Goal: Task Accomplishment & Management: Complete application form

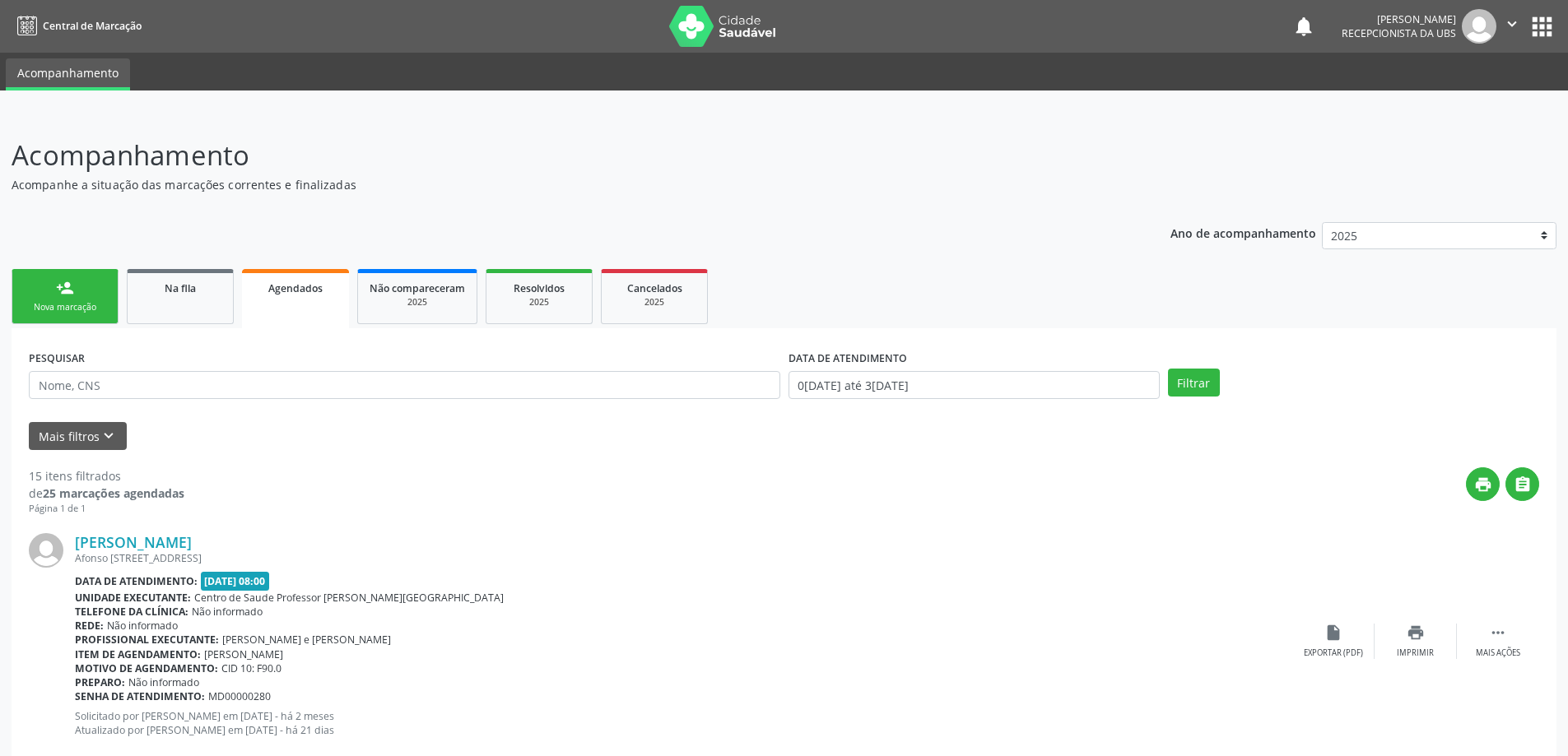
click at [78, 297] on link "person_add Nova marcação" at bounding box center [64, 296] width 107 height 55
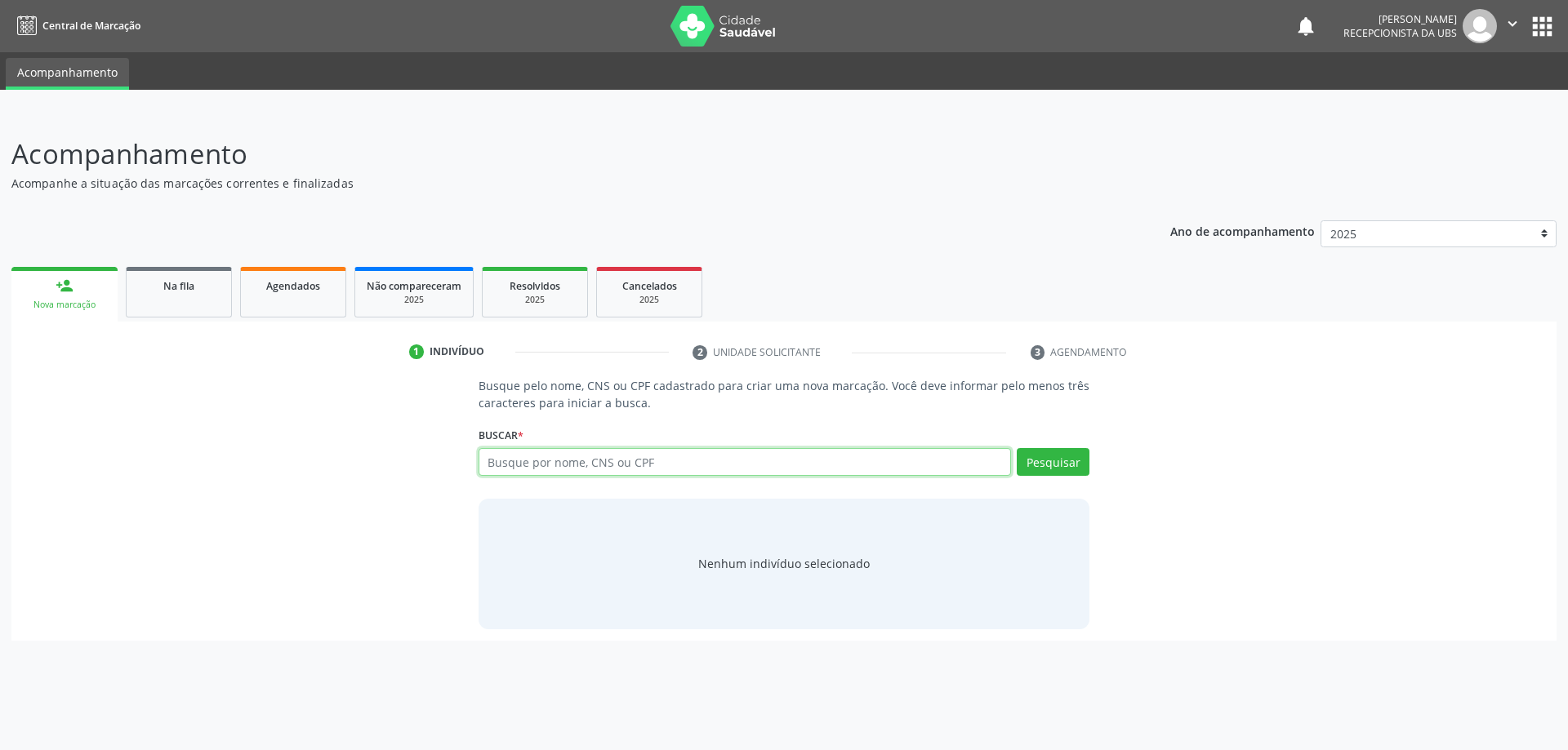
click at [663, 467] on input "text" at bounding box center [744, 462] width 533 height 28
type input "02930698403"
click at [1065, 464] on button "Pesquisar" at bounding box center [1053, 462] width 73 height 28
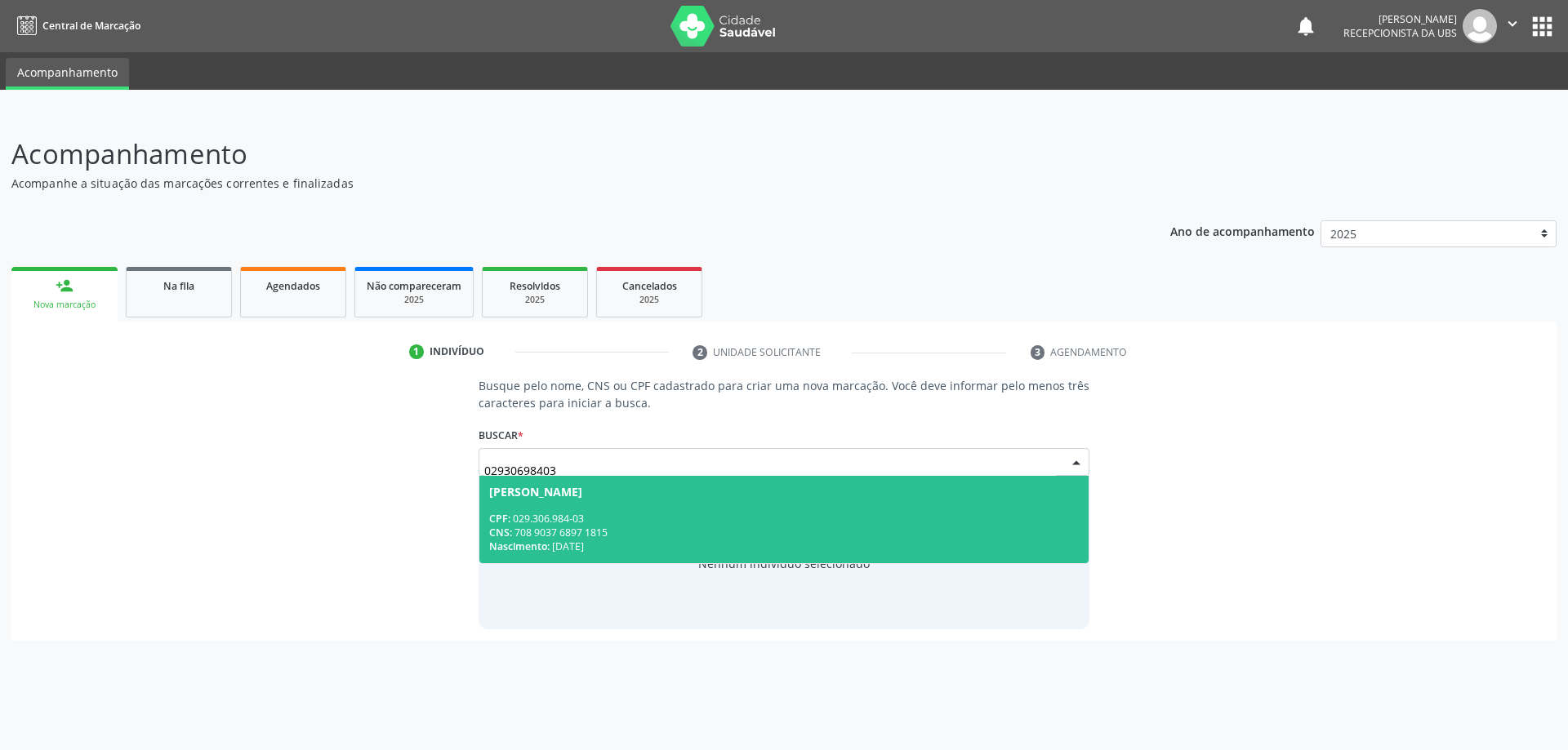
click at [672, 534] on div "CNS: 708 9037 6897 1815" at bounding box center [785, 532] width 591 height 14
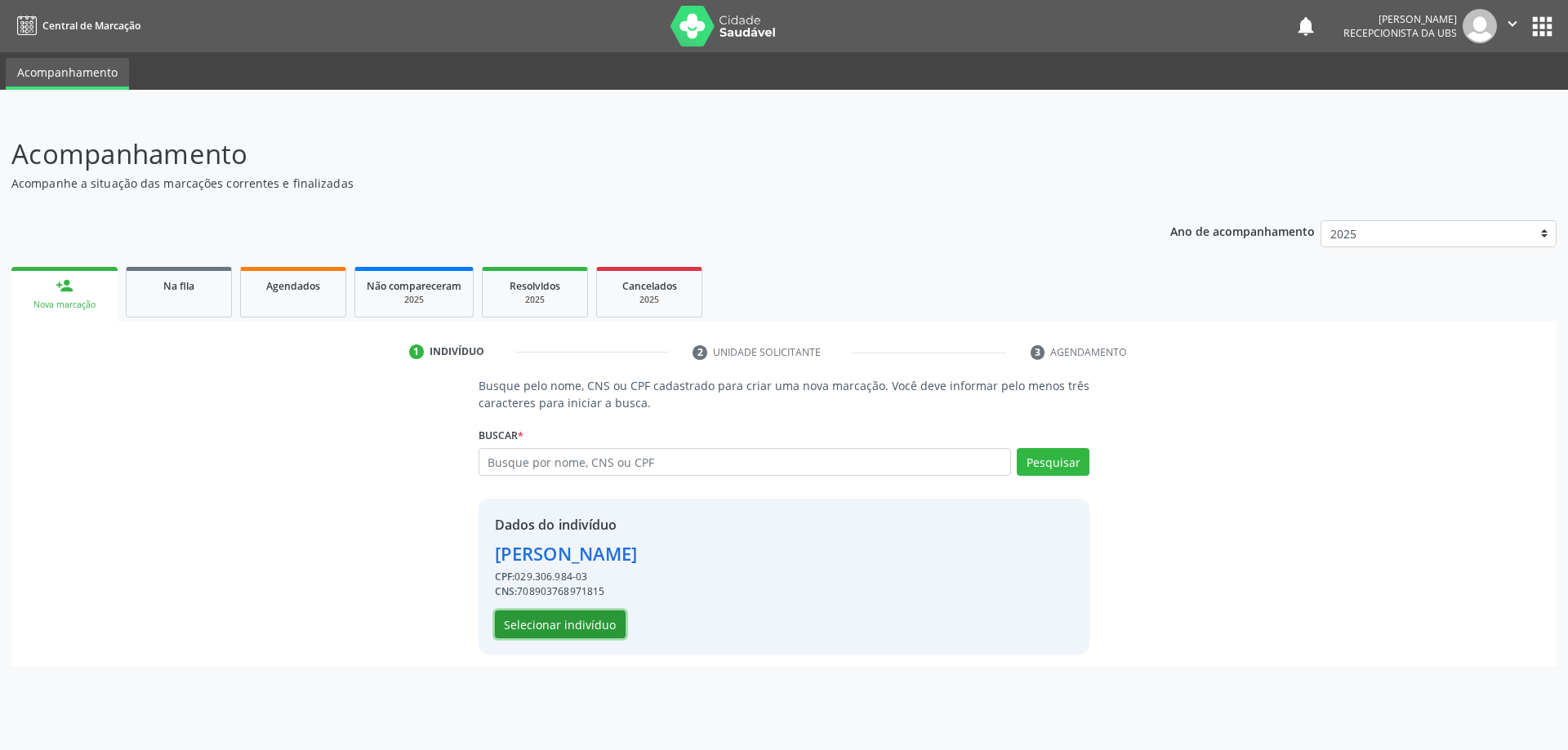
click at [571, 626] on button "Selecionar indivíduo" at bounding box center [560, 625] width 131 height 28
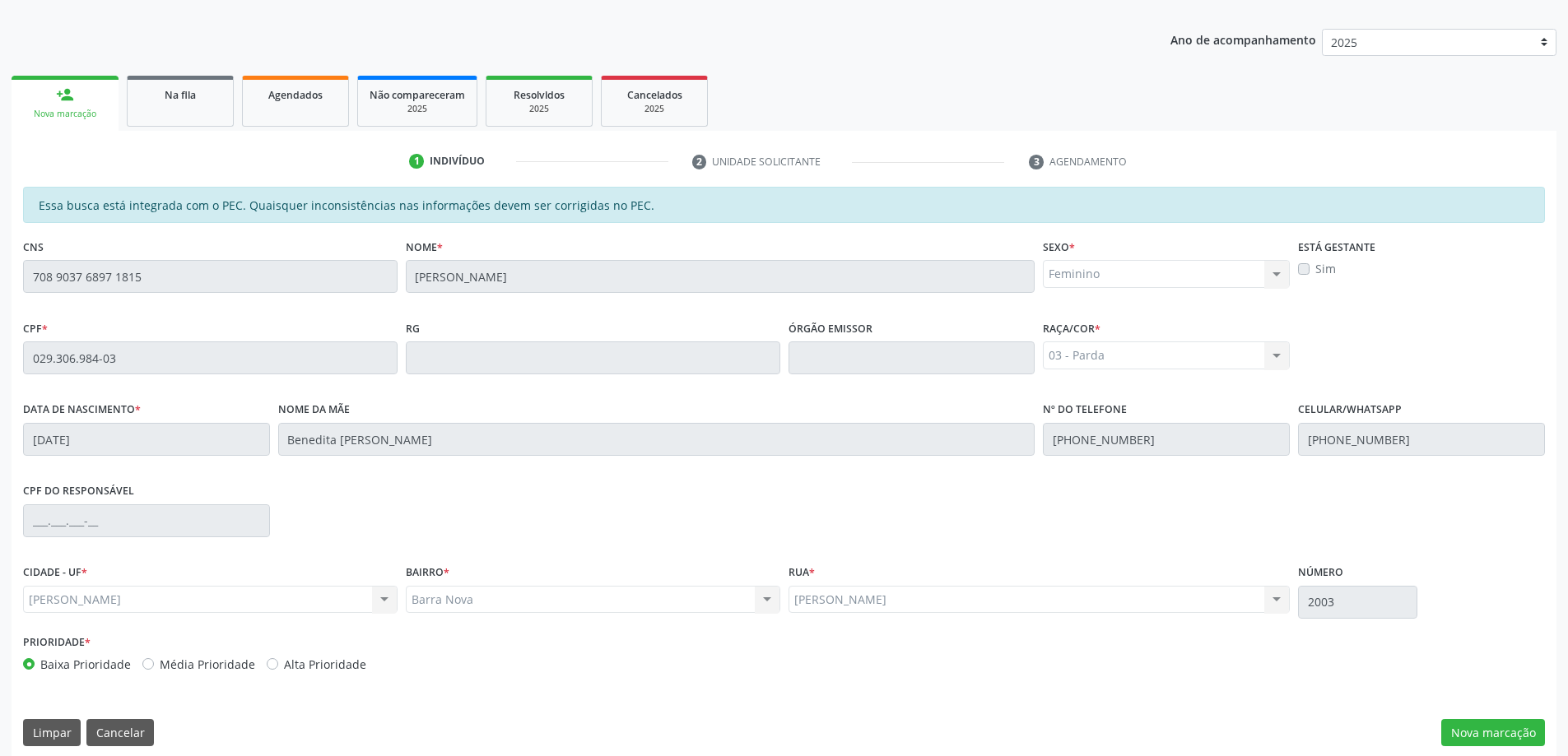
scroll to position [207, 0]
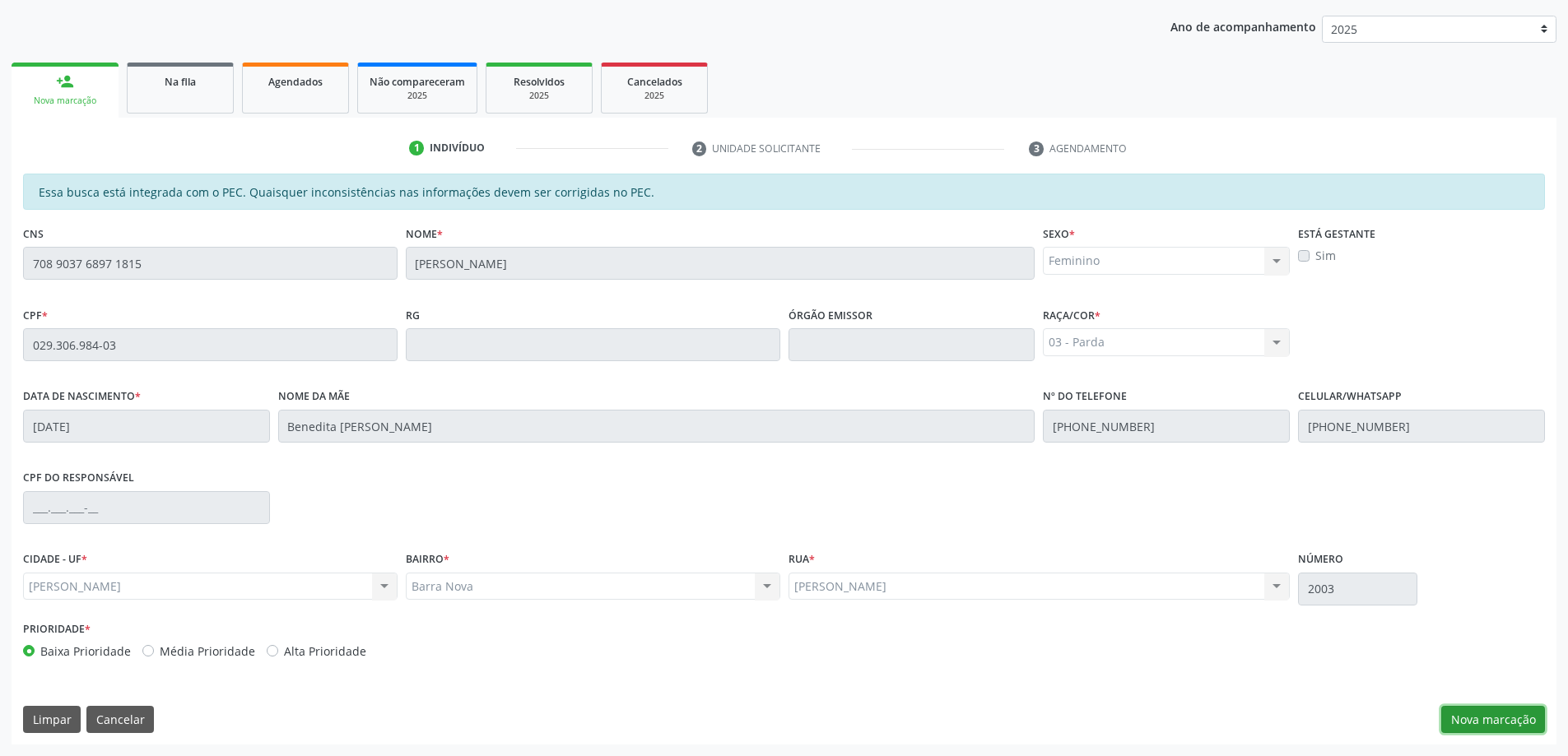
click at [1492, 726] on button "Nova marcação" at bounding box center [1494, 720] width 104 height 28
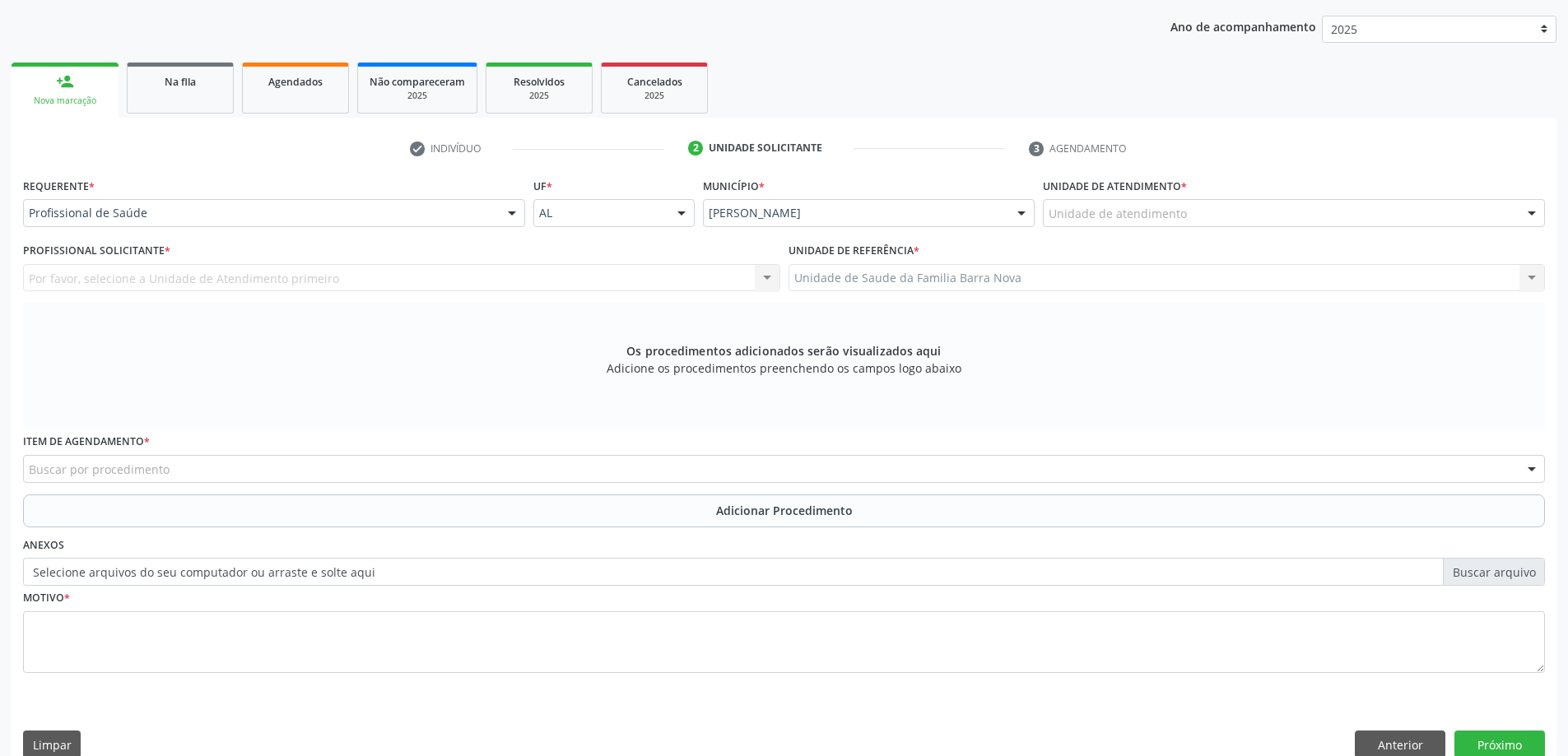
click at [369, 471] on div "Buscar por procedimento" at bounding box center [784, 469] width 1523 height 28
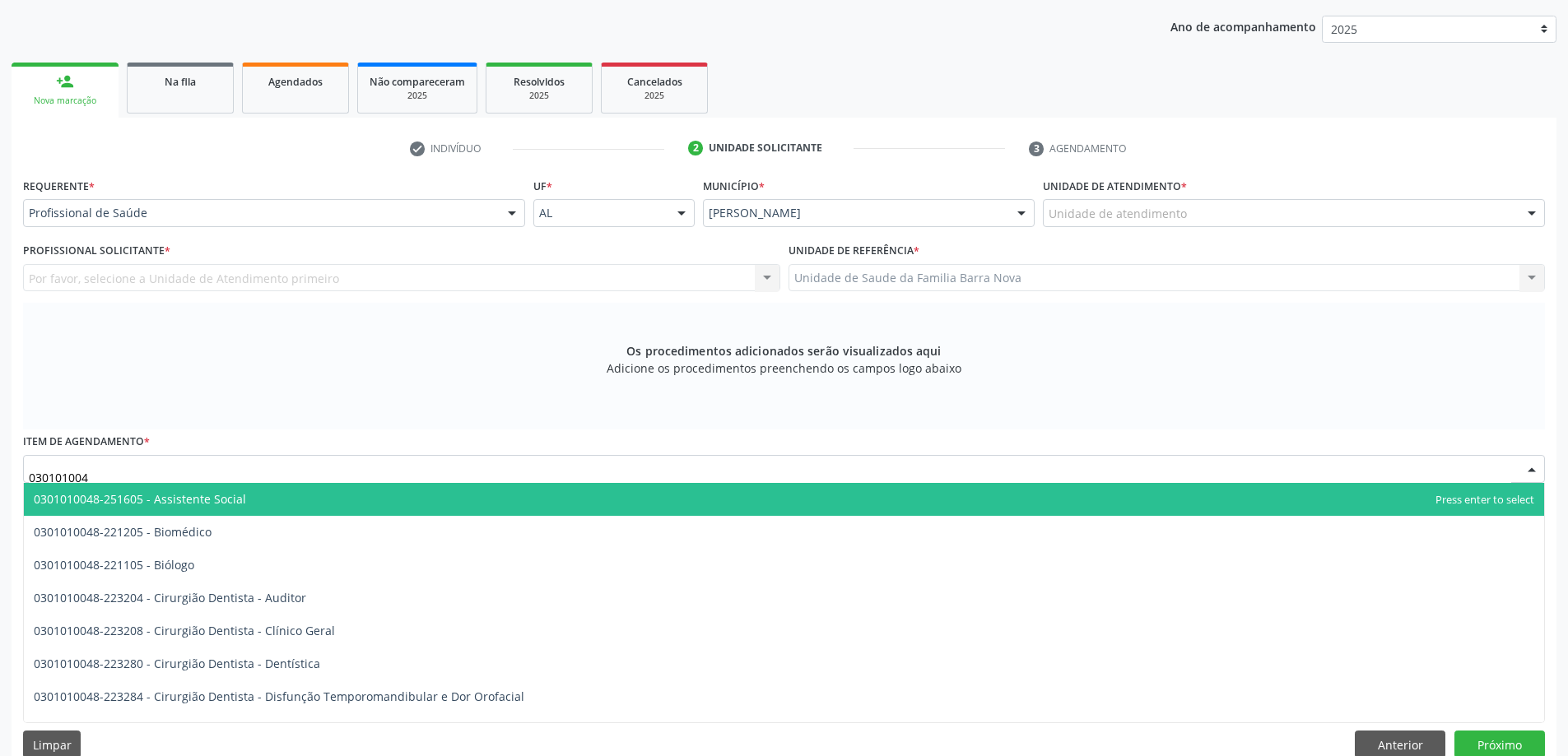
type input "0301010048"
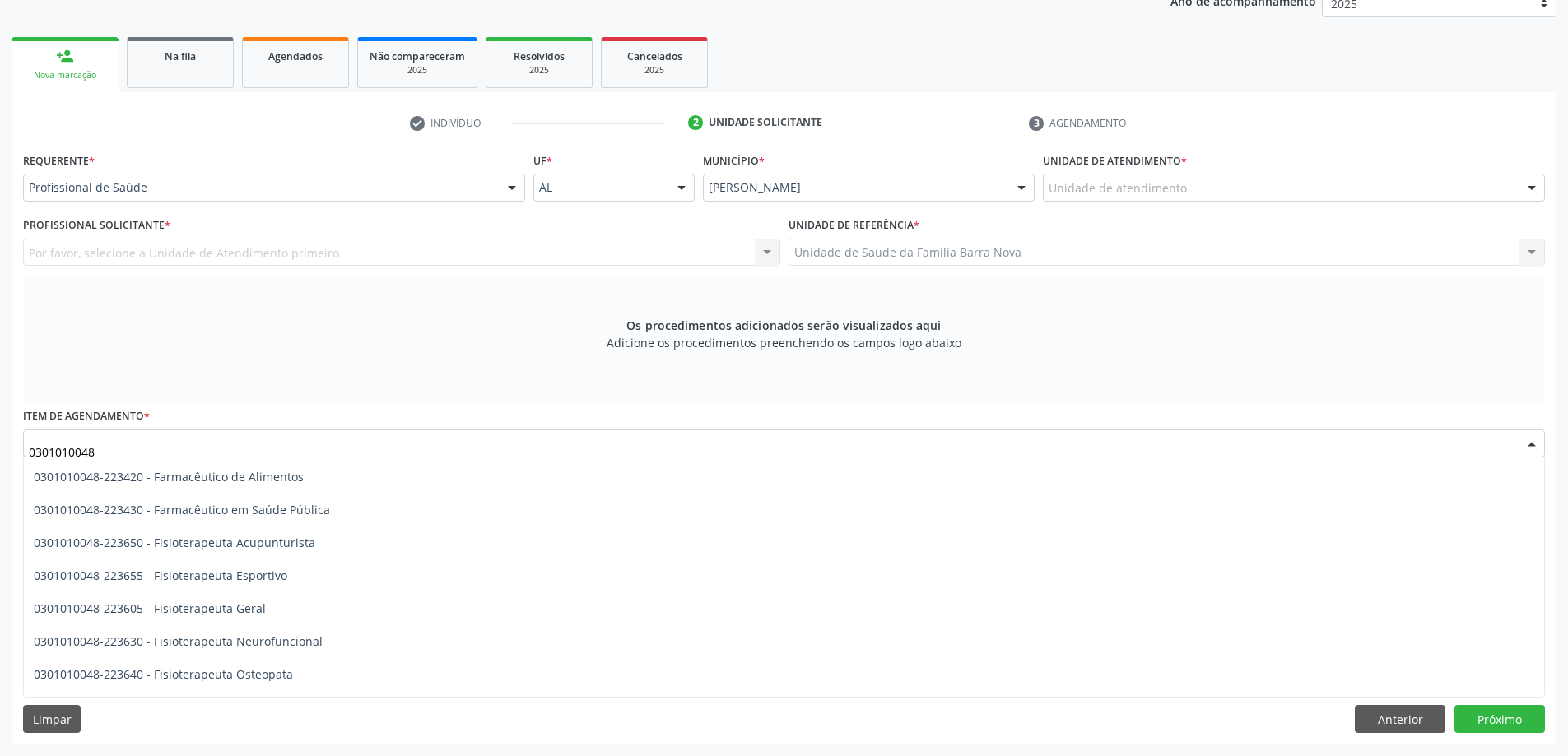
scroll to position [1647, 0]
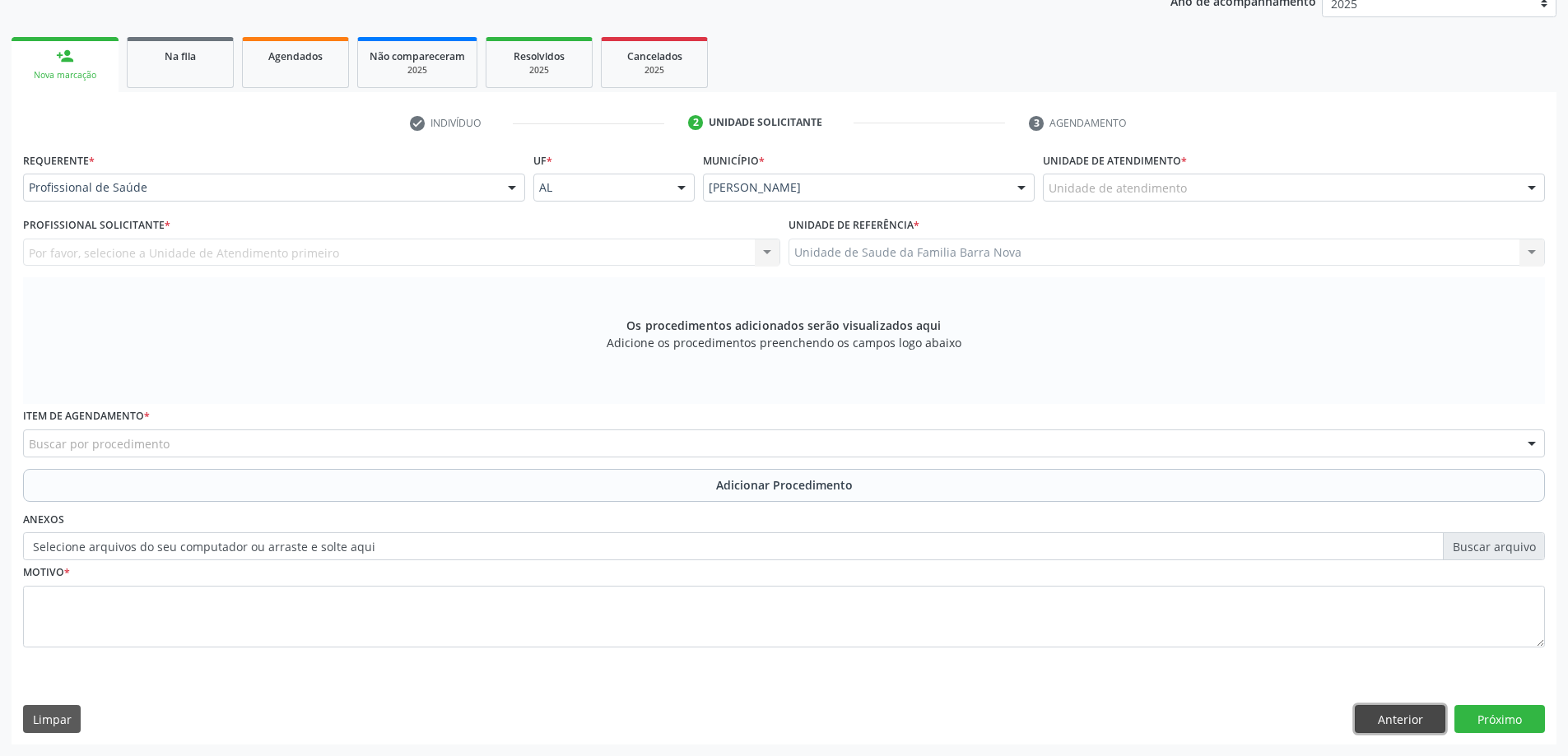
click at [1404, 719] on button "Anterior" at bounding box center [1401, 719] width 91 height 28
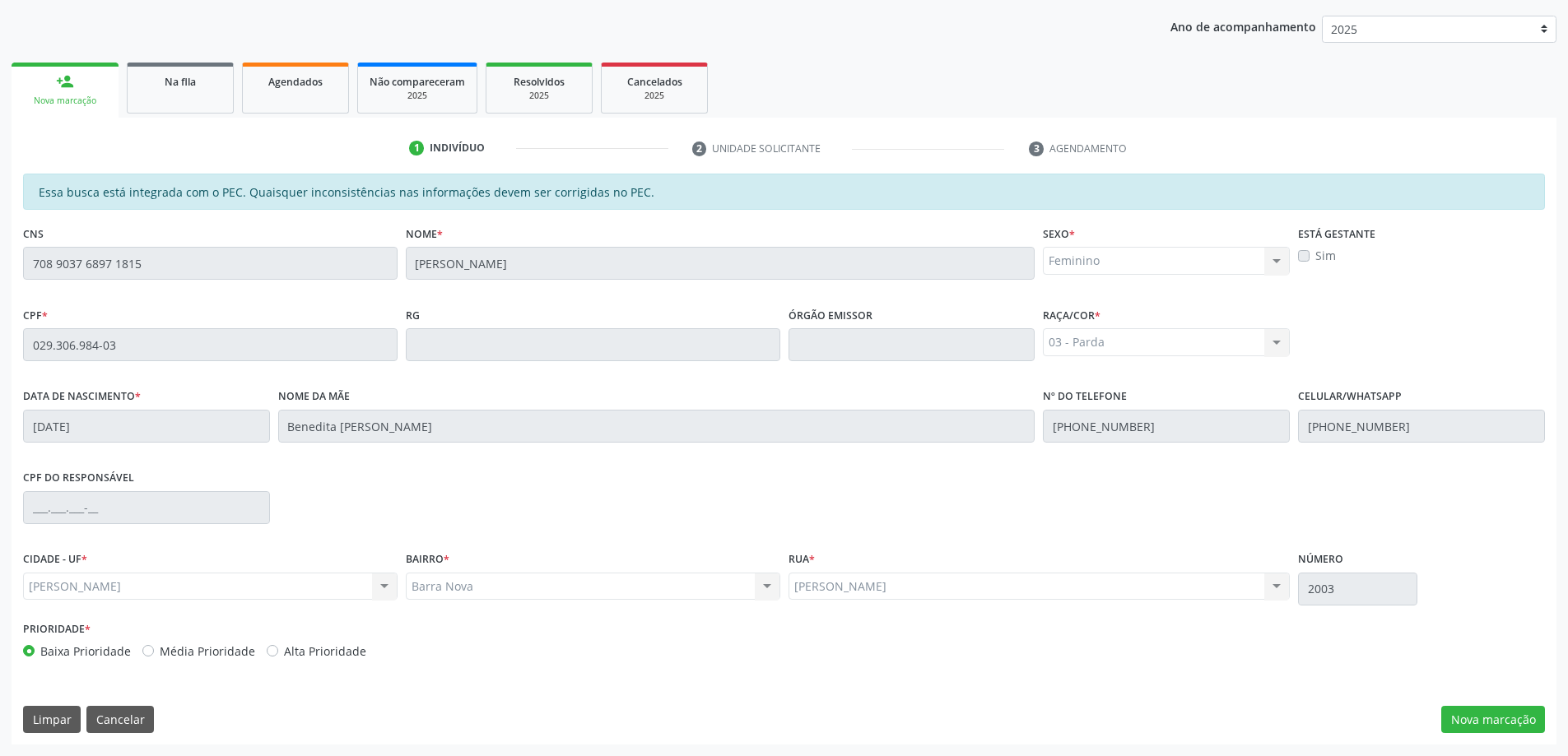
scroll to position [207, 0]
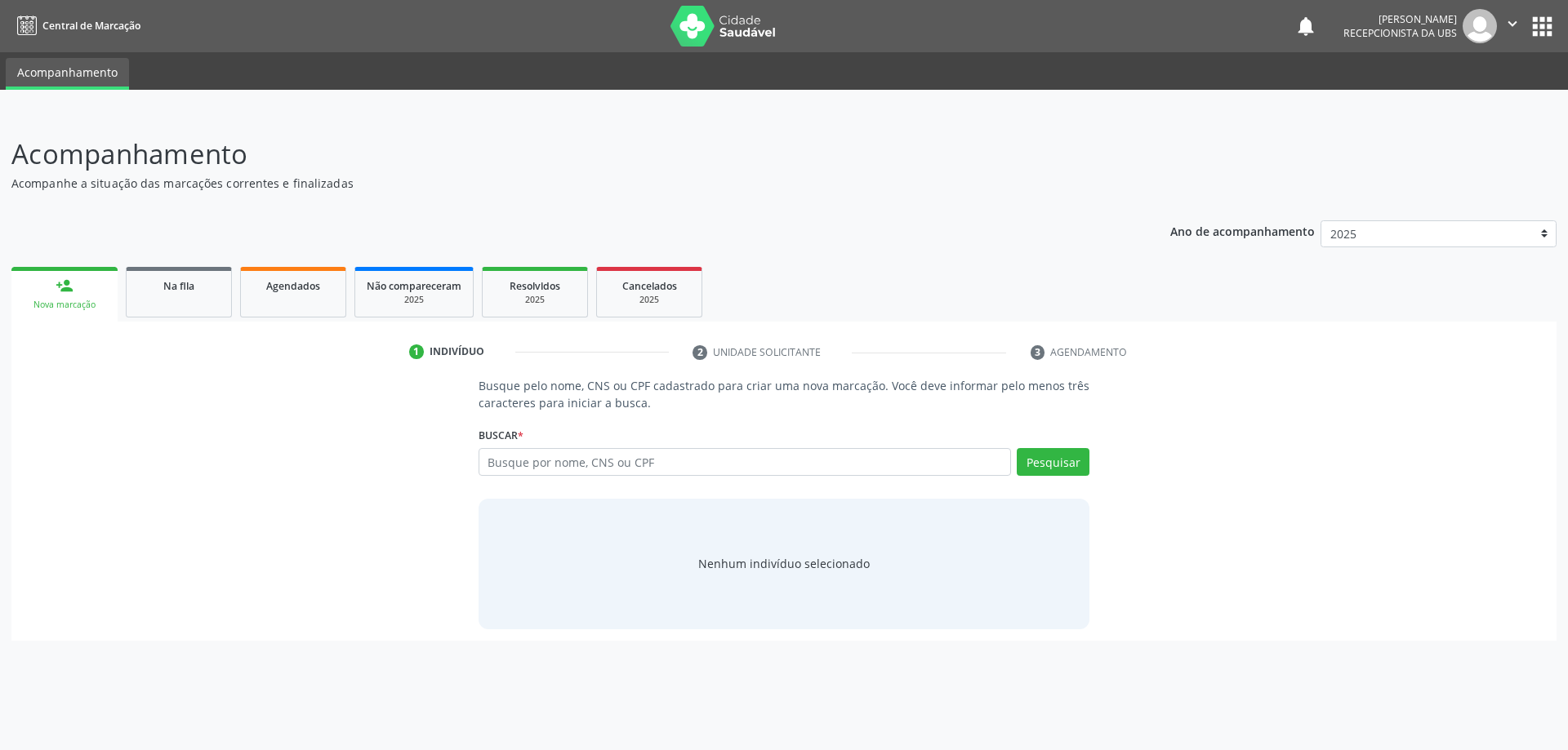
click at [582, 468] on input "text" at bounding box center [744, 462] width 533 height 28
type input "06002017160"
click at [1043, 475] on button "Pesquisar" at bounding box center [1053, 462] width 73 height 28
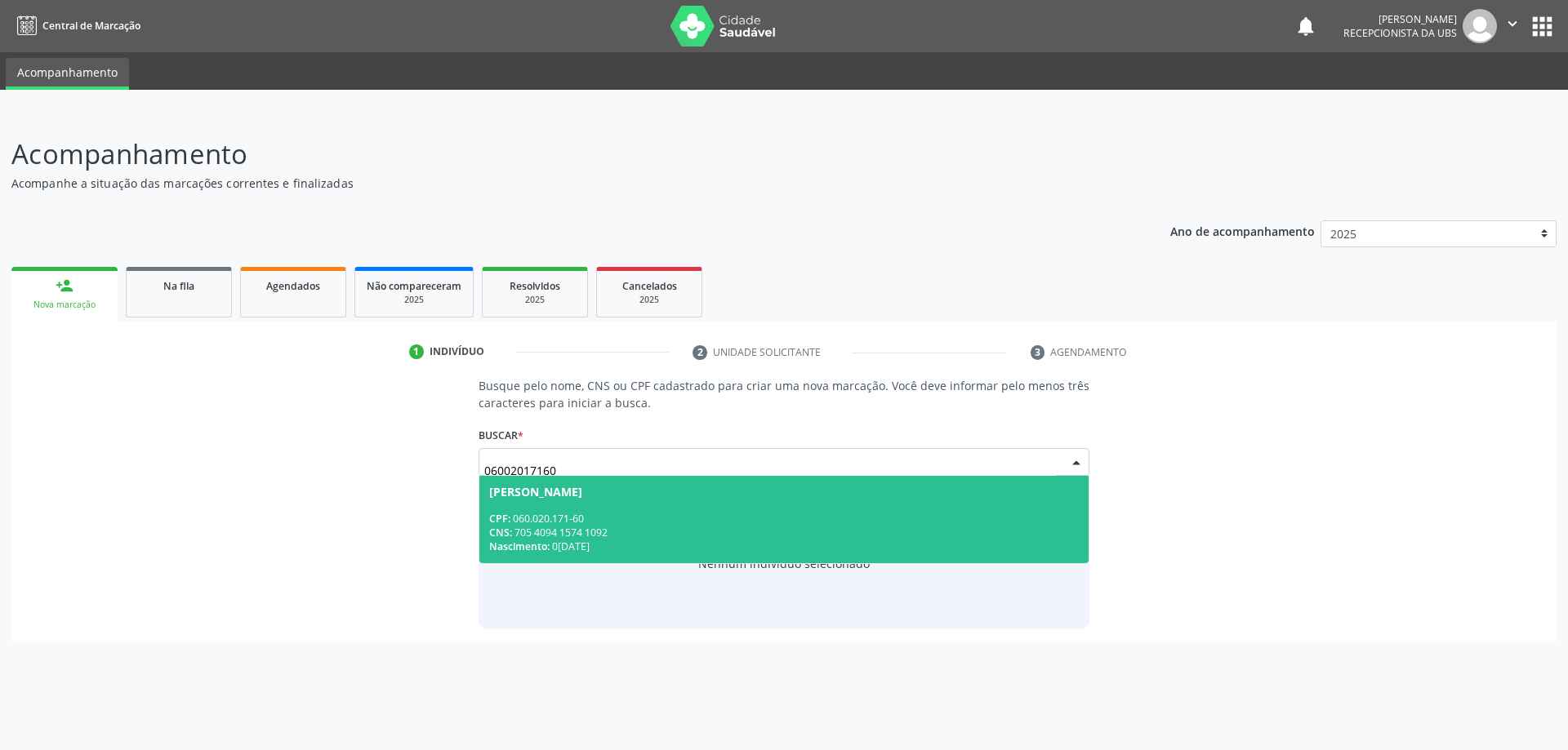
click at [833, 505] on span "[PERSON_NAME] CPF: 060.020.171-60 CNS: 705 4094 1574 1092 Nascimento: [DATE]" at bounding box center [784, 519] width 610 height 87
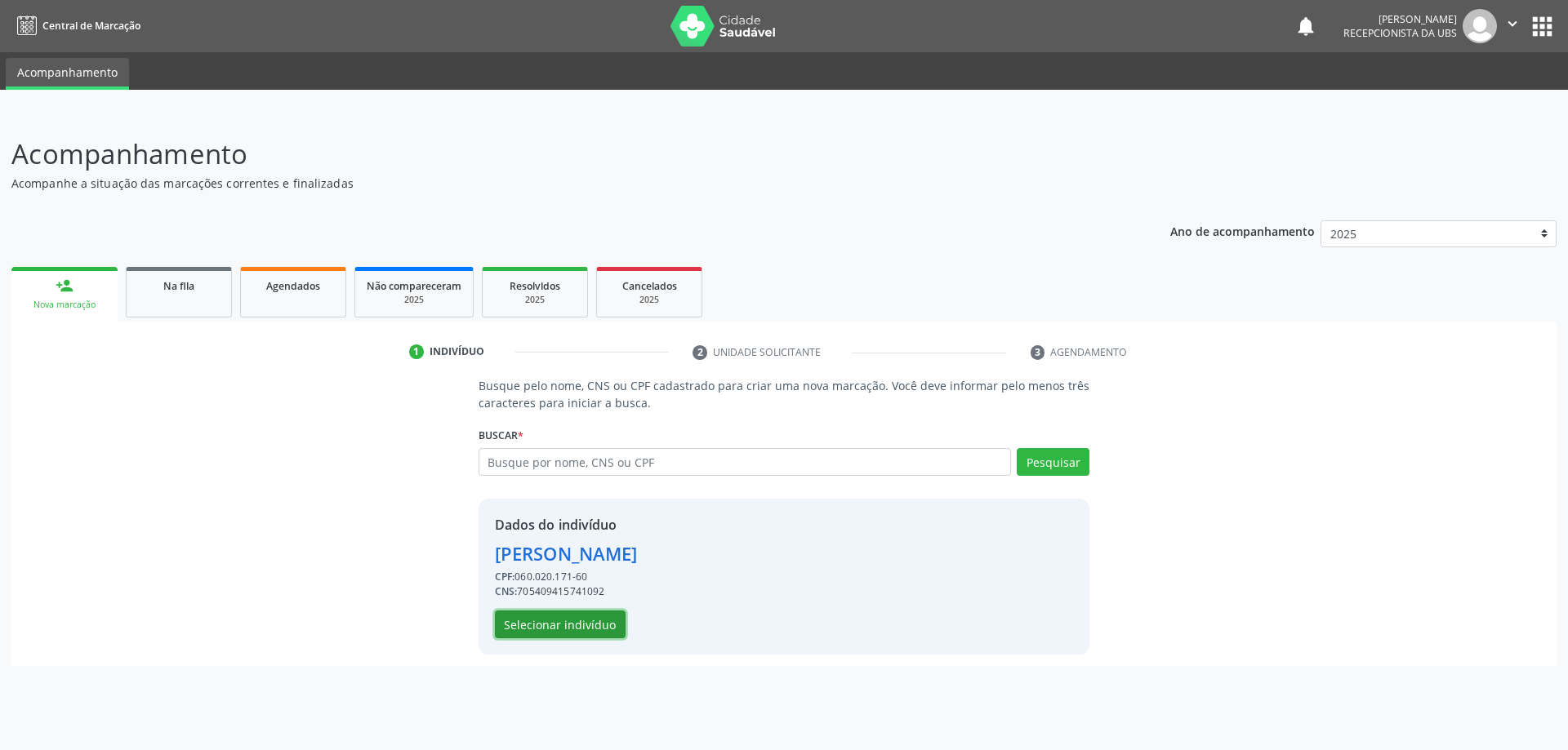
click at [576, 629] on button "Selecionar indivíduo" at bounding box center [560, 625] width 131 height 28
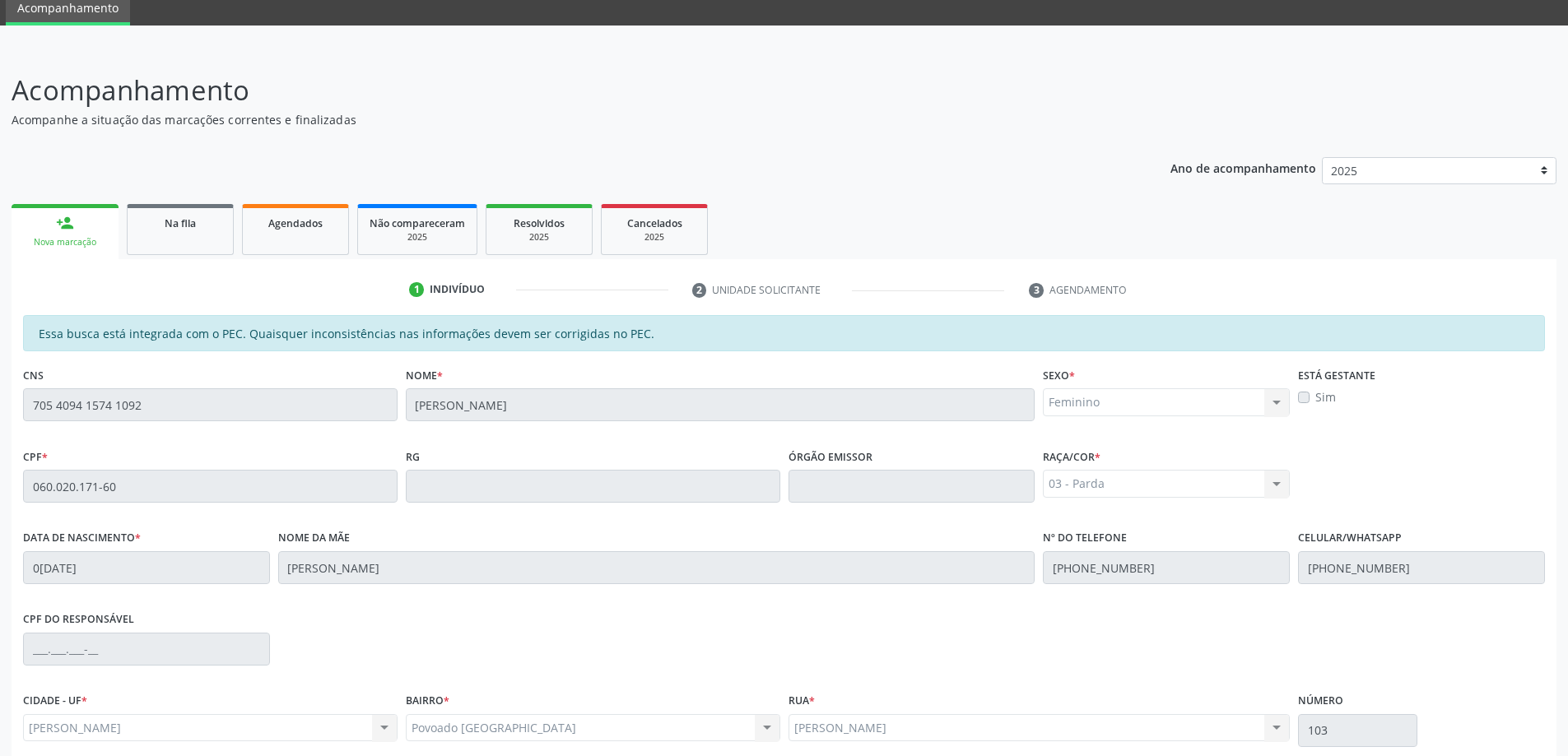
scroll to position [207, 0]
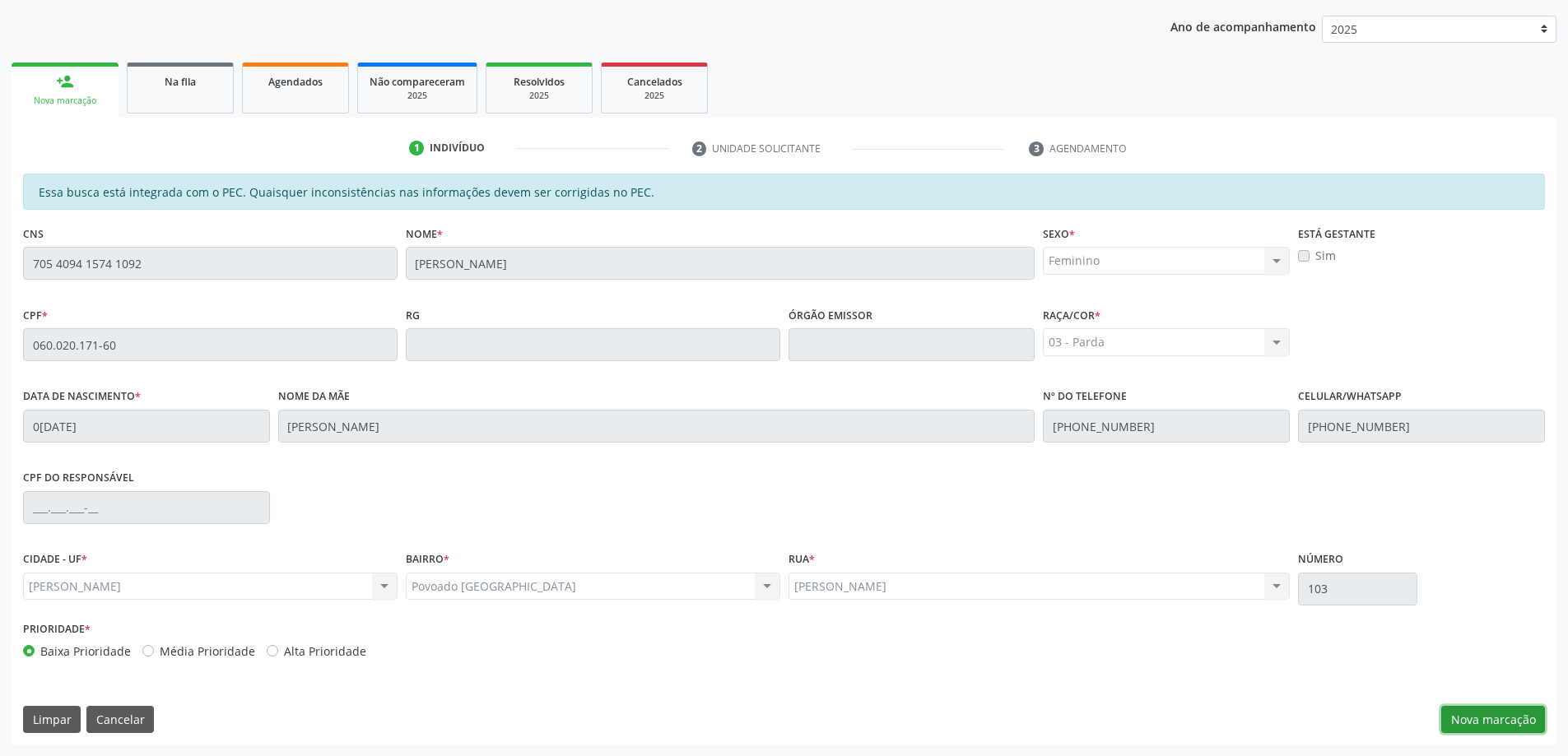
click at [1516, 727] on button "Nova marcação" at bounding box center [1494, 720] width 104 height 28
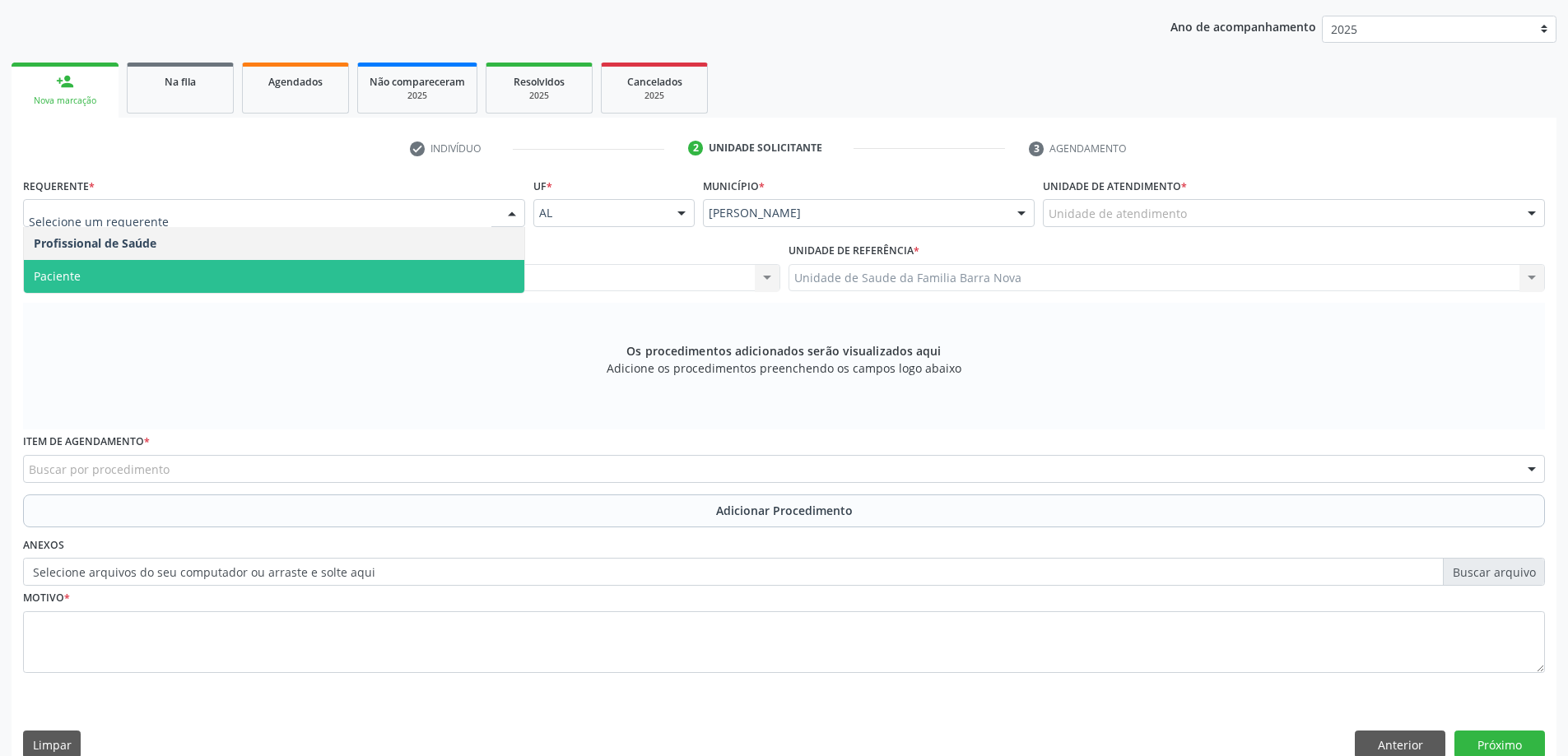
click at [180, 269] on span "Paciente" at bounding box center [275, 275] width 501 height 32
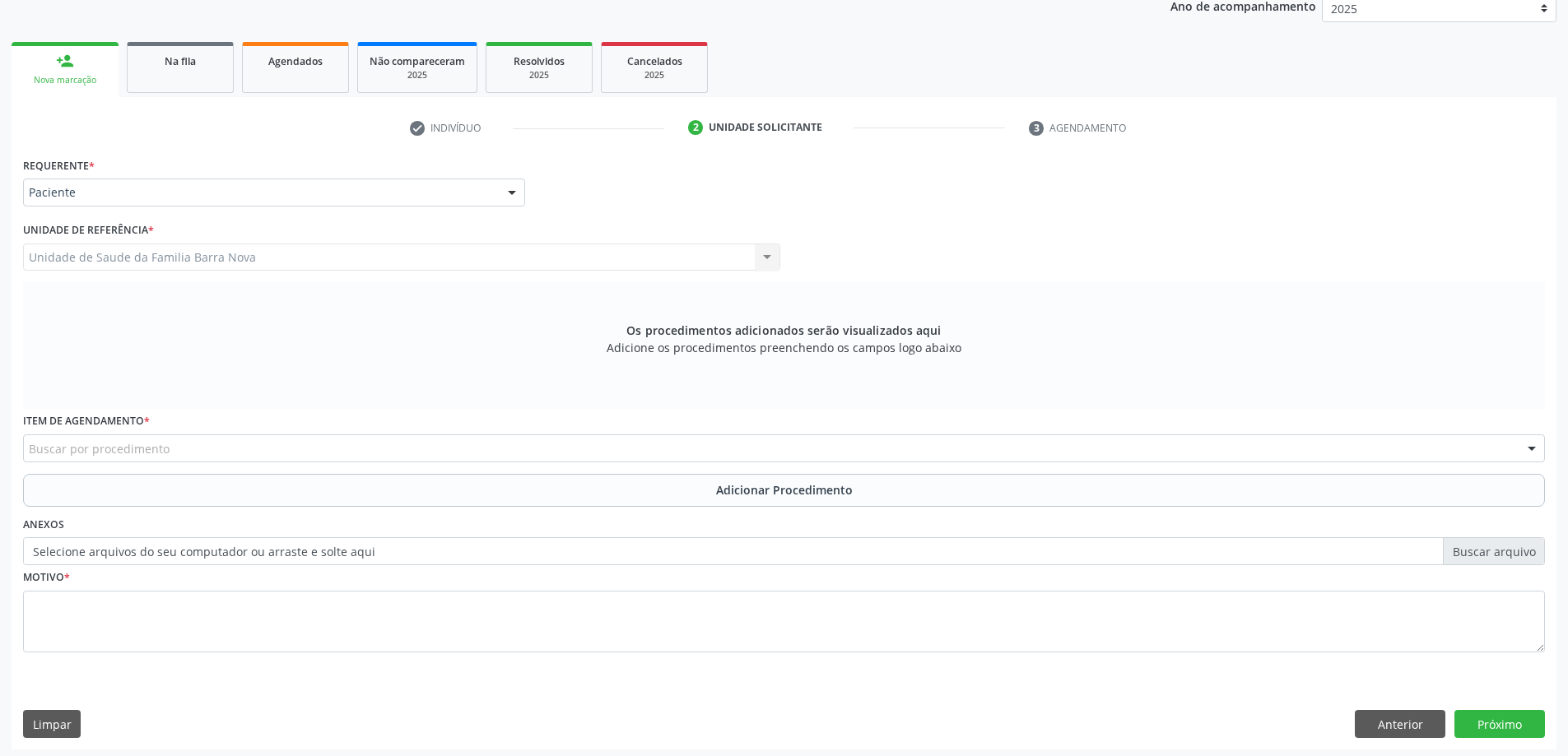
scroll to position [232, 0]
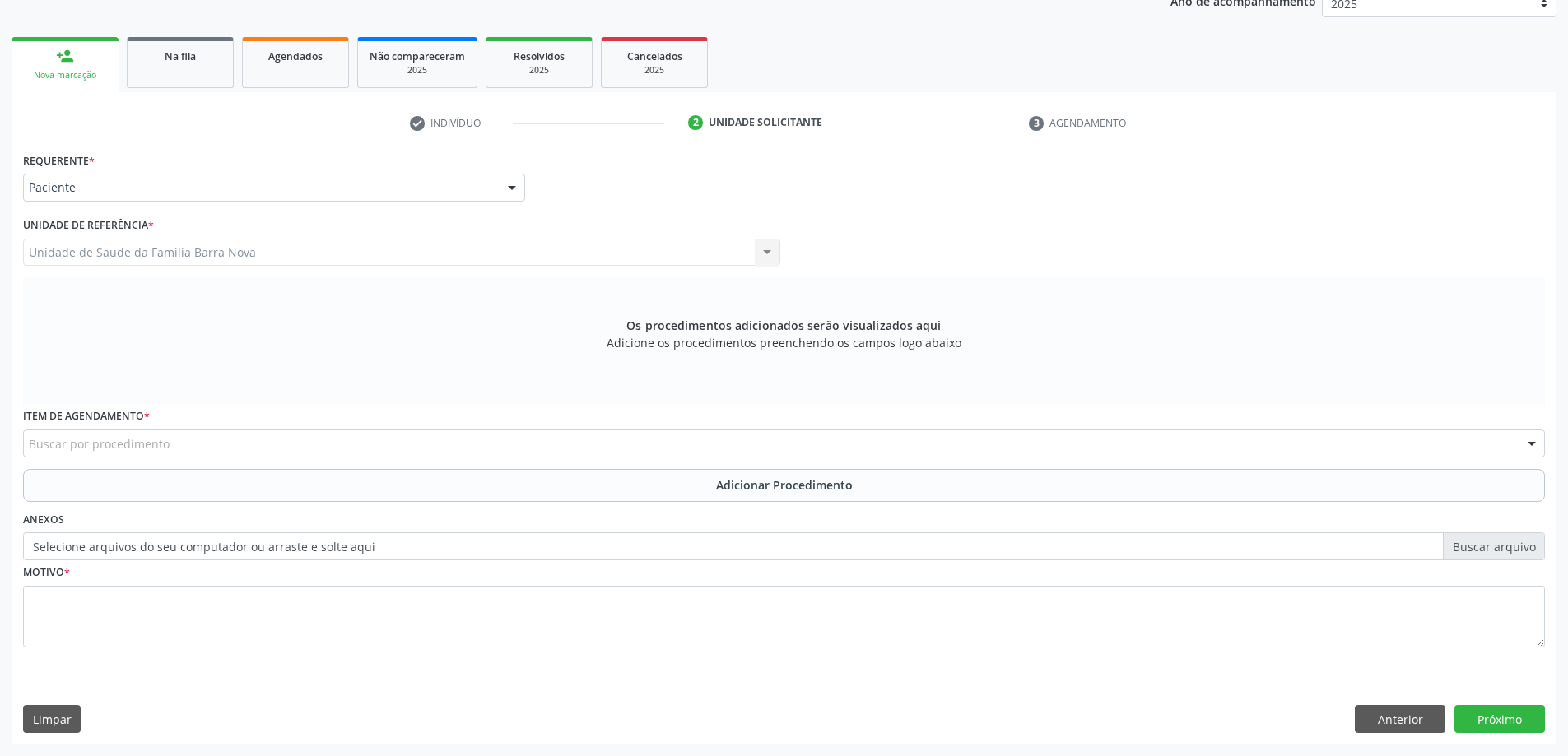
click at [726, 441] on div "Buscar por procedimento" at bounding box center [784, 443] width 1523 height 28
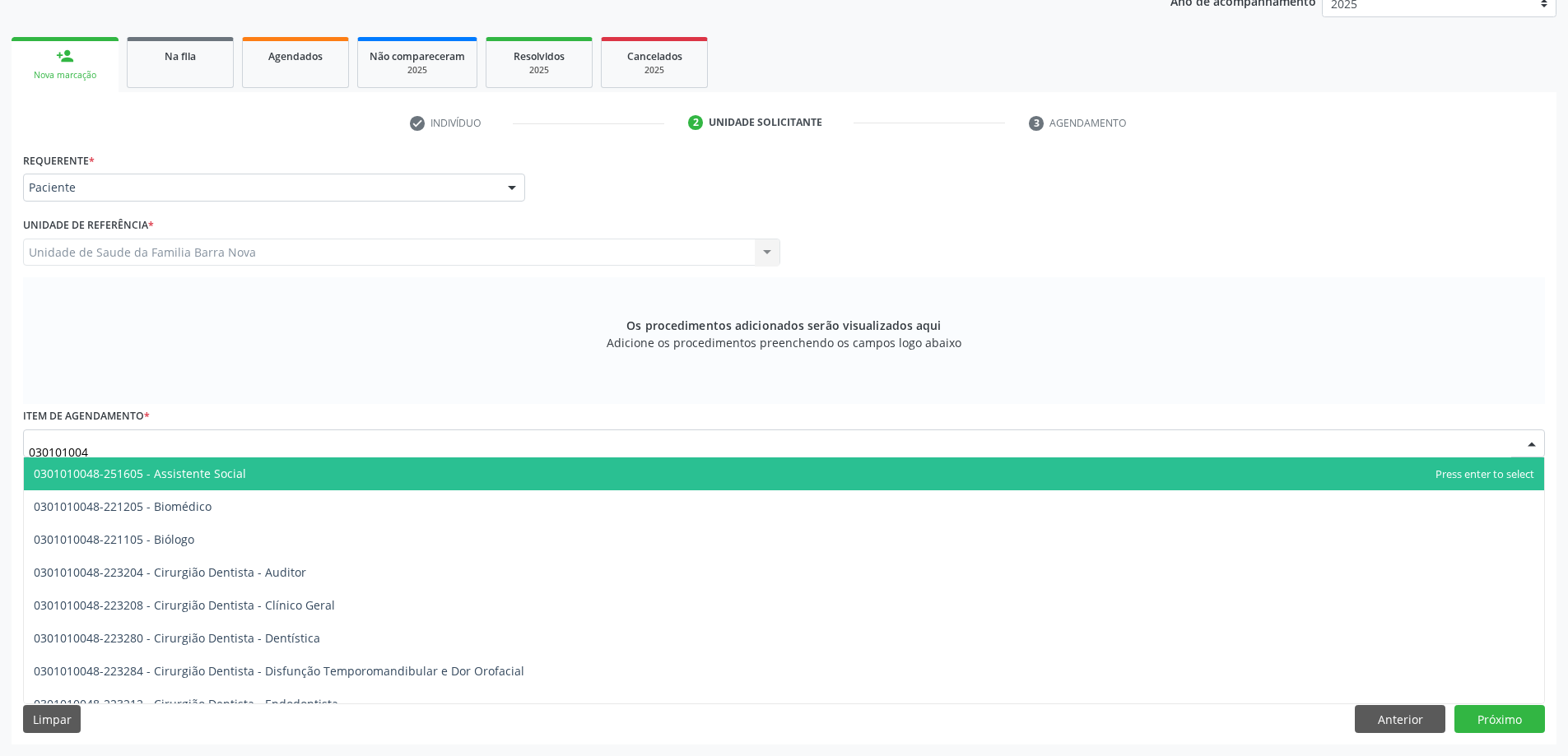
type input "0301010048"
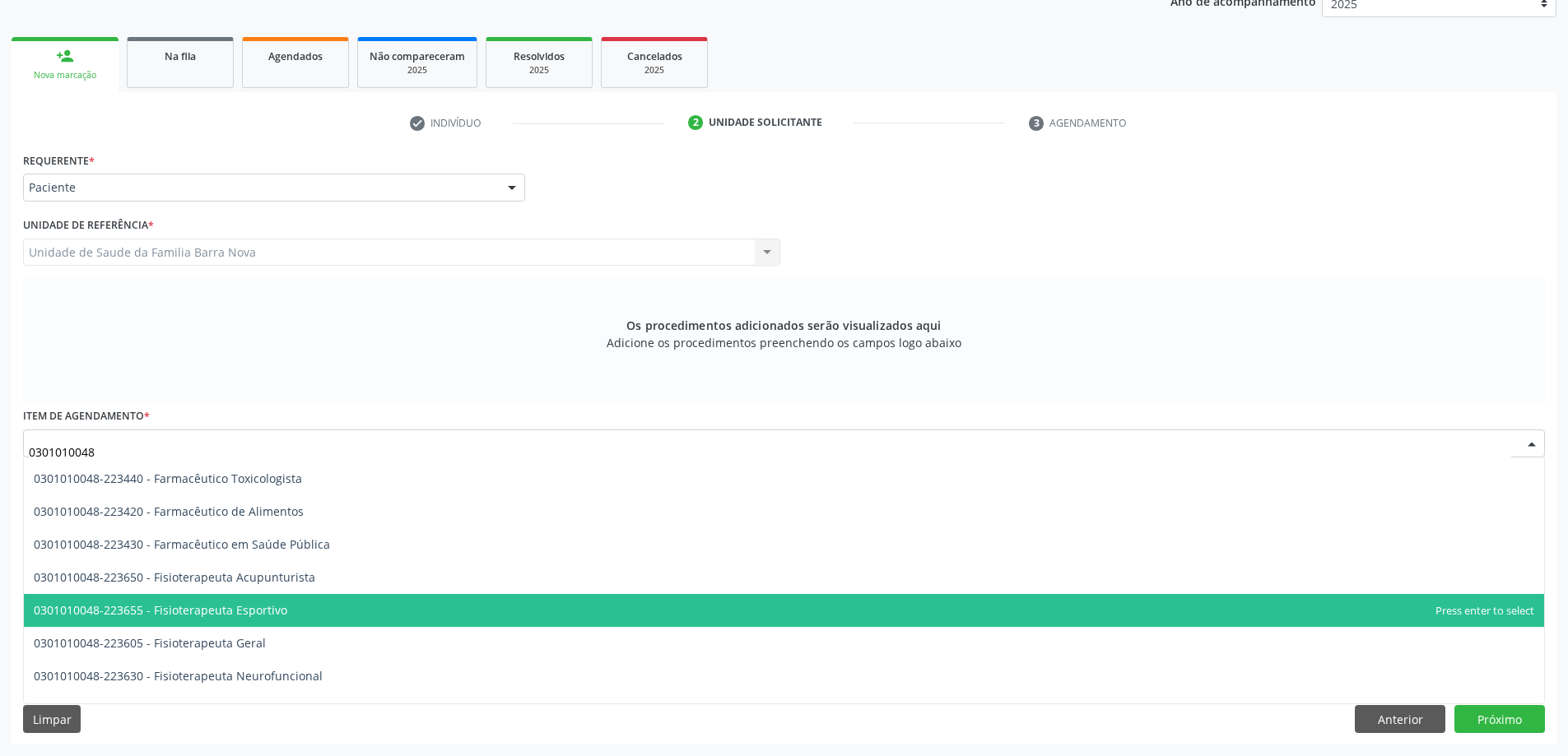
scroll to position [1647, 0]
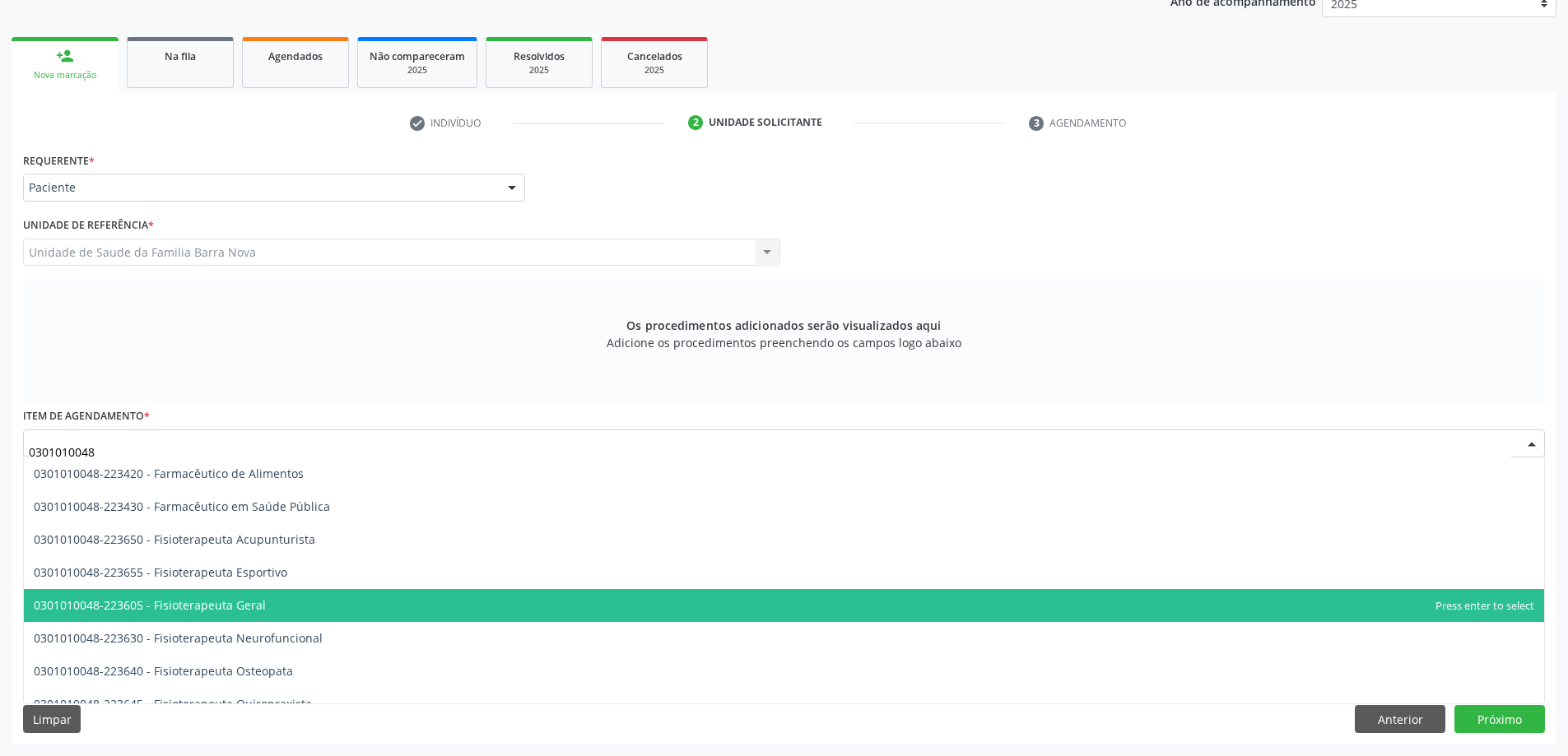
click at [412, 606] on span "0301010048-223605 - Fisioterapeuta Geral" at bounding box center [784, 605] width 1521 height 32
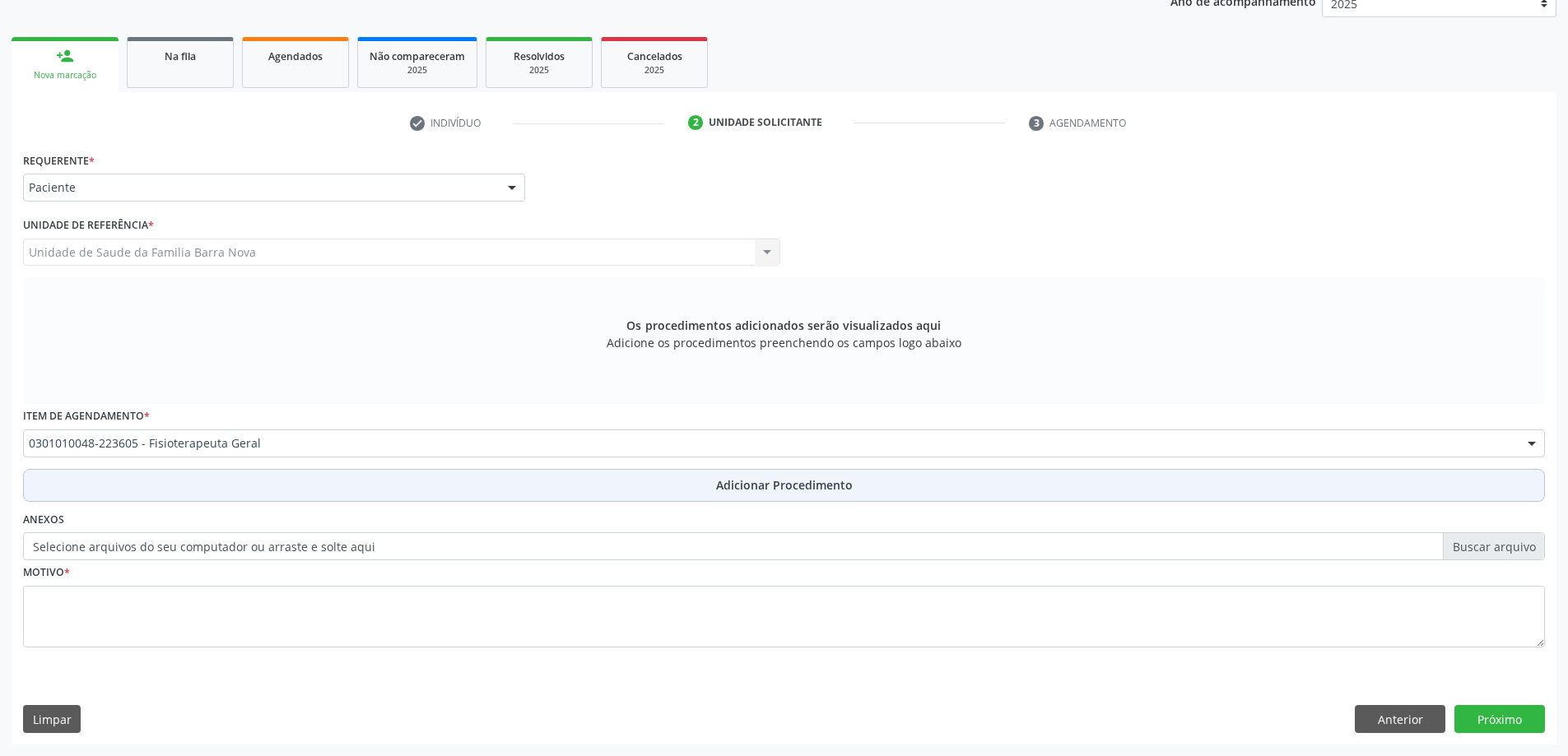
click at [817, 490] on span "Adicionar Procedimento" at bounding box center [784, 485] width 136 height 18
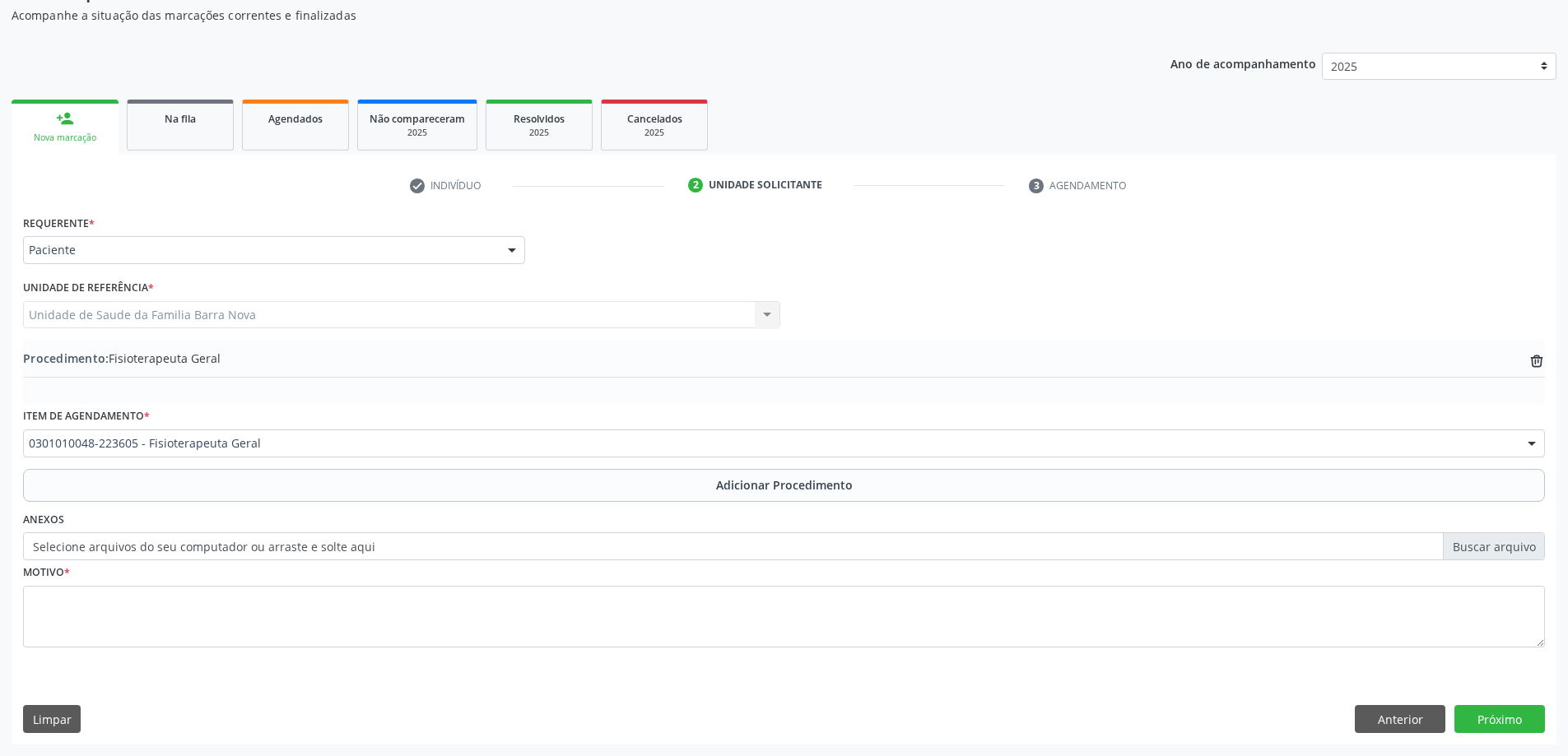
click at [1502, 545] on label "Selecione arquivos do seu computador ou arraste e solte aqui" at bounding box center [784, 546] width 1523 height 28
click at [1502, 545] on input "Selecione arquivos do seu computador ou arraste e solte aqui" at bounding box center [784, 546] width 1523 height 28
type input "C:\fakepath\WhatsApp Image [DATE] 14.44.14.jpeg"
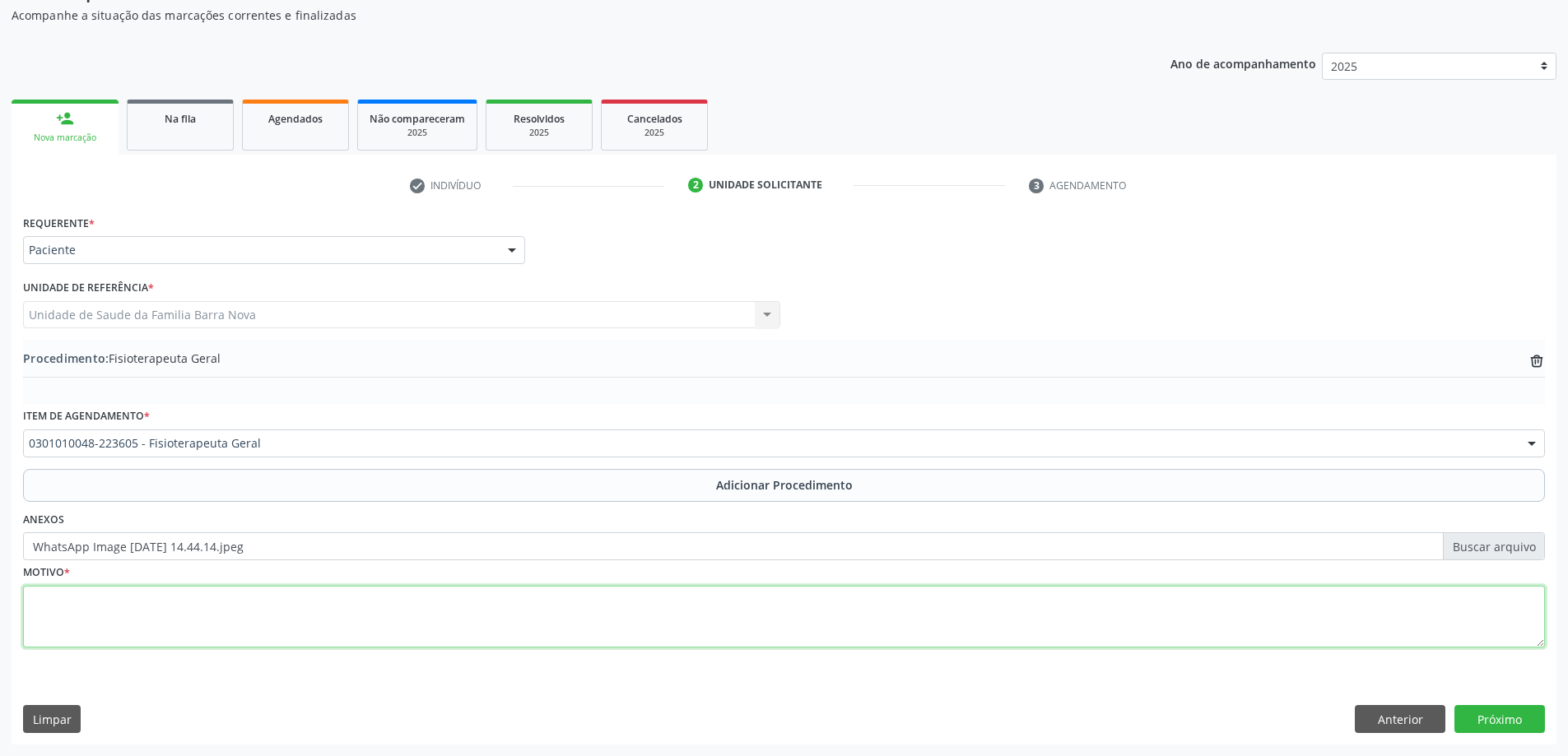
click at [383, 625] on textarea at bounding box center [784, 617] width 1523 height 62
click at [398, 598] on textarea "Pós - operatório de fratura do maleolo lateral do tornozelo direito. sem carga" at bounding box center [784, 617] width 1523 height 62
click at [451, 603] on textarea "Pós - operatório de fratura do maleolo lateral do tornozelo direito. Sem carga" at bounding box center [784, 617] width 1523 height 62
type textarea "Pós - operatório de fratura do maleolo lateral do tornozelo direito. Sem carga."
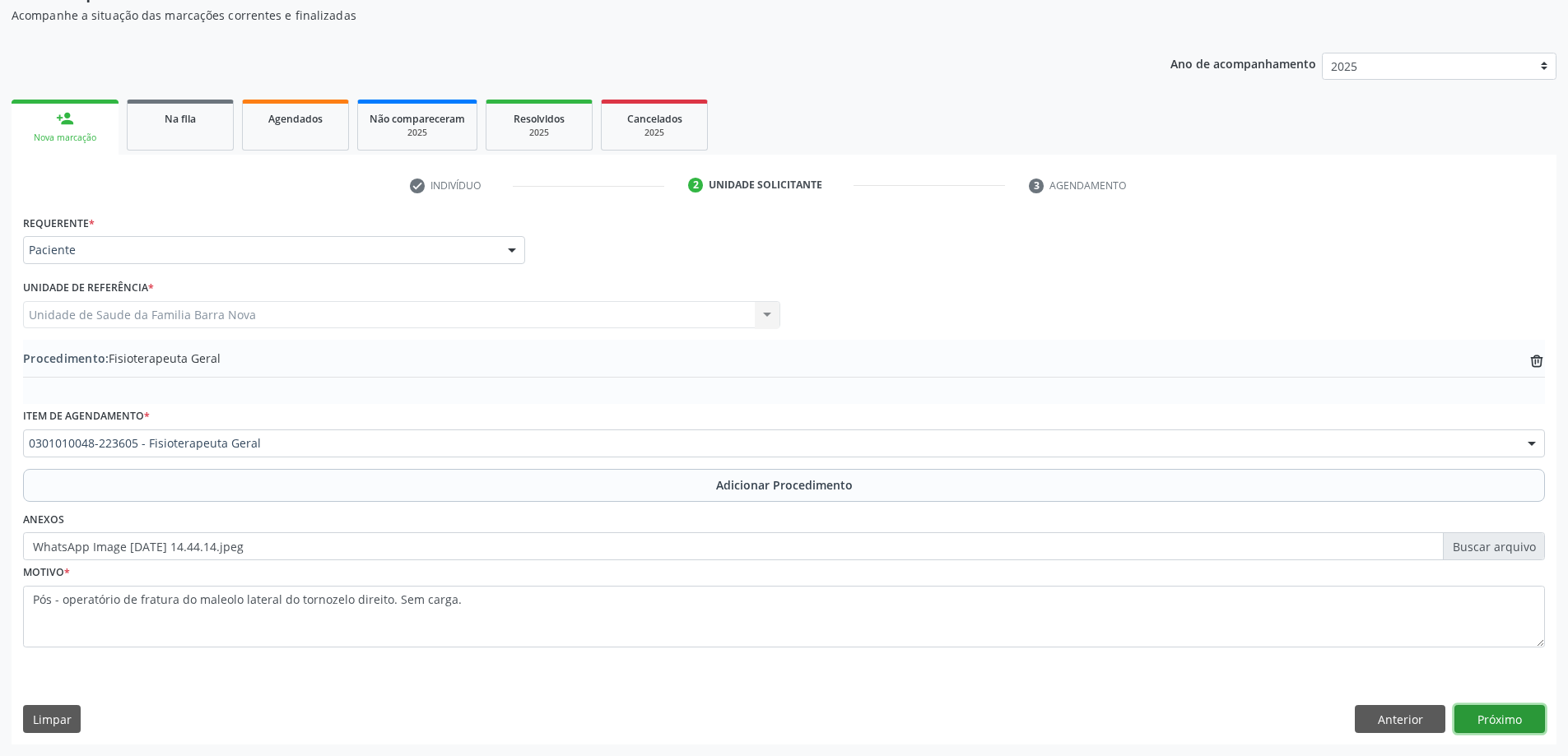
click at [1509, 723] on button "Próximo" at bounding box center [1500, 719] width 91 height 28
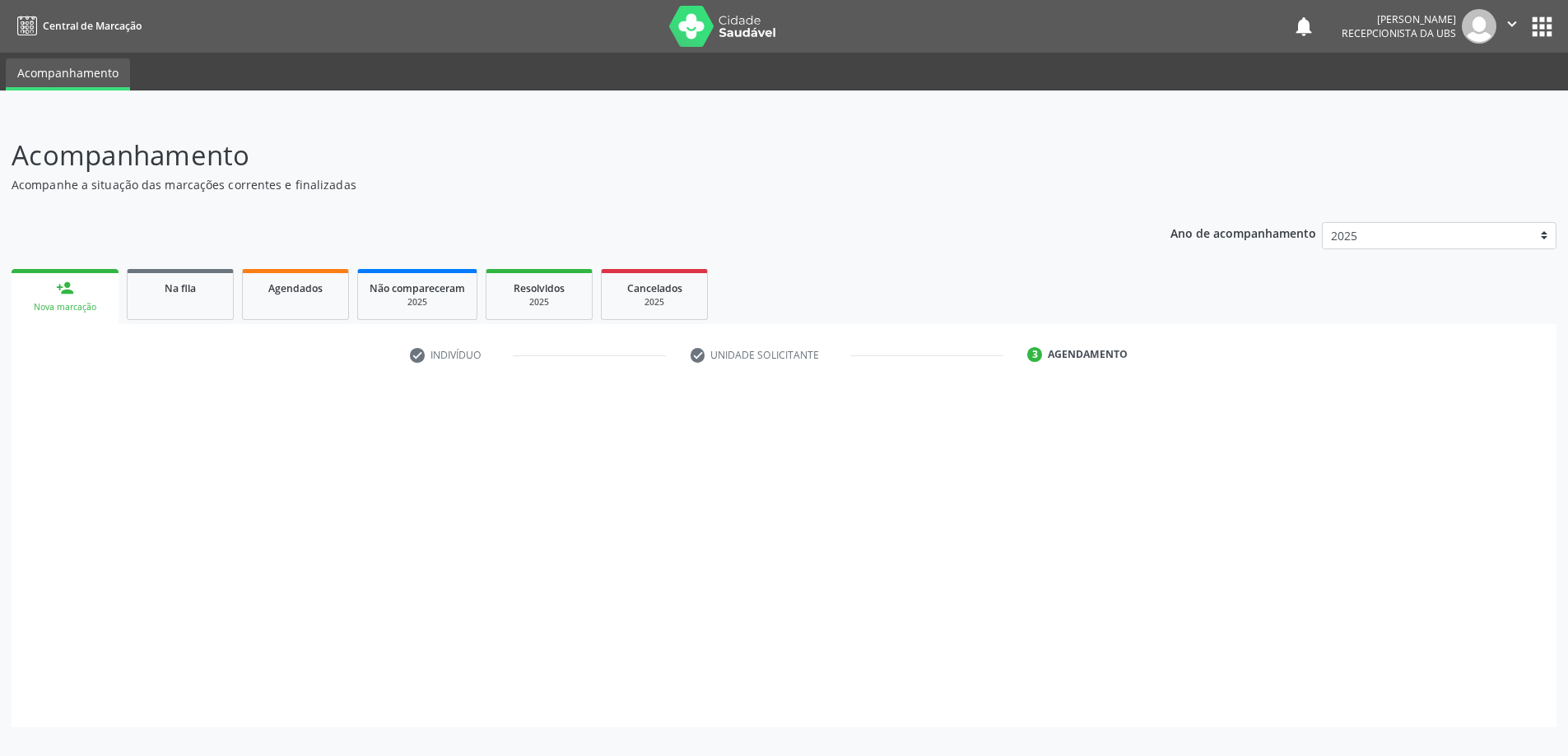
scroll to position [0, 0]
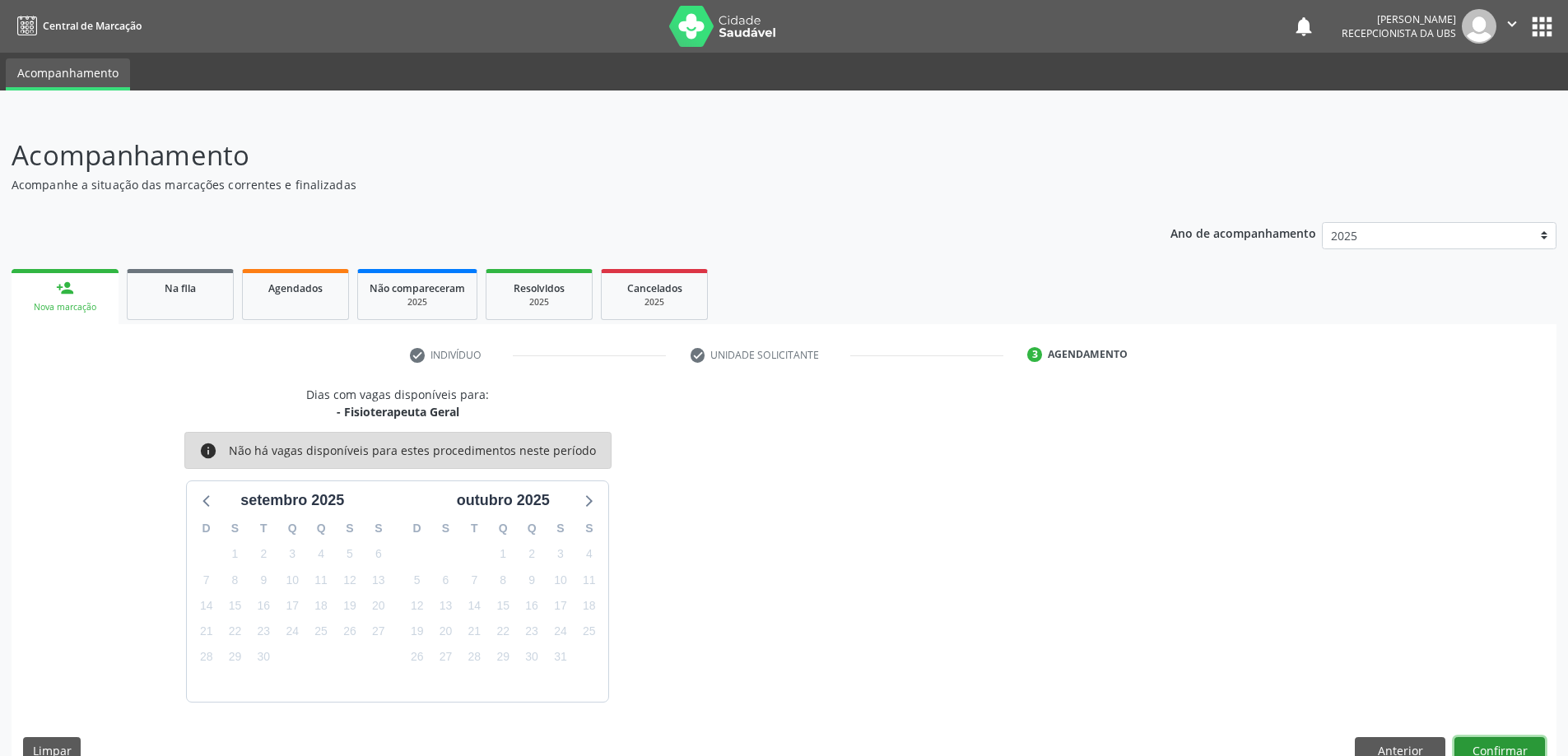
click at [1508, 745] on button "Confirmar" at bounding box center [1500, 751] width 91 height 28
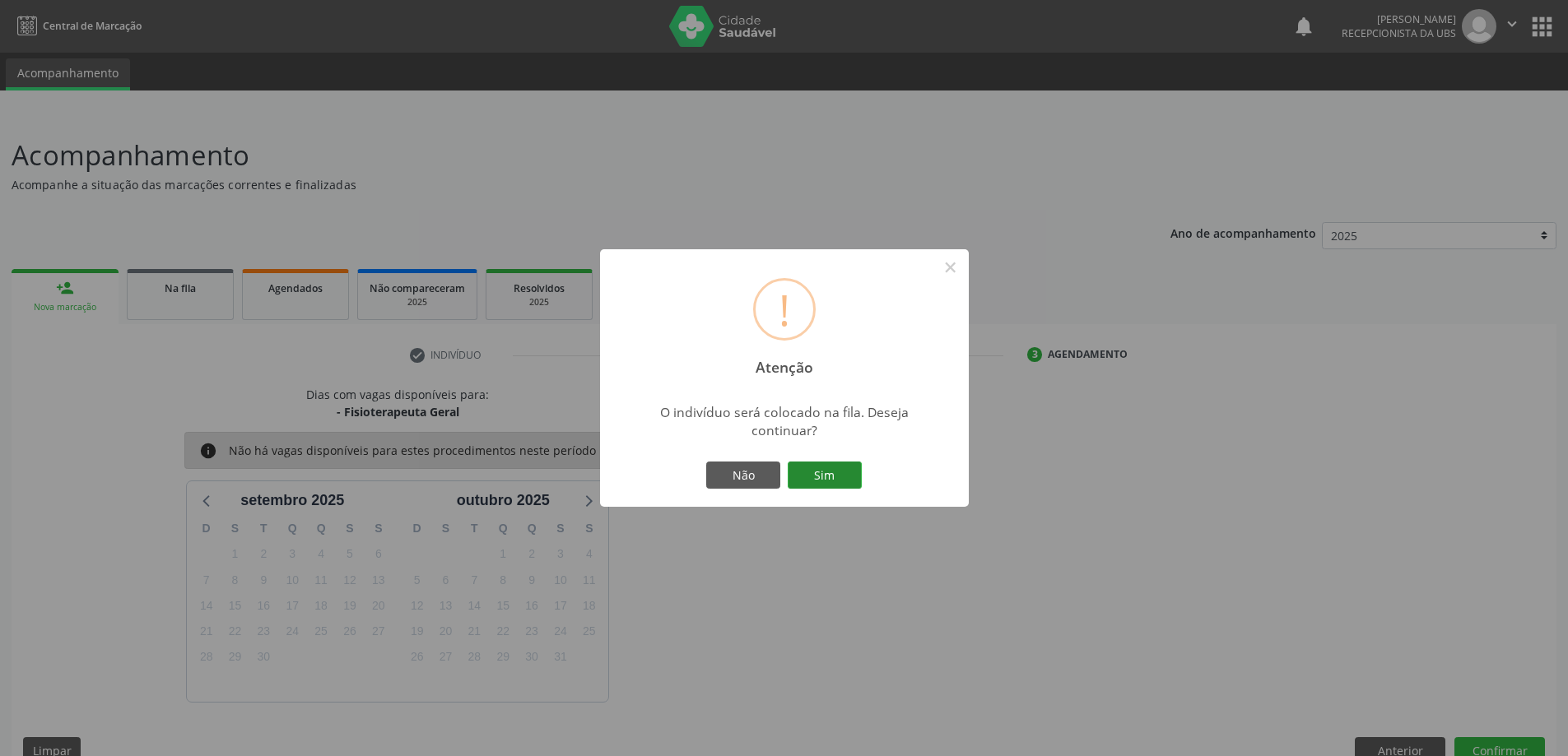
click at [828, 473] on button "Sim" at bounding box center [825, 476] width 74 height 28
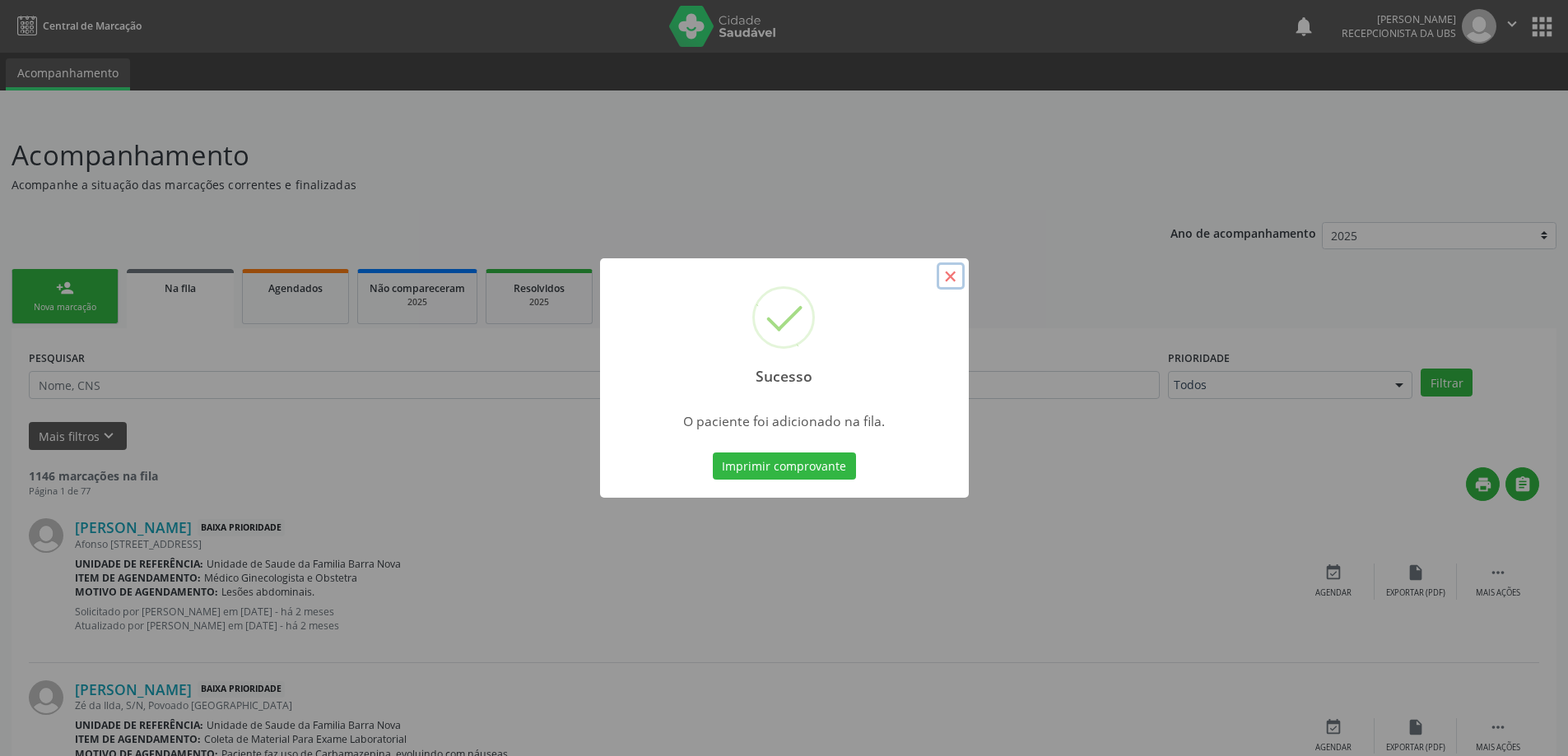
click at [954, 275] on button "×" at bounding box center [951, 276] width 28 height 28
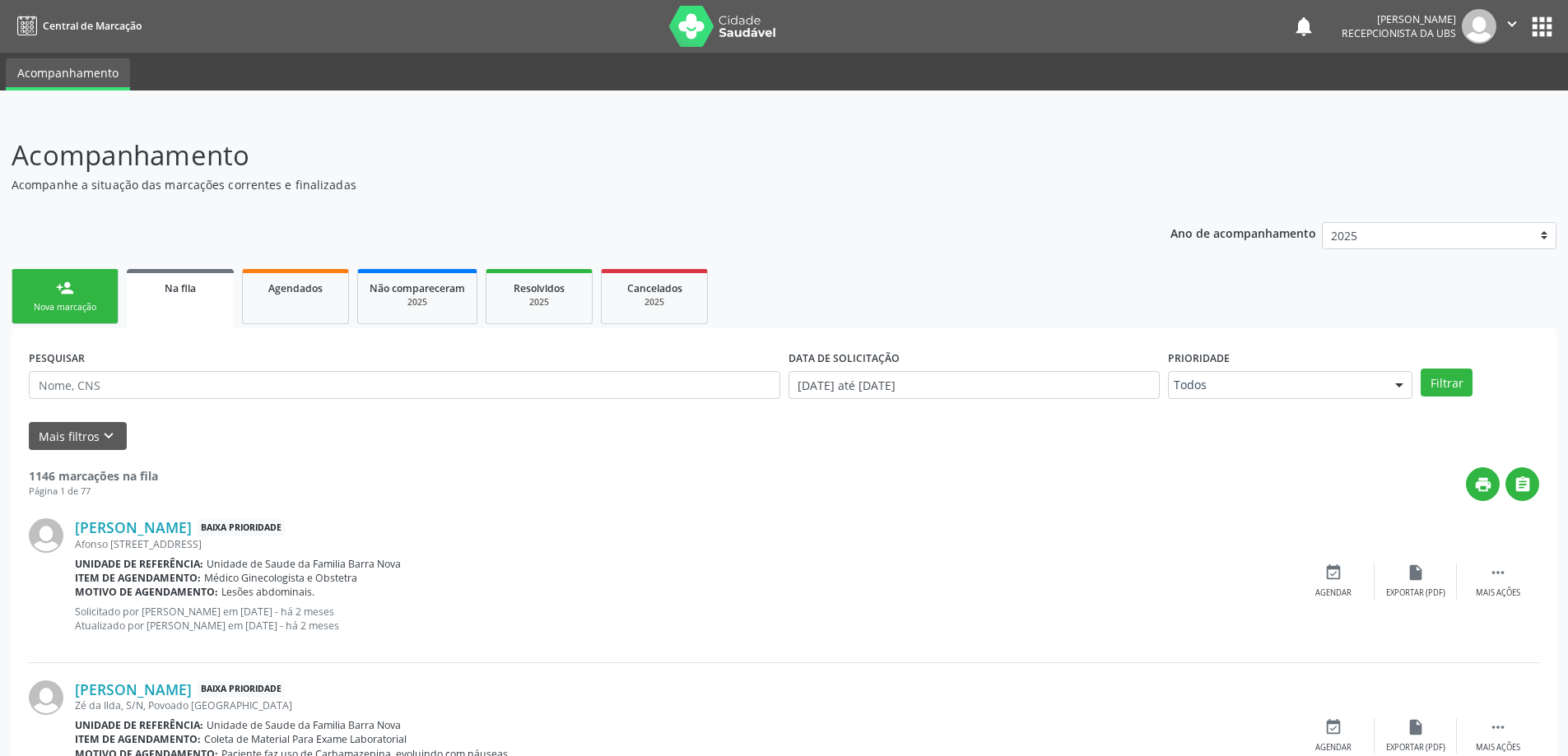
click at [83, 298] on link "person_add Nova marcação" at bounding box center [64, 296] width 107 height 55
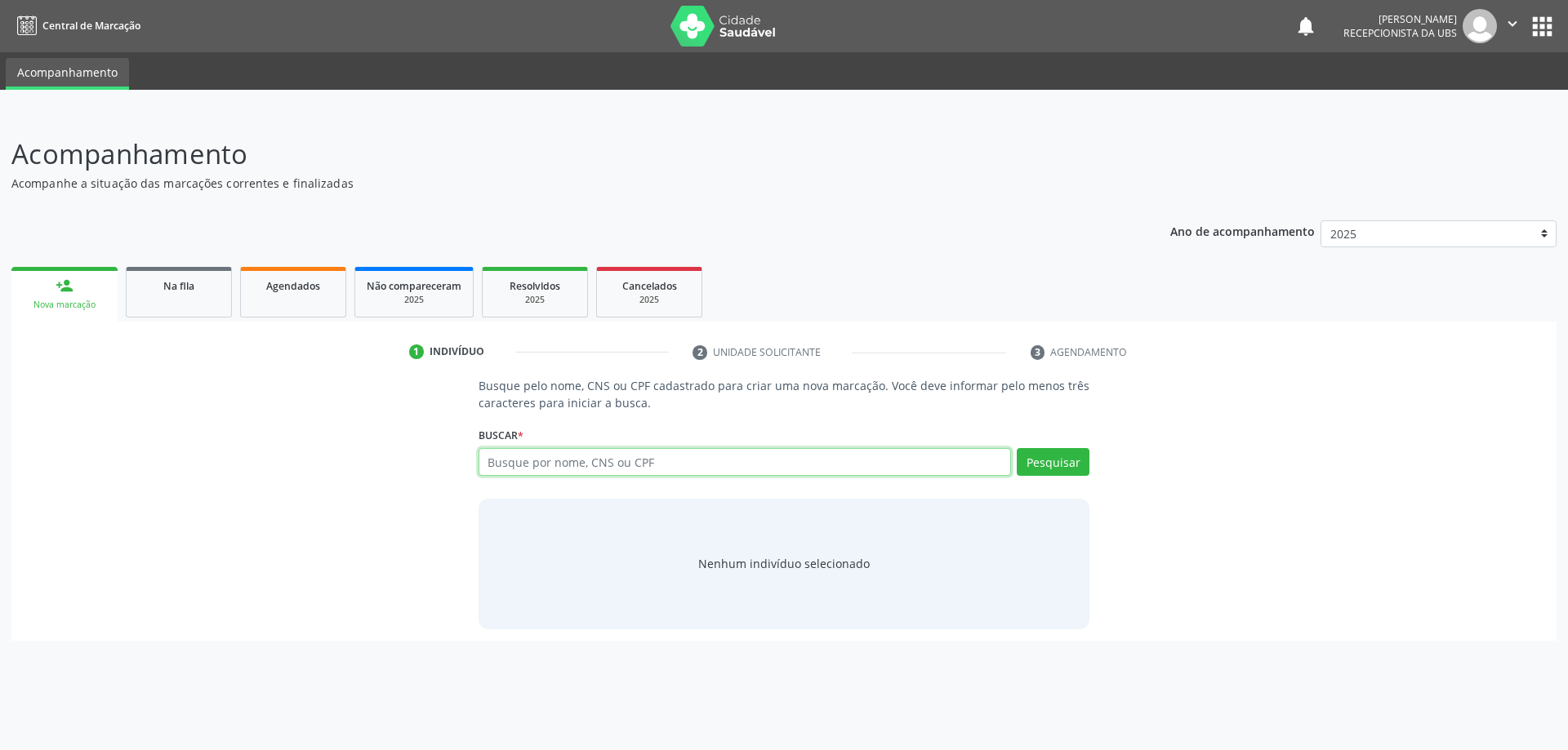
click at [564, 471] on input "text" at bounding box center [744, 462] width 533 height 28
type input "15535225401"
click at [1047, 464] on button "Pesquisar" at bounding box center [1053, 462] width 73 height 28
type input "15535225401"
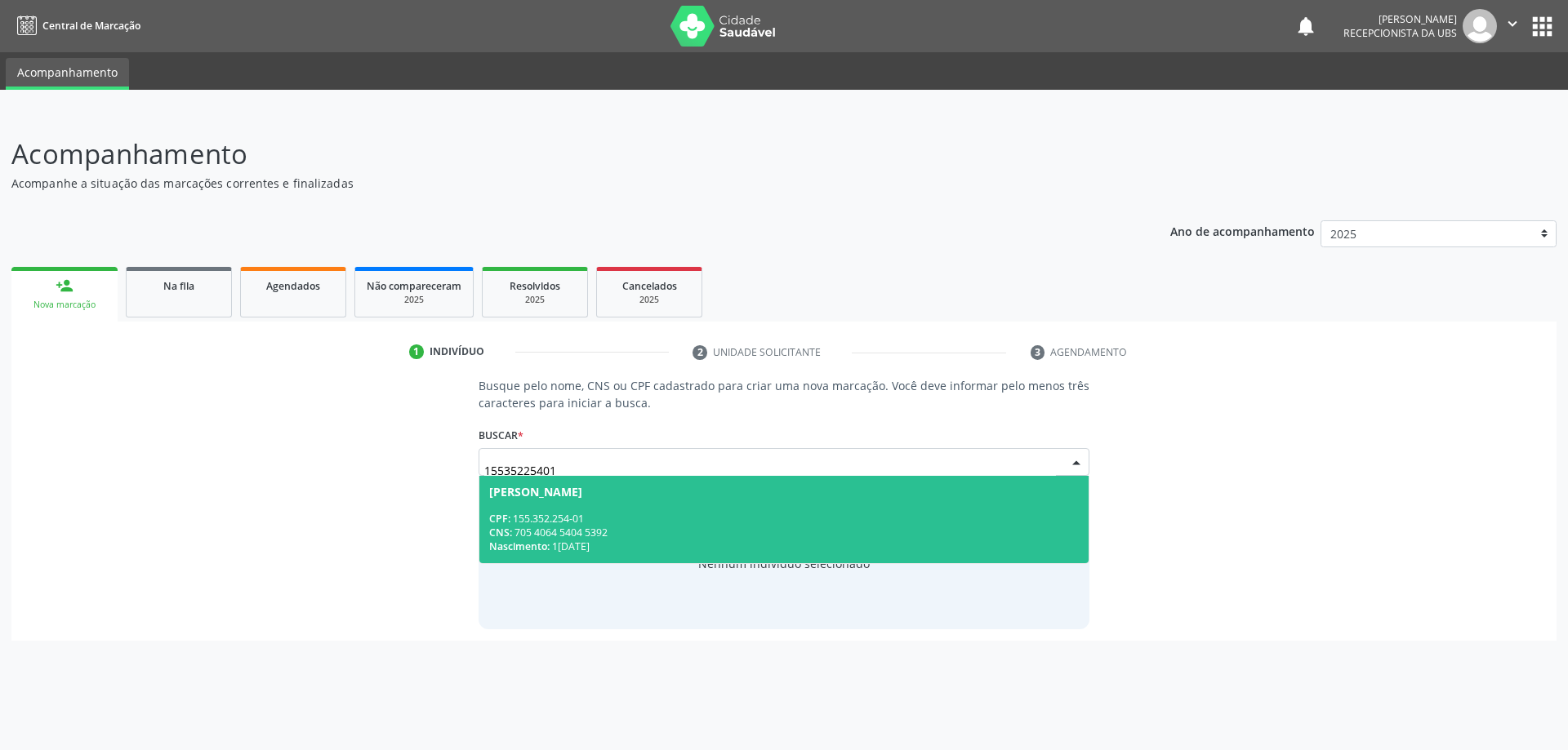
click at [709, 513] on div "CPF: 155.352.254-01" at bounding box center [785, 518] width 591 height 14
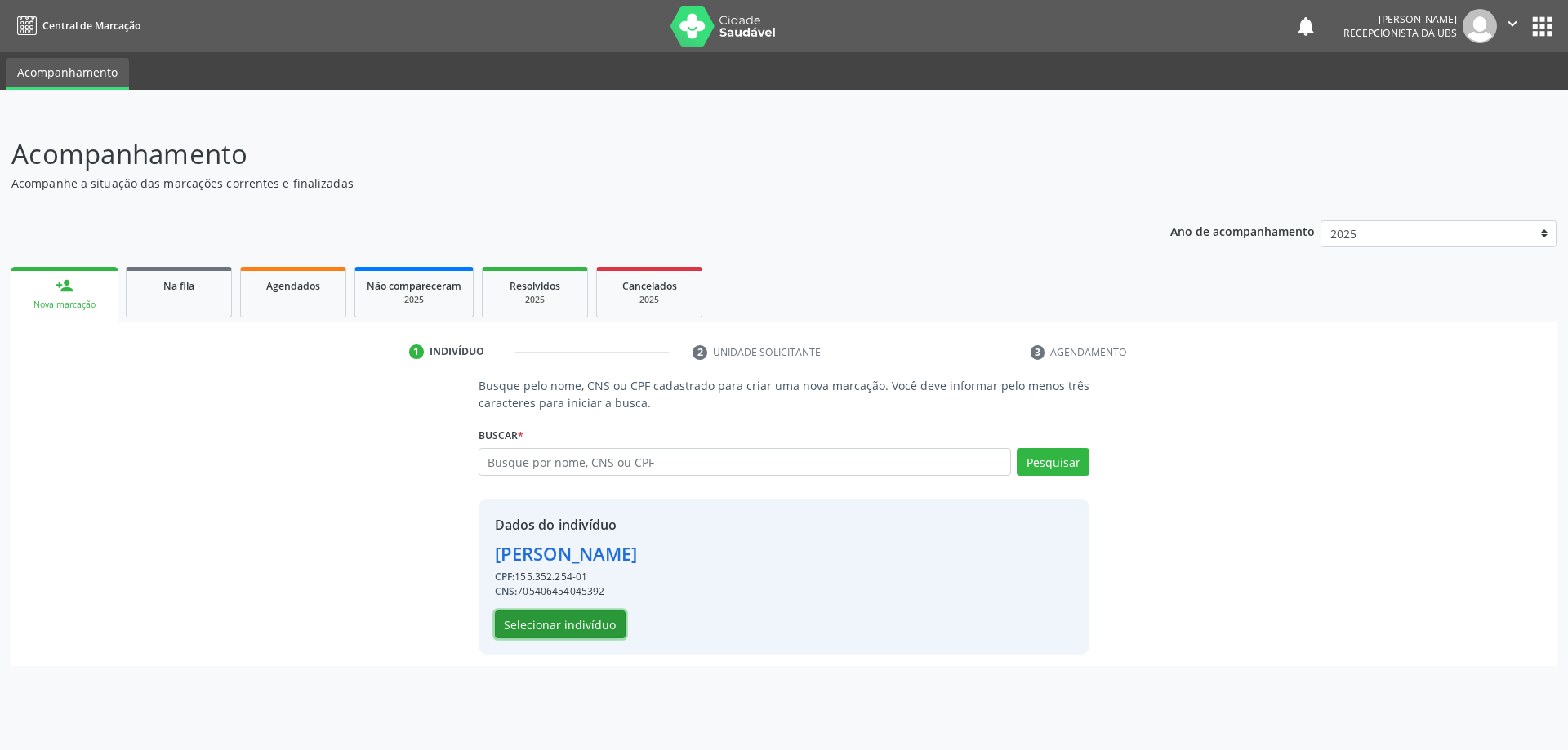
click at [569, 624] on button "Selecionar indivíduo" at bounding box center [560, 625] width 131 height 28
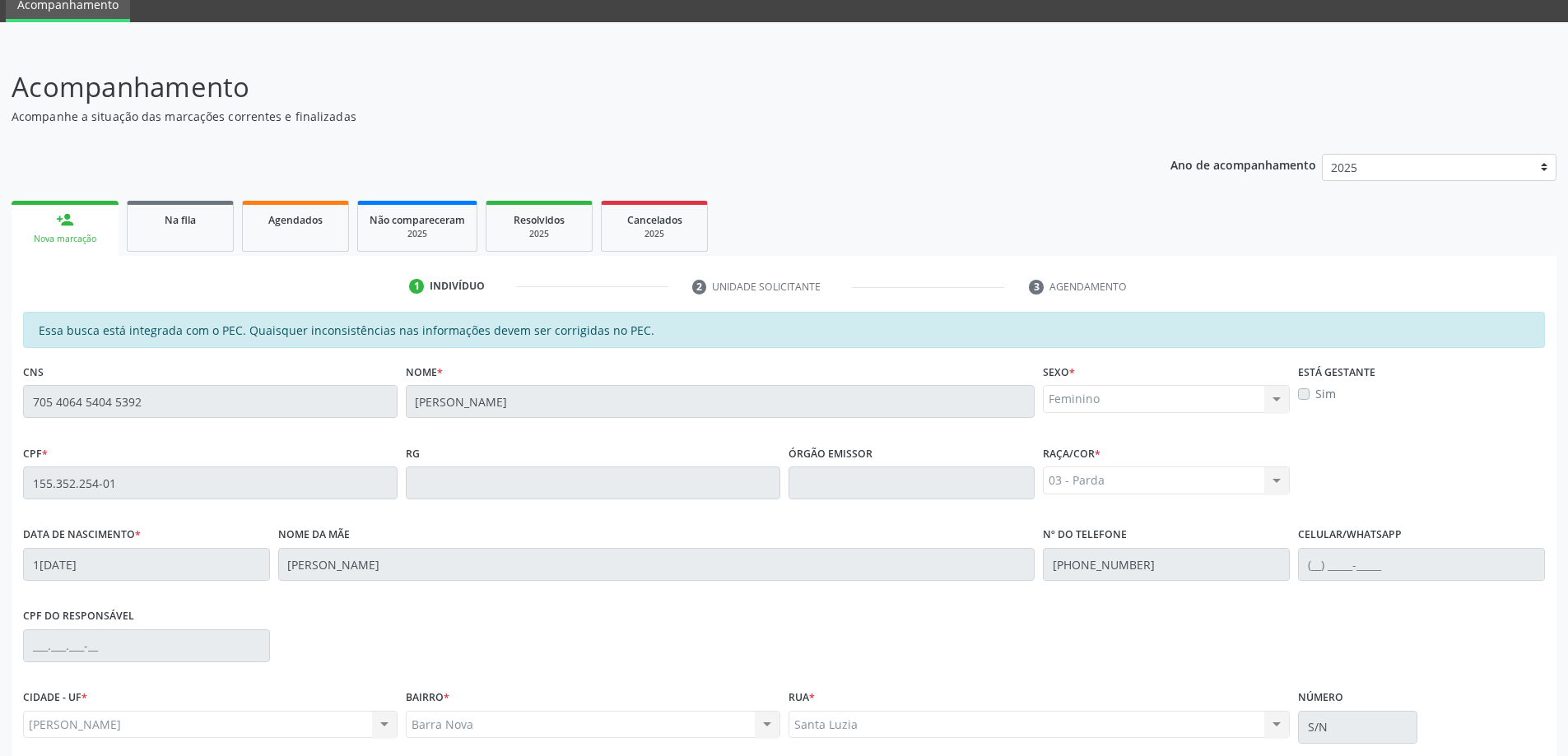
scroll to position [207, 0]
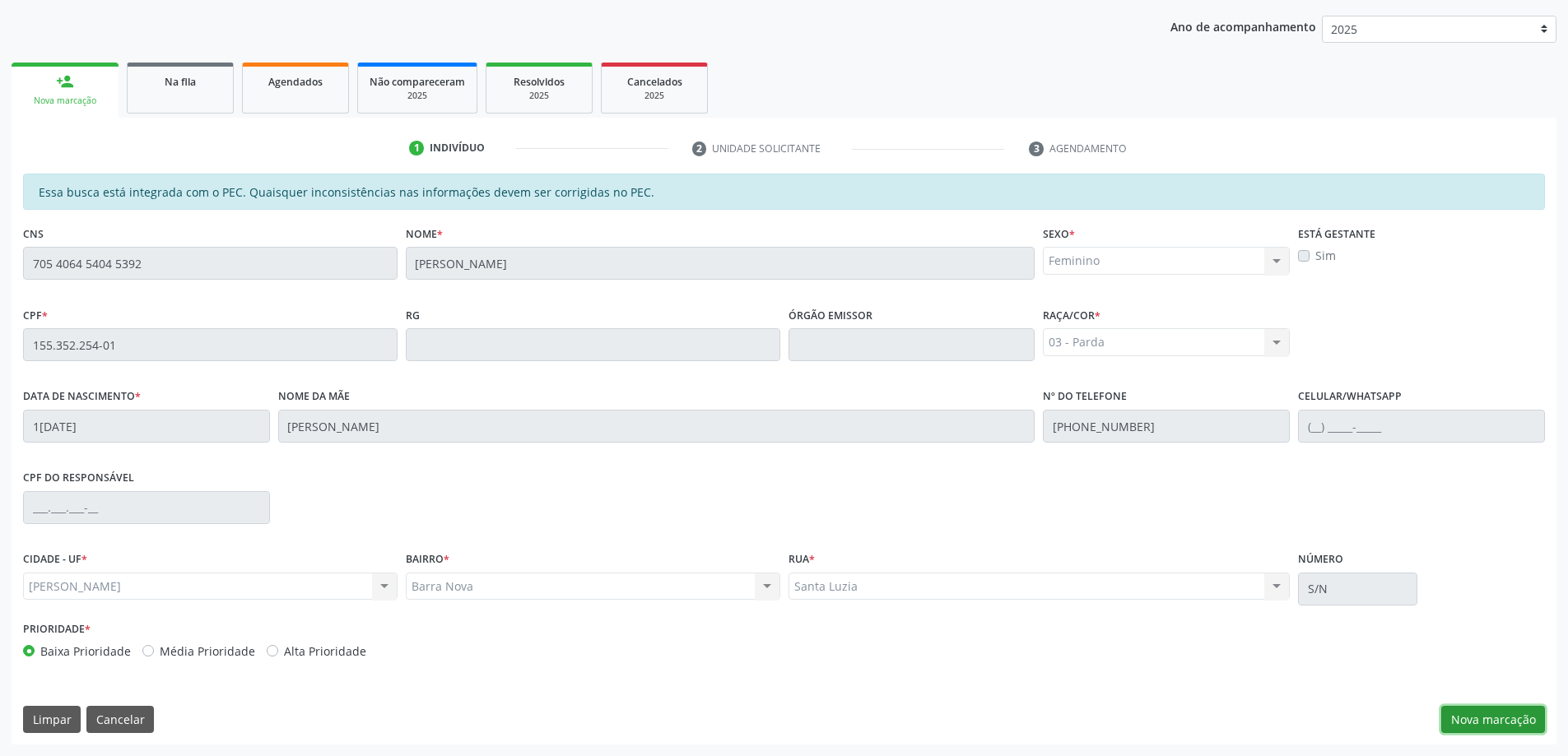
click at [1484, 721] on button "Nova marcação" at bounding box center [1494, 720] width 104 height 28
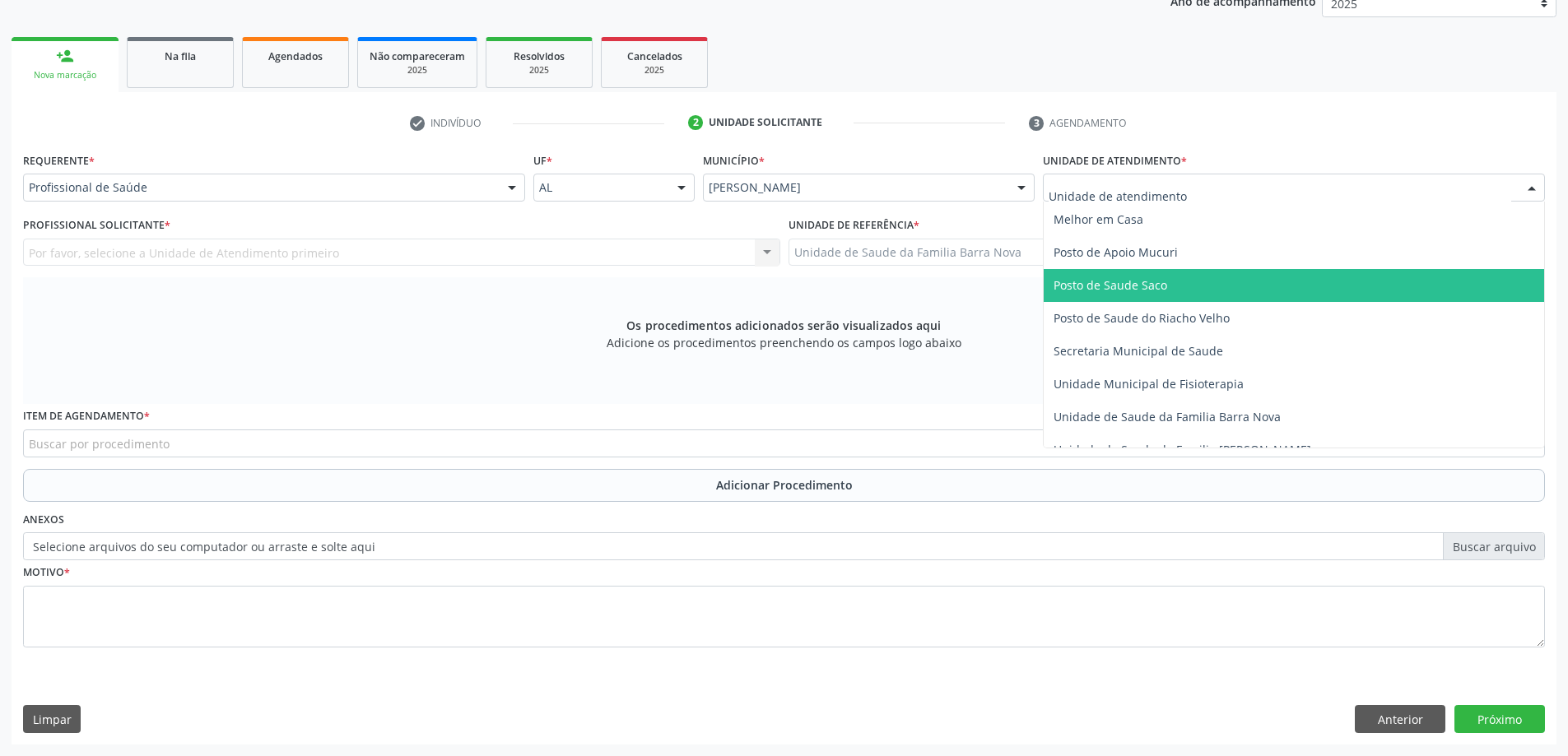
scroll to position [823, 0]
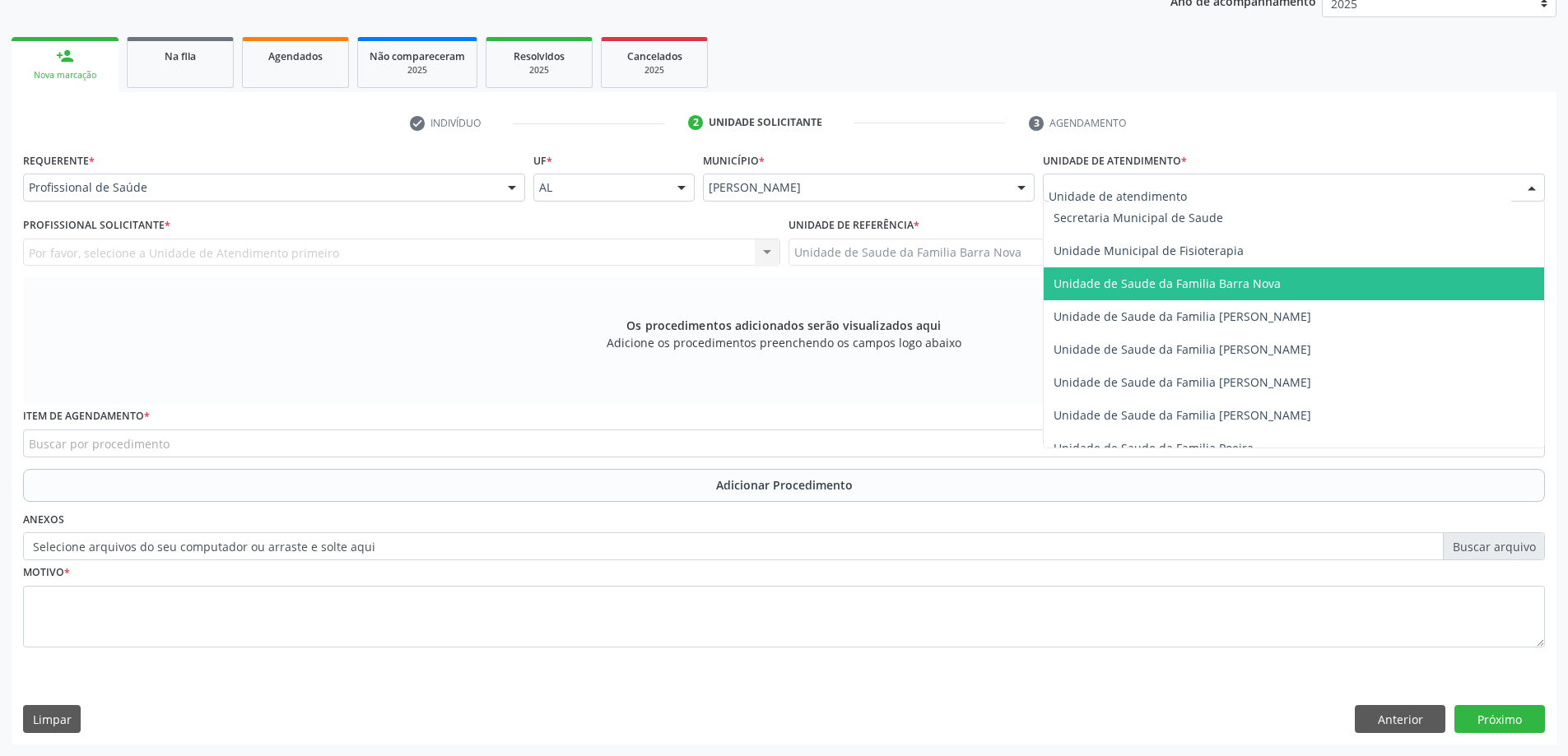
click at [1215, 289] on span "Unidade de Saude da Familia Barra Nova" at bounding box center [1167, 283] width 227 height 16
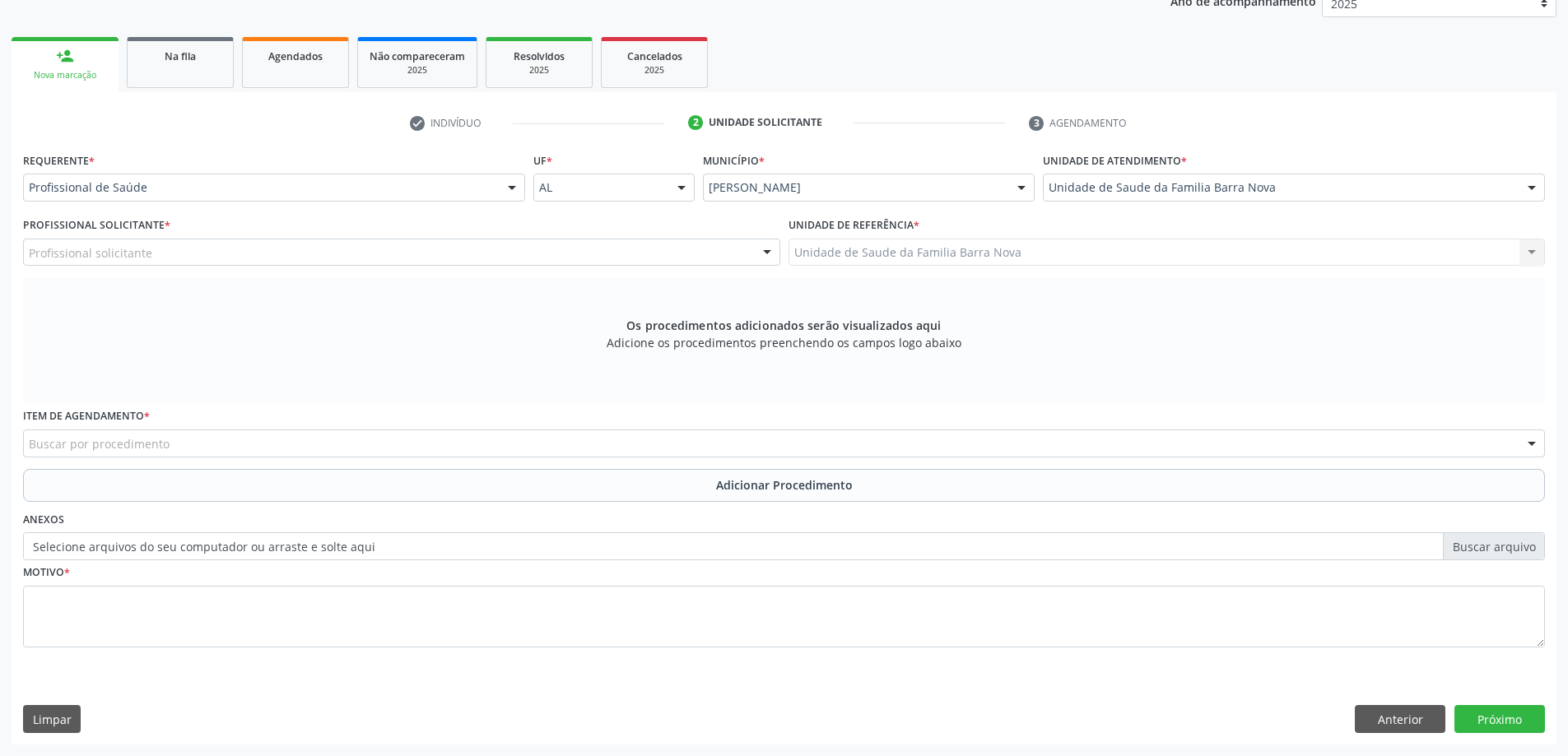
click at [202, 255] on div "Profissional solicitante" at bounding box center [402, 252] width 757 height 28
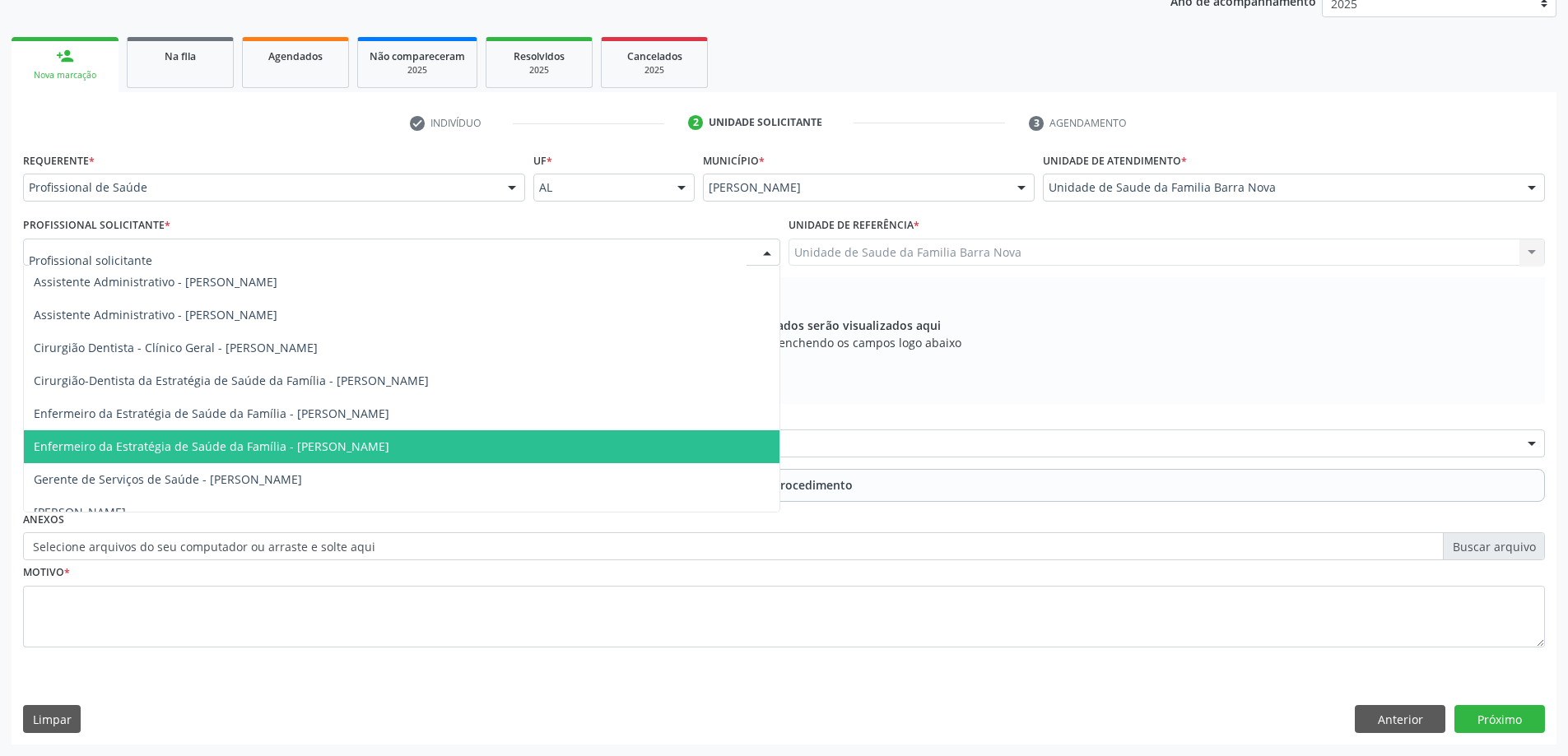
click at [352, 447] on span "Enfermeiro da Estratégia de Saúde da Família - [PERSON_NAME]" at bounding box center [211, 446] width 355 height 16
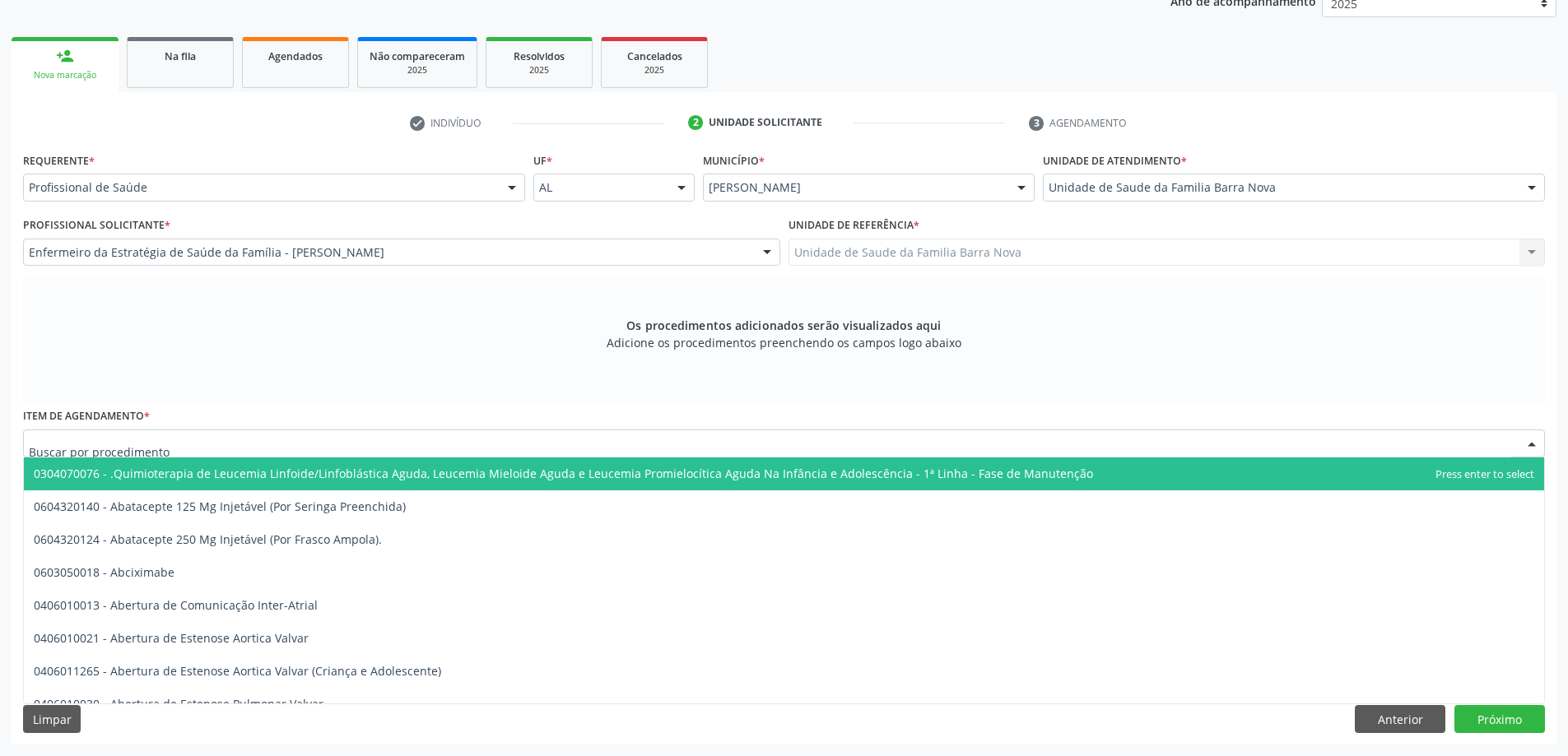
click at [627, 444] on div at bounding box center [784, 443] width 1523 height 28
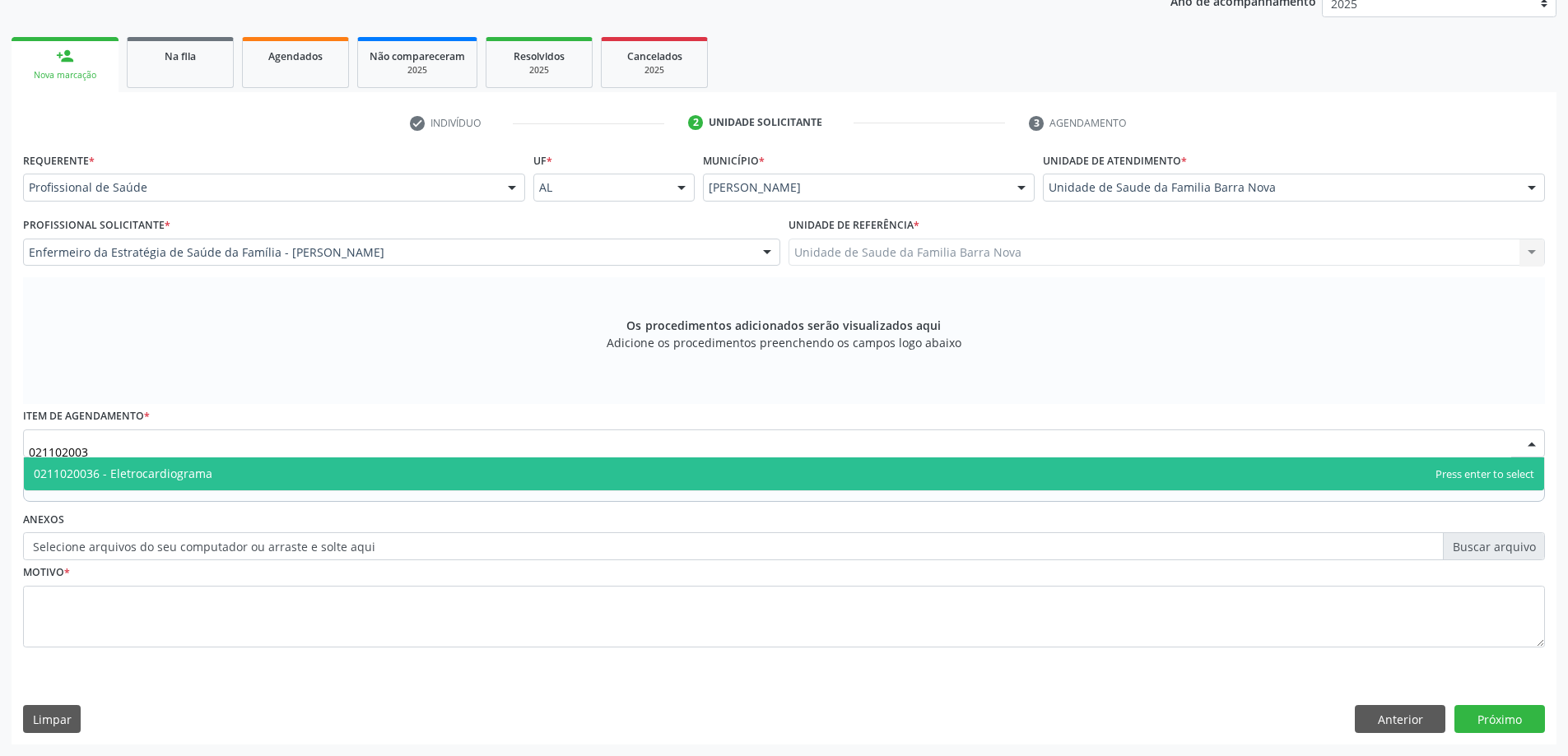
type input "0211020036"
click at [575, 469] on span "0211020036 - Eletrocardiograma" at bounding box center [784, 473] width 1521 height 32
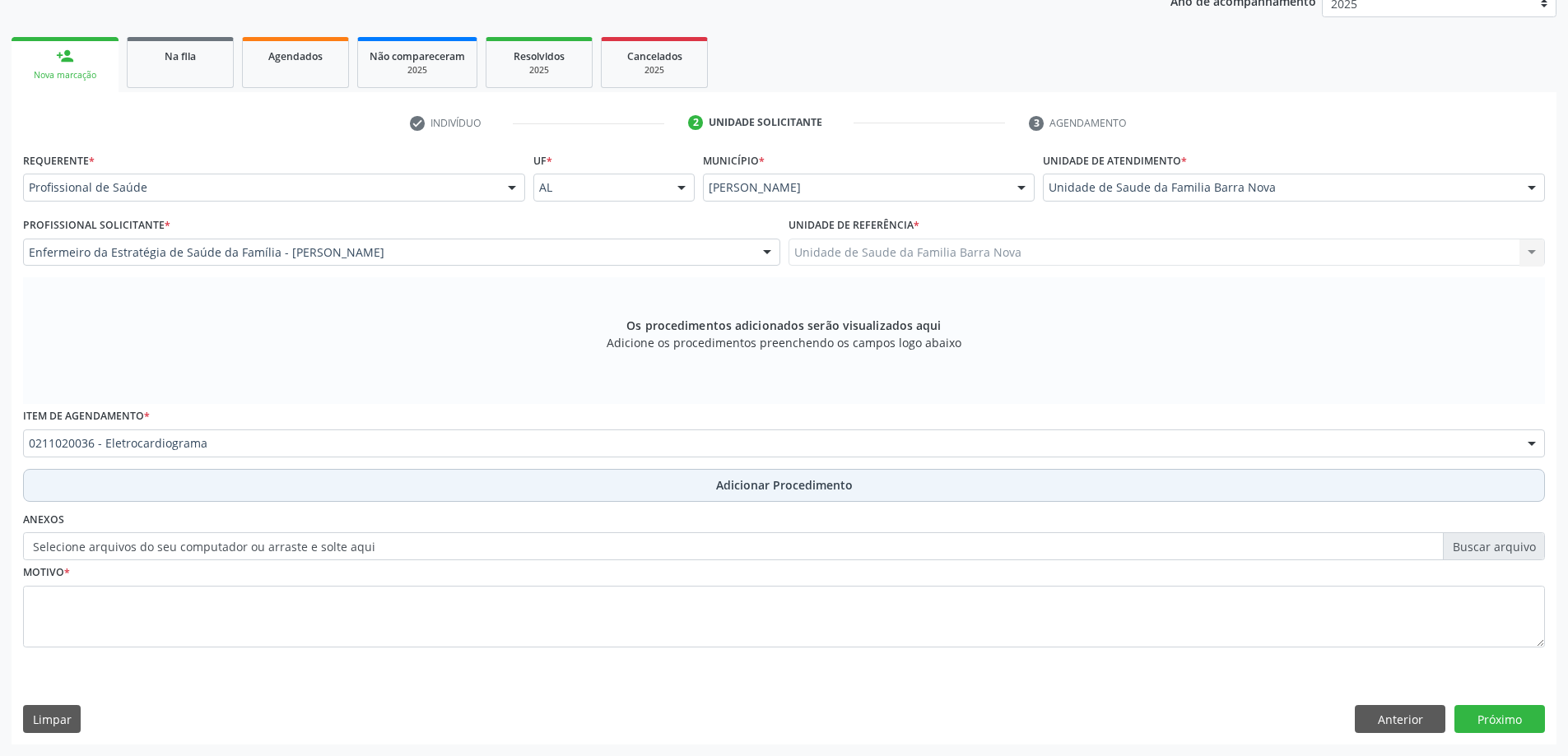
click at [764, 492] on span "Adicionar Procedimento" at bounding box center [784, 485] width 136 height 18
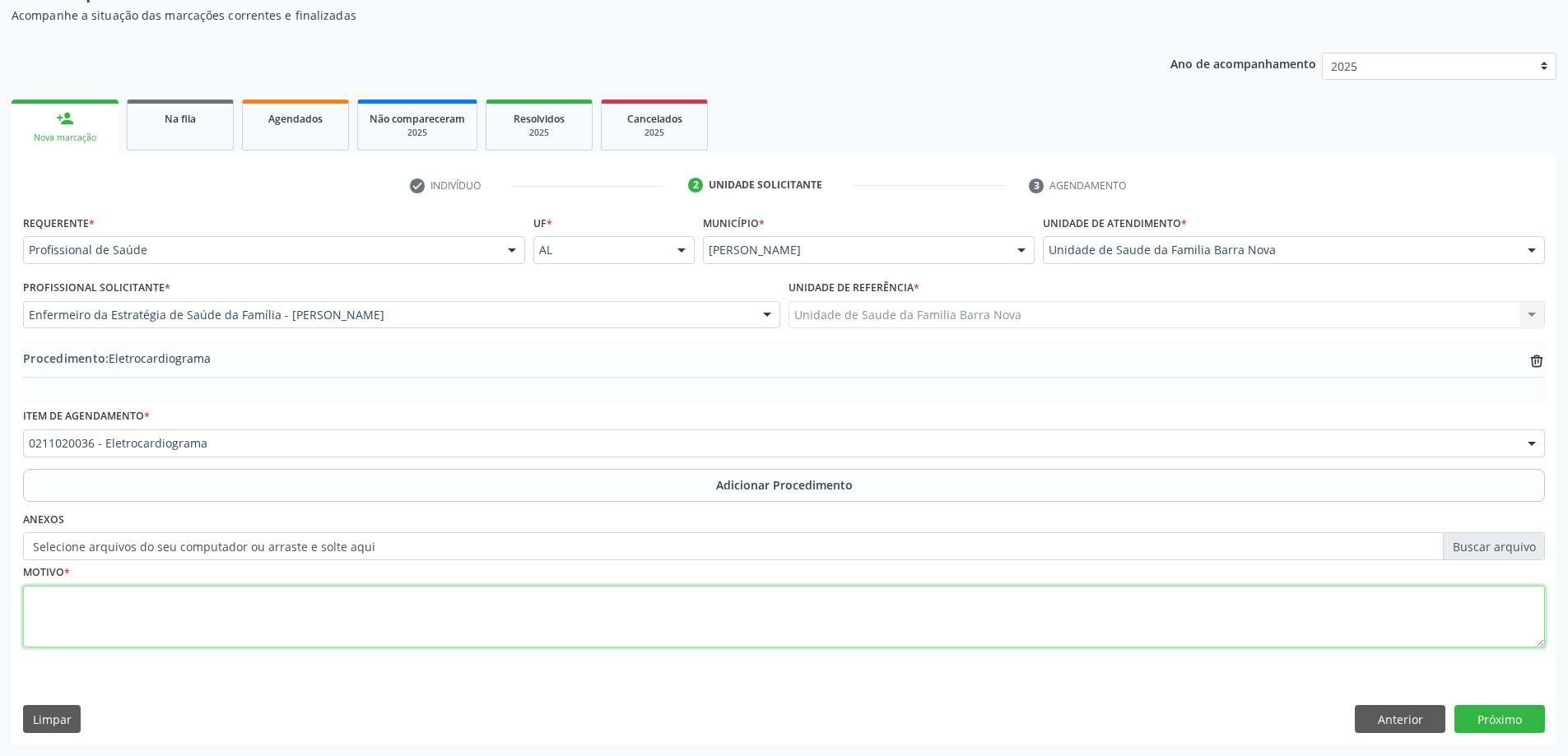
click at [360, 609] on textarea at bounding box center [784, 617] width 1523 height 62
type textarea "Paciente refere taquicardia."
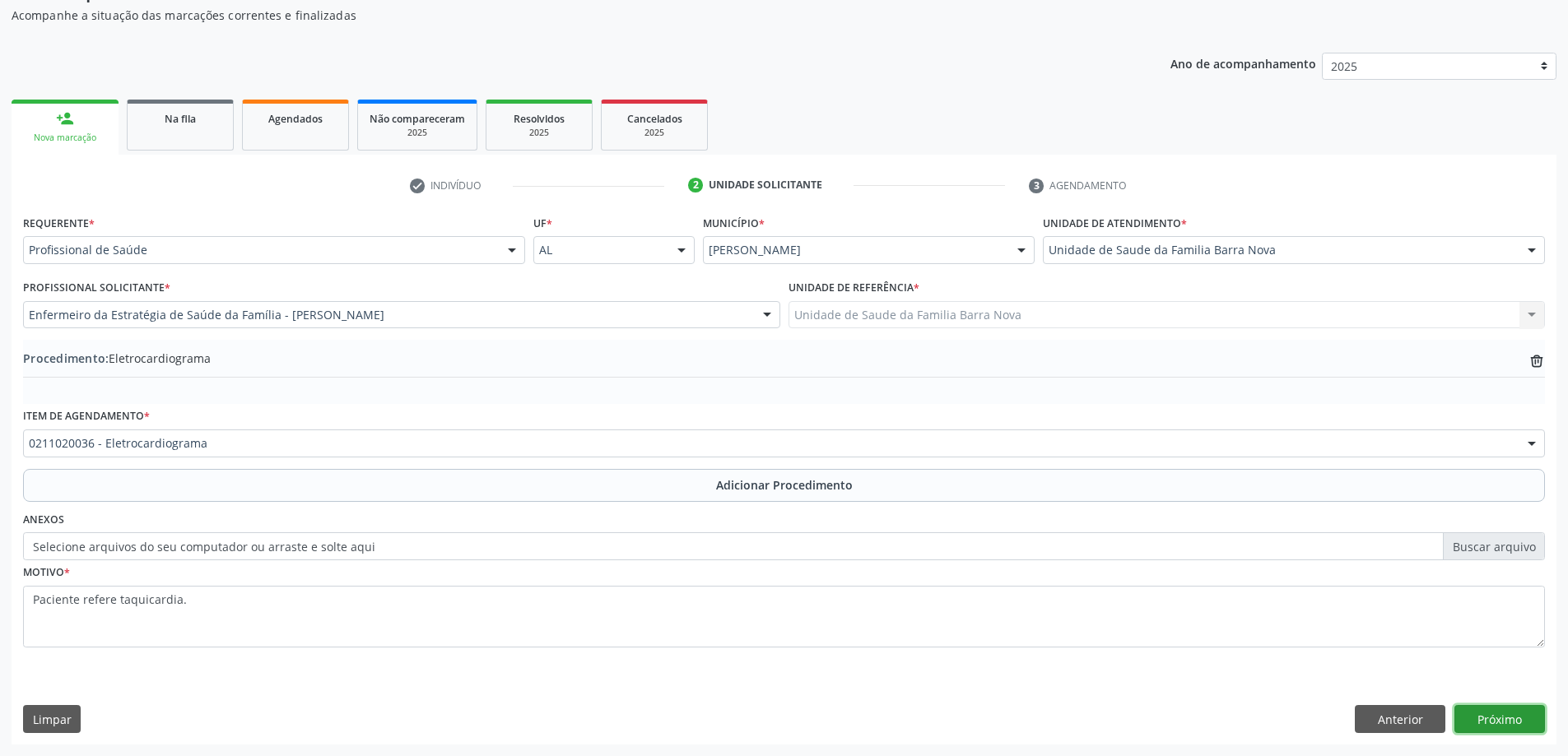
click at [1484, 728] on button "Próximo" at bounding box center [1500, 719] width 91 height 28
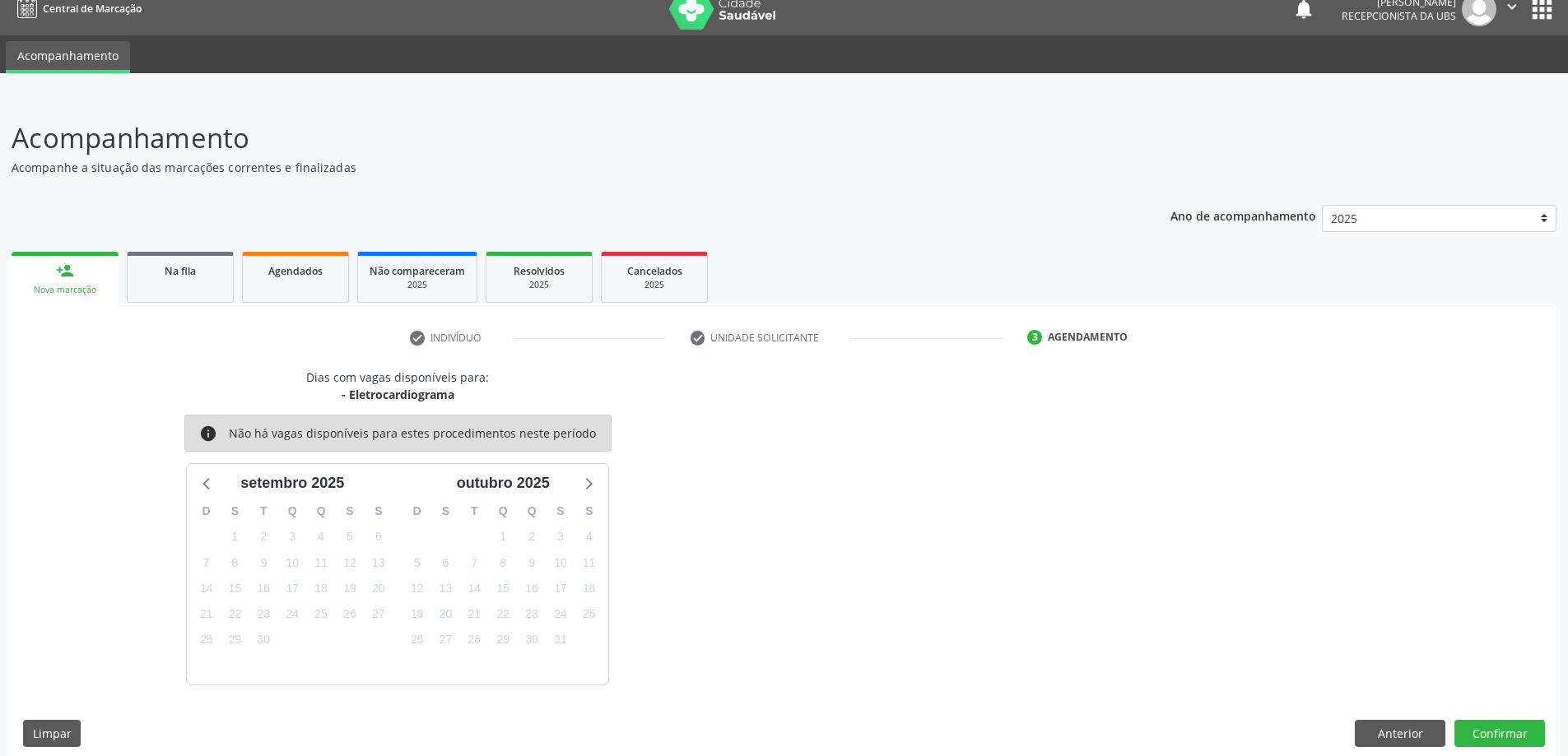
scroll to position [32, 0]
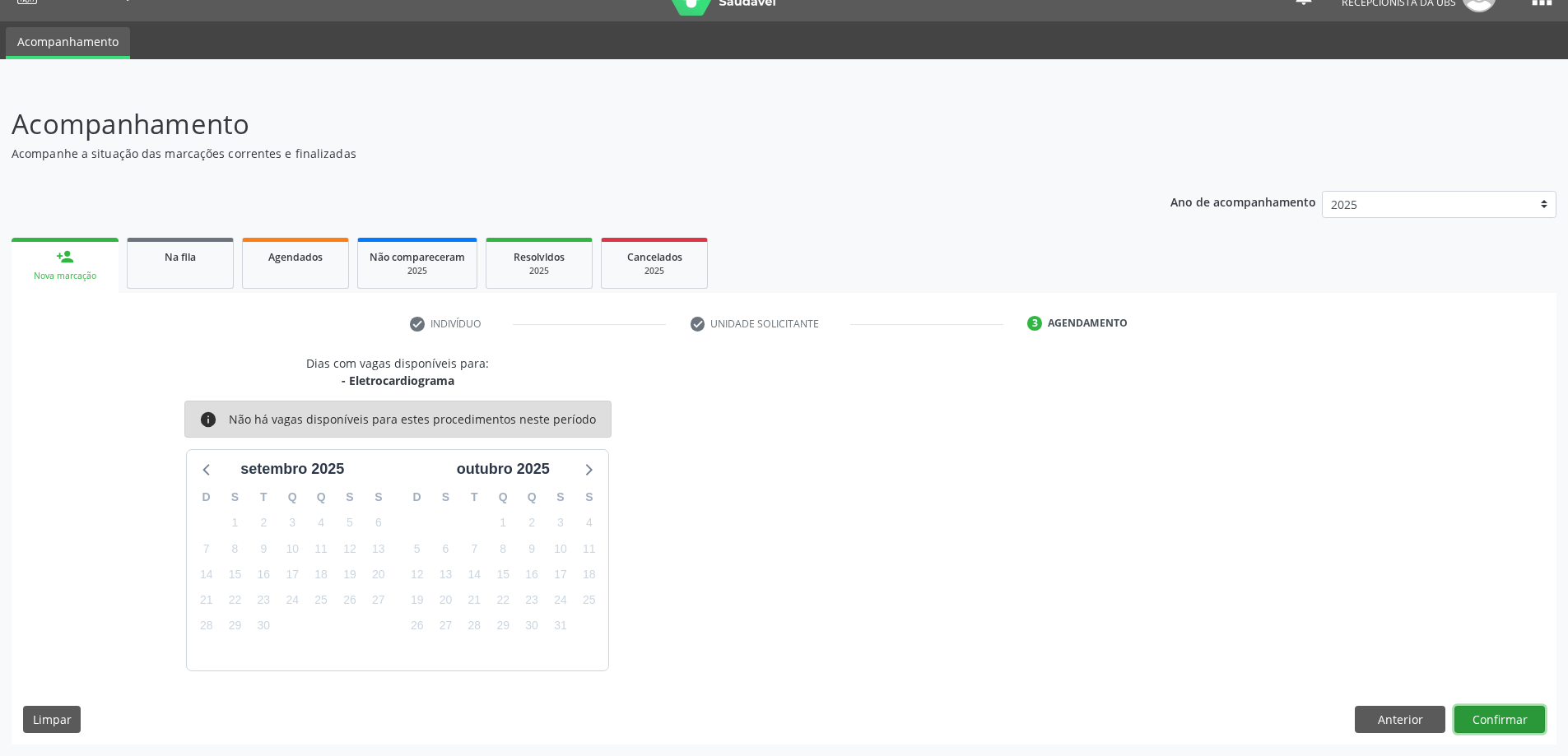
click at [1495, 716] on button "Confirmar" at bounding box center [1500, 720] width 91 height 28
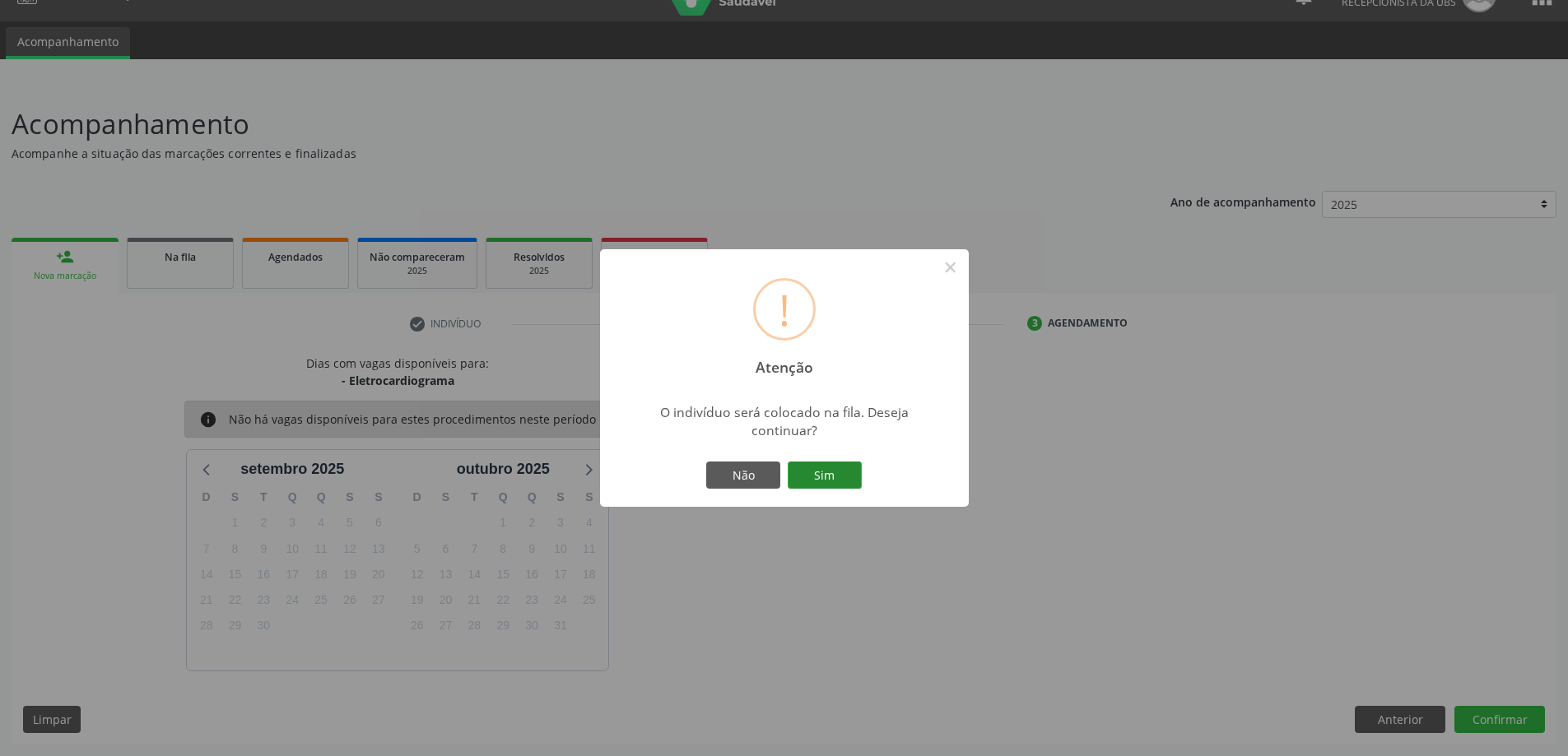
click at [810, 476] on button "Sim" at bounding box center [825, 476] width 74 height 28
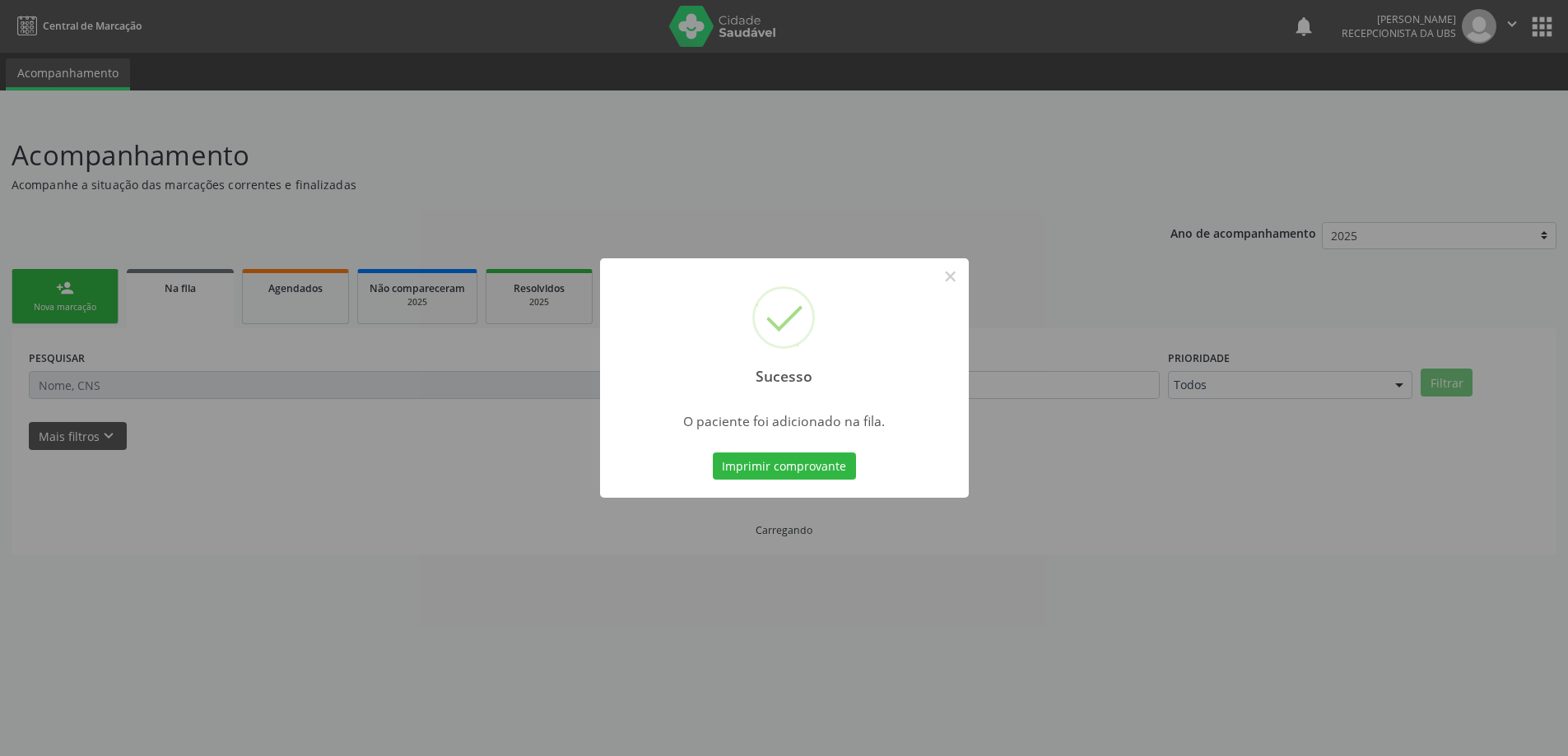
scroll to position [0, 0]
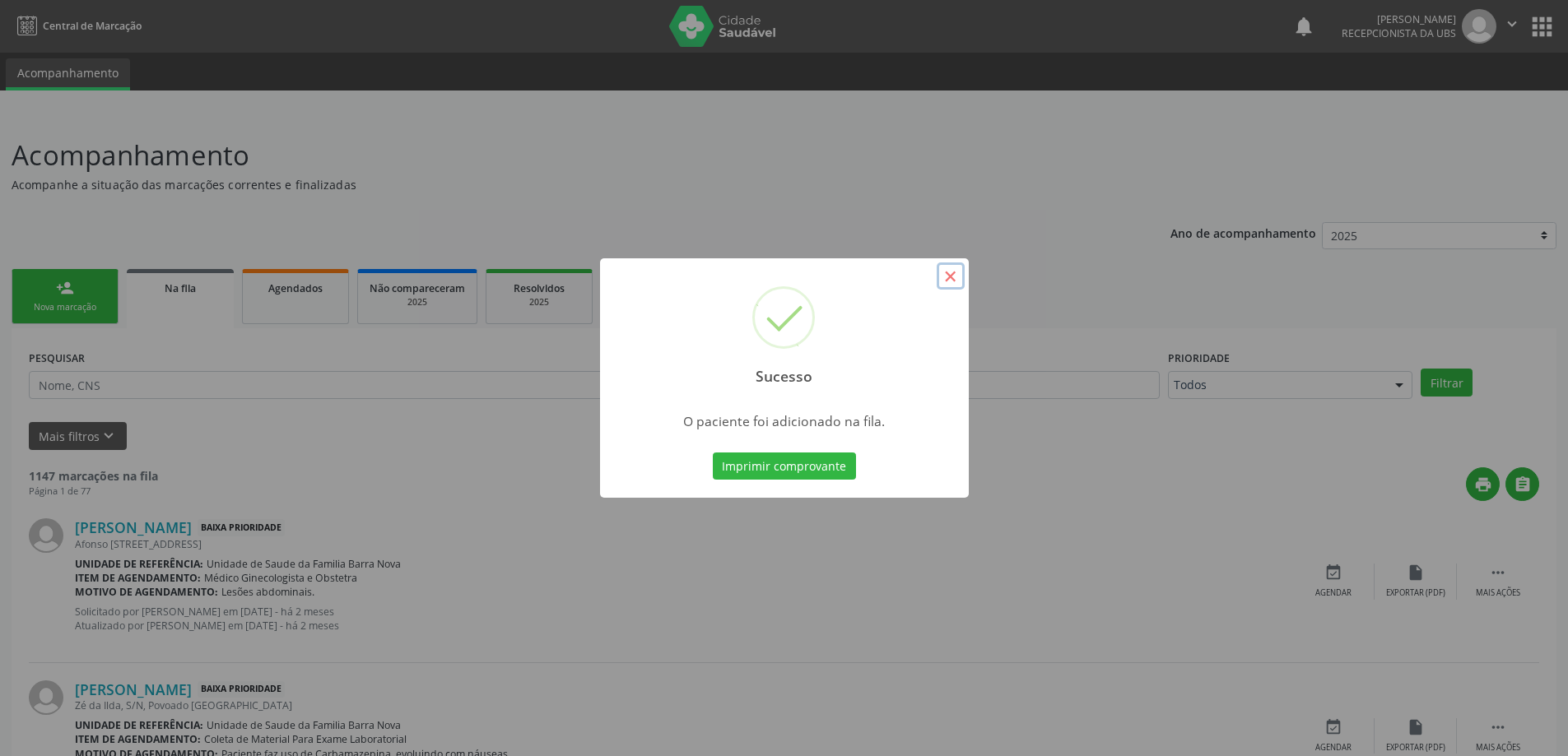
click at [944, 279] on button "×" at bounding box center [951, 276] width 28 height 28
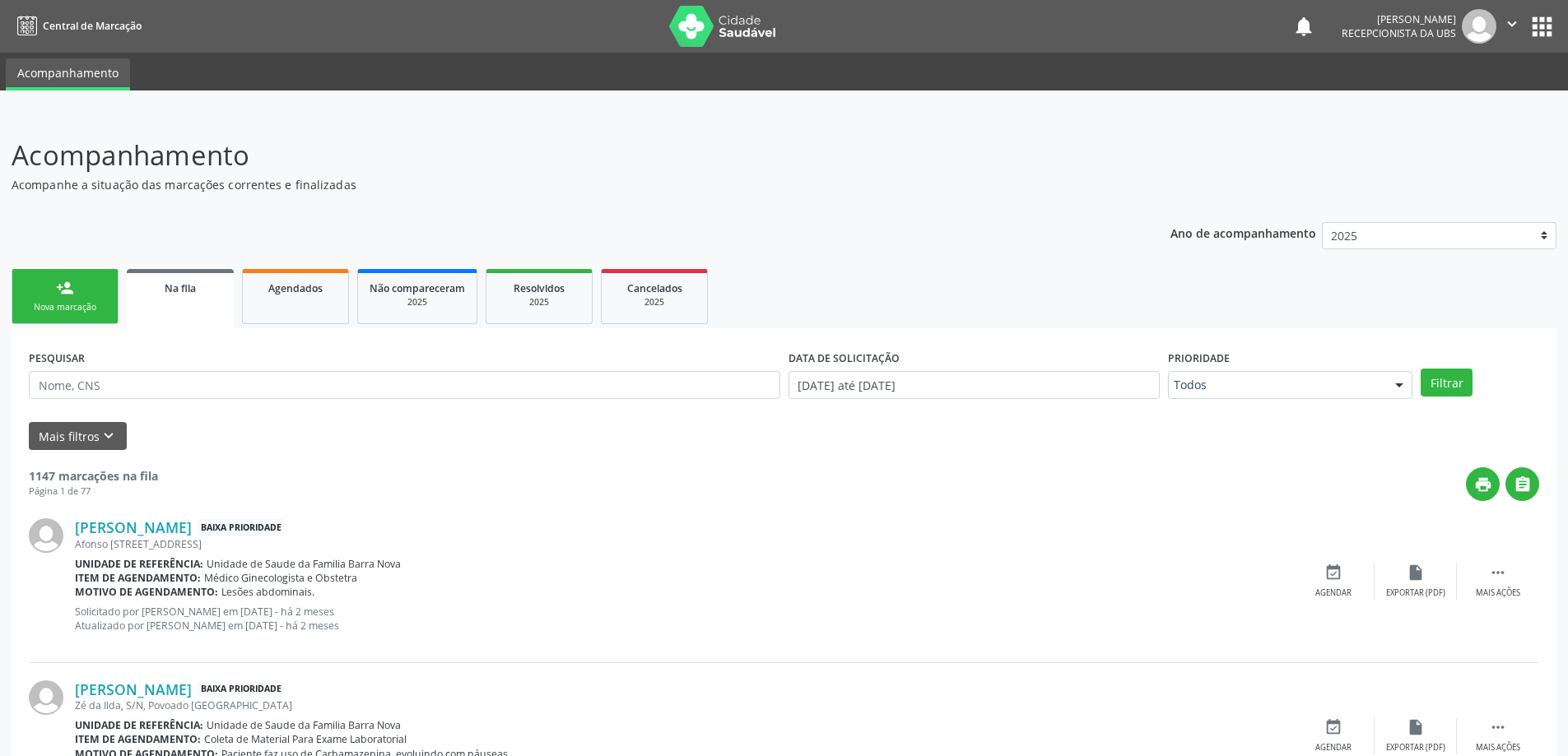
click at [83, 293] on link "person_add Nova marcação" at bounding box center [64, 296] width 107 height 55
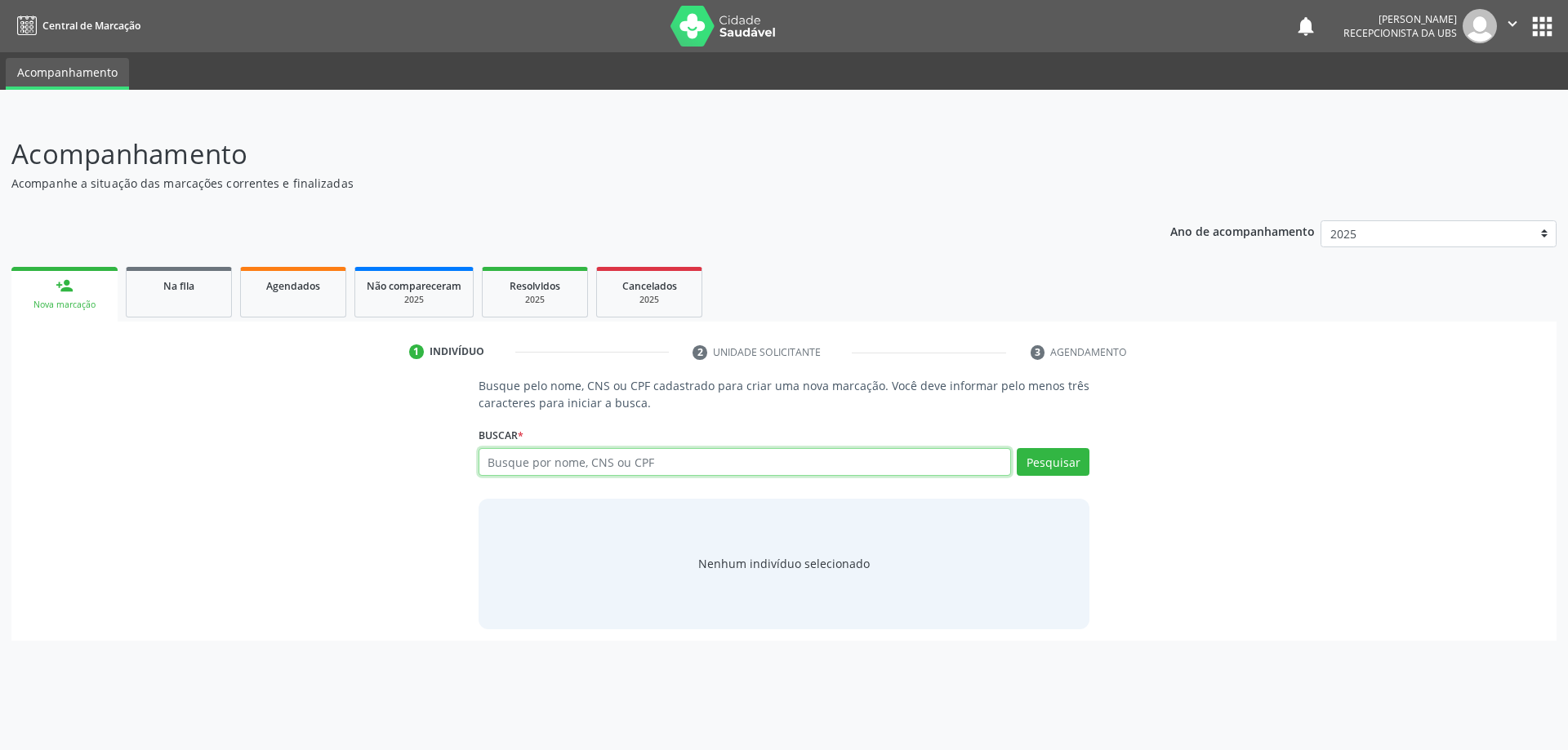
click at [631, 470] on input "text" at bounding box center [744, 462] width 533 height 28
type input "16647043454"
click at [1026, 462] on button "Pesquisar" at bounding box center [1053, 462] width 73 height 28
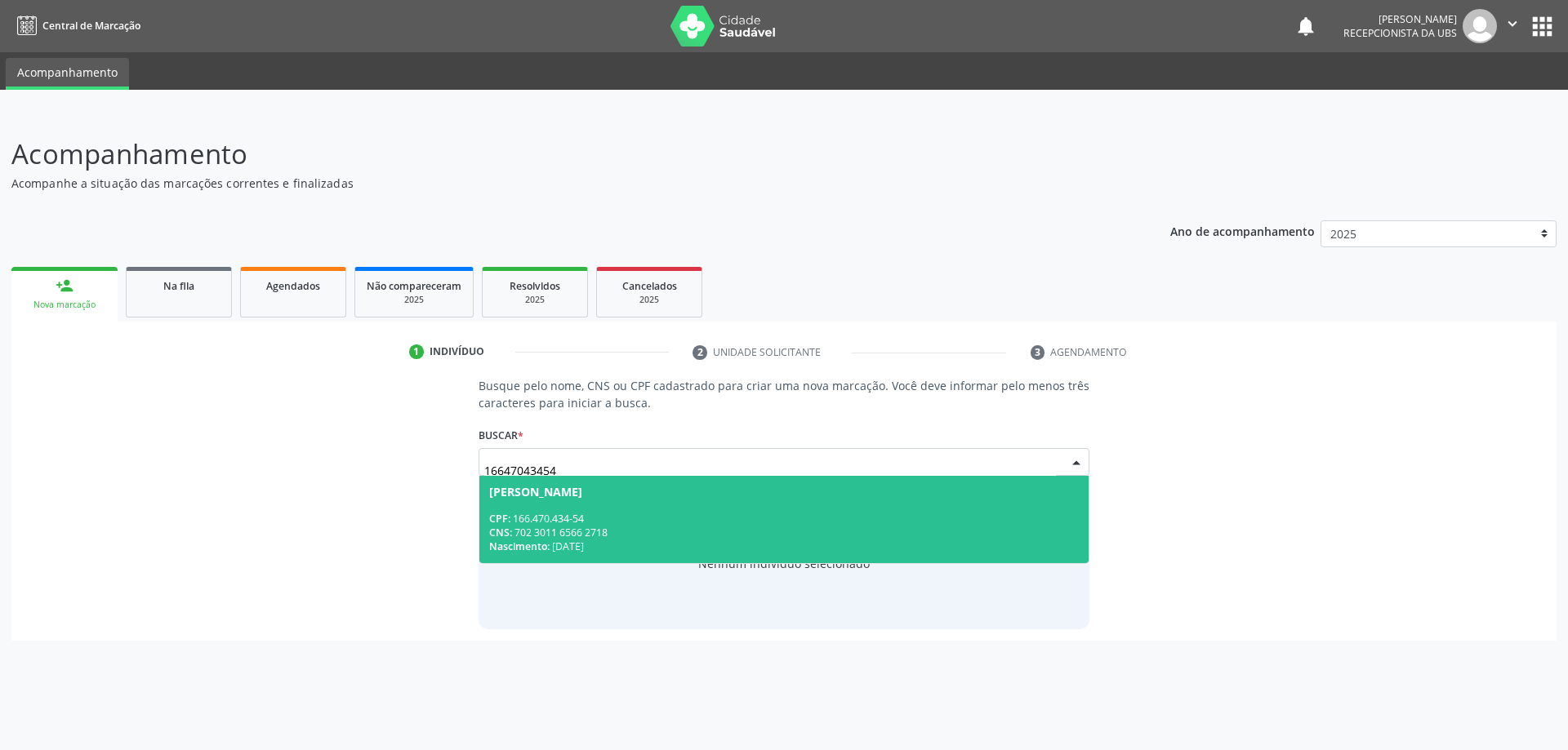
click at [665, 519] on div "CPF: 166.470.434-54" at bounding box center [785, 518] width 591 height 14
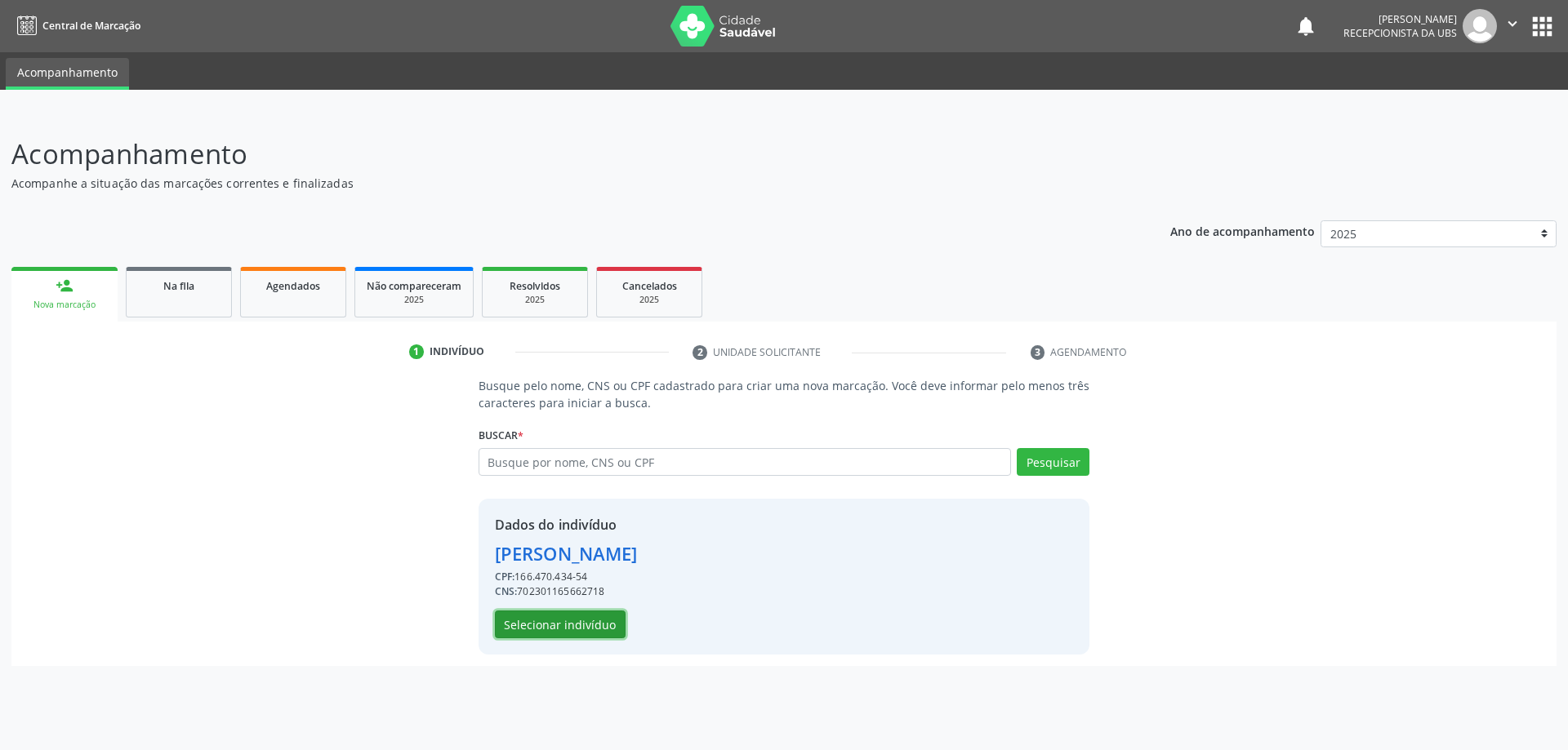
click at [576, 618] on button "Selecionar indivíduo" at bounding box center [560, 625] width 131 height 28
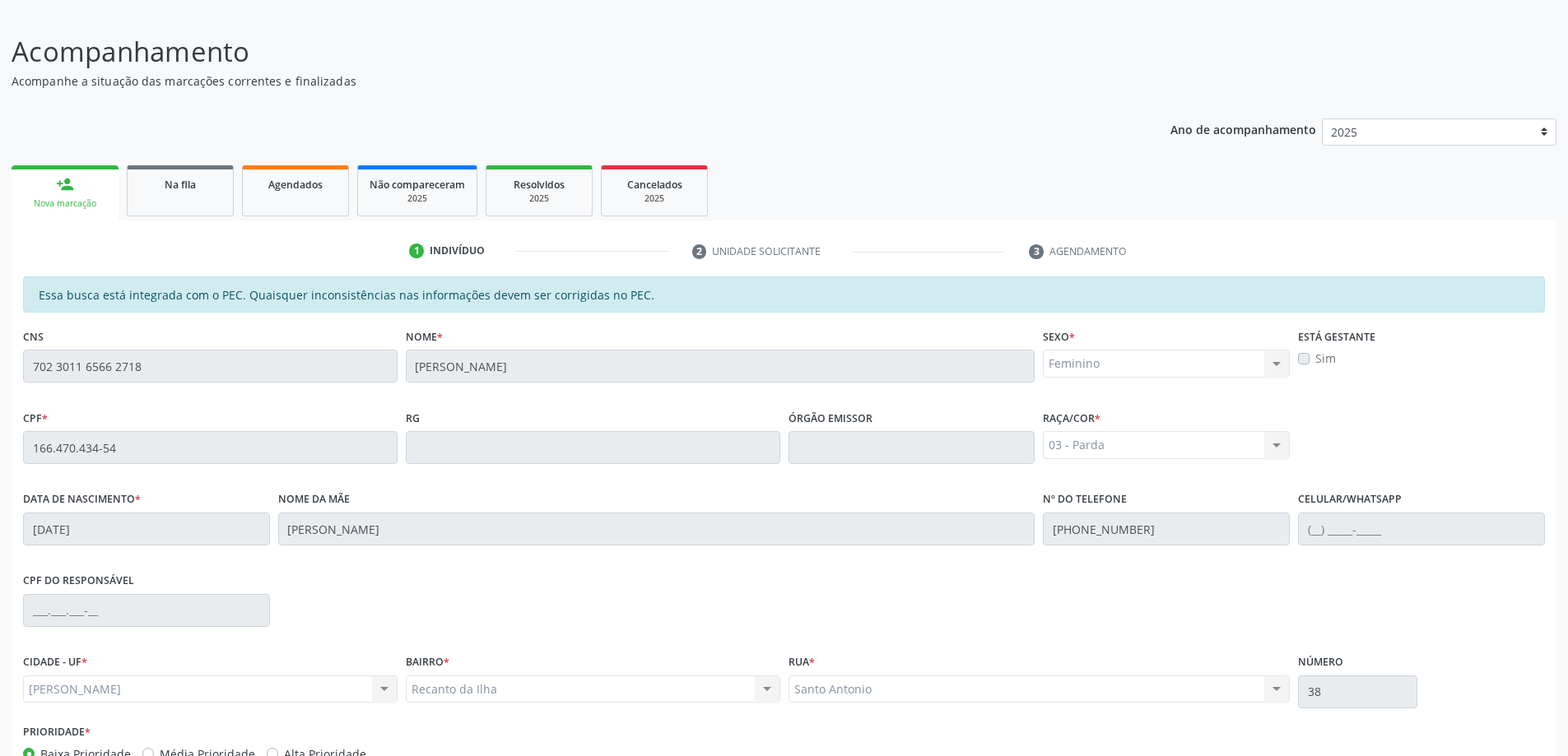
scroll to position [207, 0]
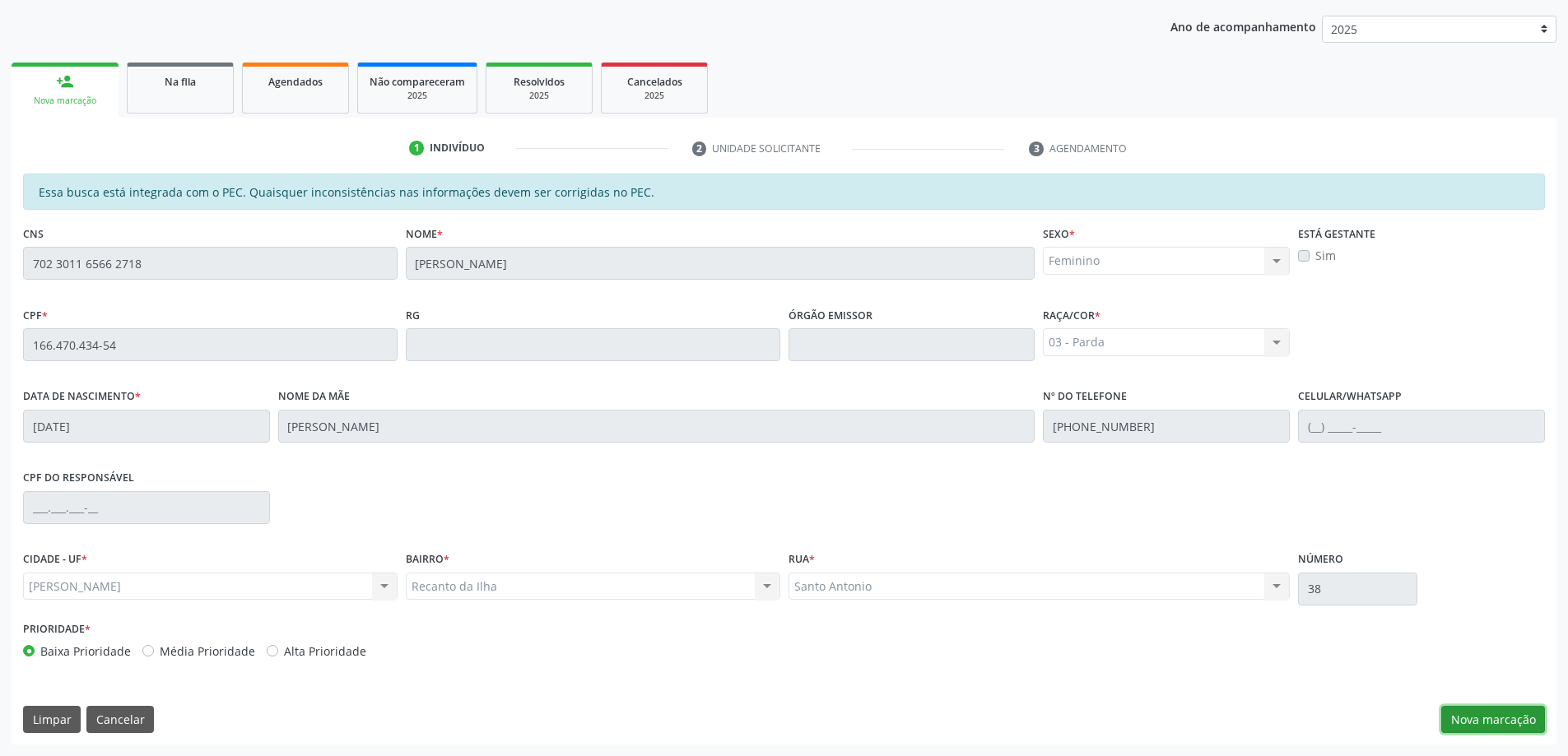
click at [1494, 731] on button "Nova marcação" at bounding box center [1494, 720] width 104 height 28
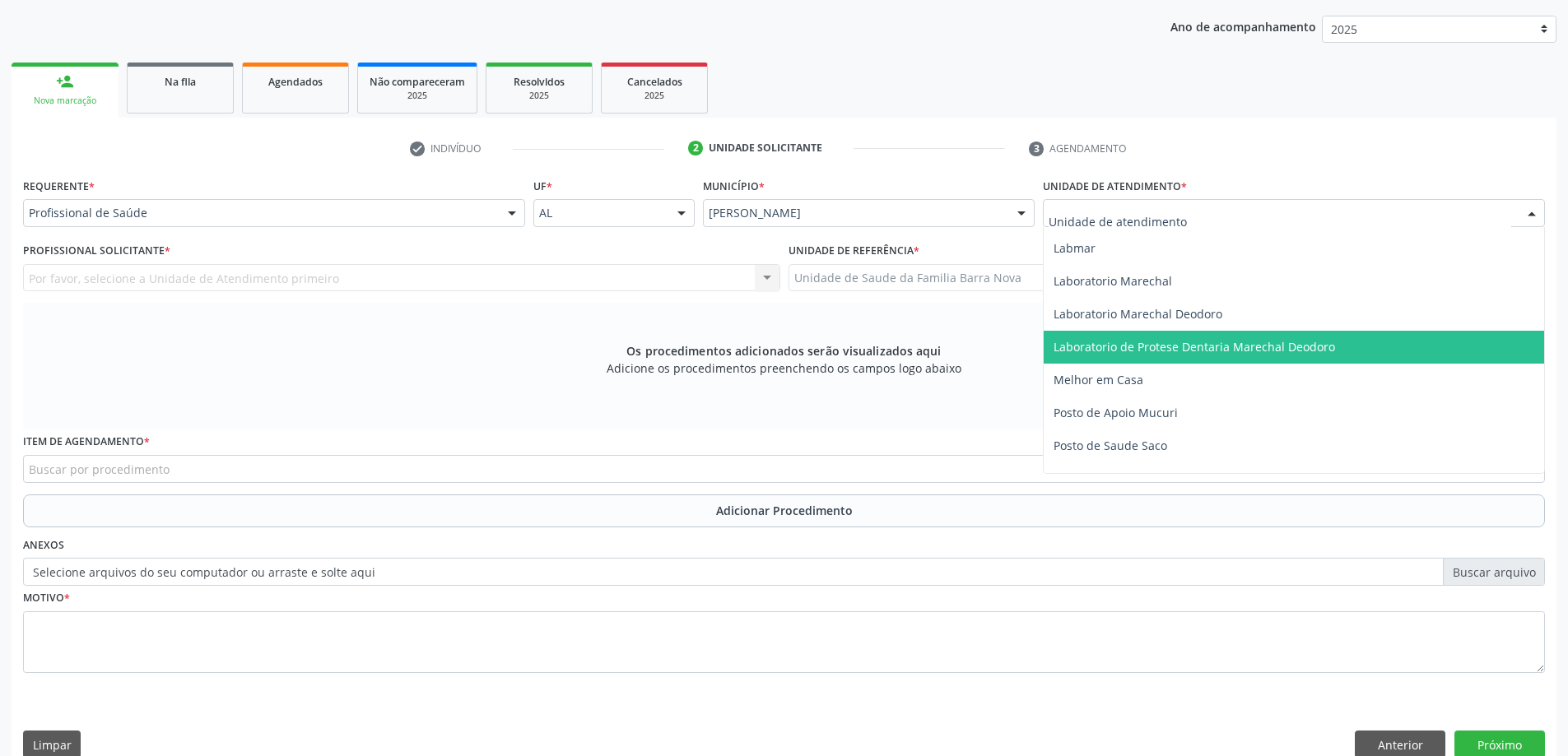
scroll to position [741, 0]
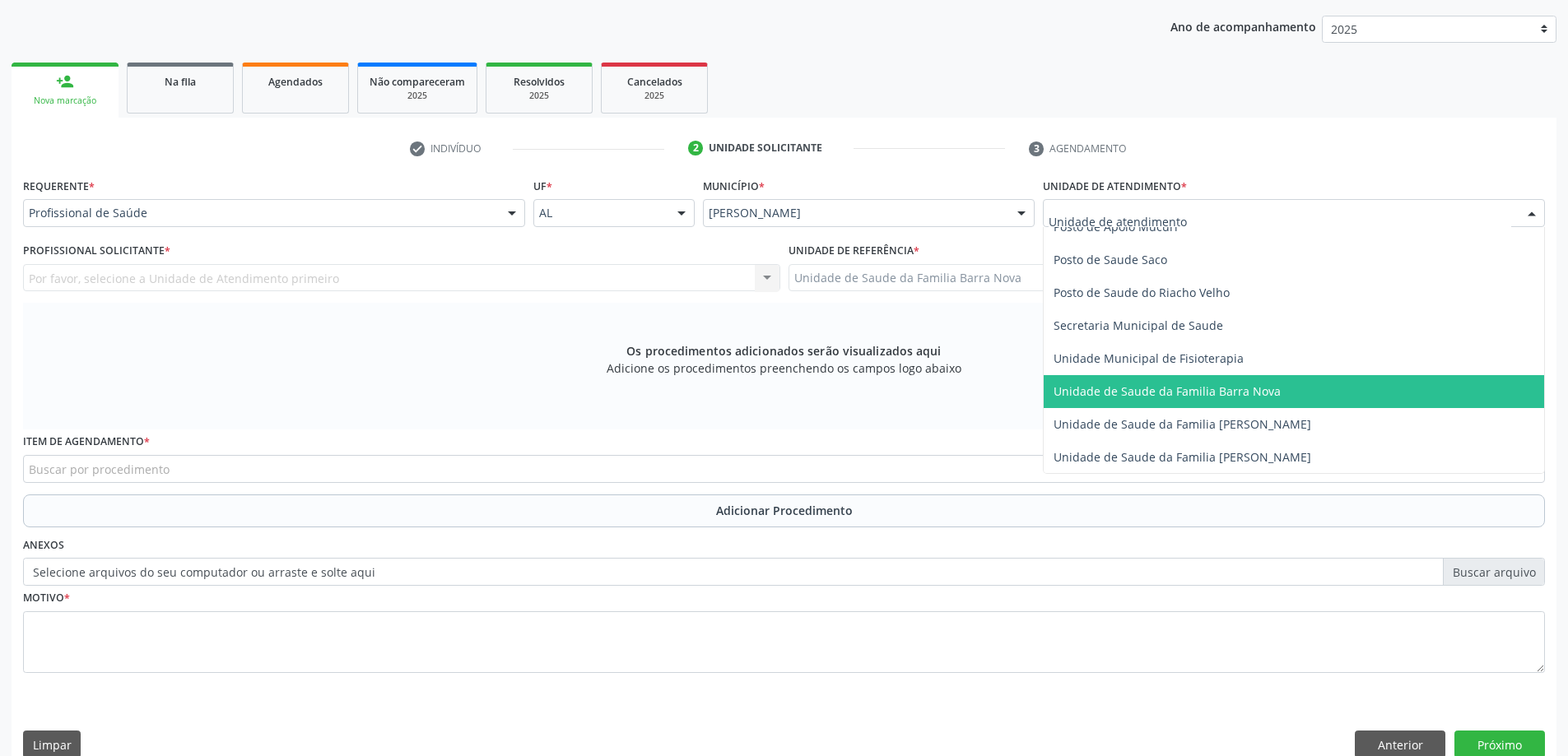
click at [1174, 390] on span "Unidade de Saude da Familia Barra Nova" at bounding box center [1167, 391] width 227 height 16
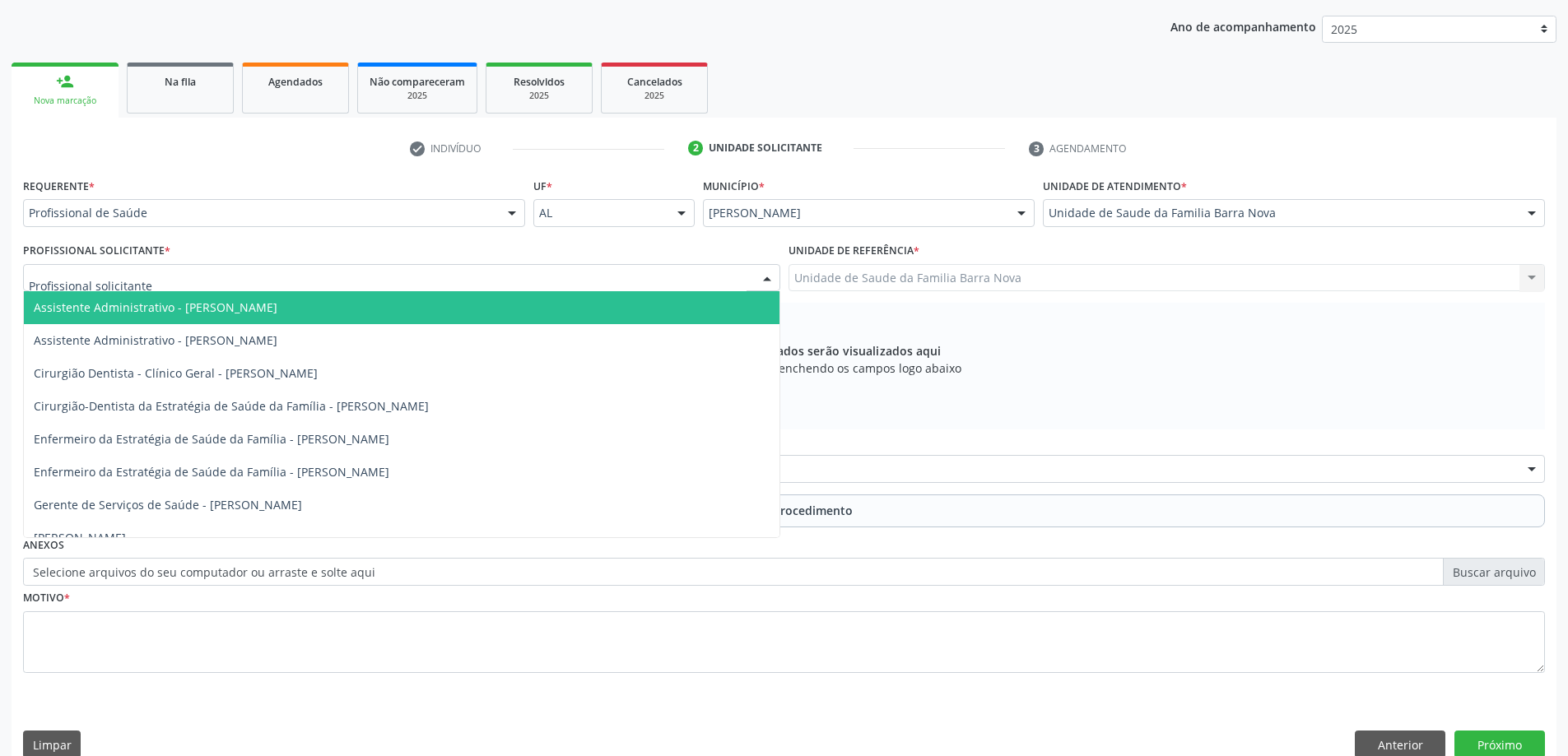
click at [618, 279] on div at bounding box center [402, 278] width 757 height 28
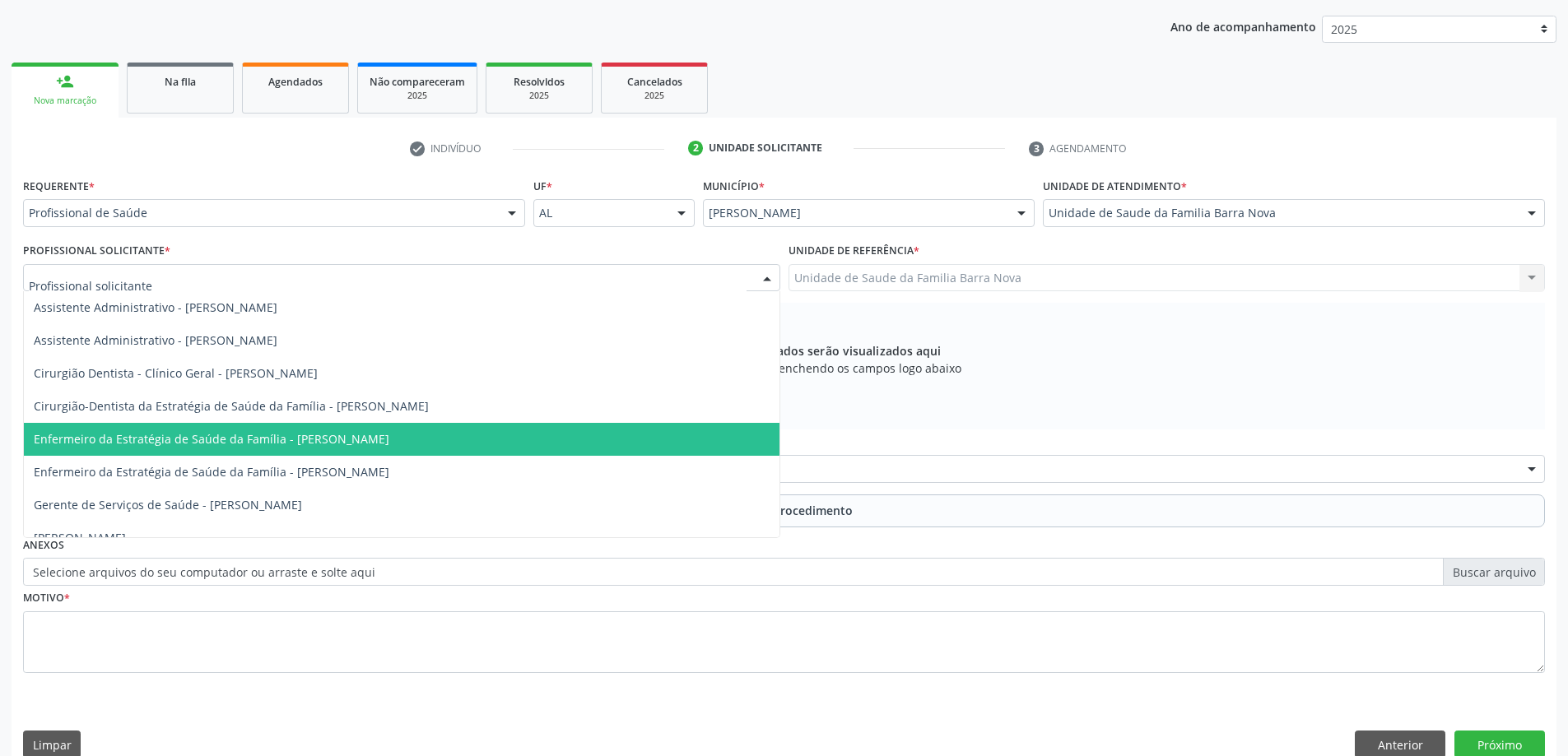
click at [586, 435] on span "Enfermeiro da Estratégia de Saúde da Família - [PERSON_NAME]" at bounding box center [402, 439] width 756 height 32
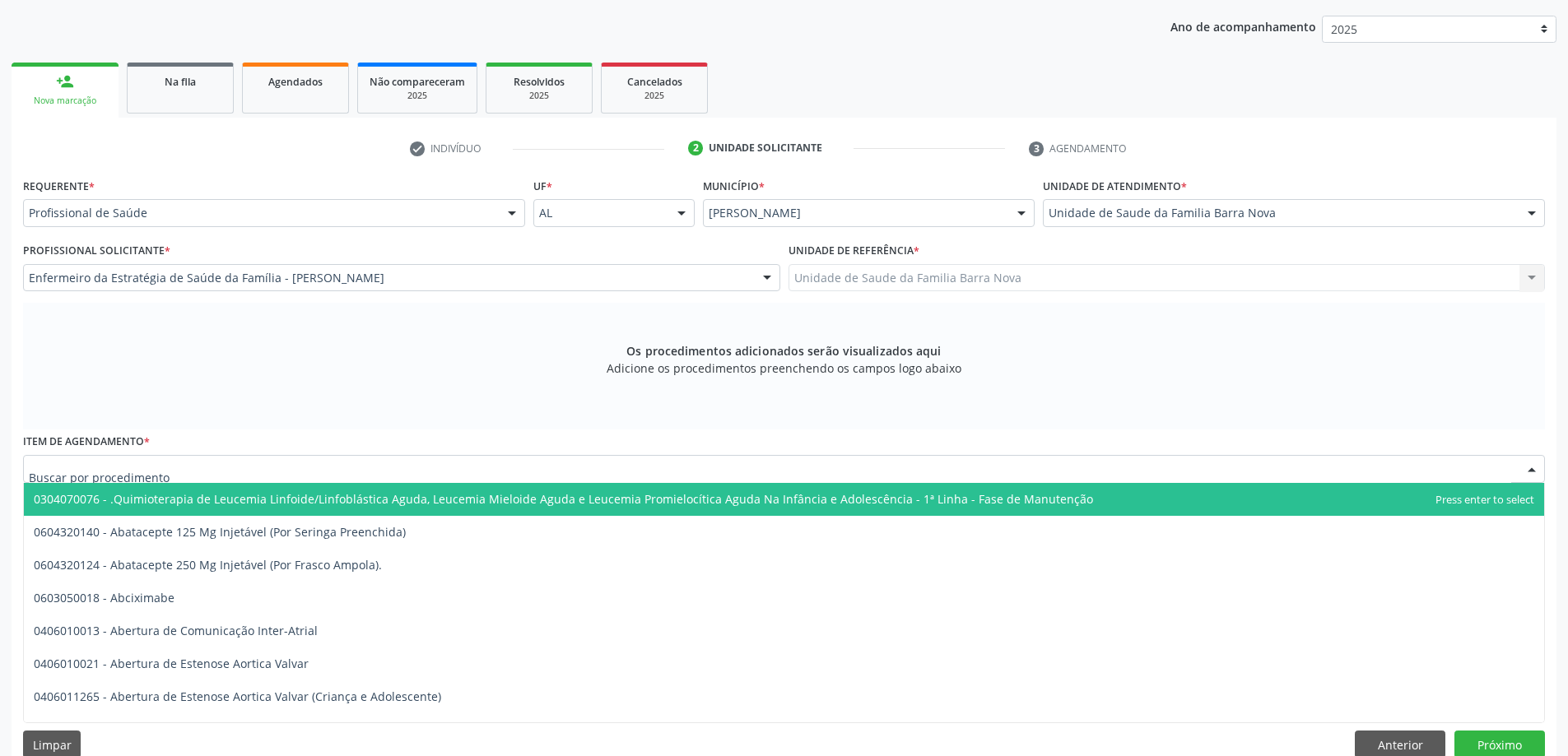
click at [608, 471] on div at bounding box center [784, 469] width 1523 height 28
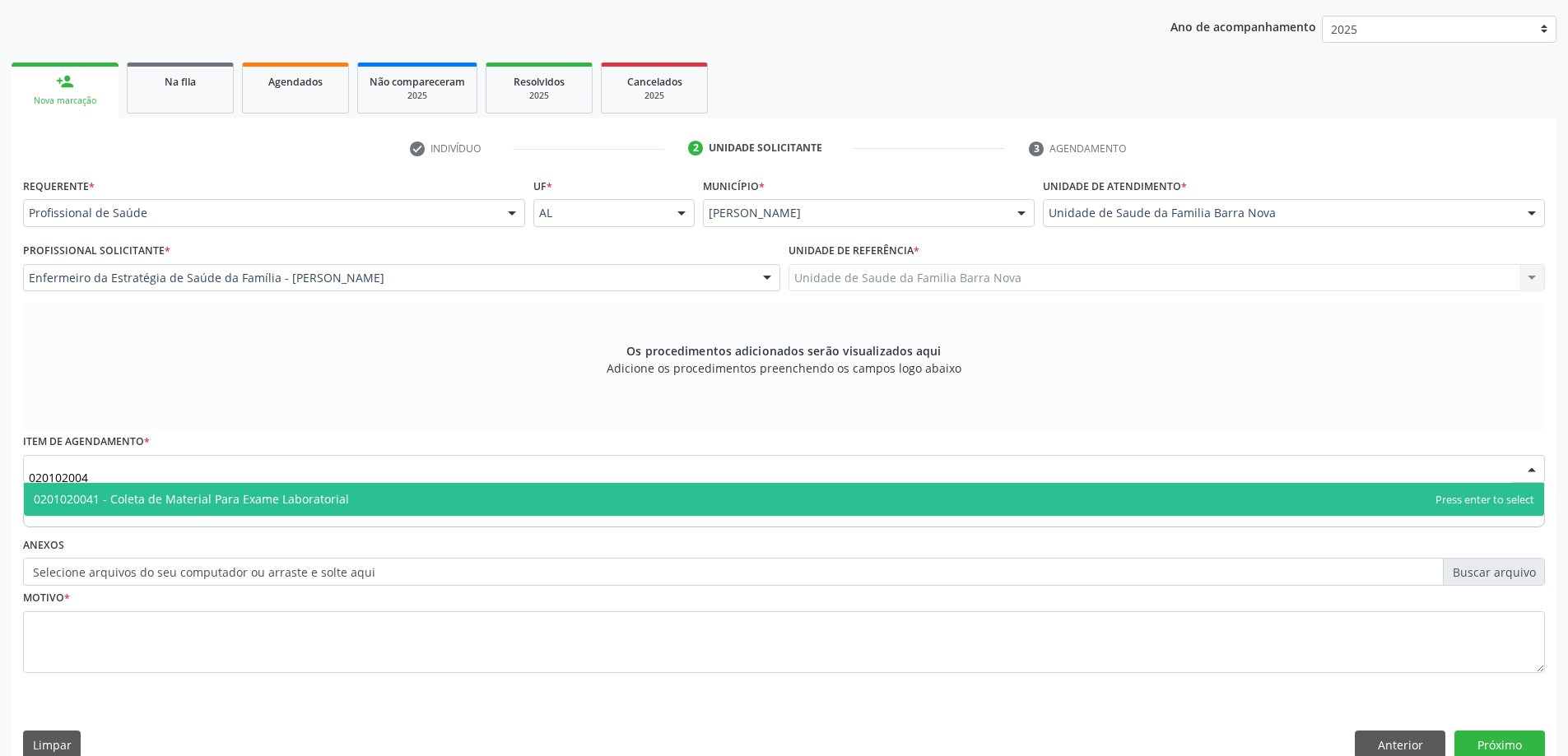
type input "0201020041"
click at [662, 509] on span "0201020041 - Coleta de Material Para Exame Laboratorial" at bounding box center [784, 499] width 1521 height 32
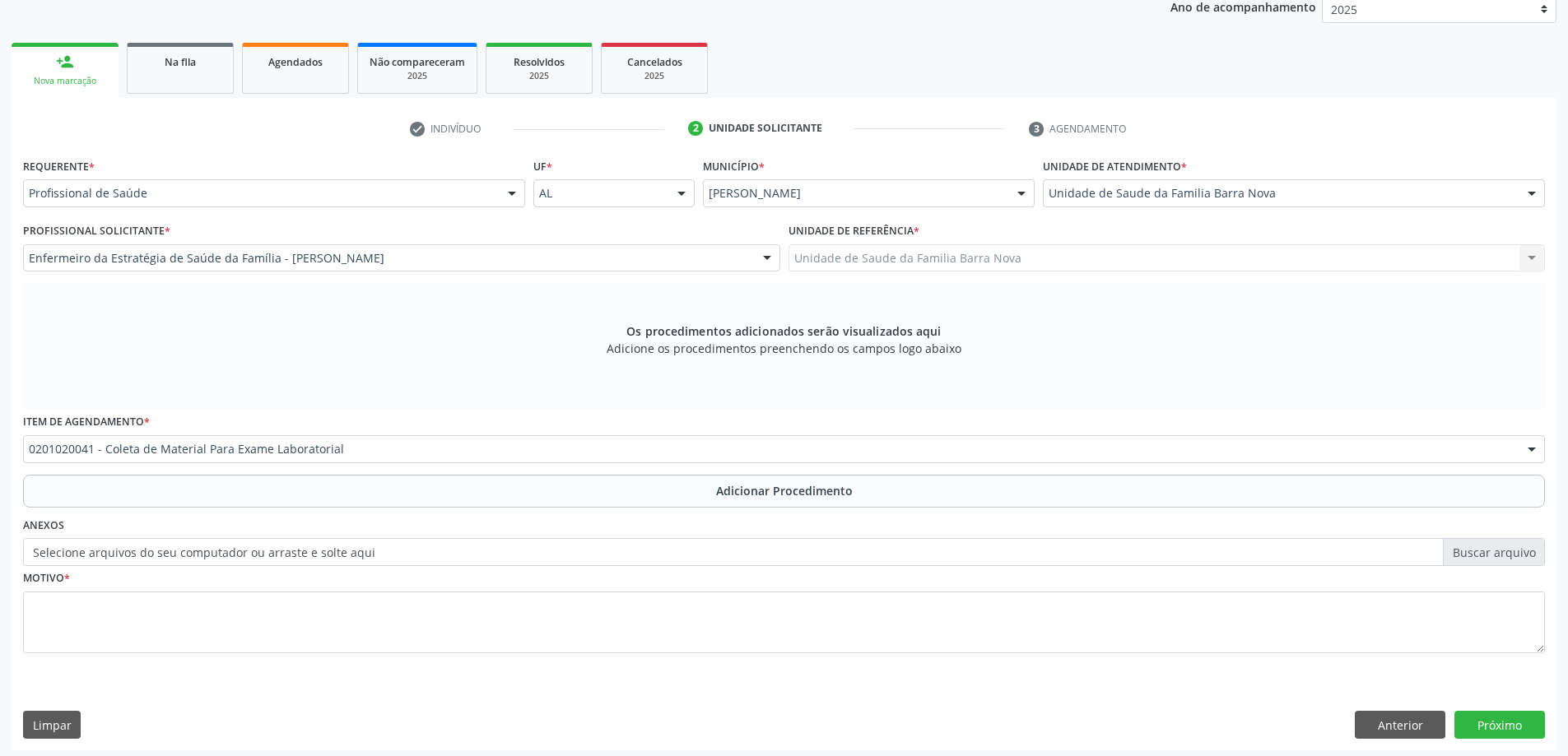
scroll to position [232, 0]
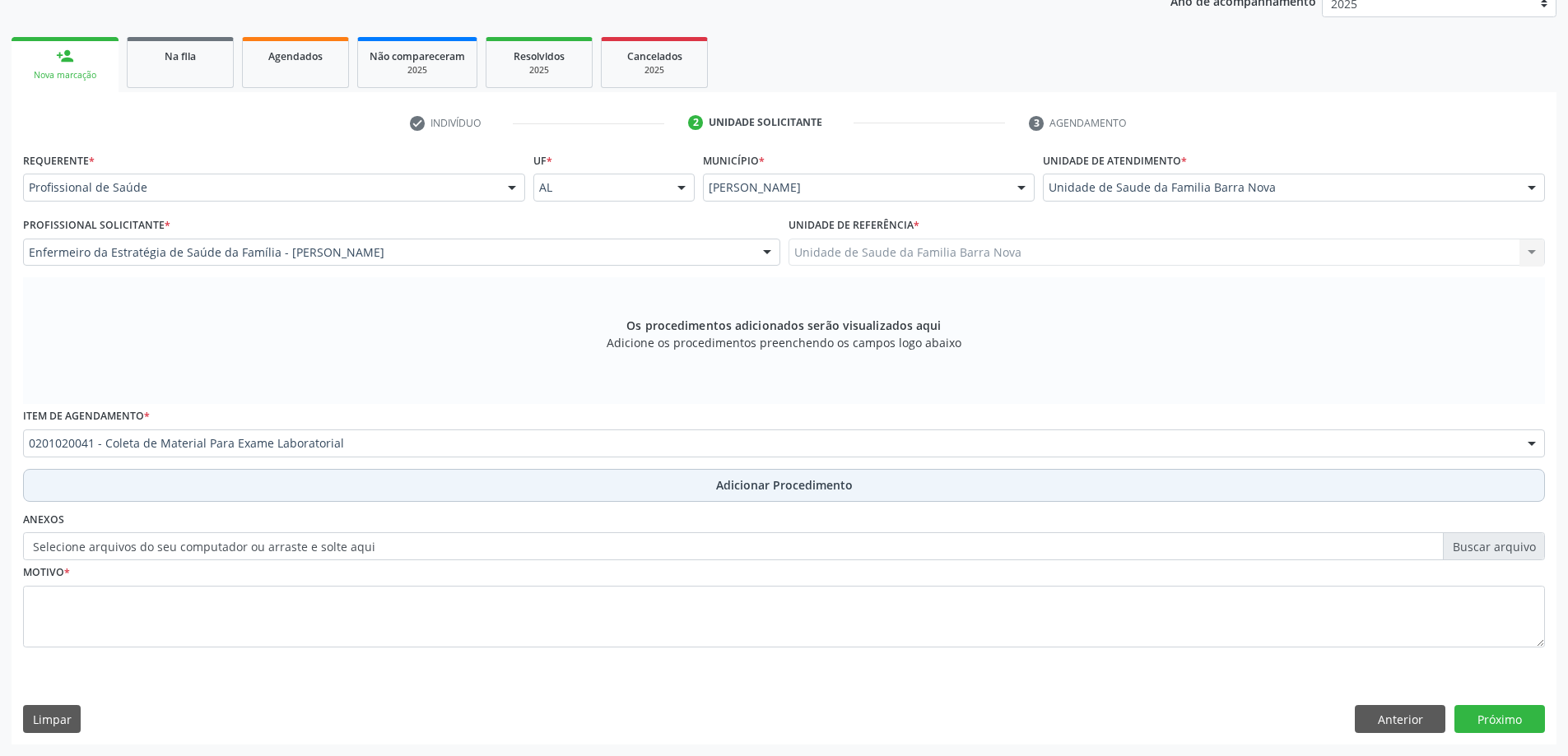
click at [752, 490] on span "Adicionar Procedimento" at bounding box center [784, 485] width 136 height 18
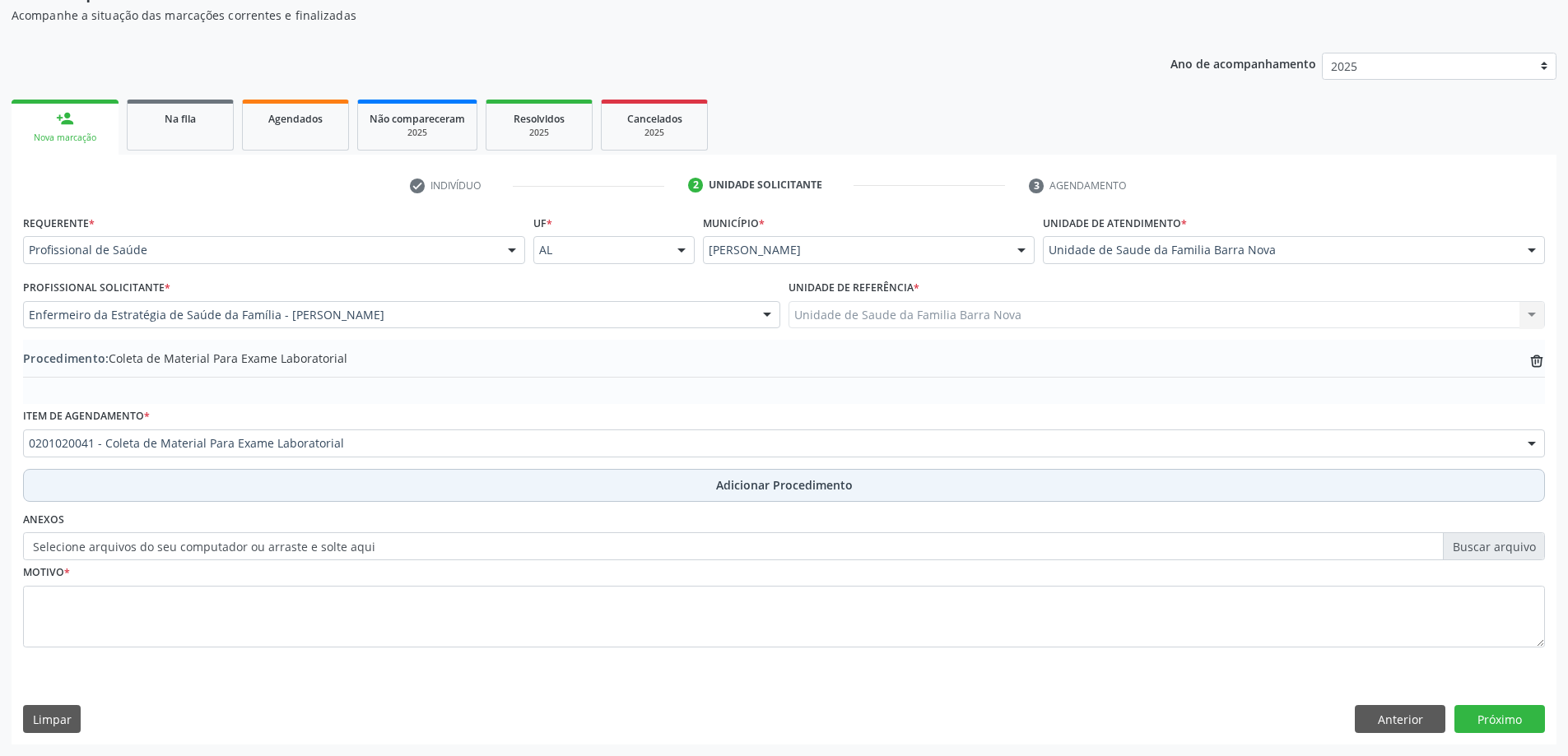
scroll to position [170, 0]
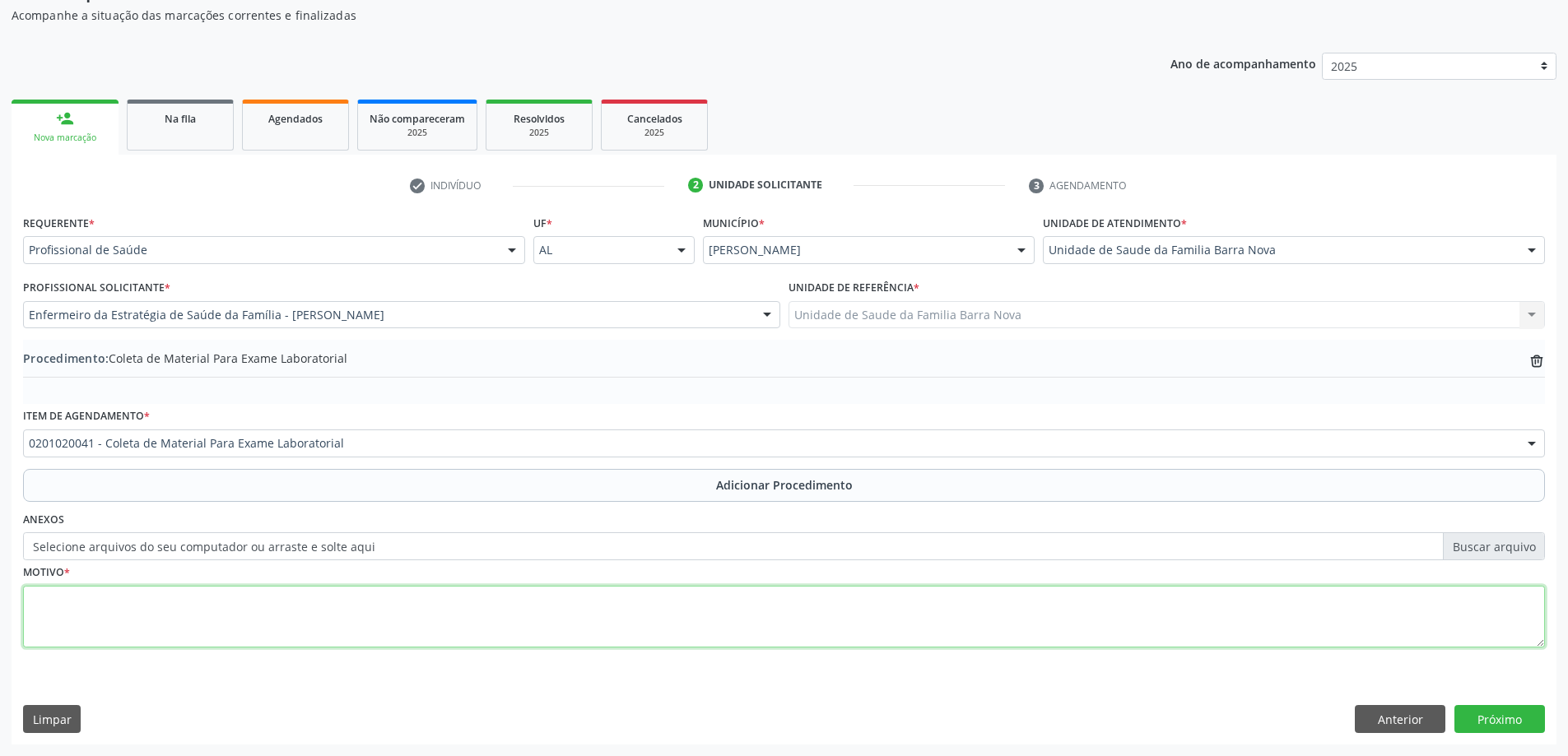
click at [548, 636] on textarea at bounding box center [784, 617] width 1523 height 62
type textarea "Avaliação."
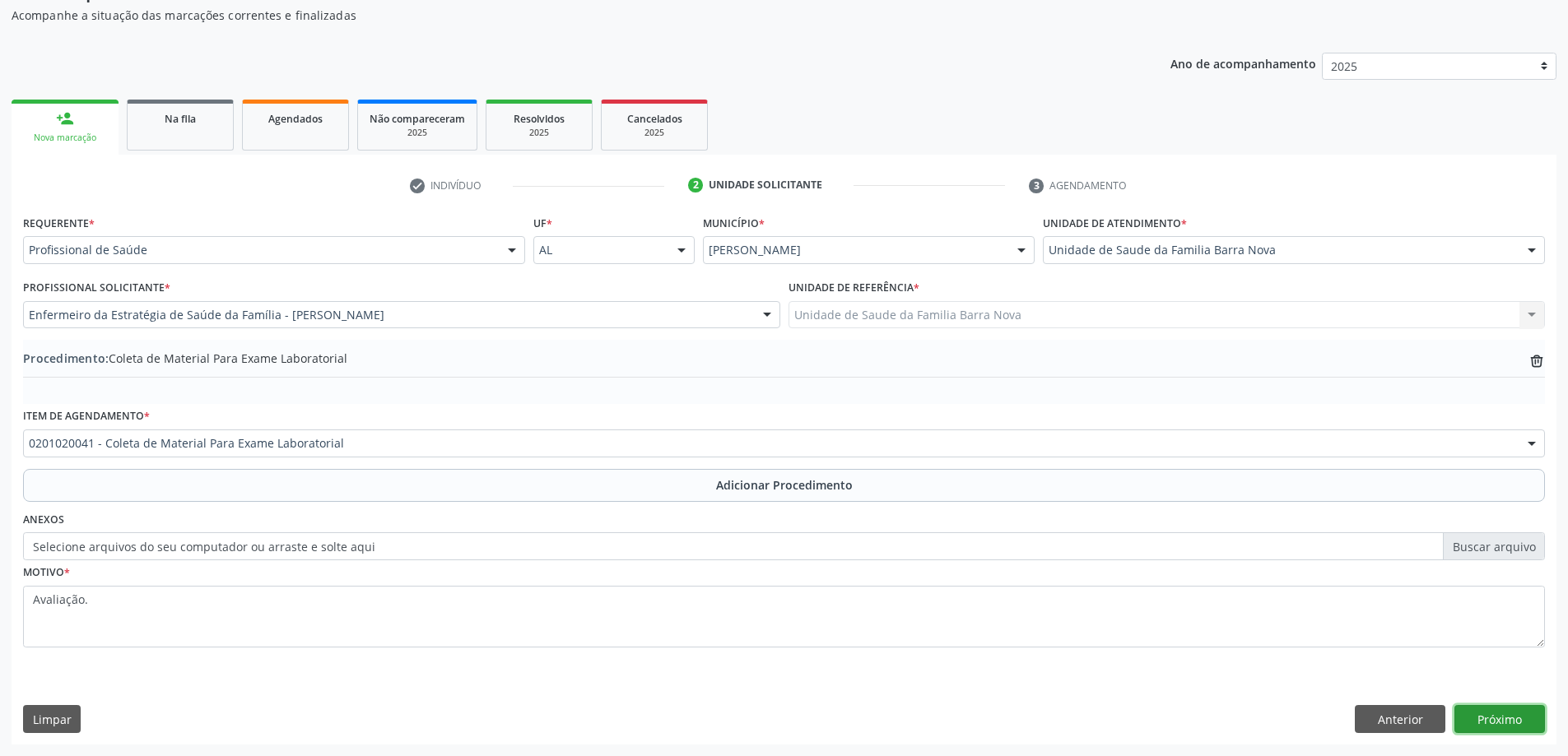
click at [1484, 718] on button "Próximo" at bounding box center [1500, 719] width 91 height 28
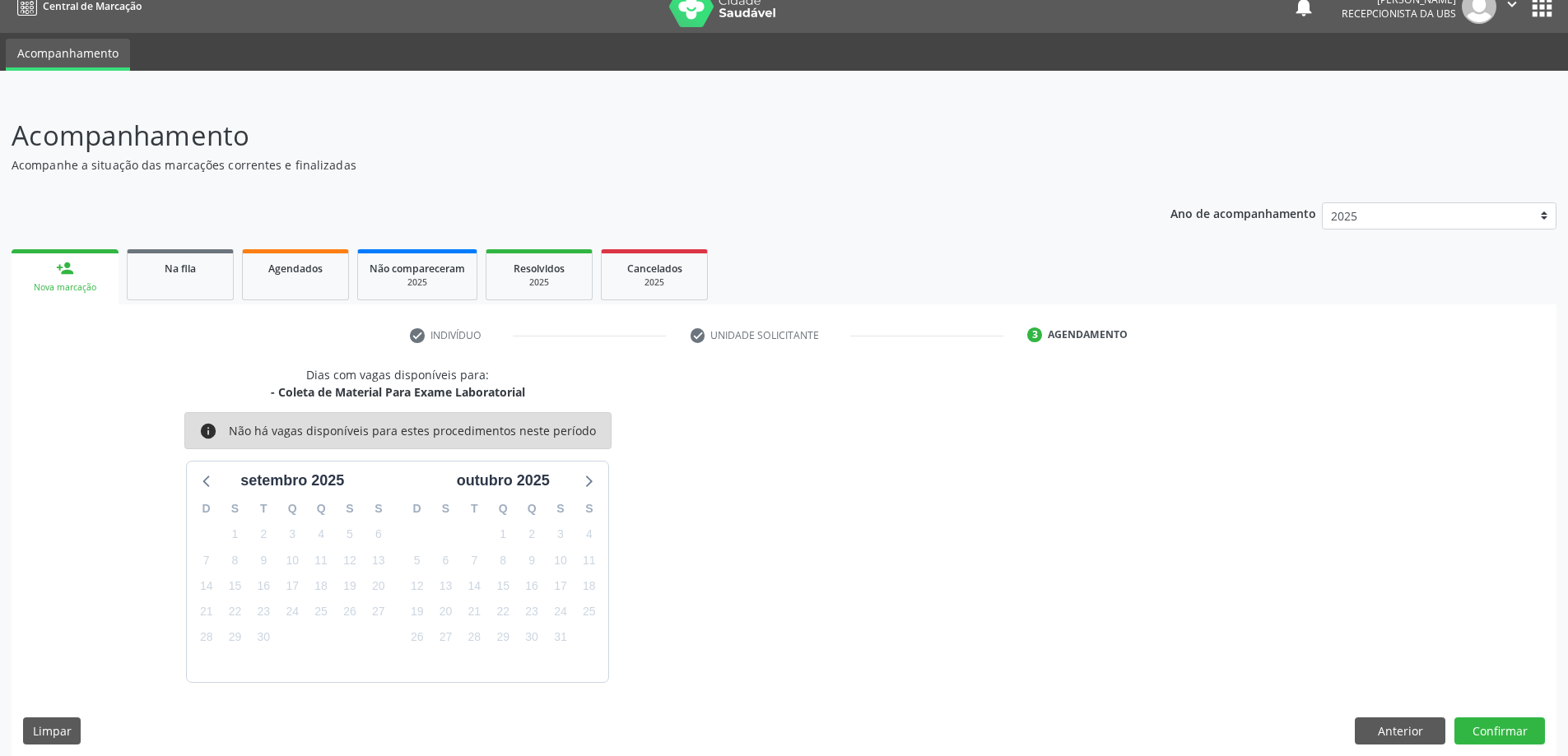
scroll to position [32, 0]
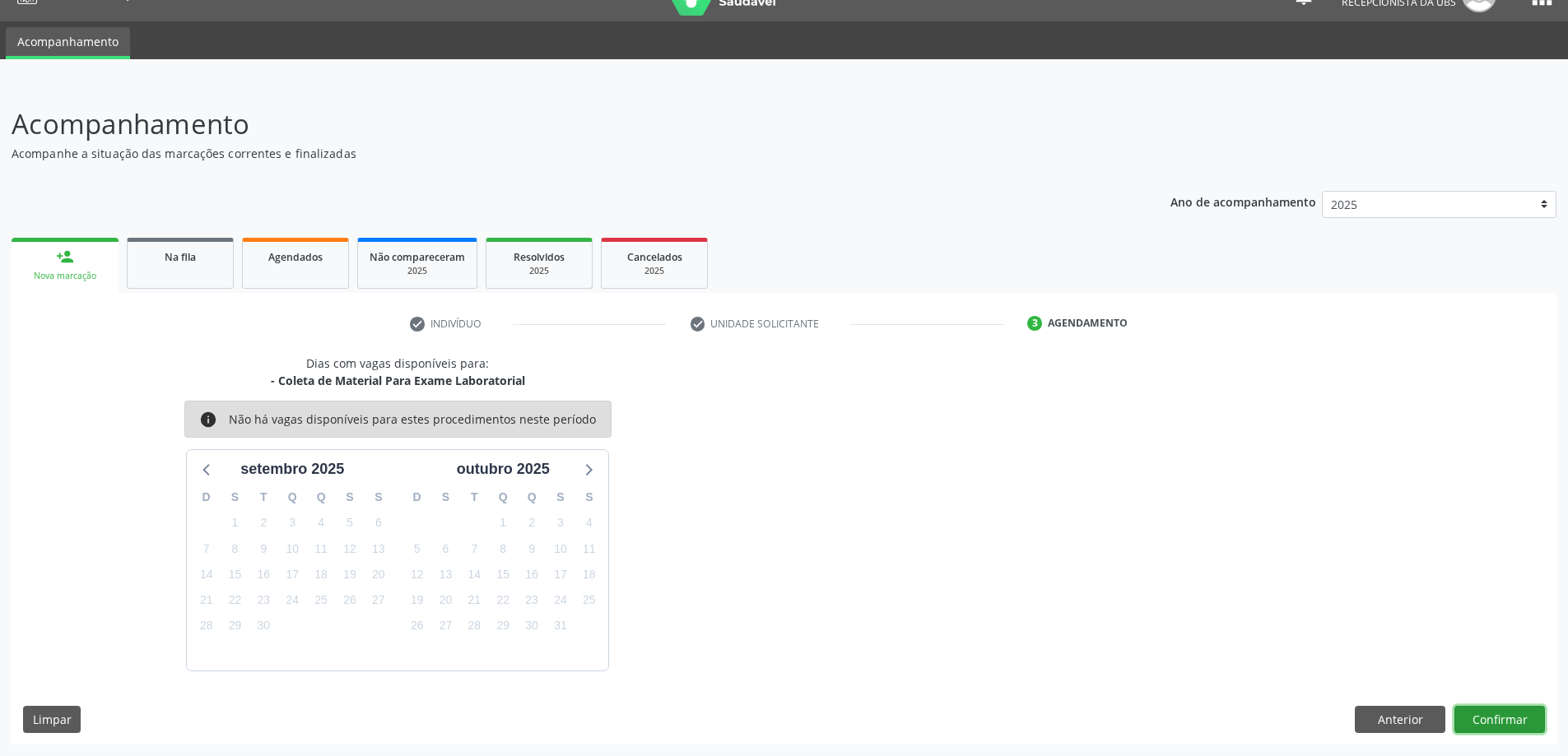
click at [1487, 720] on button "Confirmar" at bounding box center [1500, 720] width 91 height 28
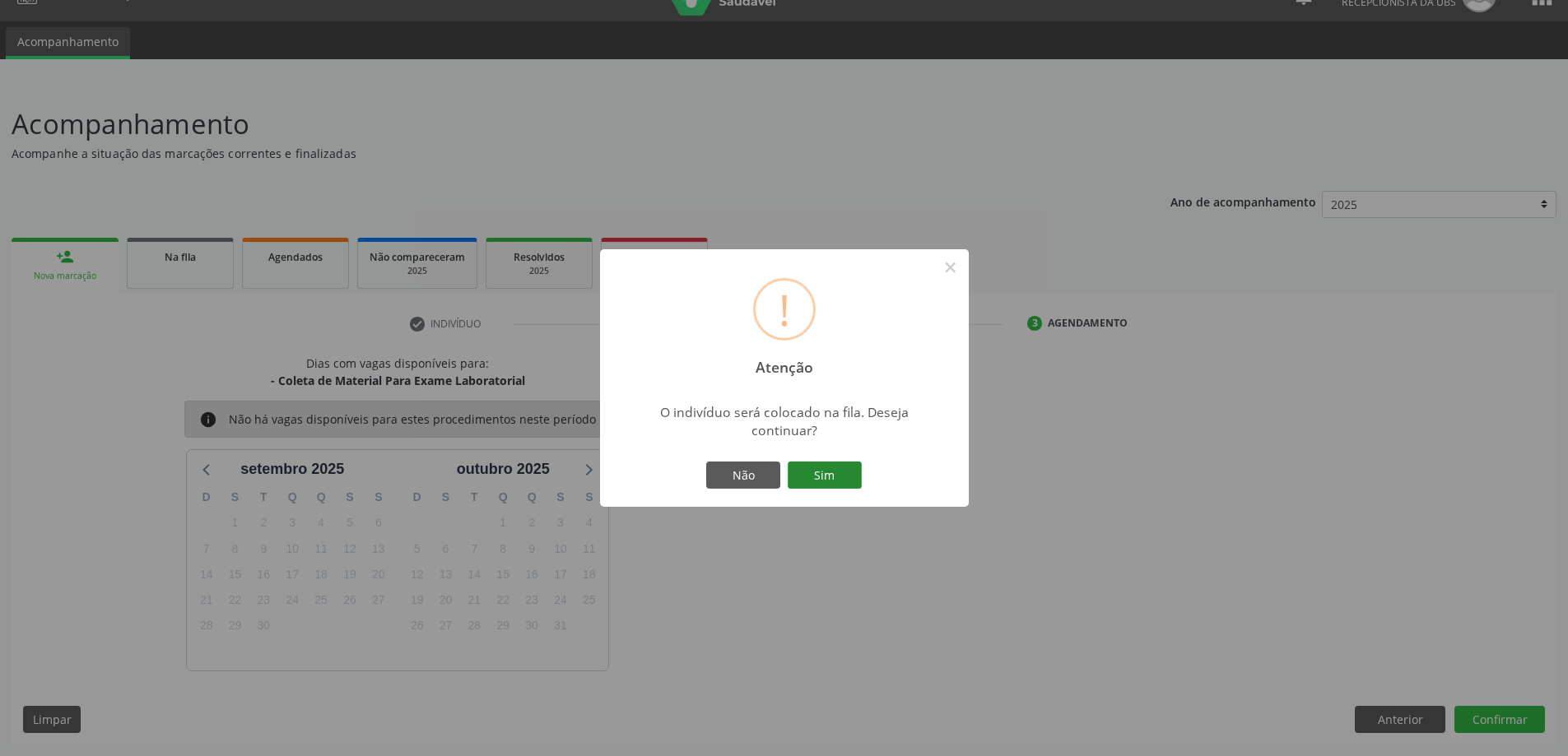
click at [857, 473] on button "Sim" at bounding box center [825, 476] width 74 height 28
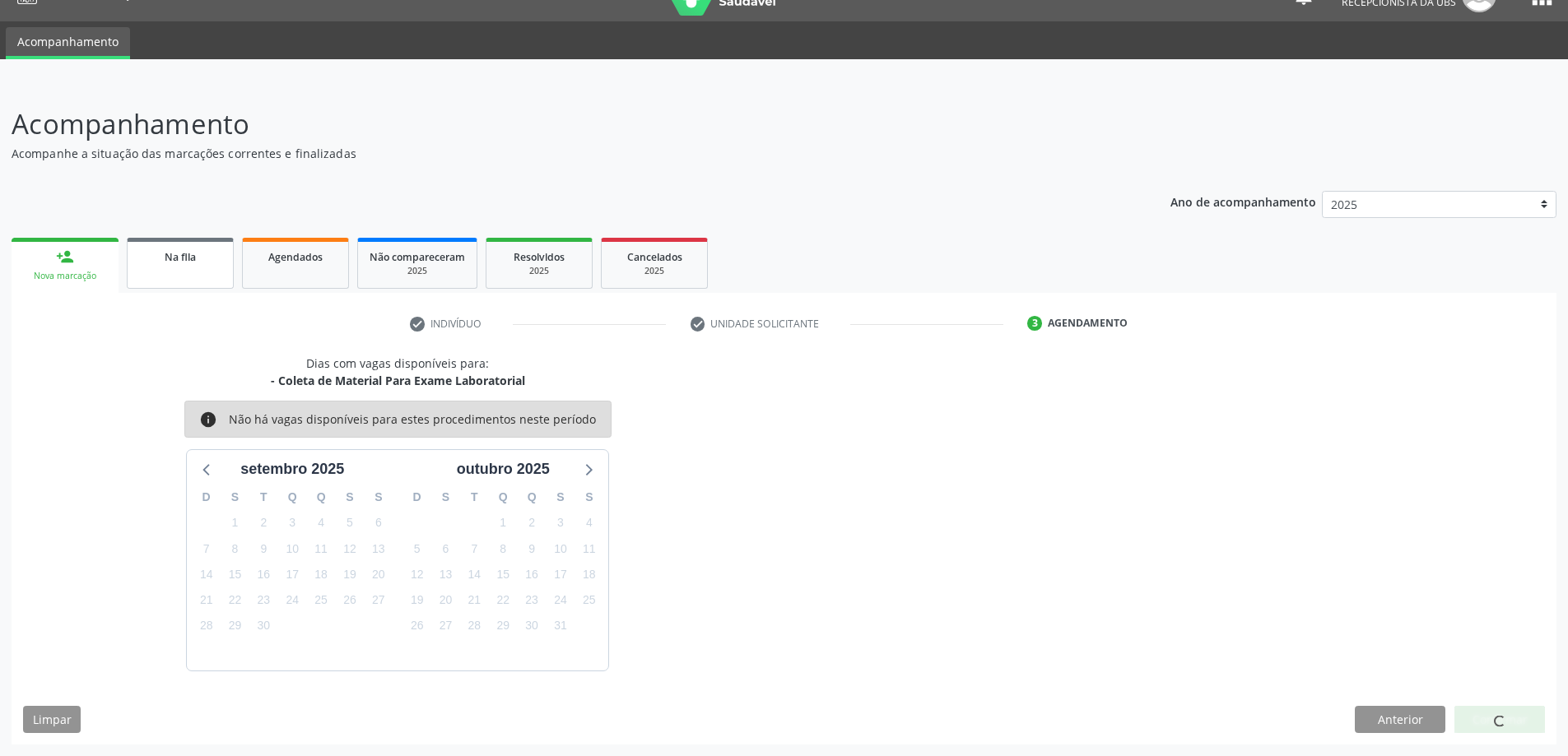
scroll to position [0, 0]
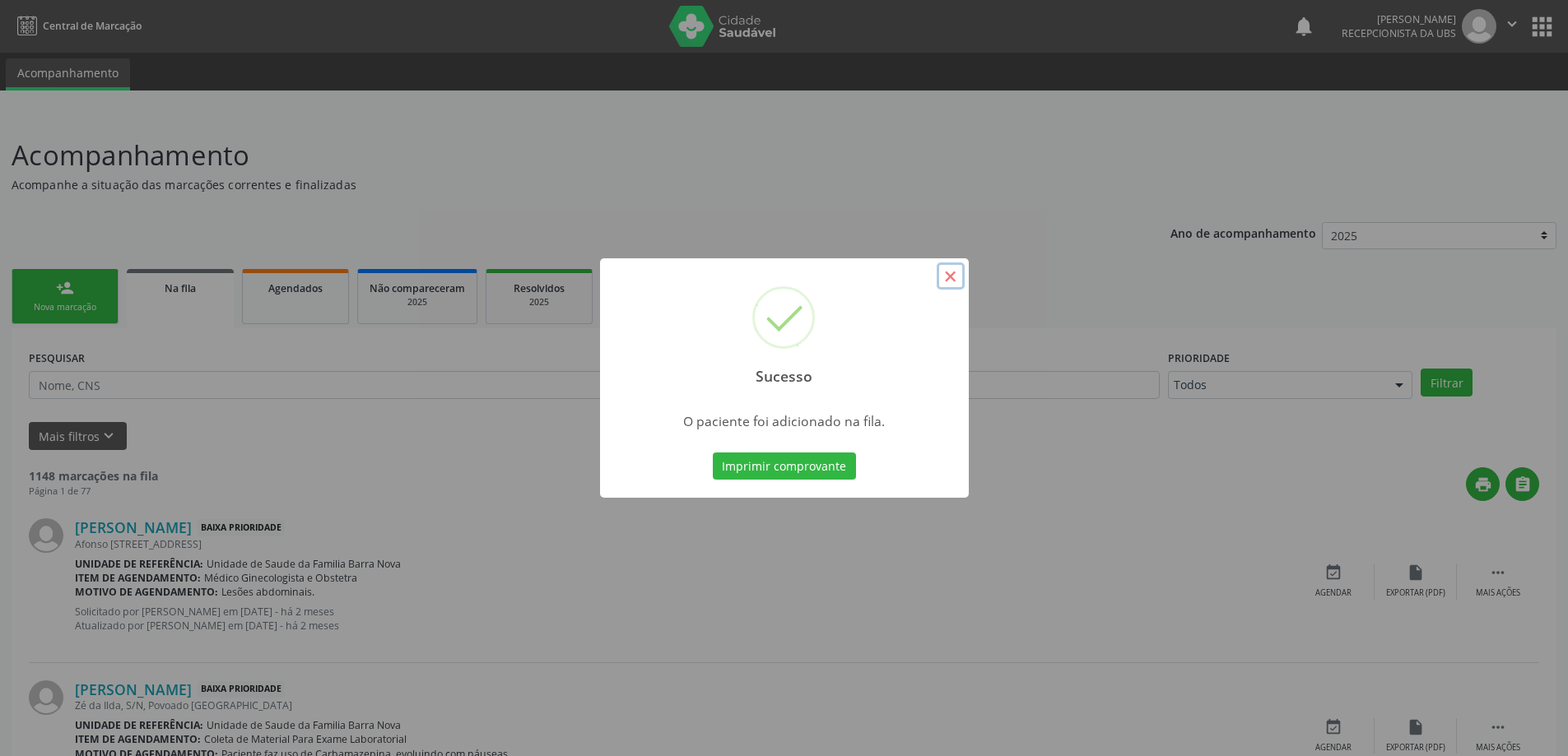
click at [945, 278] on button "×" at bounding box center [951, 276] width 28 height 28
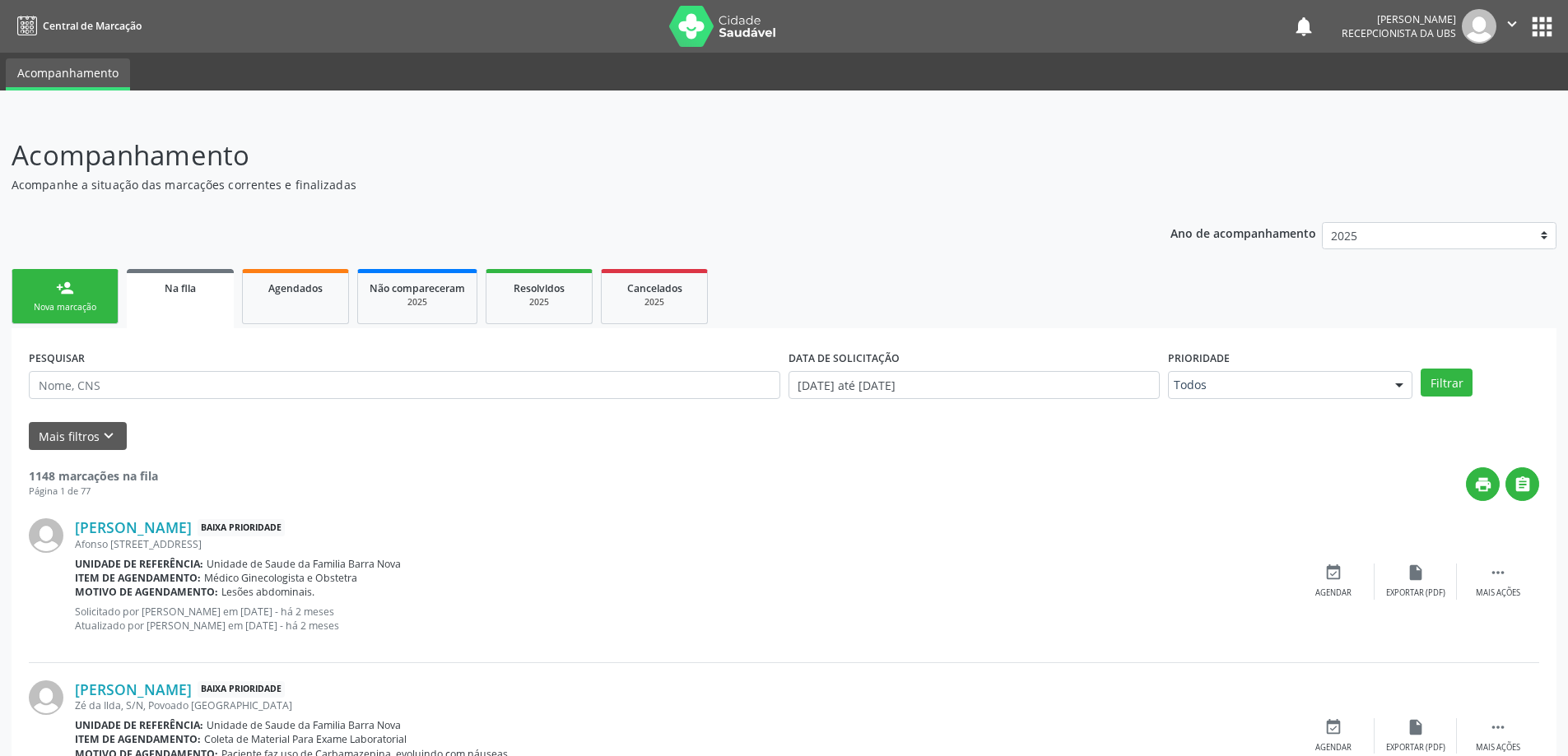
click at [88, 301] on div "Nova marcação" at bounding box center [65, 307] width 83 height 12
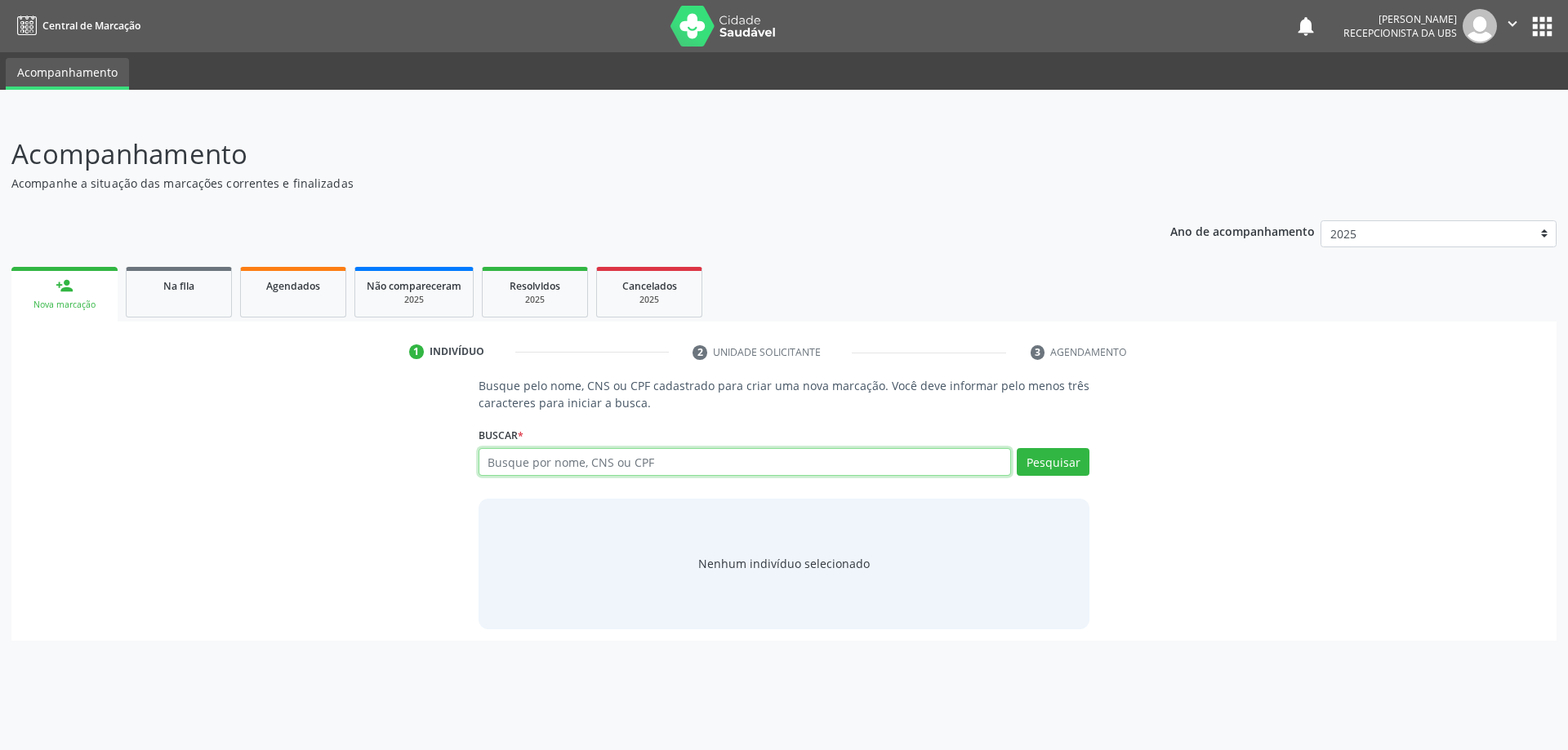
click at [636, 462] on input "text" at bounding box center [744, 462] width 533 height 28
type input "01282120476"
click at [1057, 460] on button "Pesquisar" at bounding box center [1053, 462] width 73 height 28
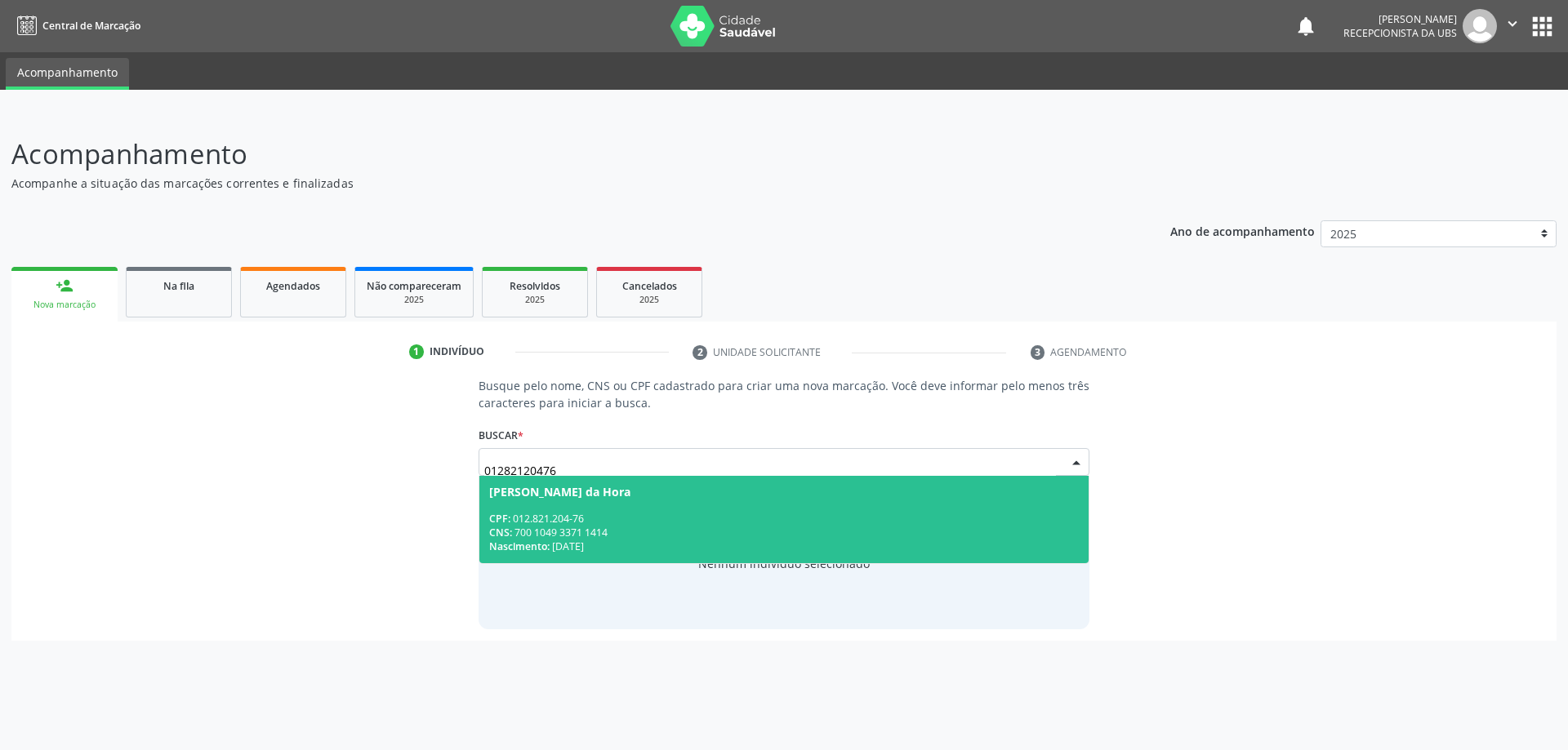
click at [744, 523] on div "CPF: 012.821.204-76" at bounding box center [785, 518] width 591 height 14
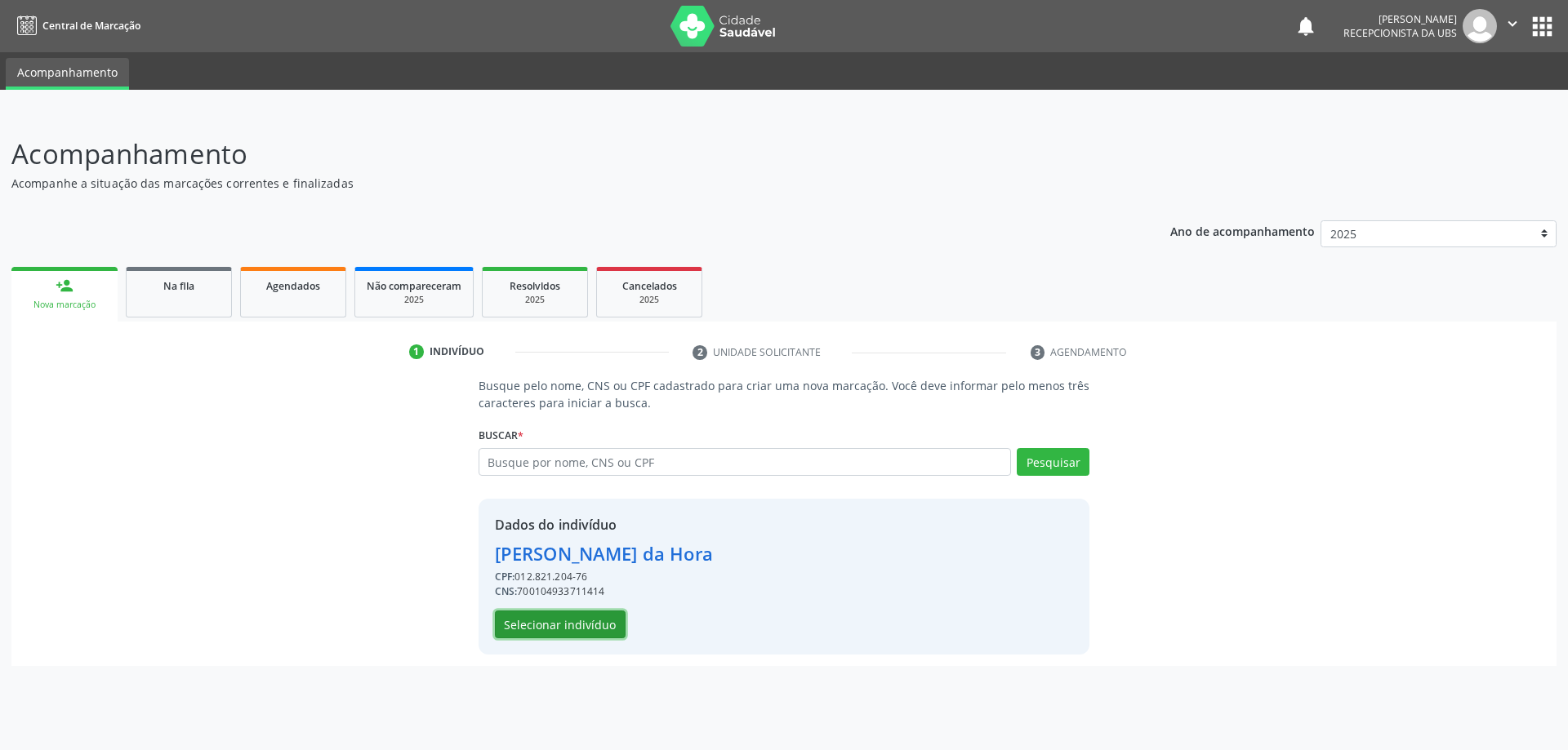
click at [548, 621] on button "Selecionar indivíduo" at bounding box center [560, 625] width 131 height 28
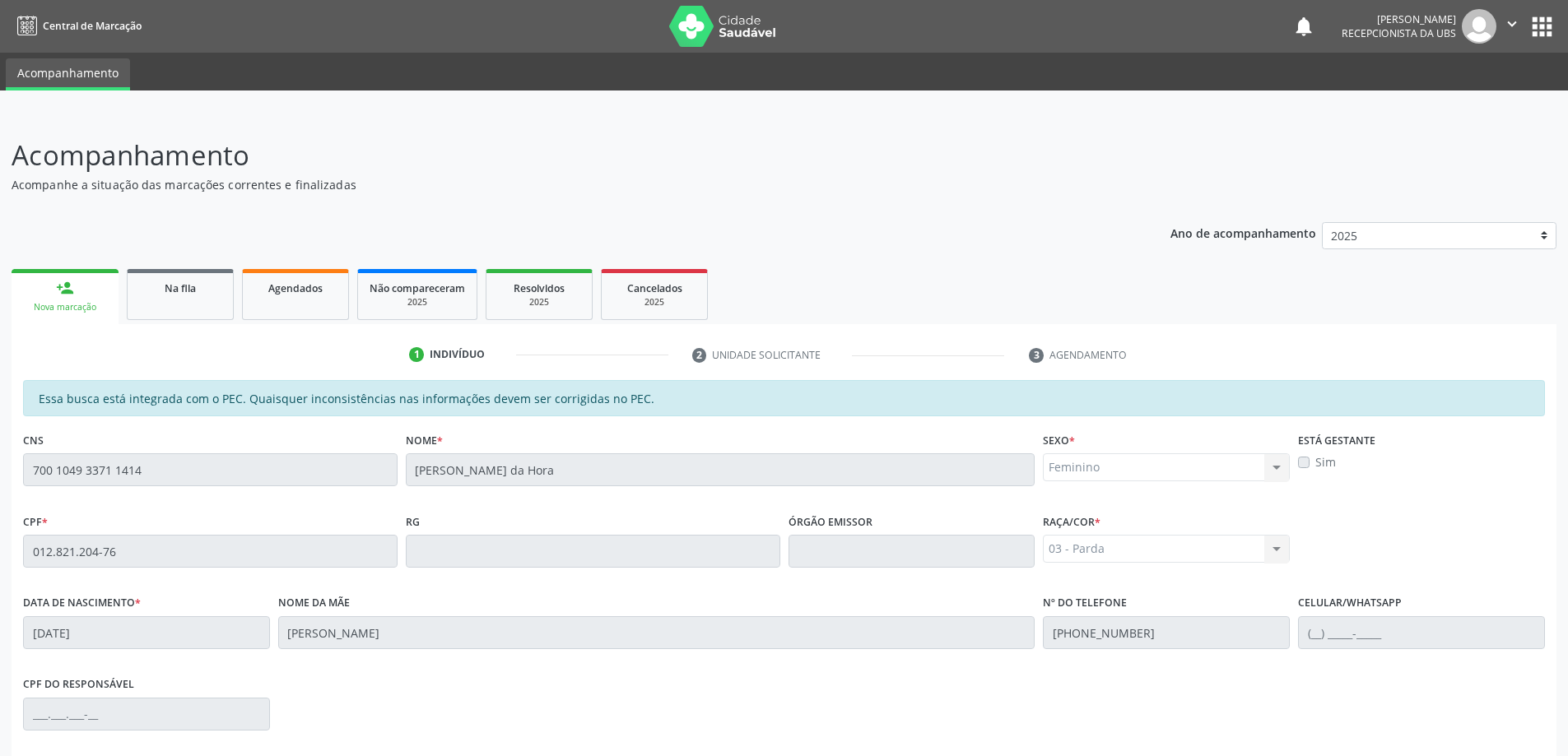
scroll to position [207, 0]
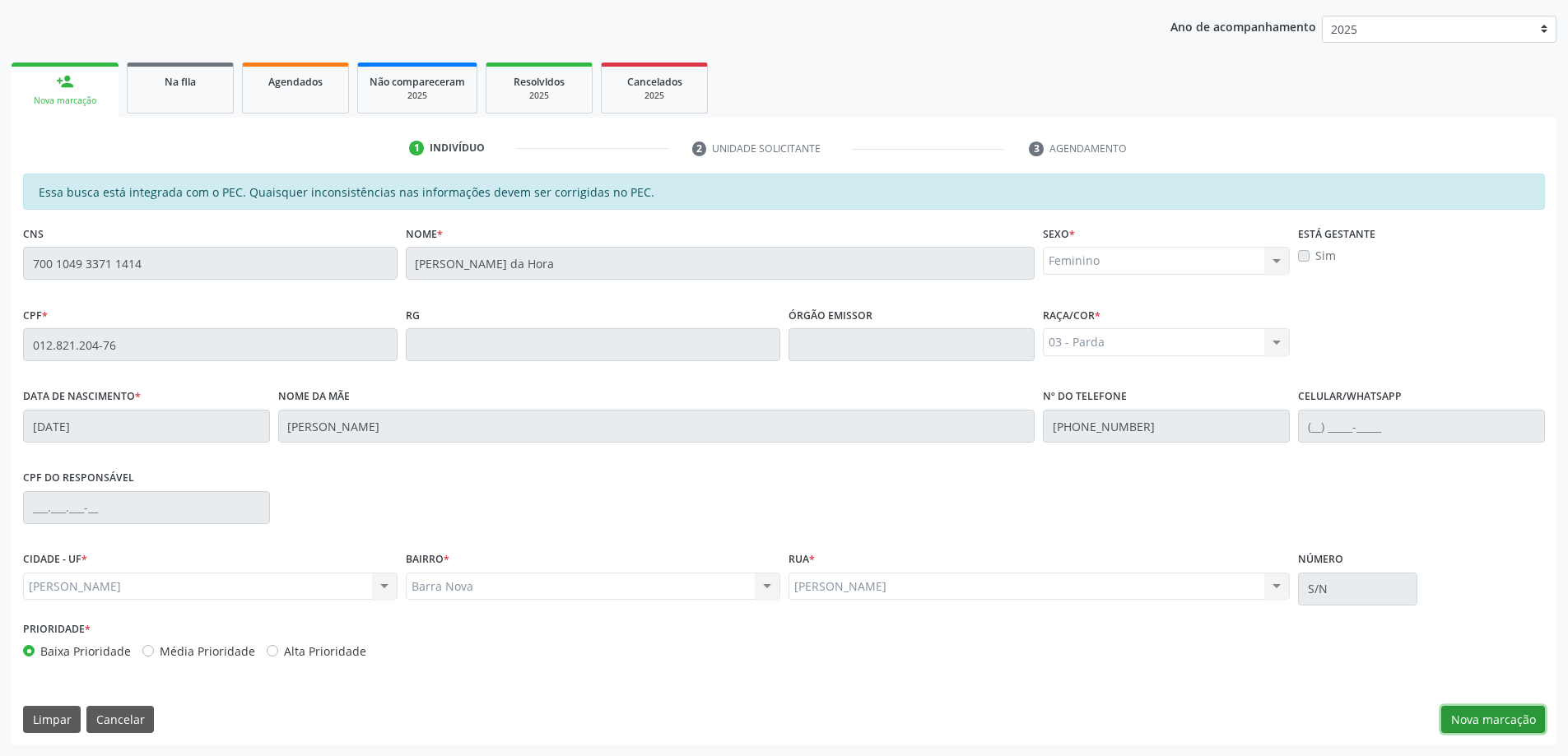
click at [1481, 724] on button "Nova marcação" at bounding box center [1494, 720] width 104 height 28
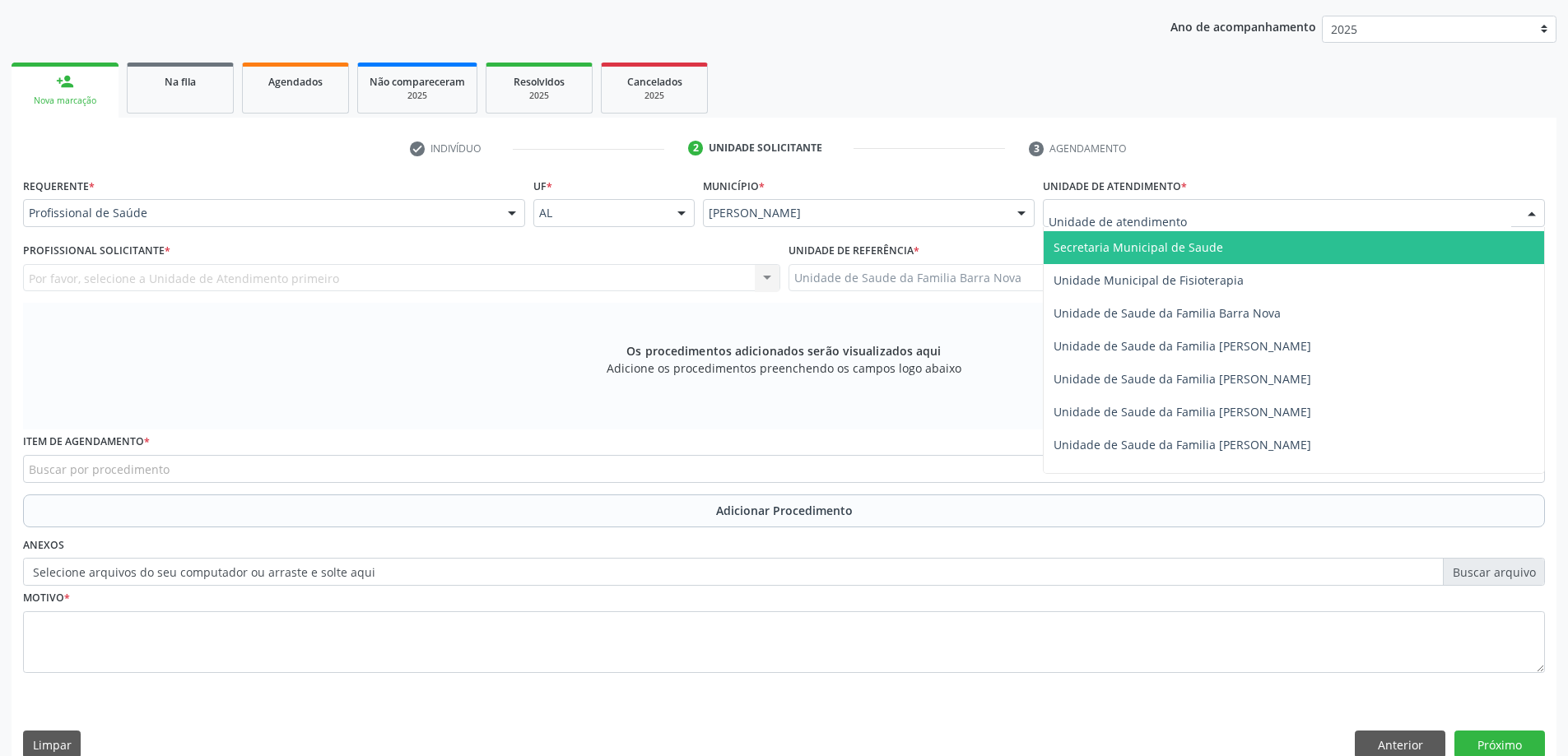
scroll to position [823, 0]
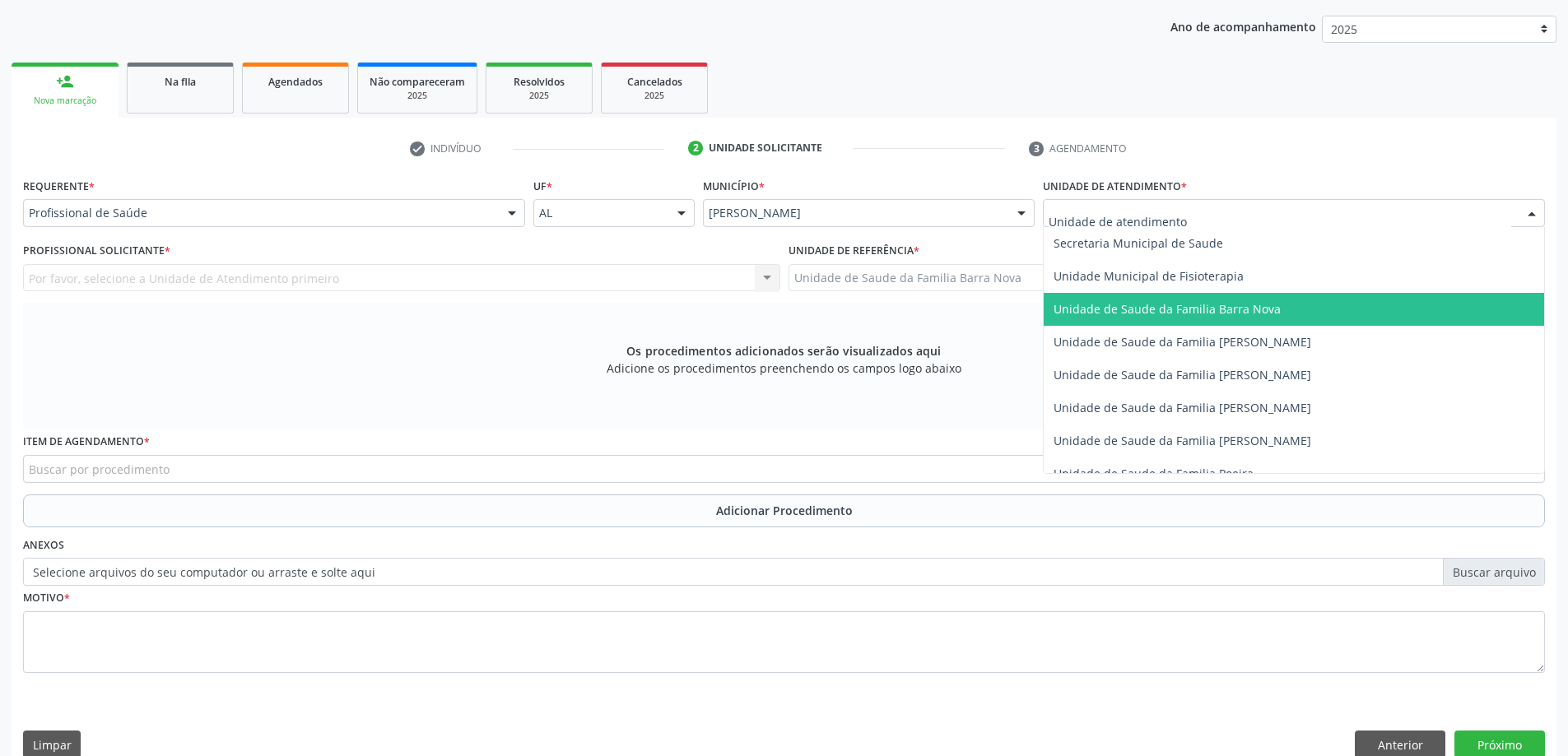
click at [1199, 317] on span "Unidade de Saude da Familia Barra Nova" at bounding box center [1294, 309] width 501 height 32
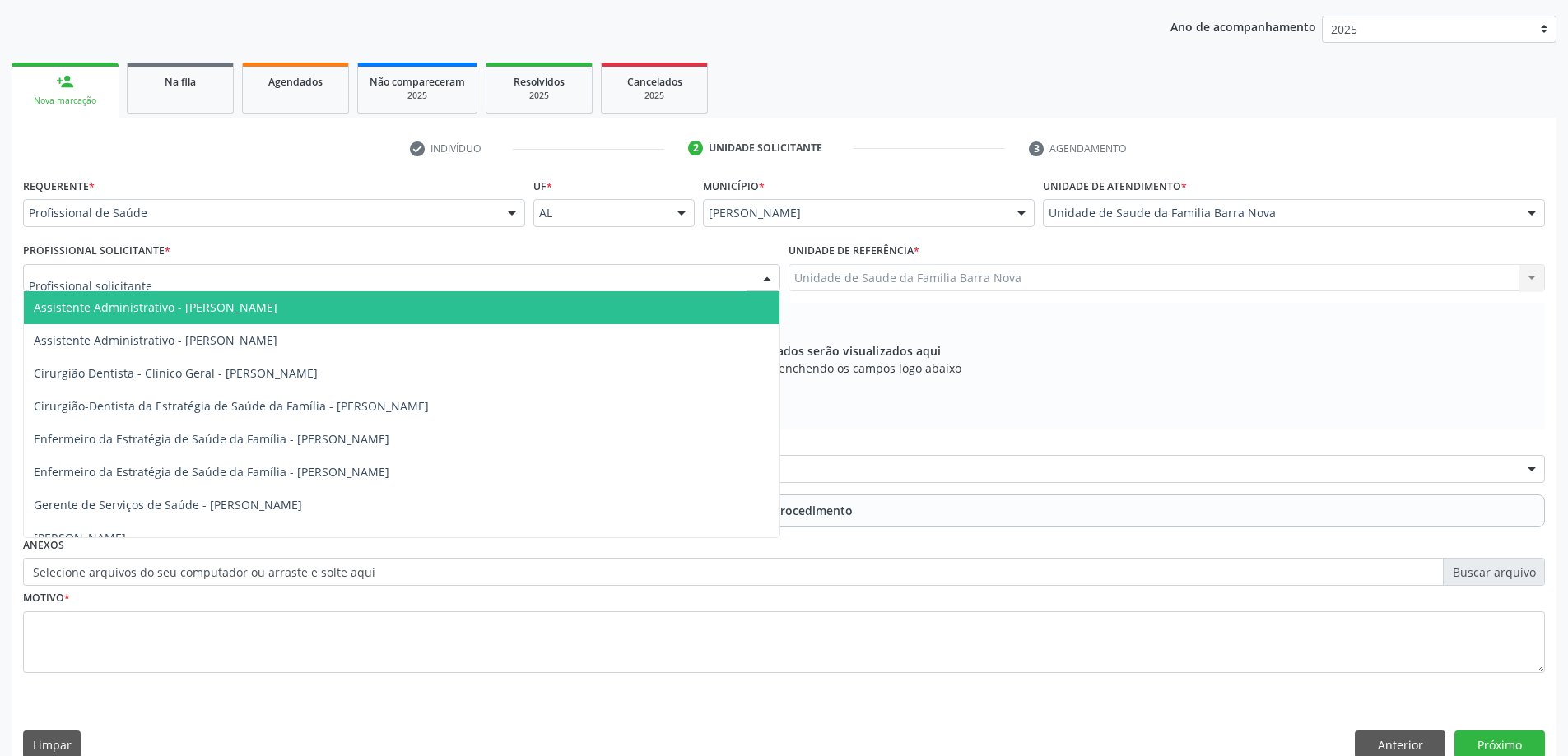
click at [697, 281] on div at bounding box center [402, 278] width 757 height 28
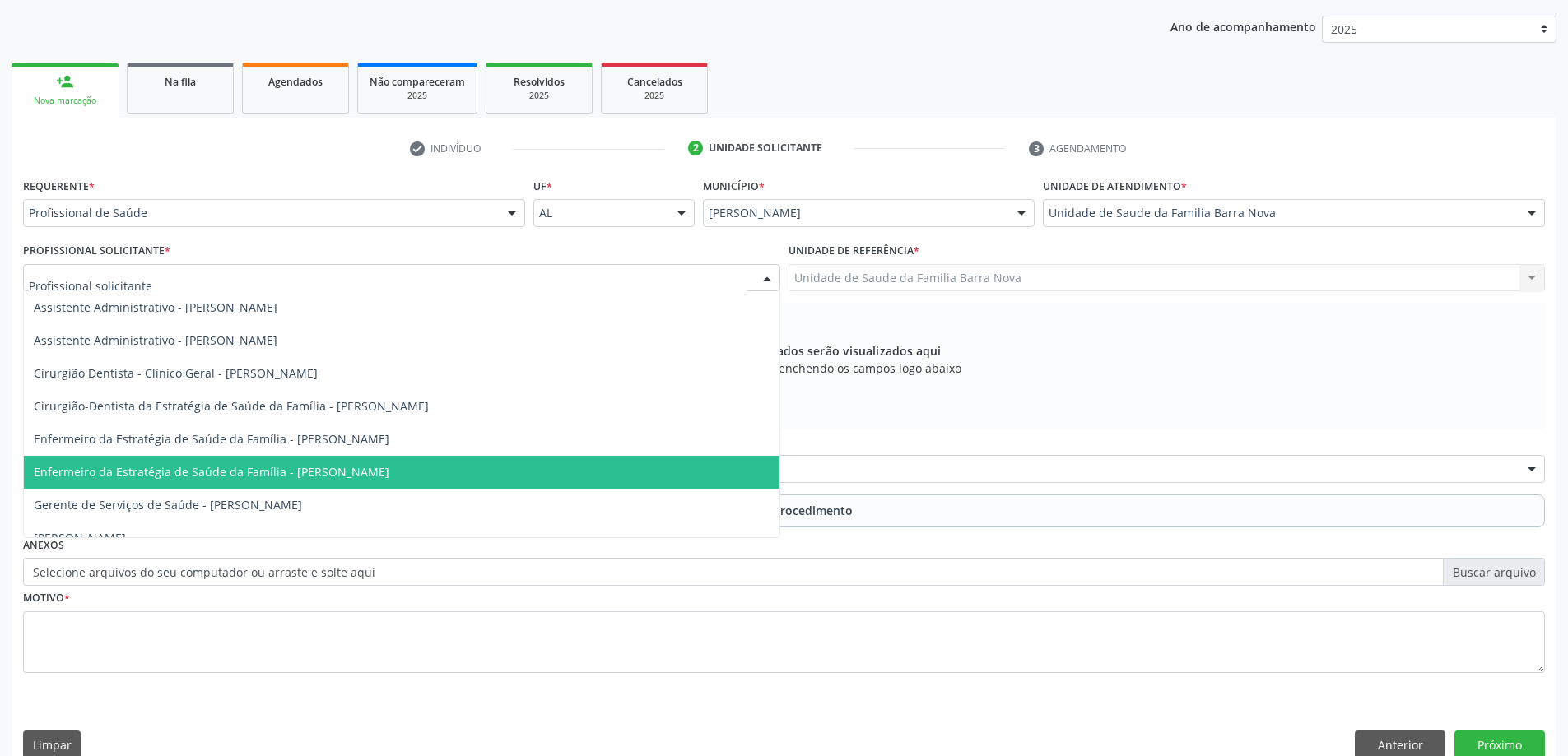
click at [565, 470] on span "Enfermeiro da Estratégia de Saúde da Família - [PERSON_NAME]" at bounding box center [402, 472] width 756 height 32
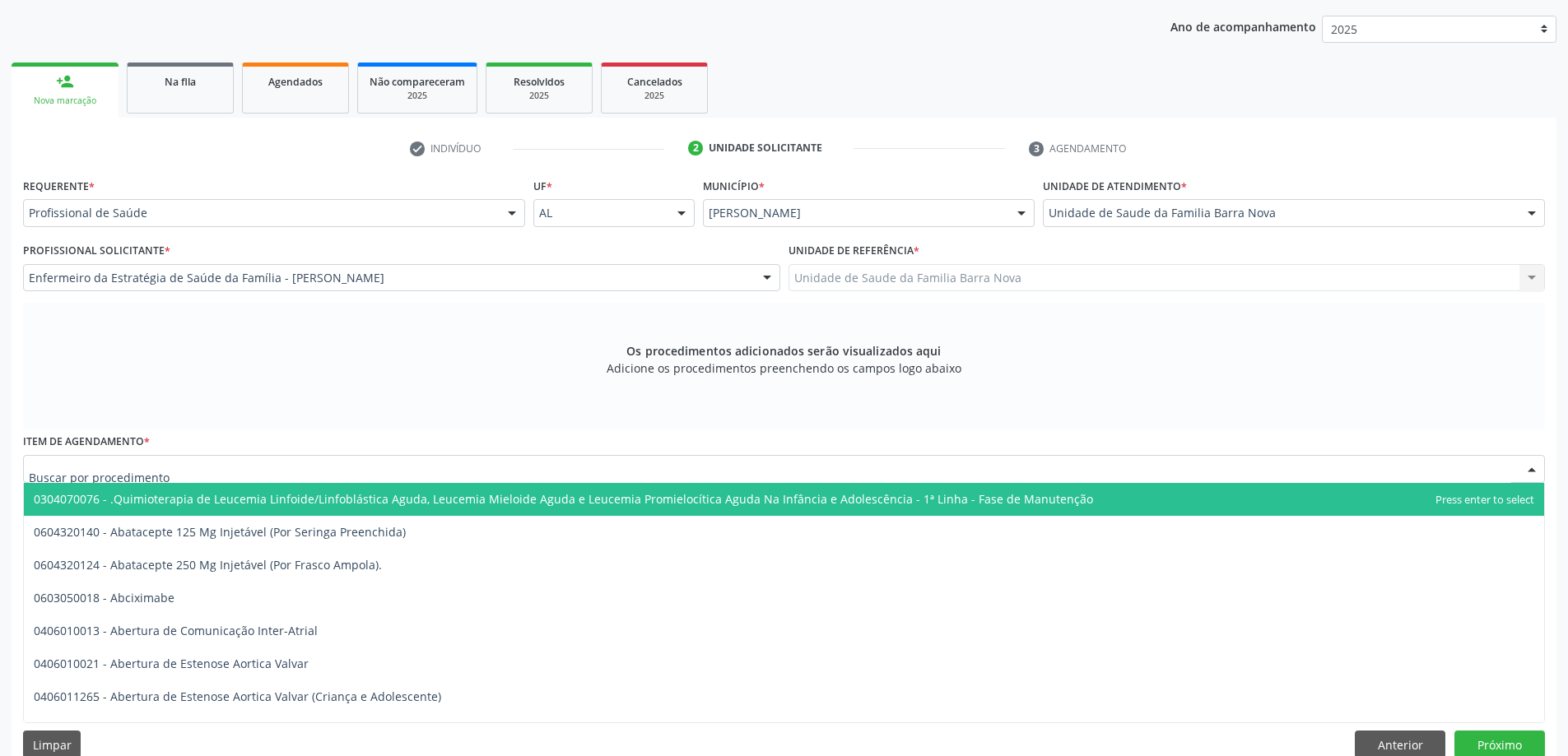
click at [569, 470] on div at bounding box center [784, 469] width 1523 height 28
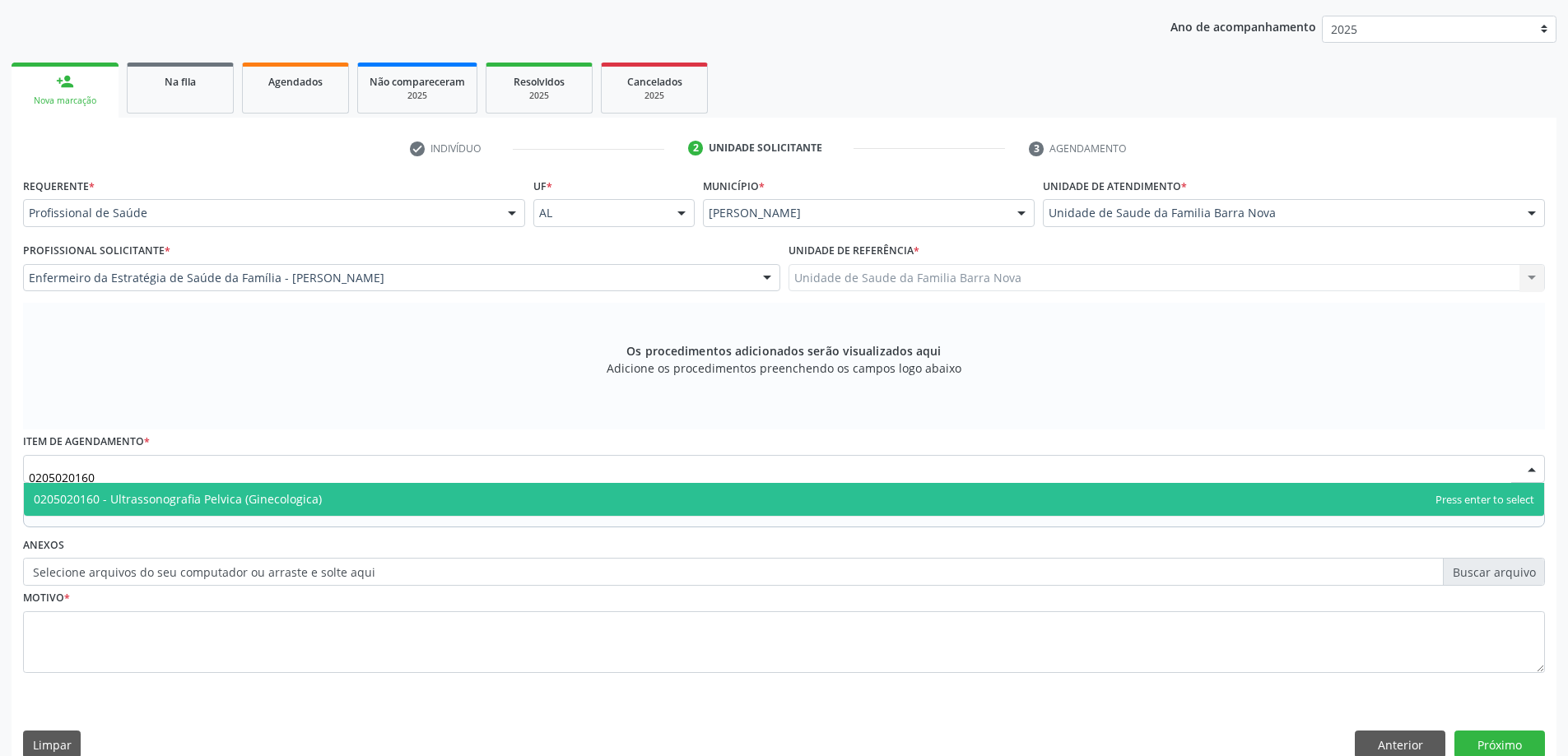
click at [508, 503] on span "0205020160 - Ultrassonografia Pelvica (Ginecologica)" at bounding box center [784, 499] width 1521 height 32
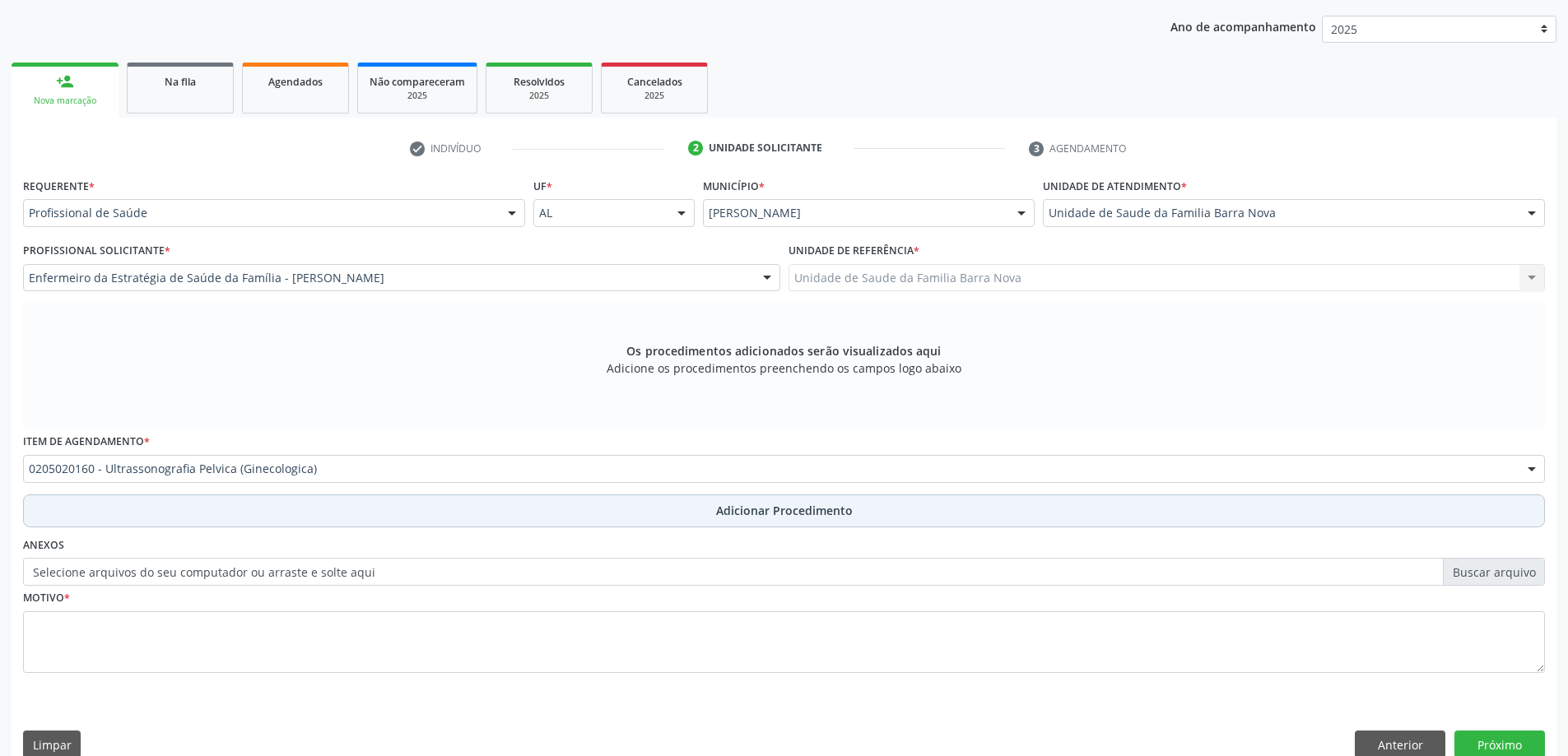
click at [732, 513] on span "Adicionar Procedimento" at bounding box center [784, 510] width 136 height 18
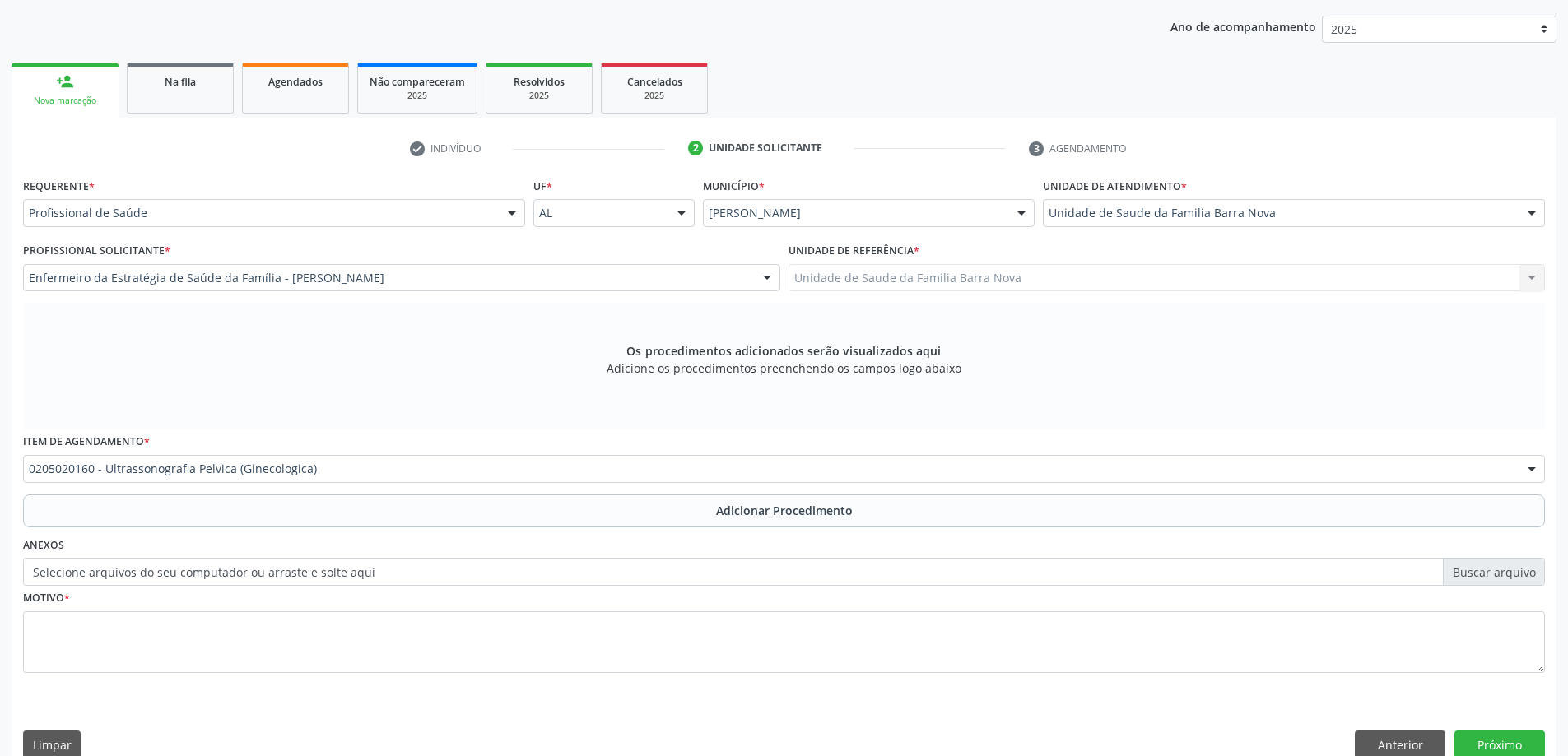
scroll to position [170, 0]
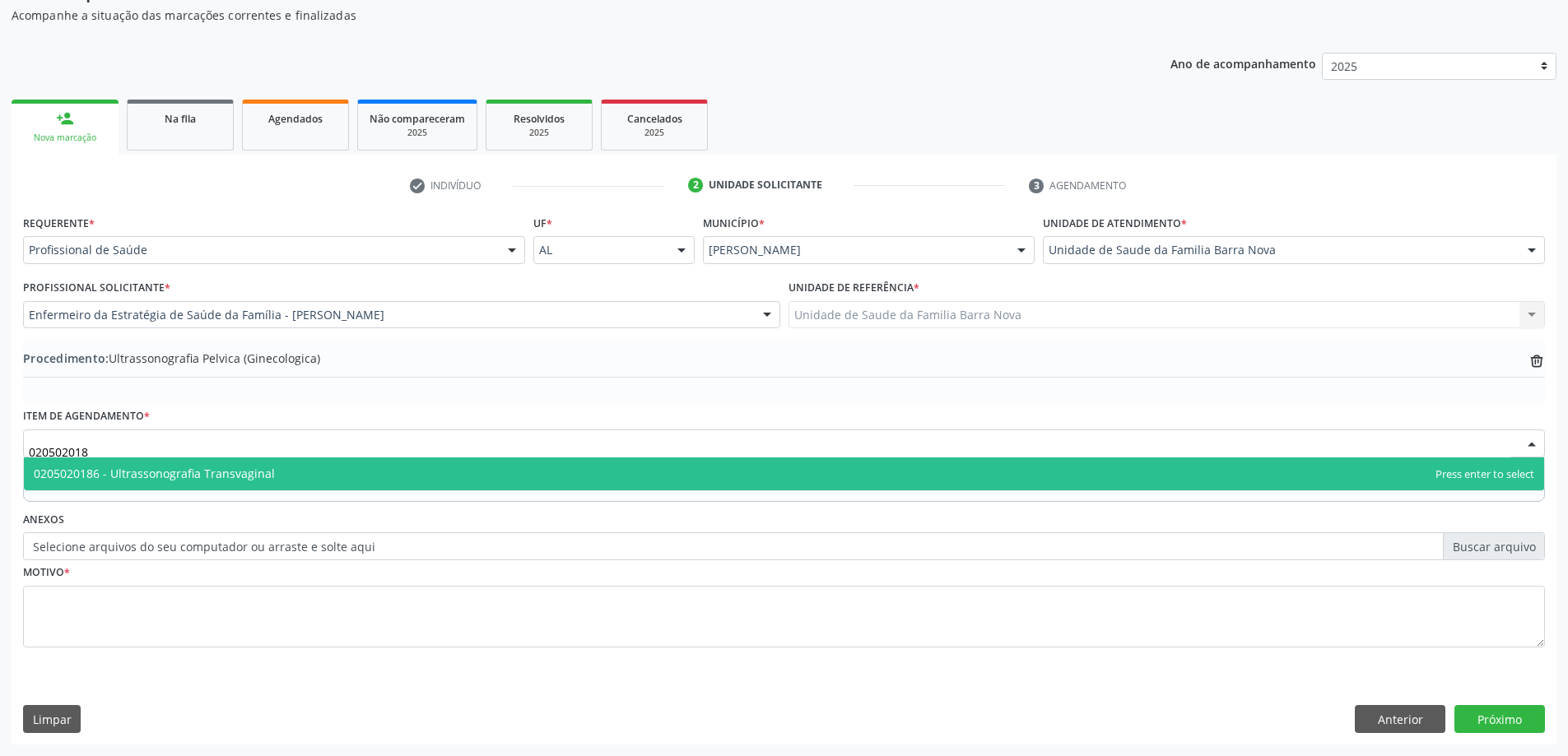
type input "0205020186"
click at [404, 480] on span "0205020186 - Ultrassonografia Transvaginal" at bounding box center [784, 473] width 1521 height 32
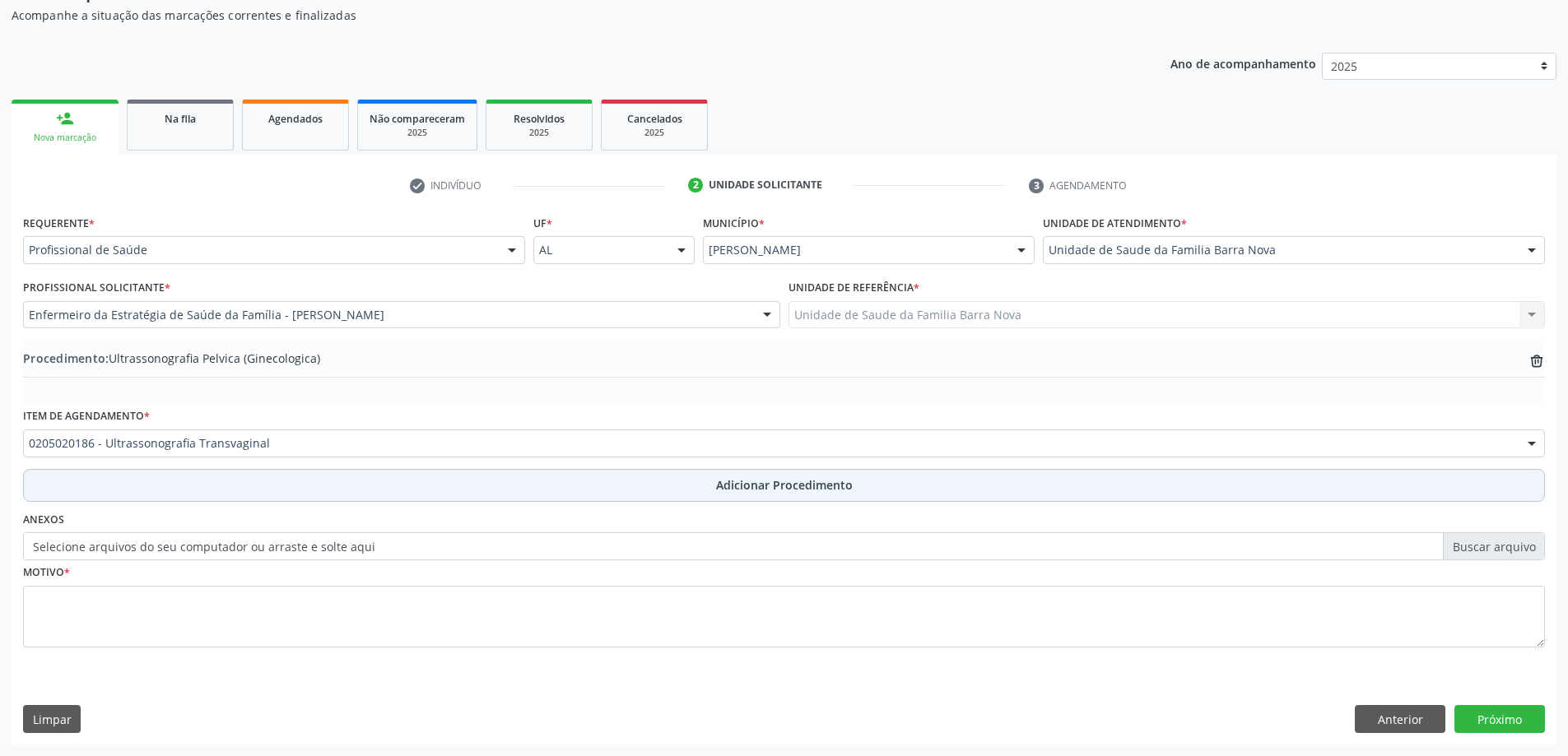
click at [809, 494] on button "Adicionar Procedimento" at bounding box center [784, 485] width 1523 height 32
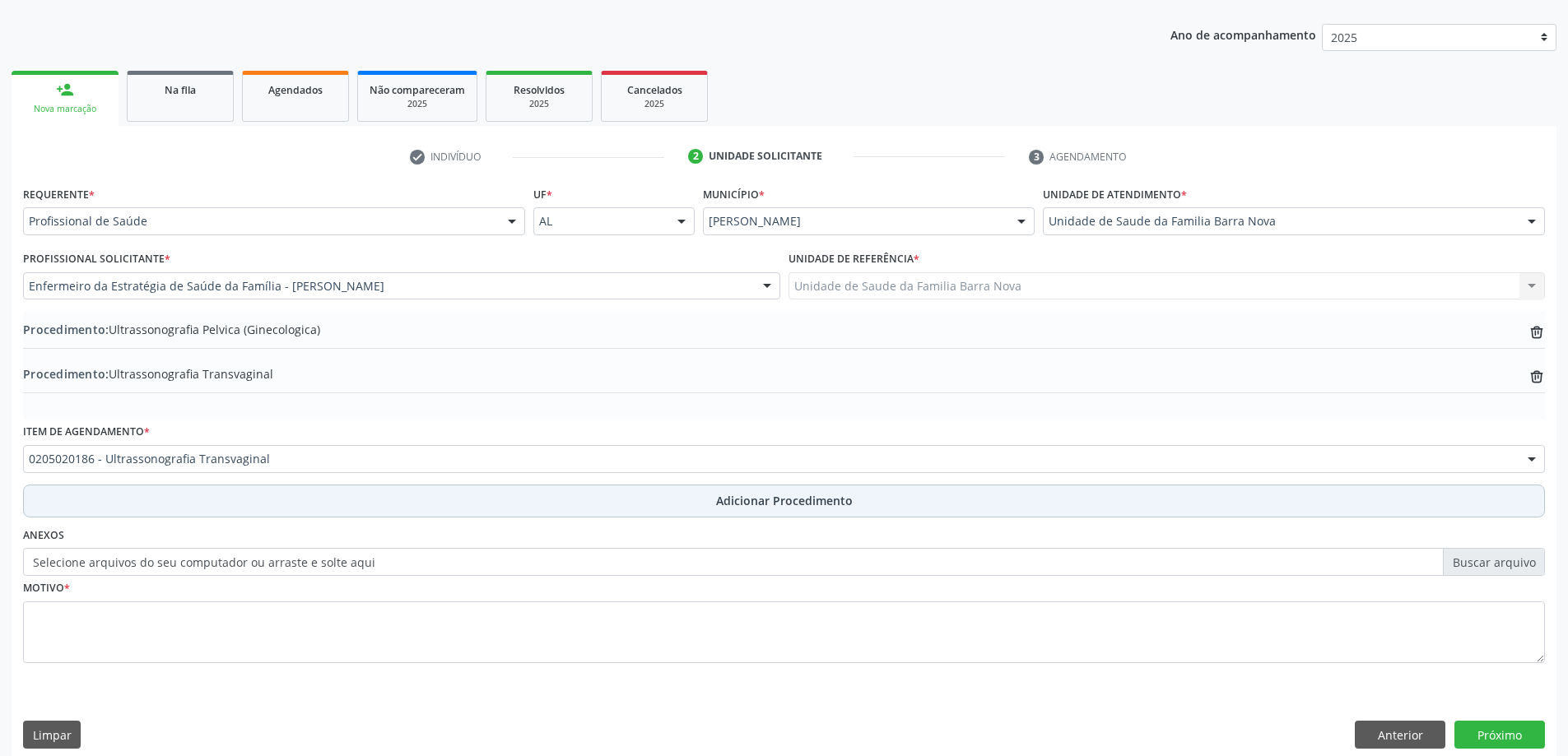
scroll to position [214, 0]
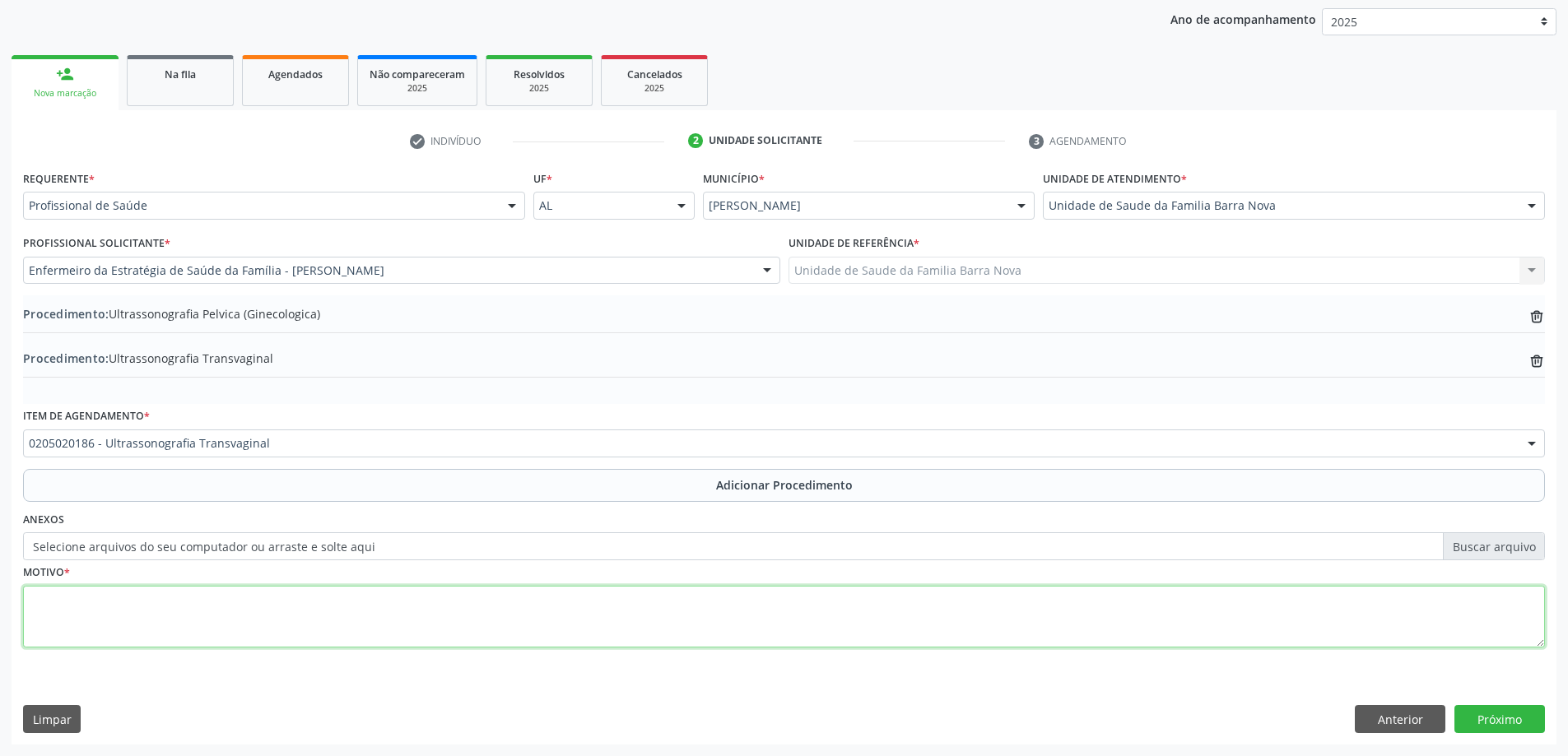
click at [282, 604] on textarea at bounding box center [784, 617] width 1523 height 62
type textarea "Amenorreia."
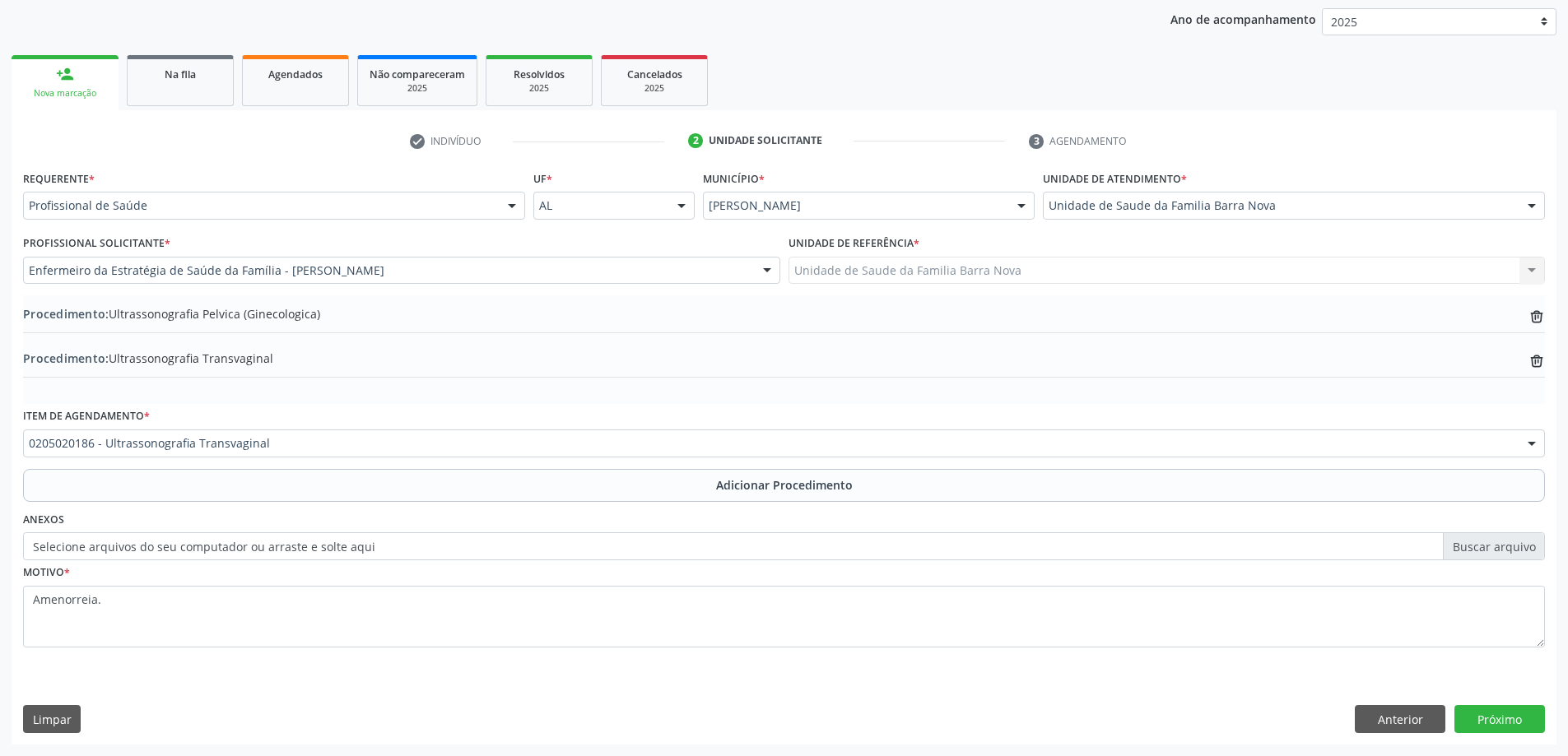
click at [1511, 737] on div "Requerente * Profissional de Saúde Profissional de Saúde Paciente Nenhum result…" at bounding box center [784, 455] width 1546 height 578
click at [1510, 725] on button "Próximo" at bounding box center [1500, 719] width 91 height 28
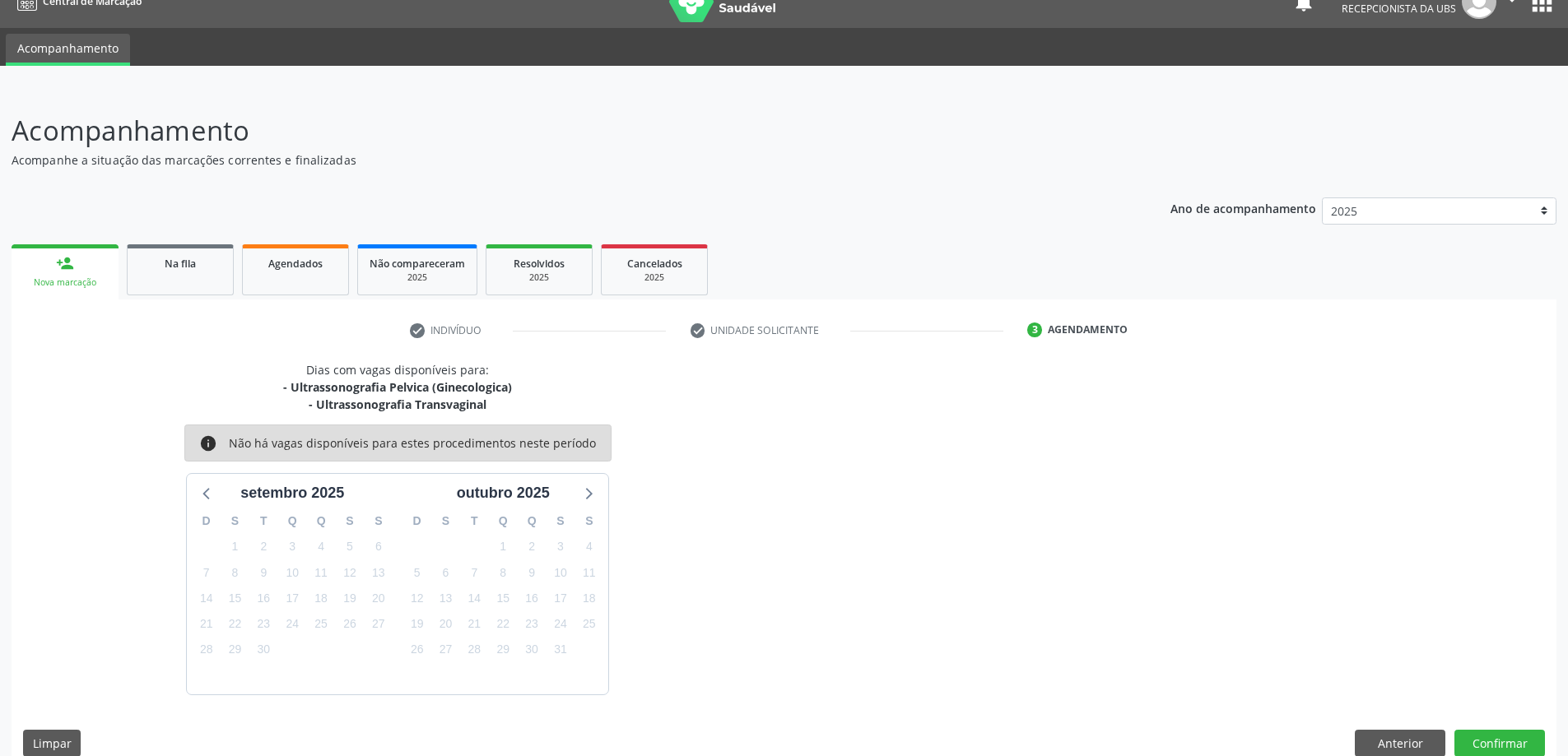
scroll to position [48, 0]
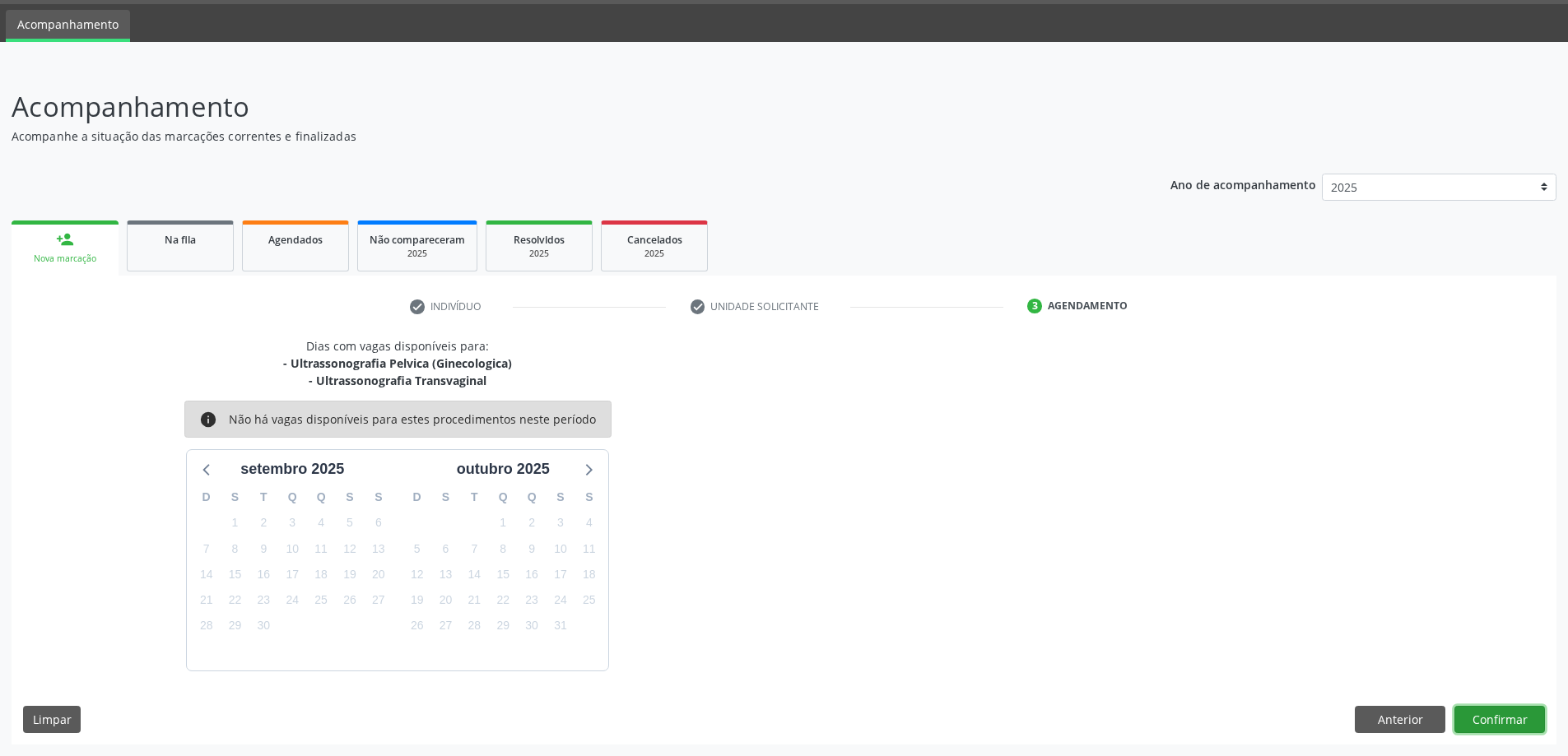
click at [1498, 712] on button "Confirmar" at bounding box center [1500, 720] width 91 height 28
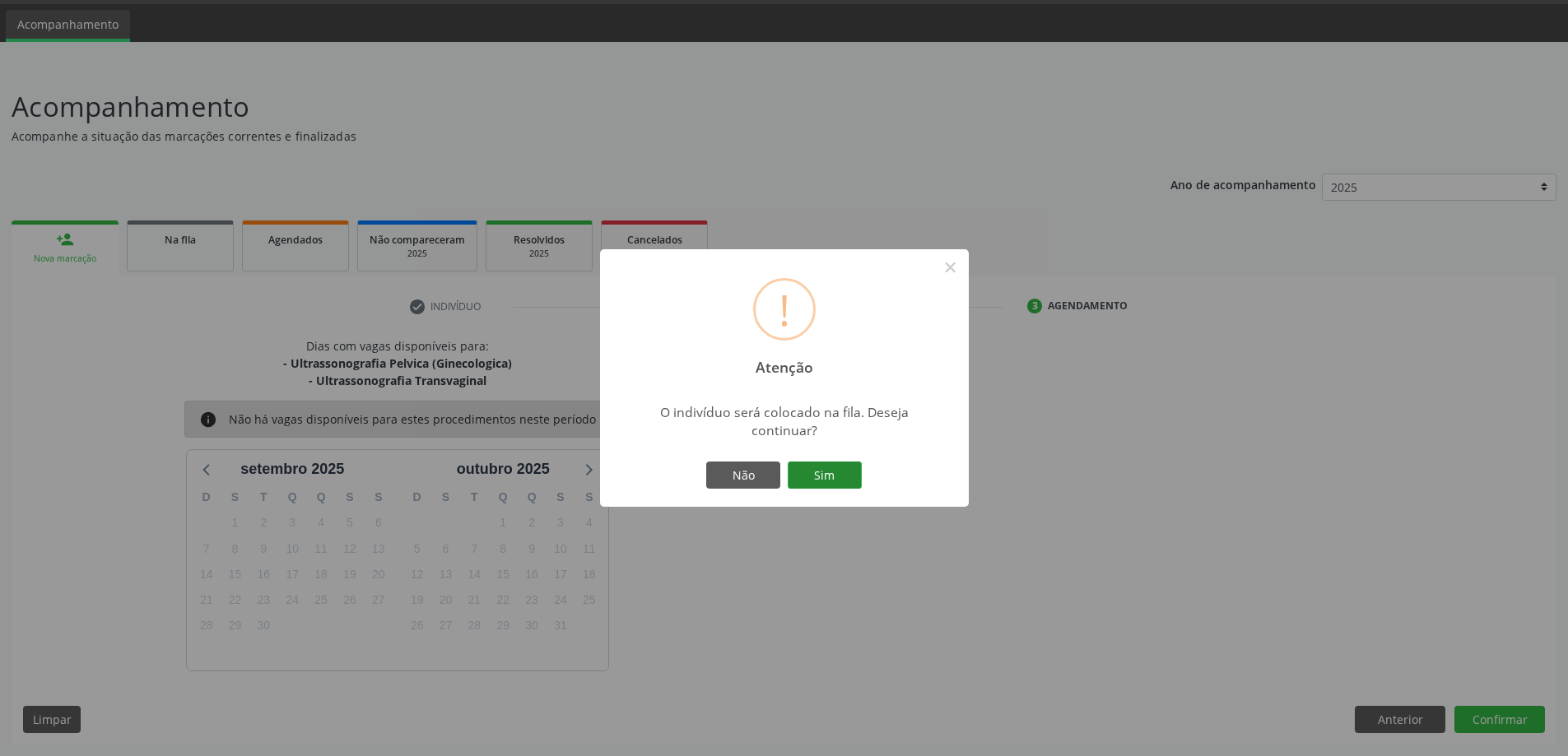
click at [823, 478] on button "Sim" at bounding box center [825, 476] width 74 height 28
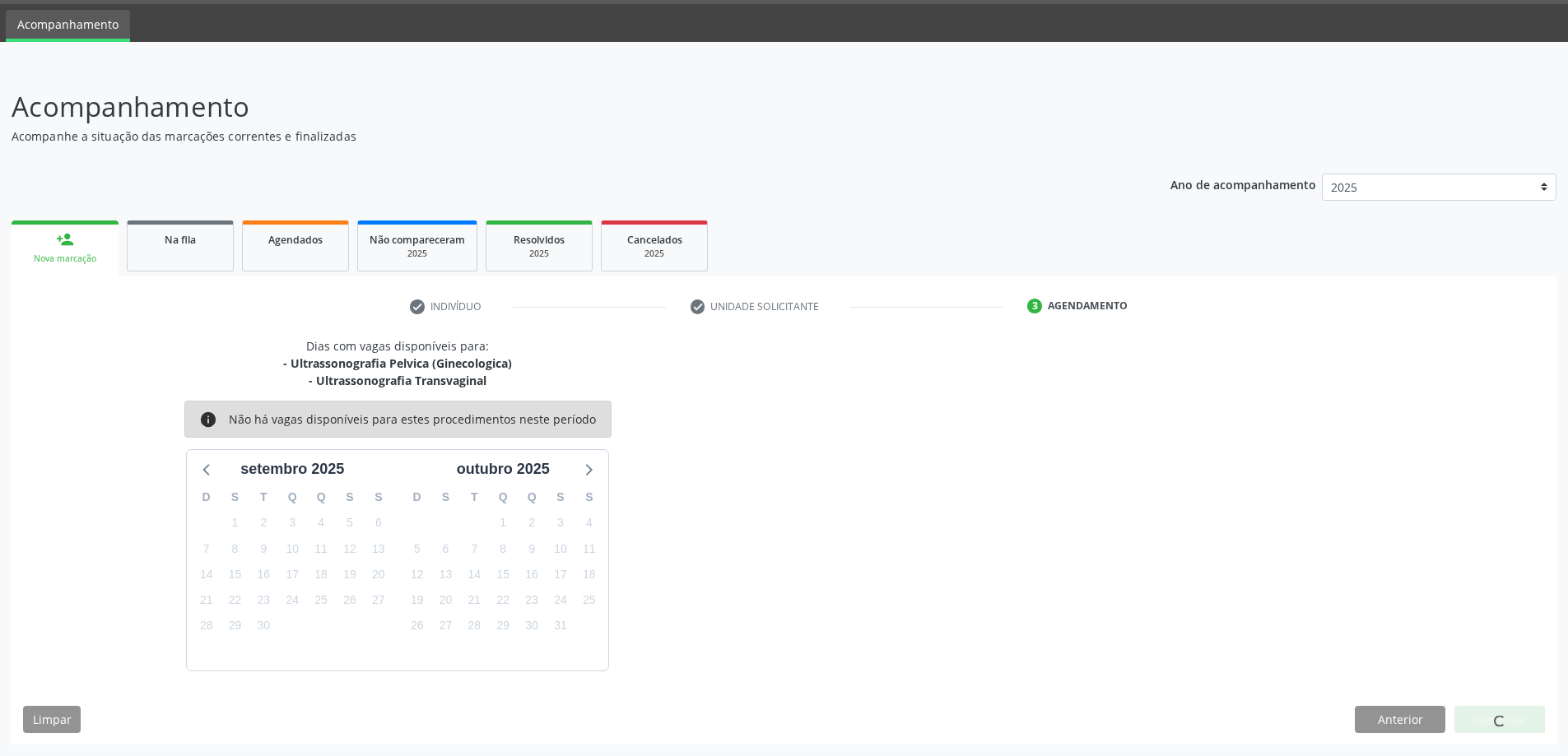
scroll to position [0, 0]
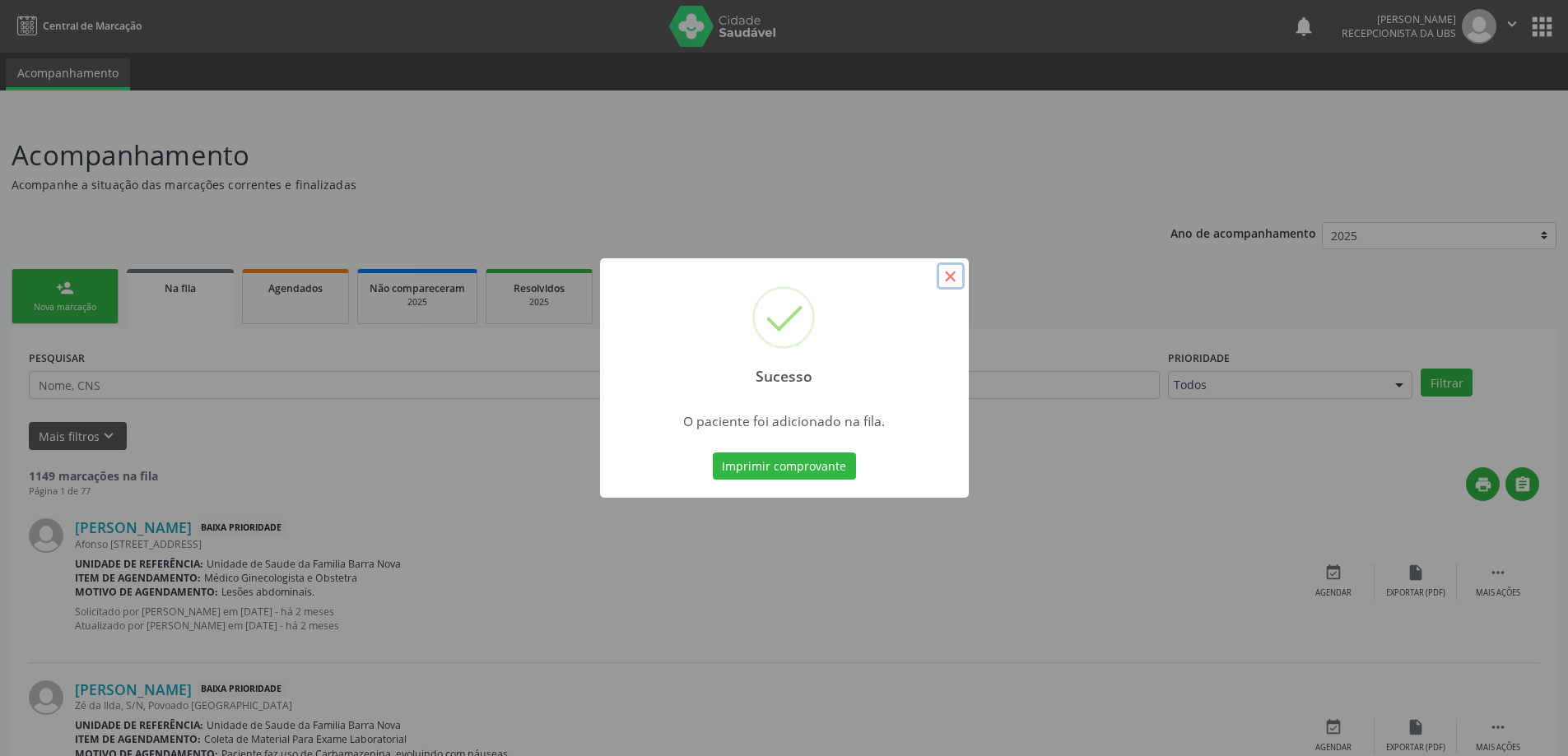
click at [957, 281] on button "×" at bounding box center [951, 276] width 28 height 28
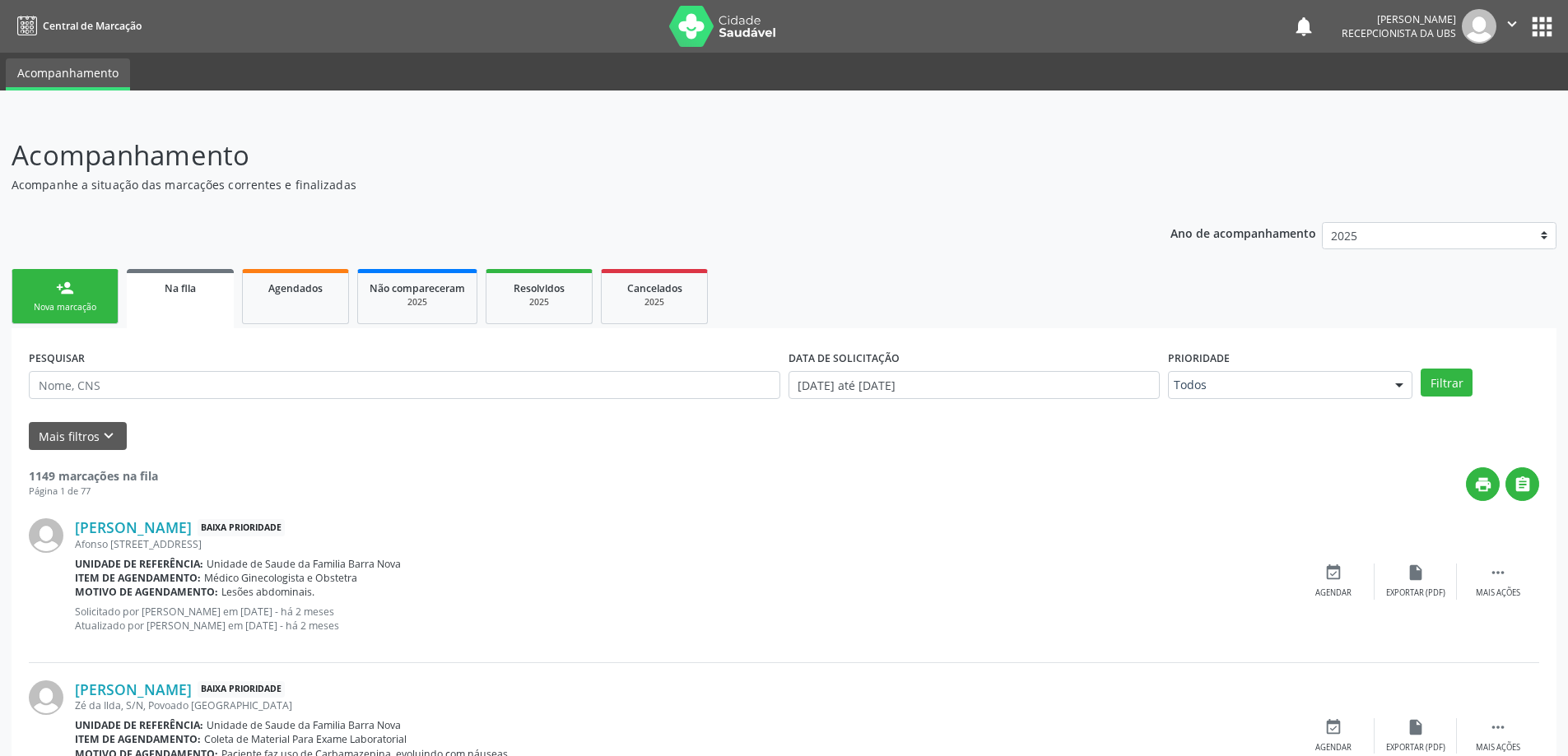
click at [40, 302] on div "Nova marcação" at bounding box center [65, 307] width 83 height 12
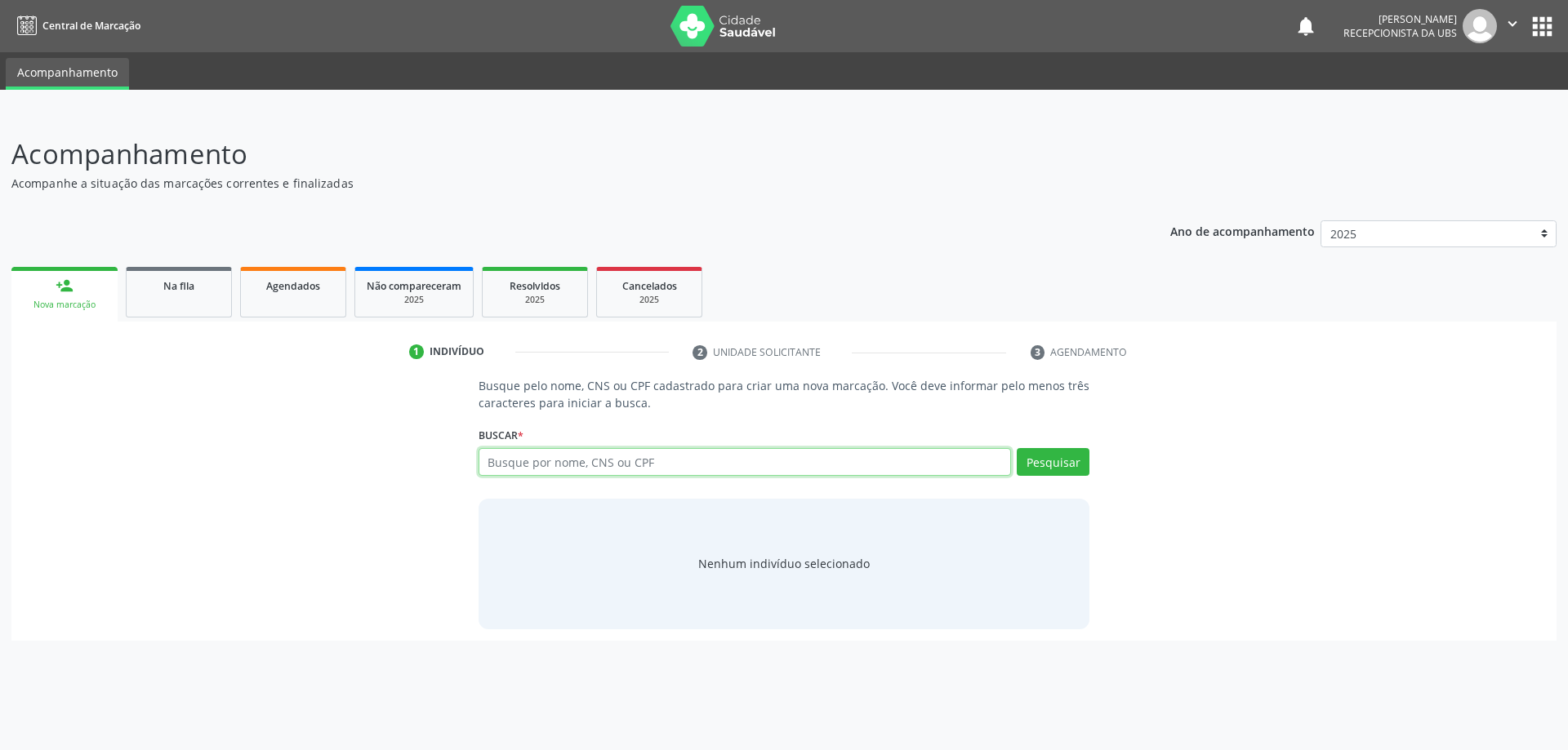
click at [648, 466] on input "text" at bounding box center [744, 462] width 533 height 28
type input "01282120476"
click at [1060, 461] on button "Pesquisar" at bounding box center [1053, 462] width 73 height 28
type input "01282120476"
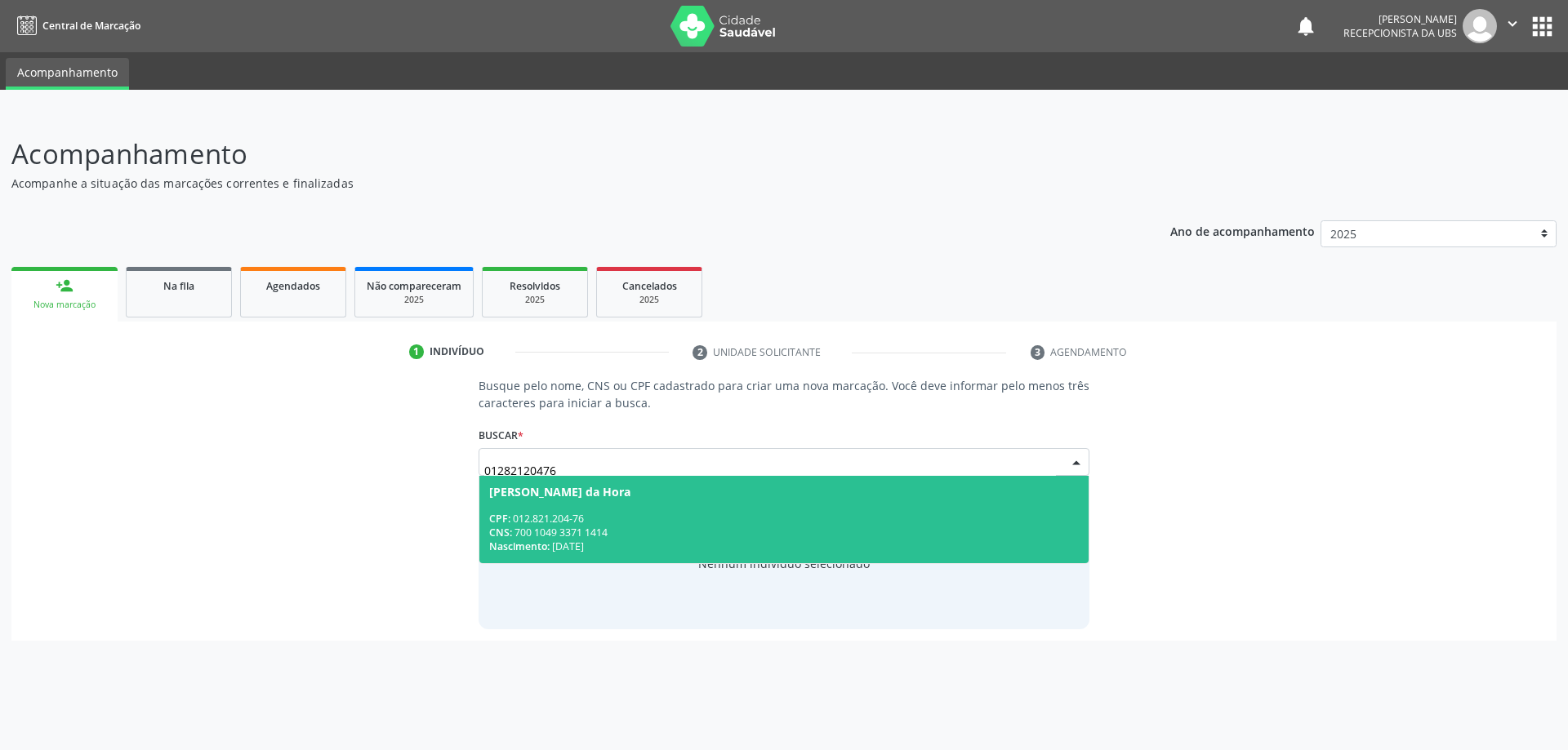
click at [736, 502] on span "[PERSON_NAME] da Hora CPF: 012.821.204-76 CNS: 700 1049 3371 1414 Nascimento: […" at bounding box center [784, 519] width 610 height 87
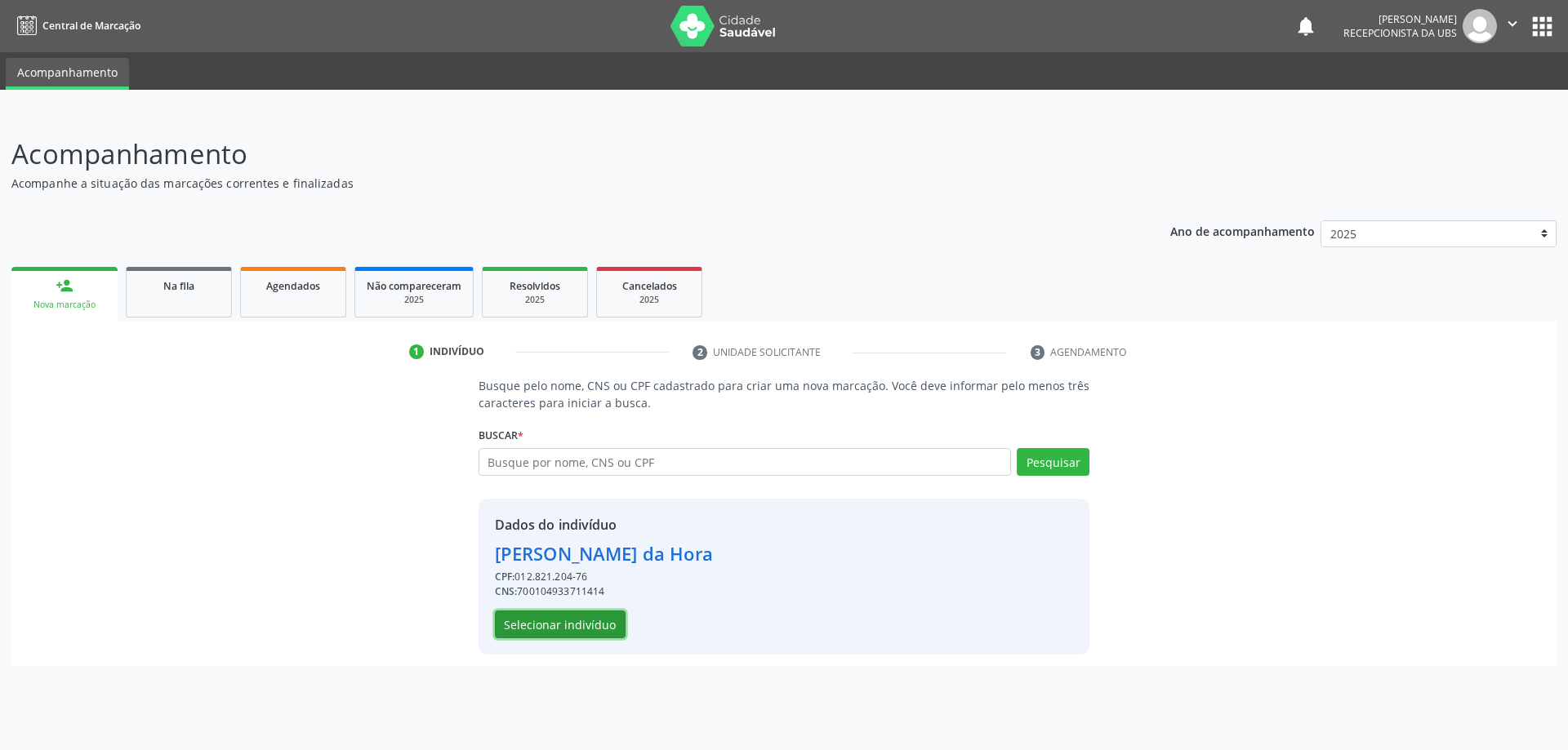
click at [587, 629] on button "Selecionar indivíduo" at bounding box center [560, 625] width 131 height 28
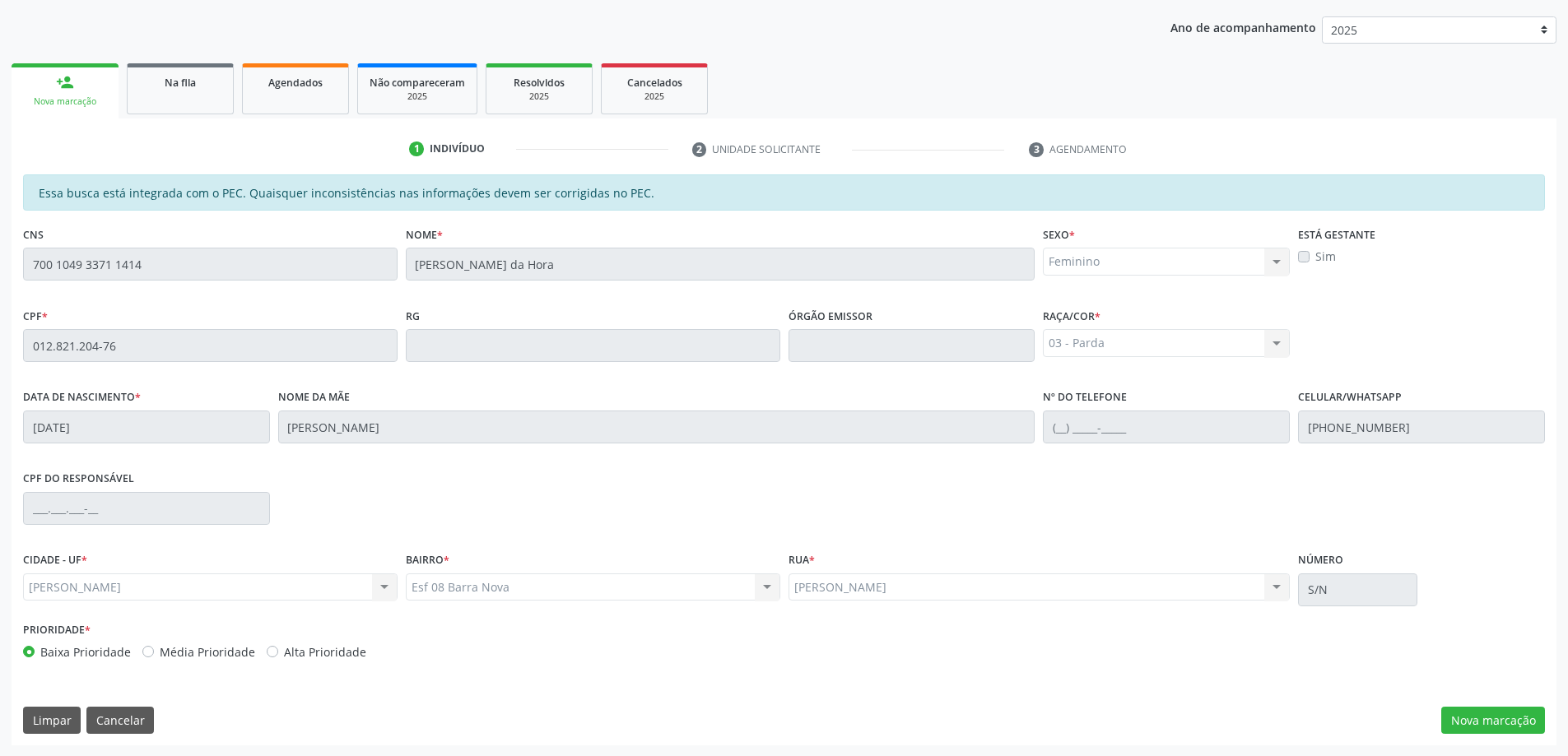
scroll to position [207, 0]
click at [1494, 719] on button "Nova marcação" at bounding box center [1494, 720] width 104 height 28
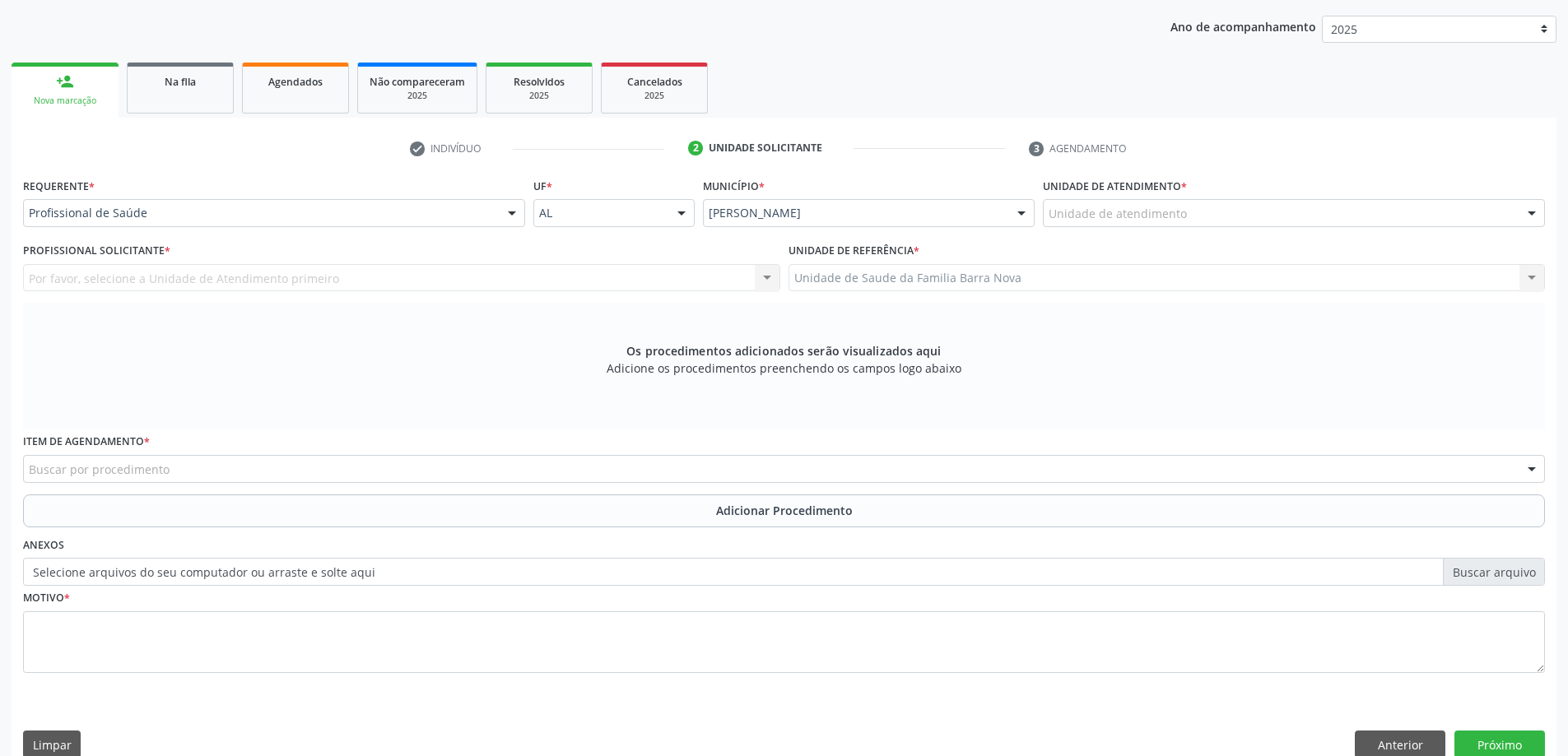
click at [1190, 215] on div "Unidade de atendimento" at bounding box center [1293, 213] width 502 height 28
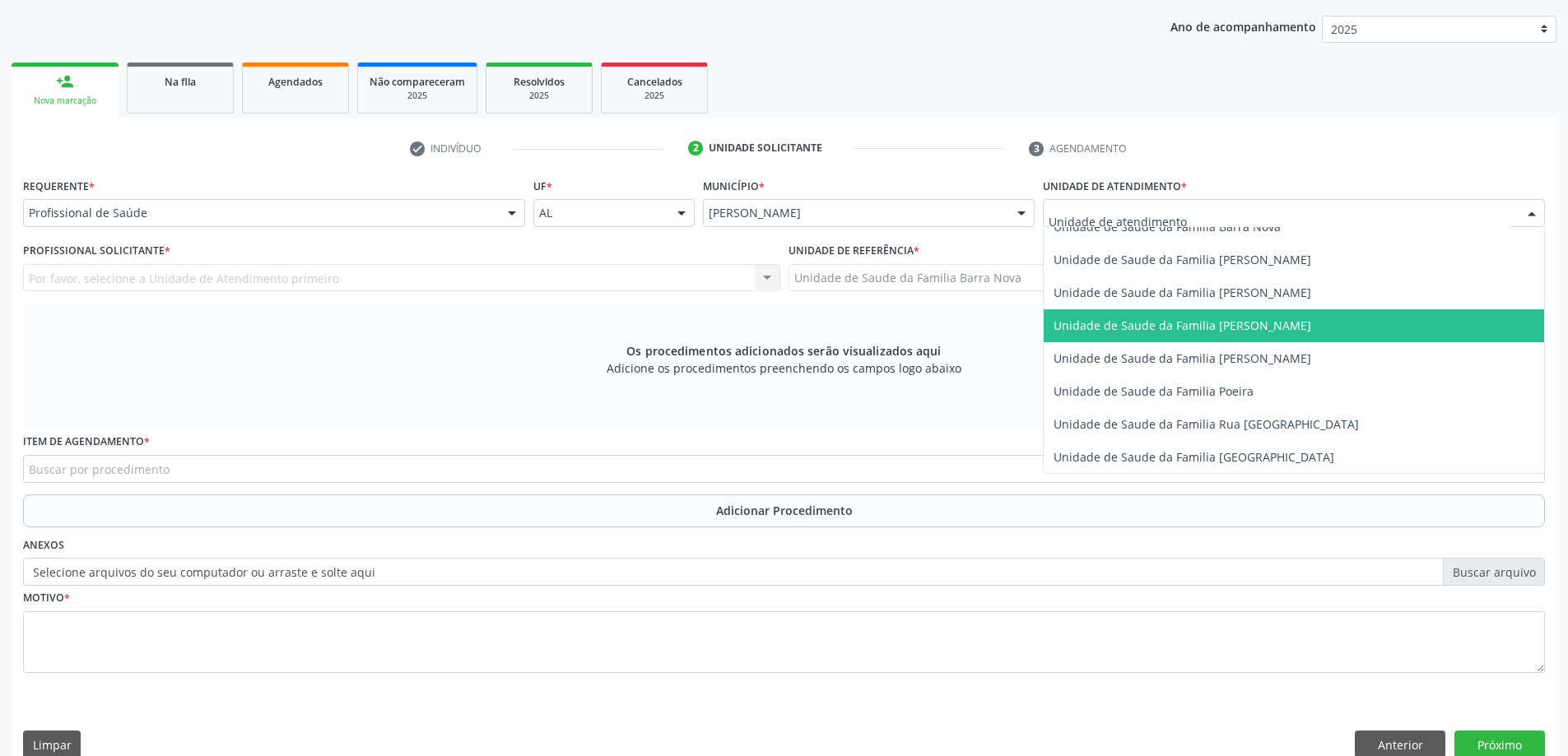
scroll to position [823, 0]
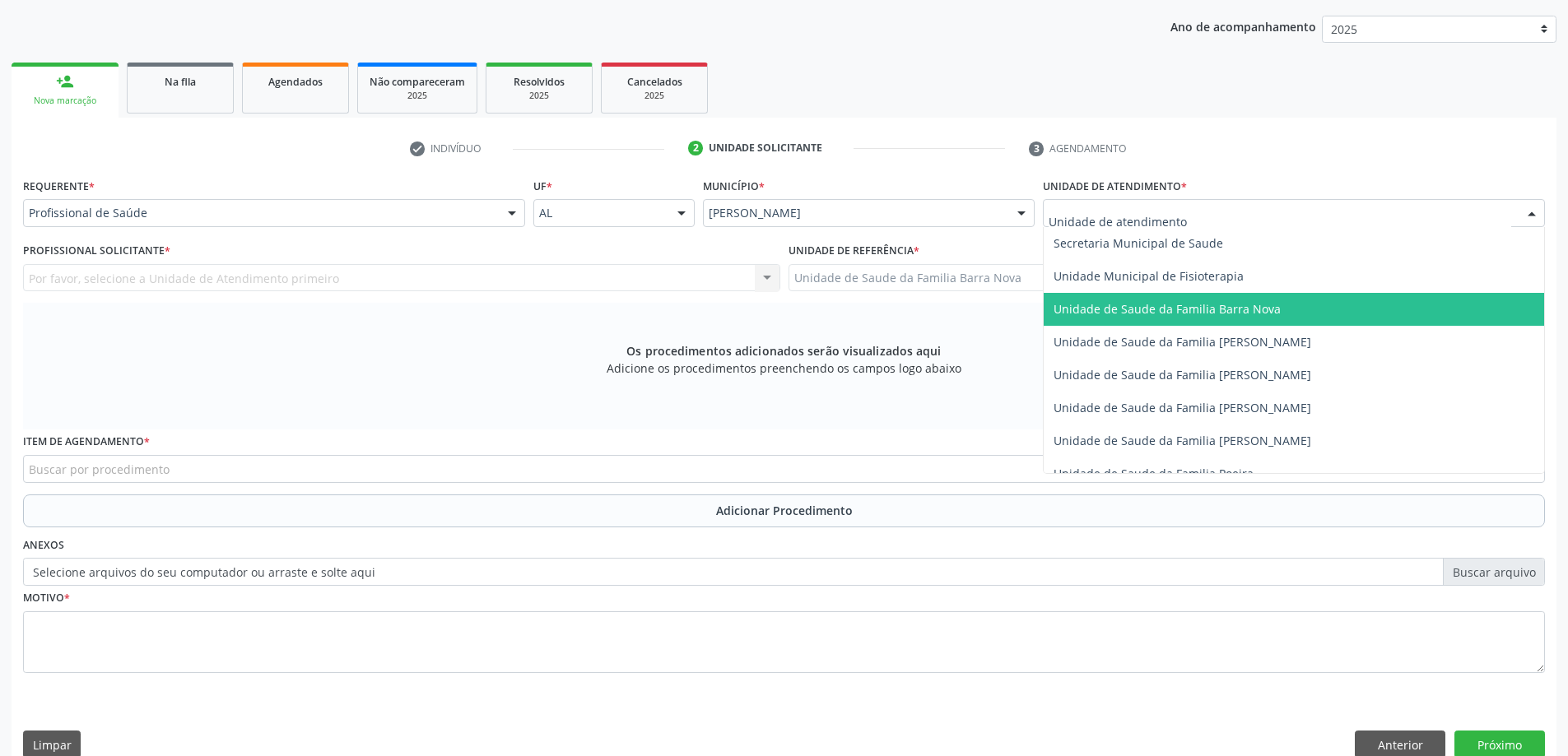
click at [1213, 310] on span "Unidade de Saude da Familia Barra Nova" at bounding box center [1167, 309] width 227 height 16
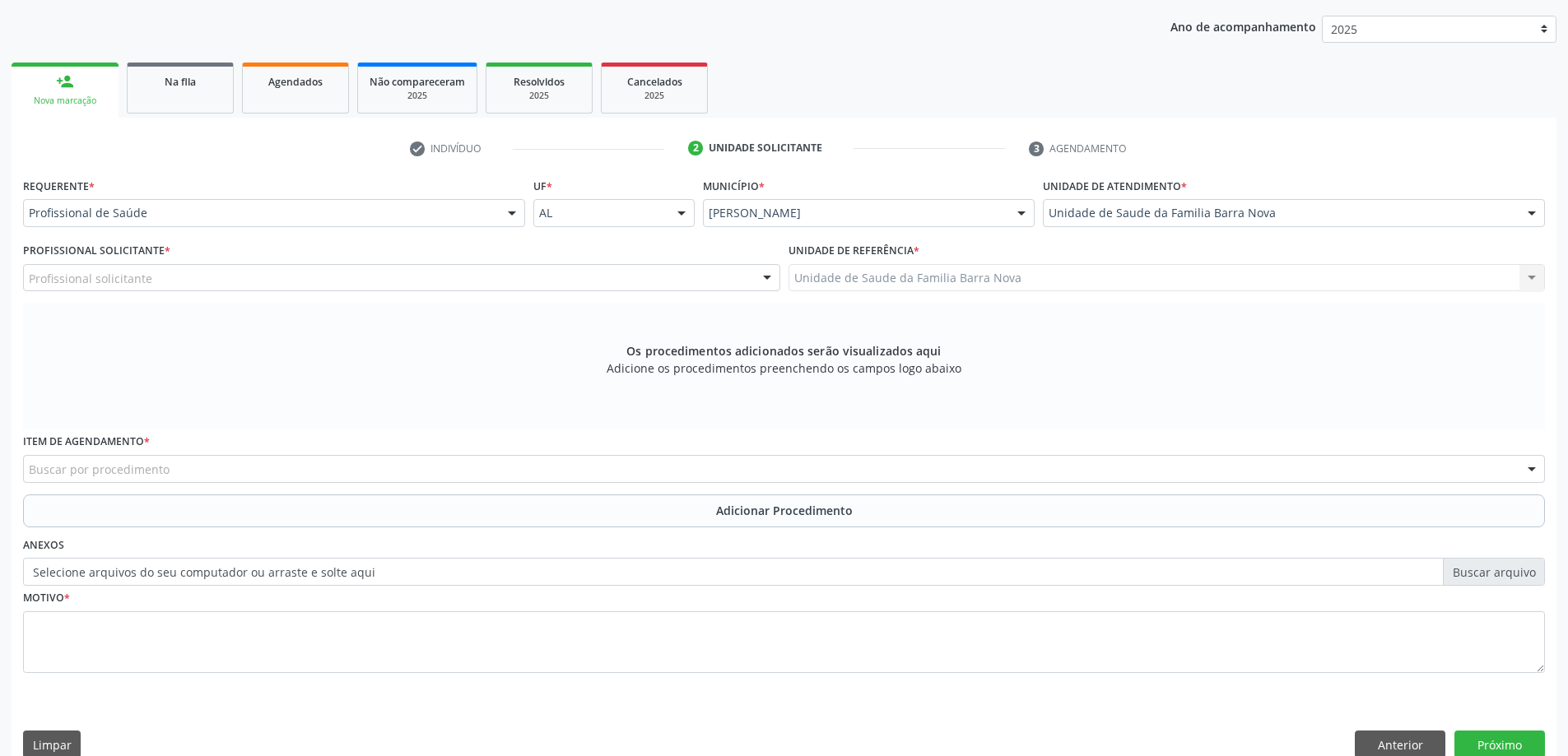
click at [391, 281] on div "Profissional solicitante" at bounding box center [402, 278] width 757 height 28
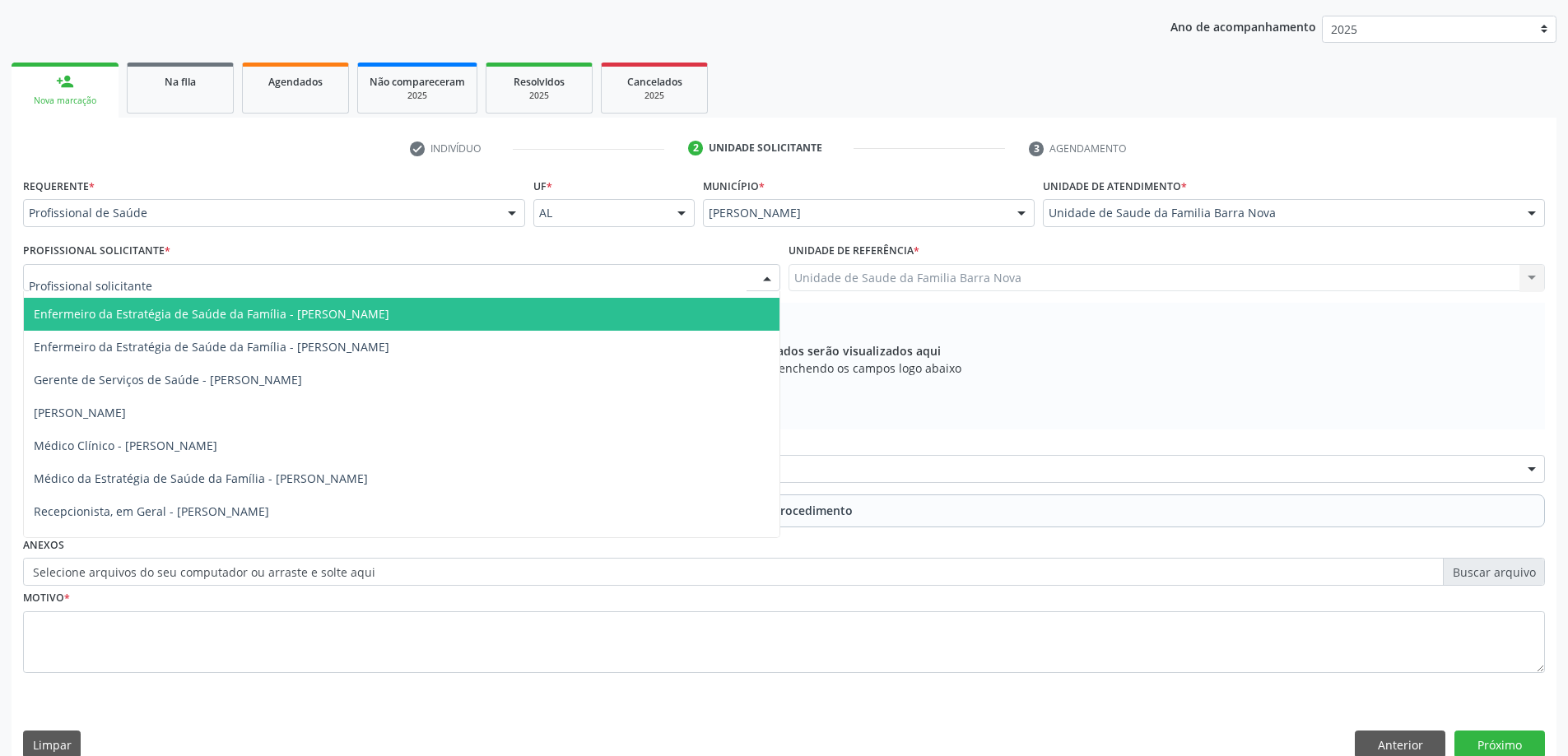
scroll to position [149, 0]
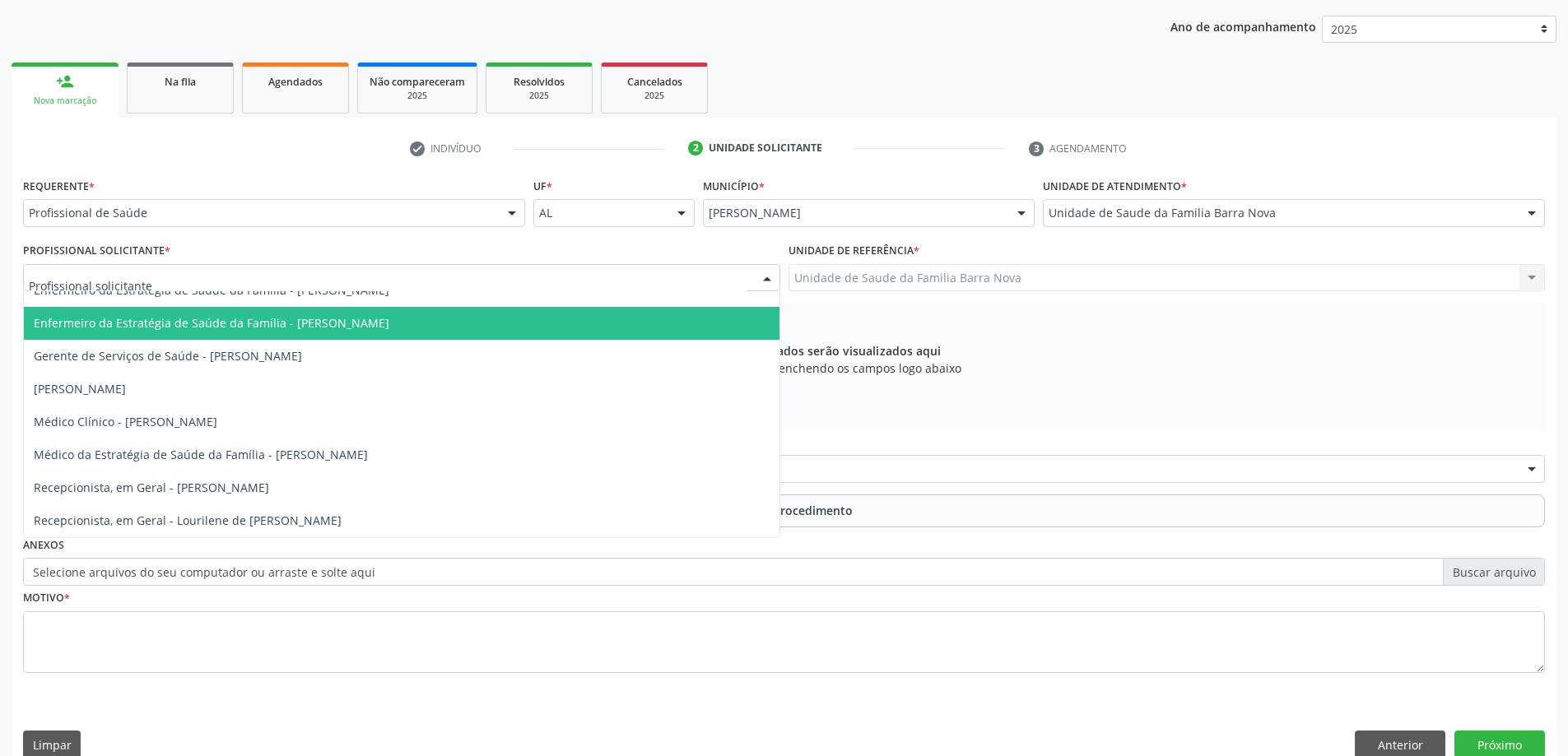
click at [390, 323] on span "Enfermeiro da Estratégia de Saúde da Família - [PERSON_NAME]" at bounding box center [211, 323] width 355 height 16
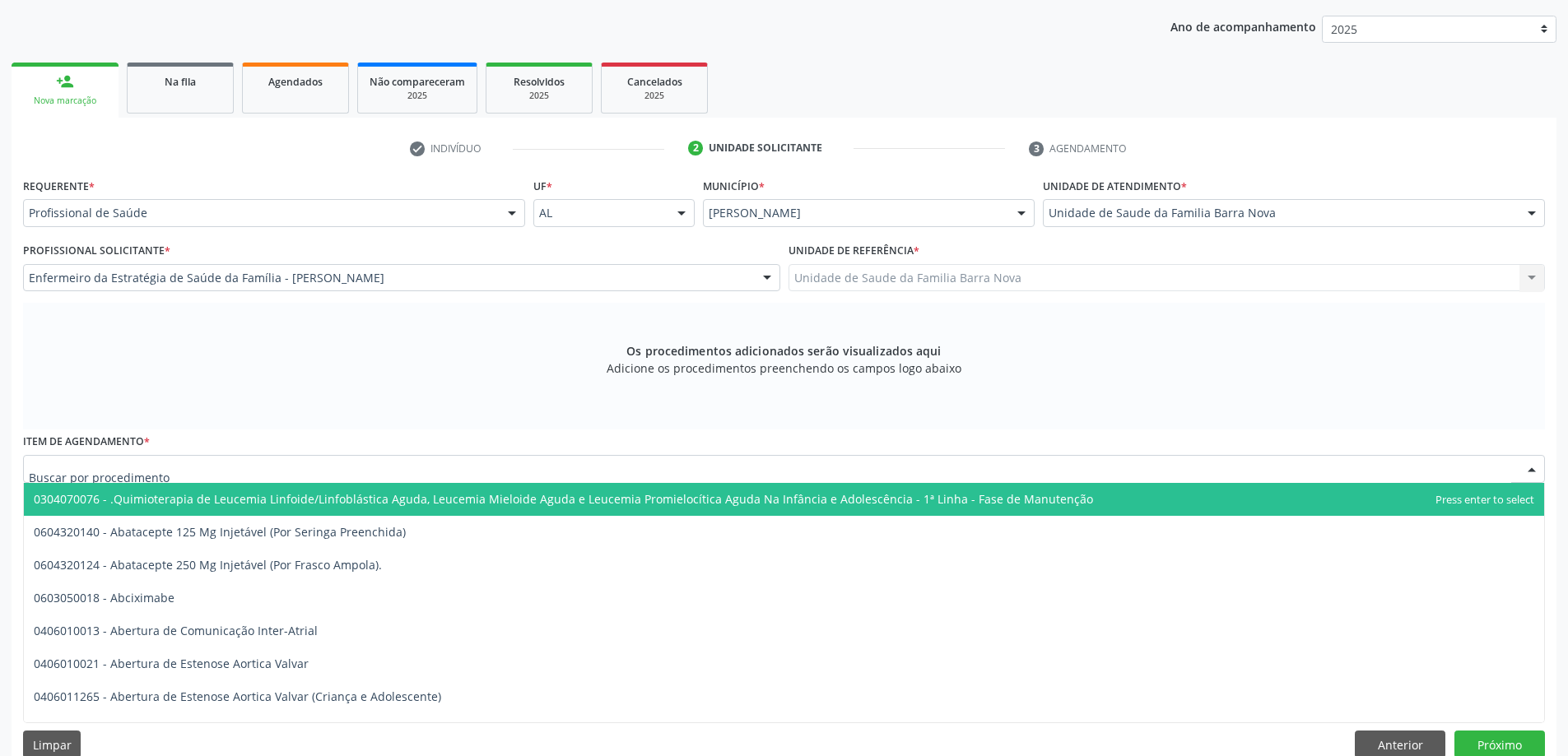
click at [618, 470] on div at bounding box center [784, 469] width 1523 height 28
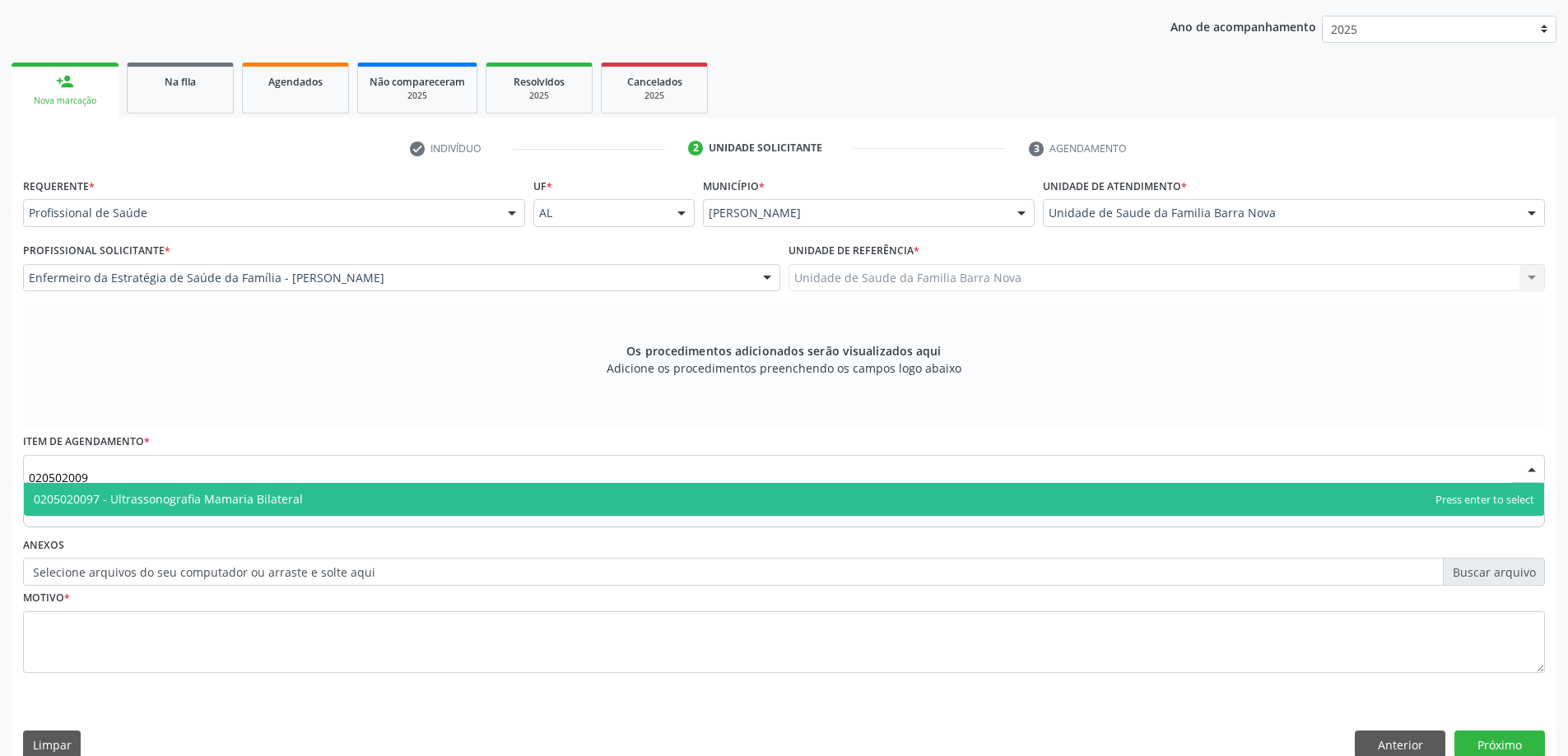
type input "0205020097"
click at [590, 493] on span "0205020097 - Ultrassonografia Mamaria Bilateral" at bounding box center [784, 499] width 1521 height 32
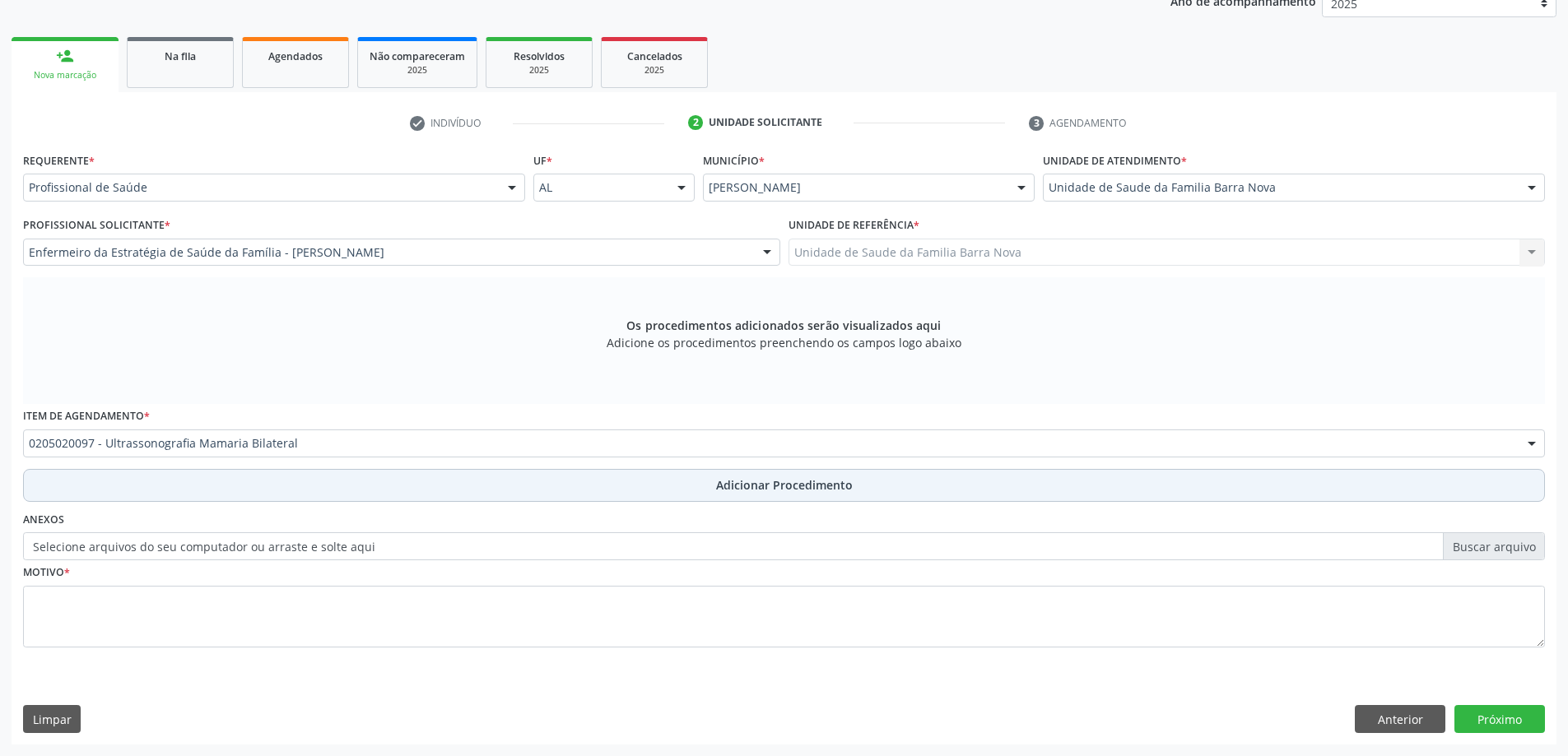
click at [849, 490] on span "Adicionar Procedimento" at bounding box center [784, 485] width 136 height 18
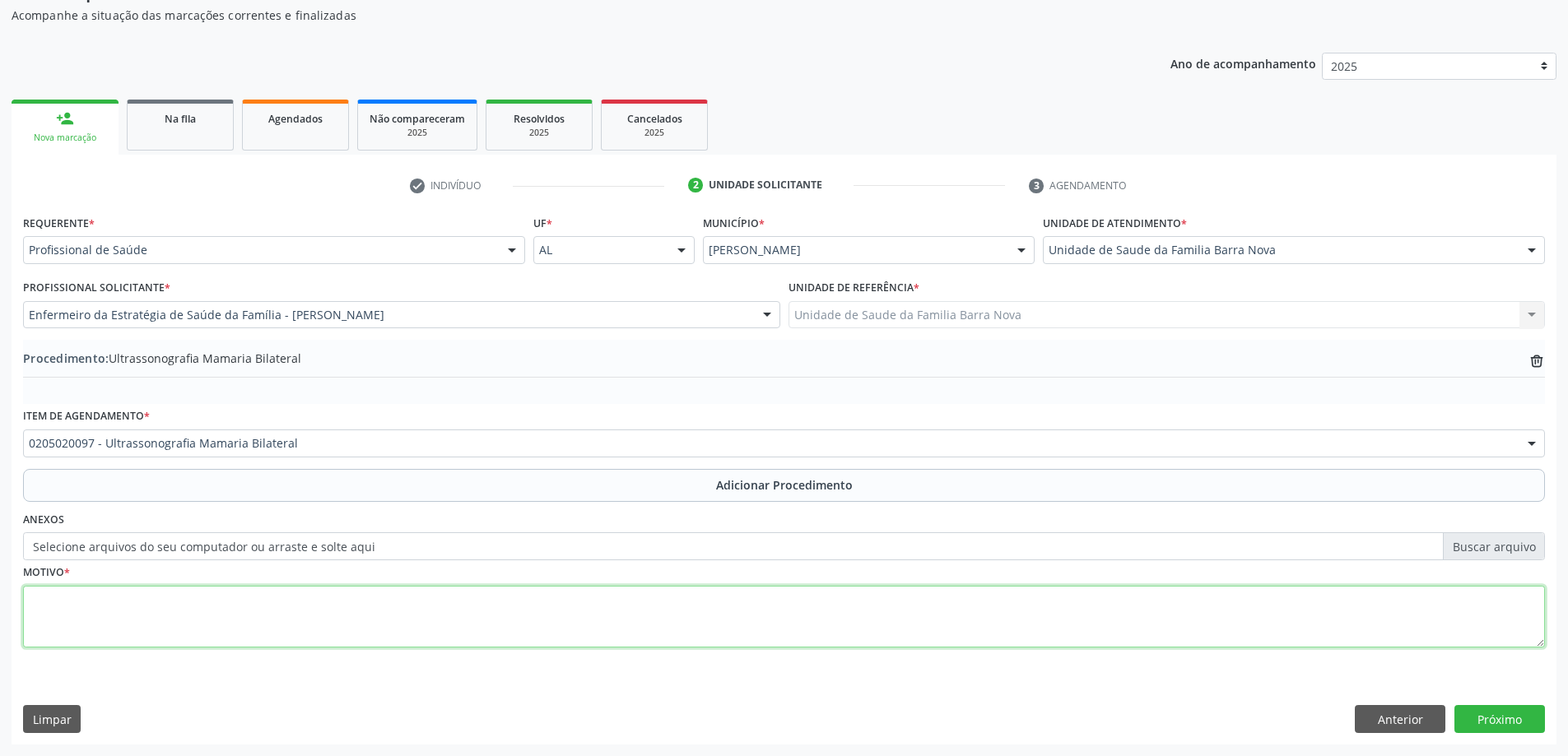
click at [165, 608] on textarea at bounding box center [784, 617] width 1523 height 62
type textarea "Rotina."
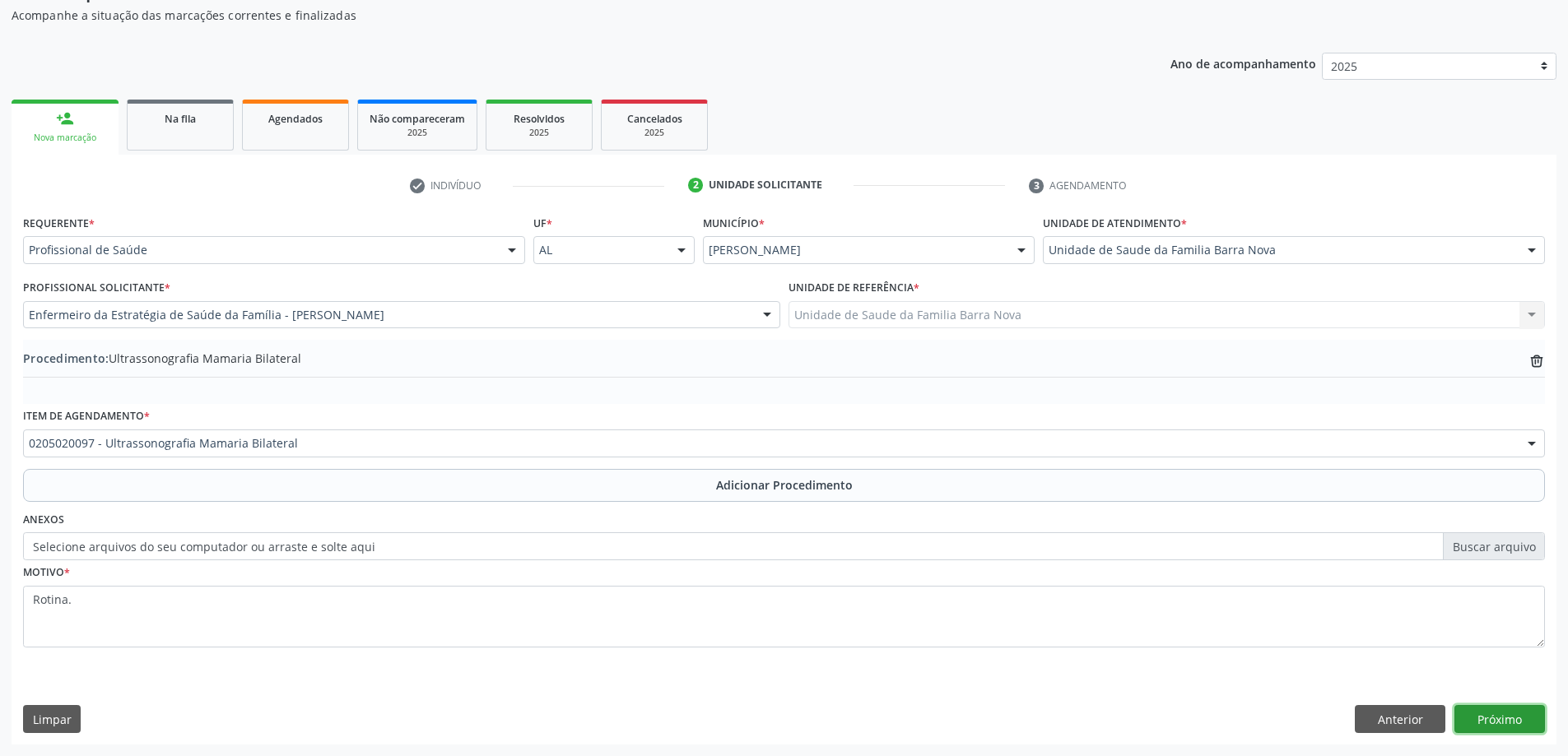
click at [1496, 721] on button "Próximo" at bounding box center [1500, 719] width 91 height 28
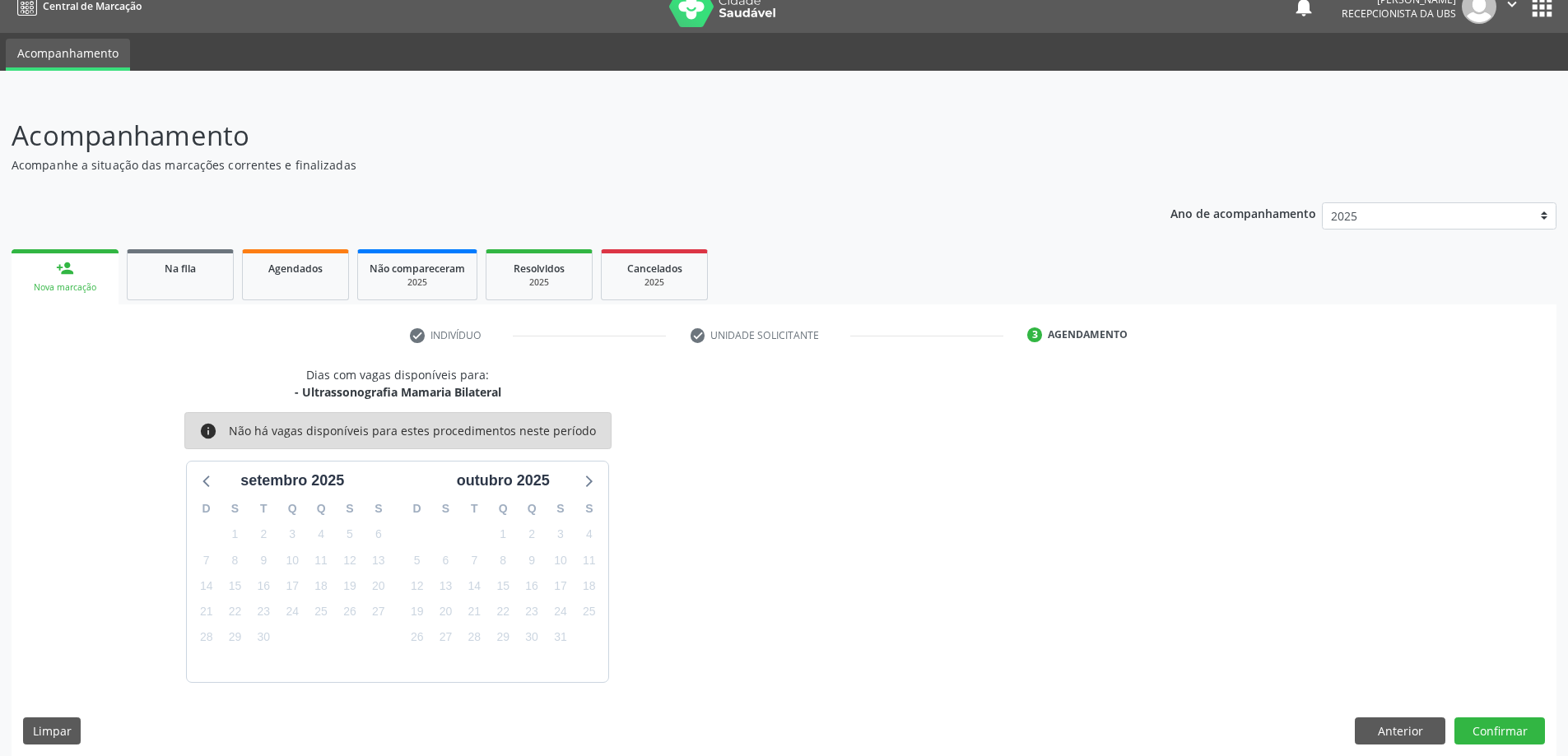
scroll to position [32, 0]
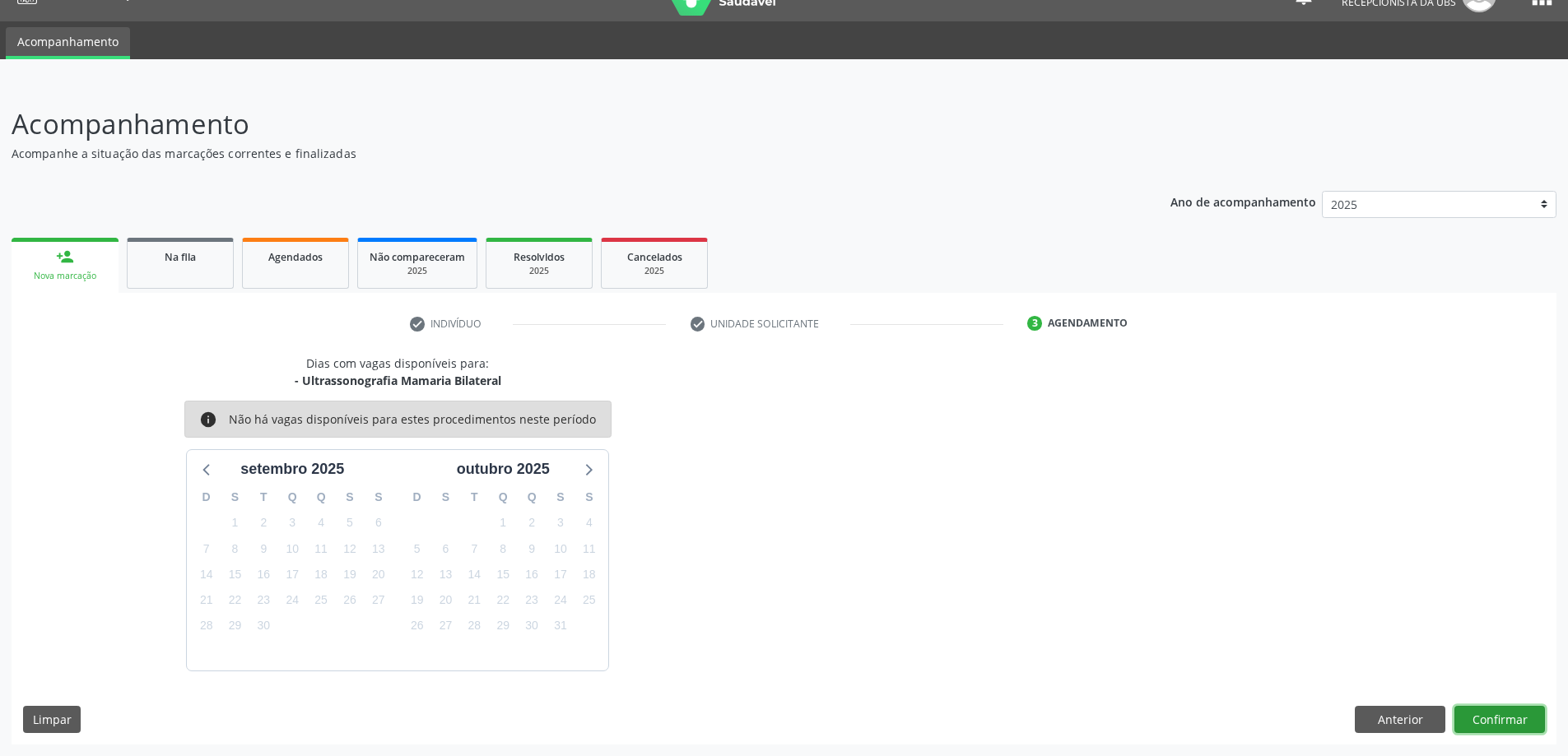
click at [1498, 721] on button "Confirmar" at bounding box center [1500, 720] width 91 height 28
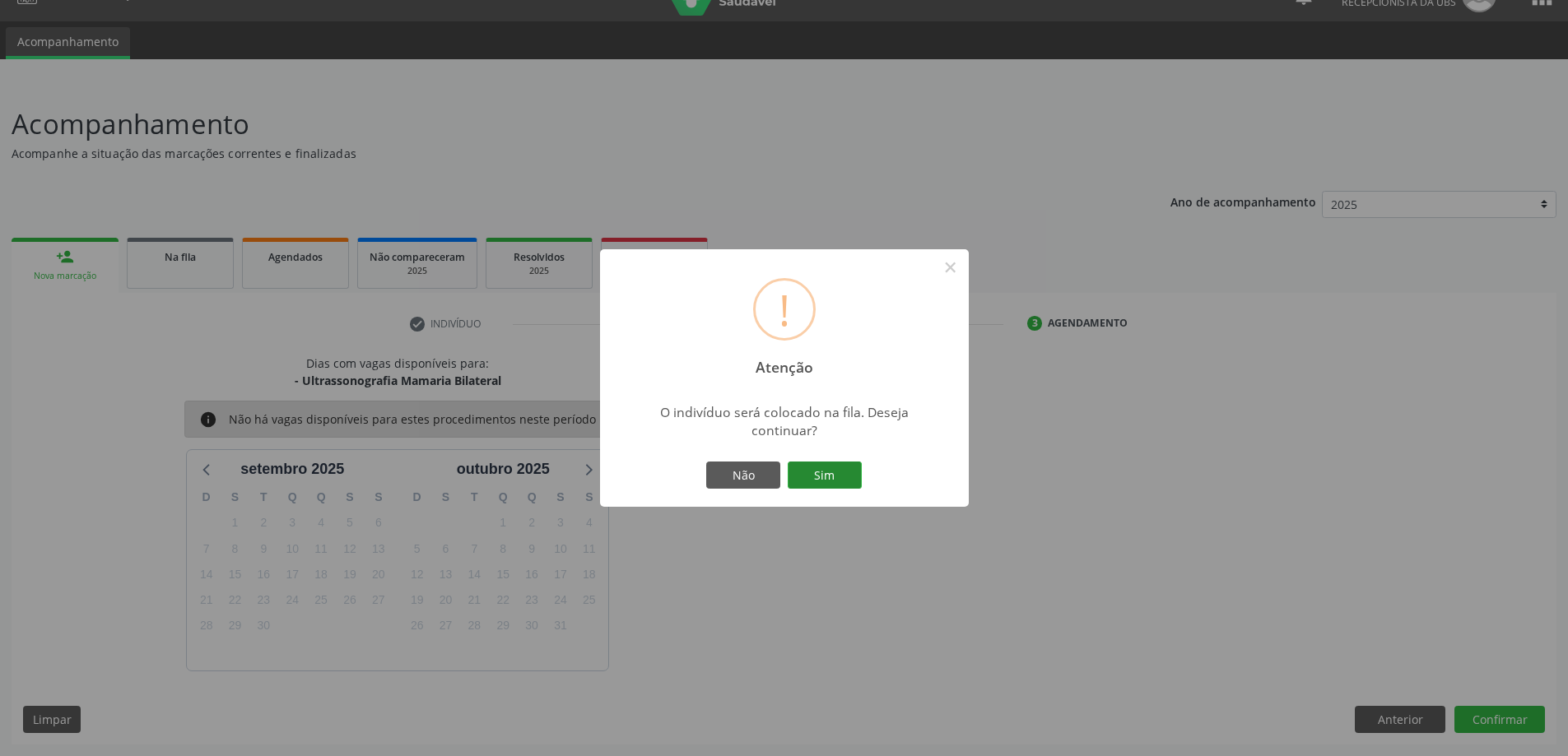
click at [812, 464] on button "Sim" at bounding box center [825, 476] width 74 height 28
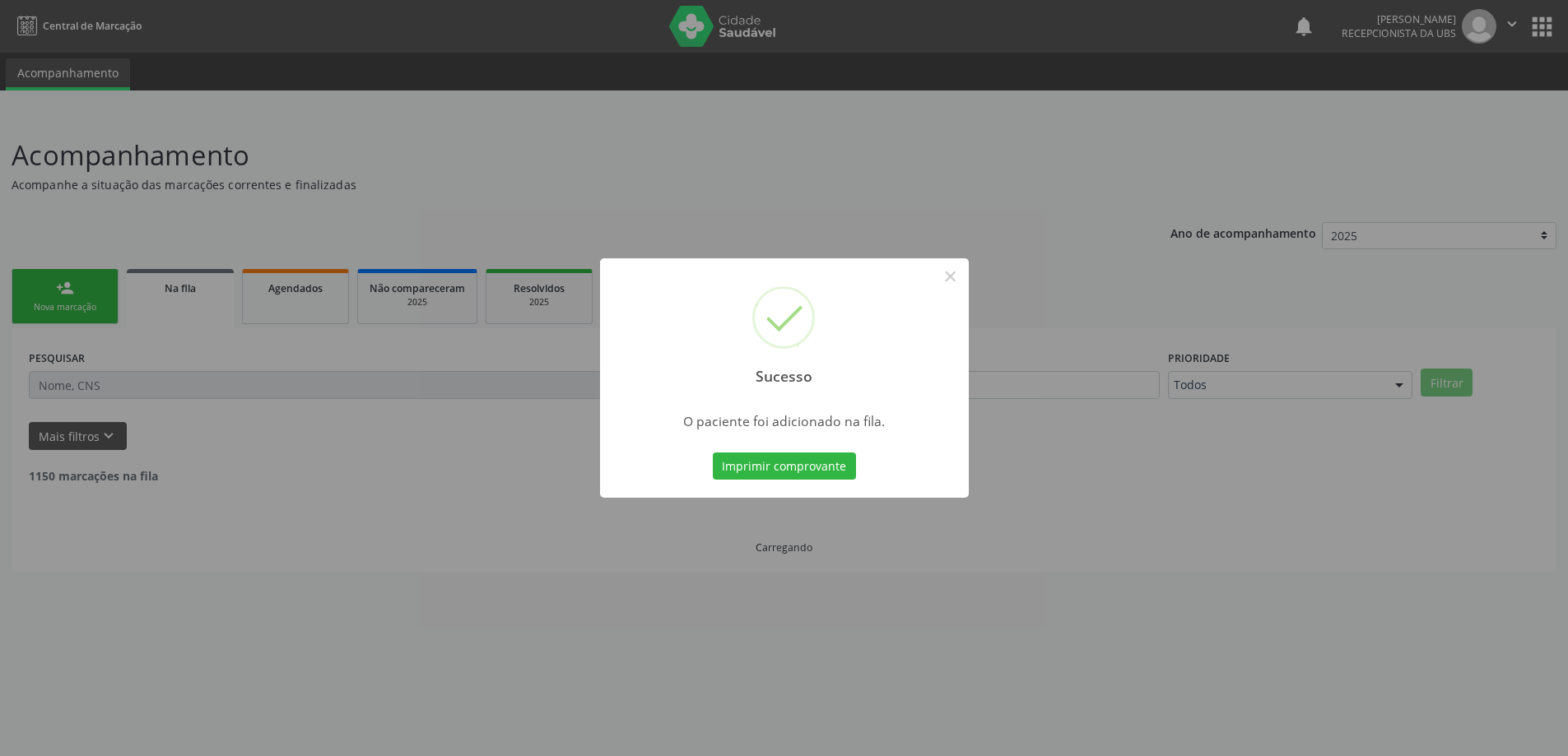
scroll to position [0, 0]
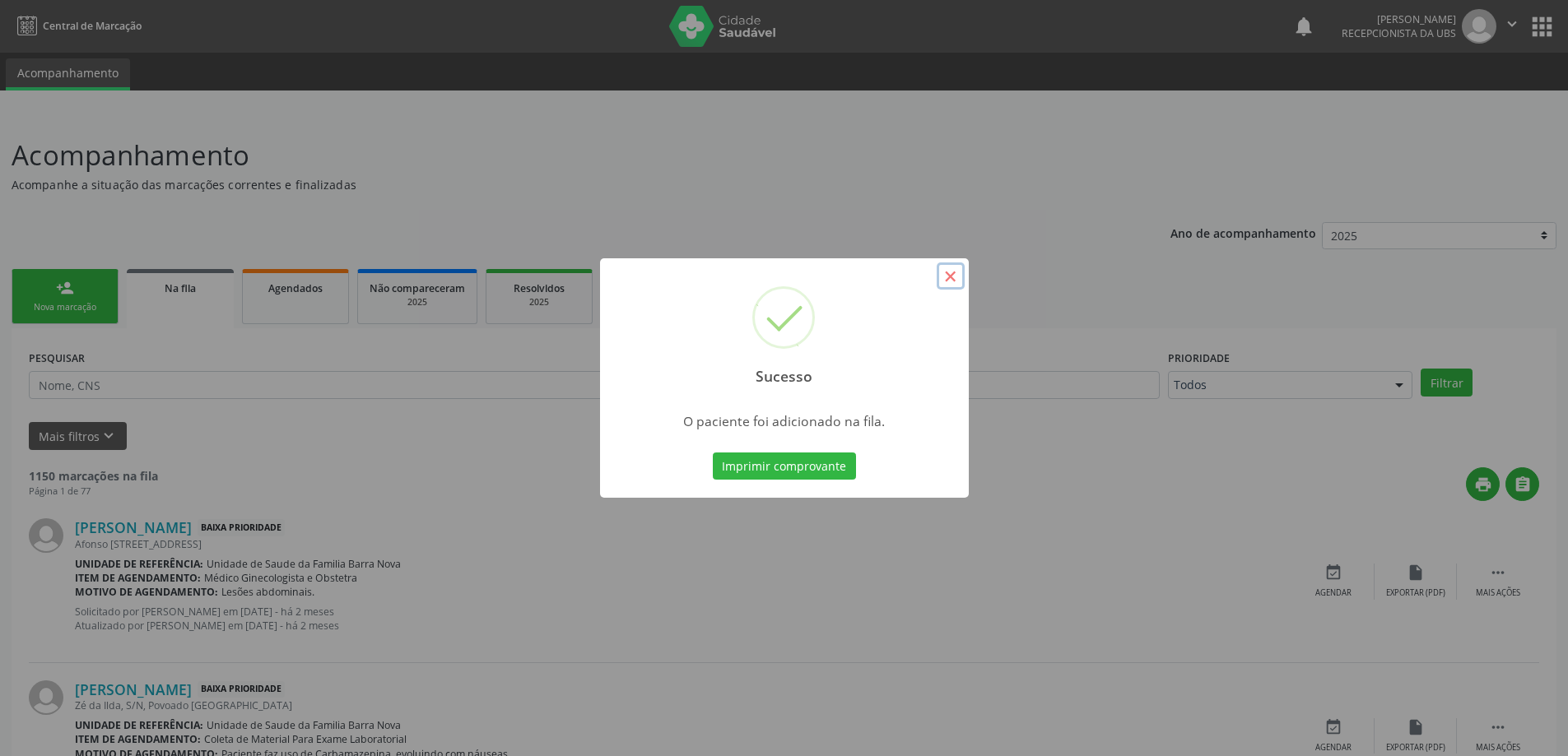
click at [954, 276] on button "×" at bounding box center [951, 276] width 28 height 28
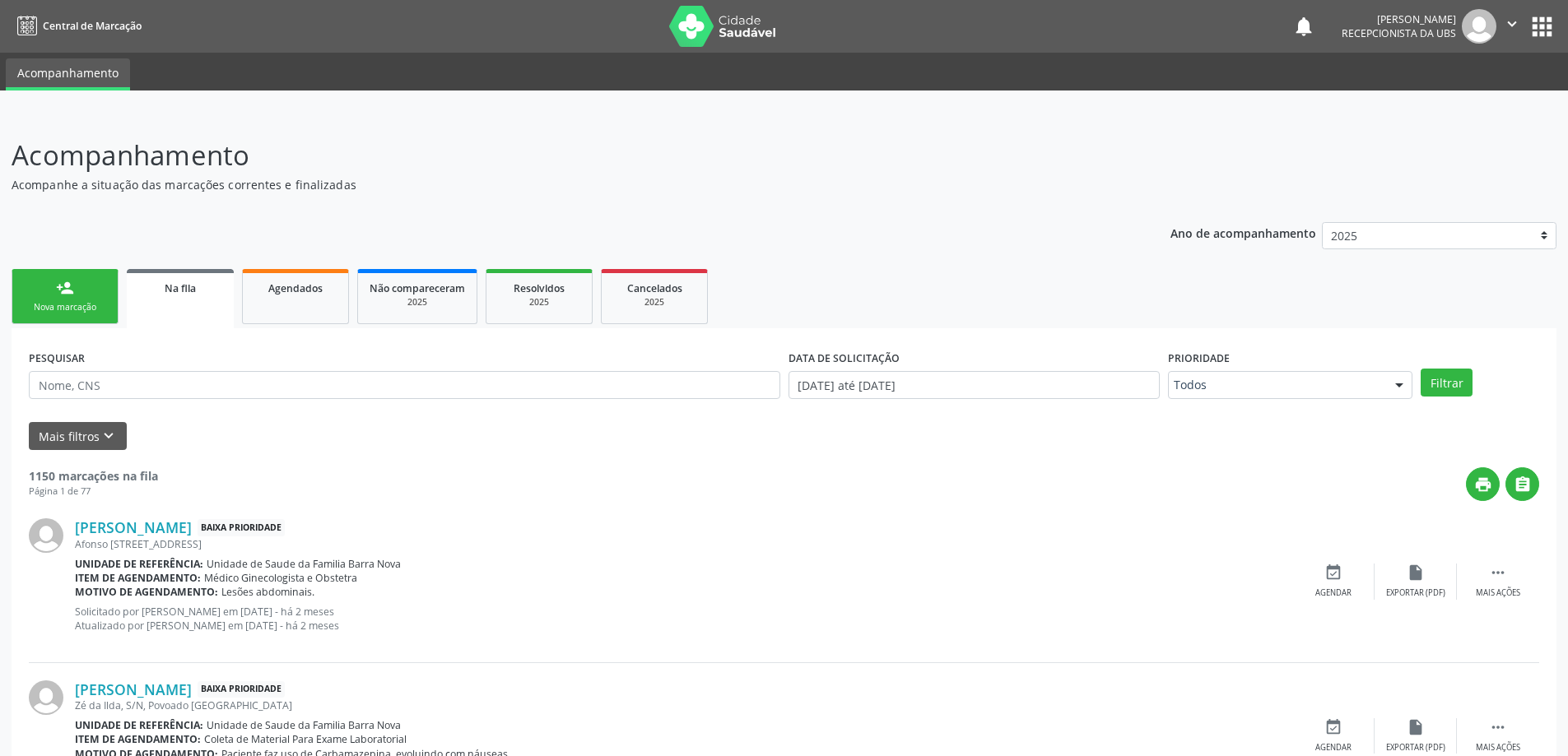
click at [62, 298] on link "person_add Nova marcação" at bounding box center [64, 296] width 107 height 55
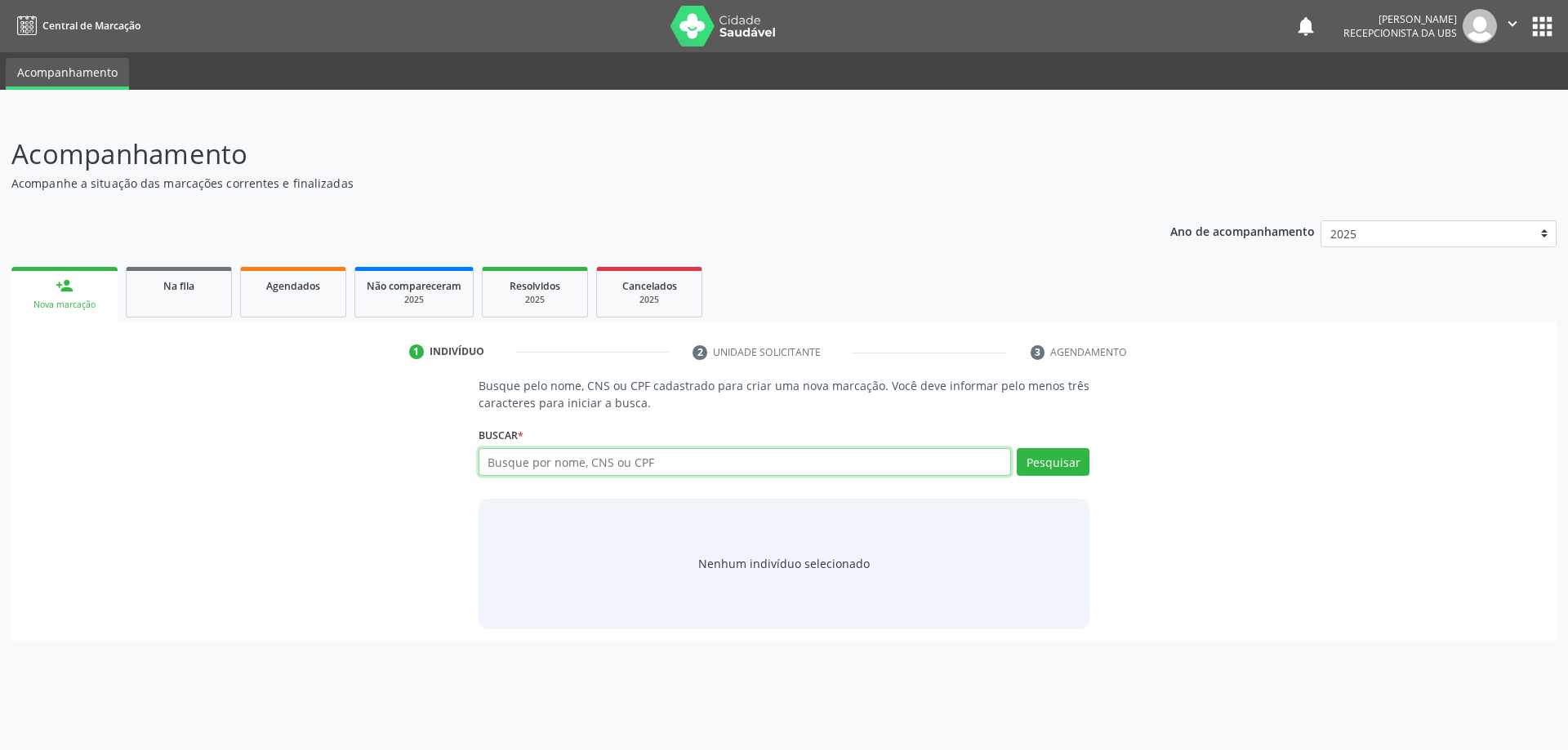
click at [515, 466] on input "text" at bounding box center [744, 462] width 533 height 28
type input "01282120476"
click at [1047, 469] on button "Pesquisar" at bounding box center [1053, 462] width 73 height 28
type input "01282120476"
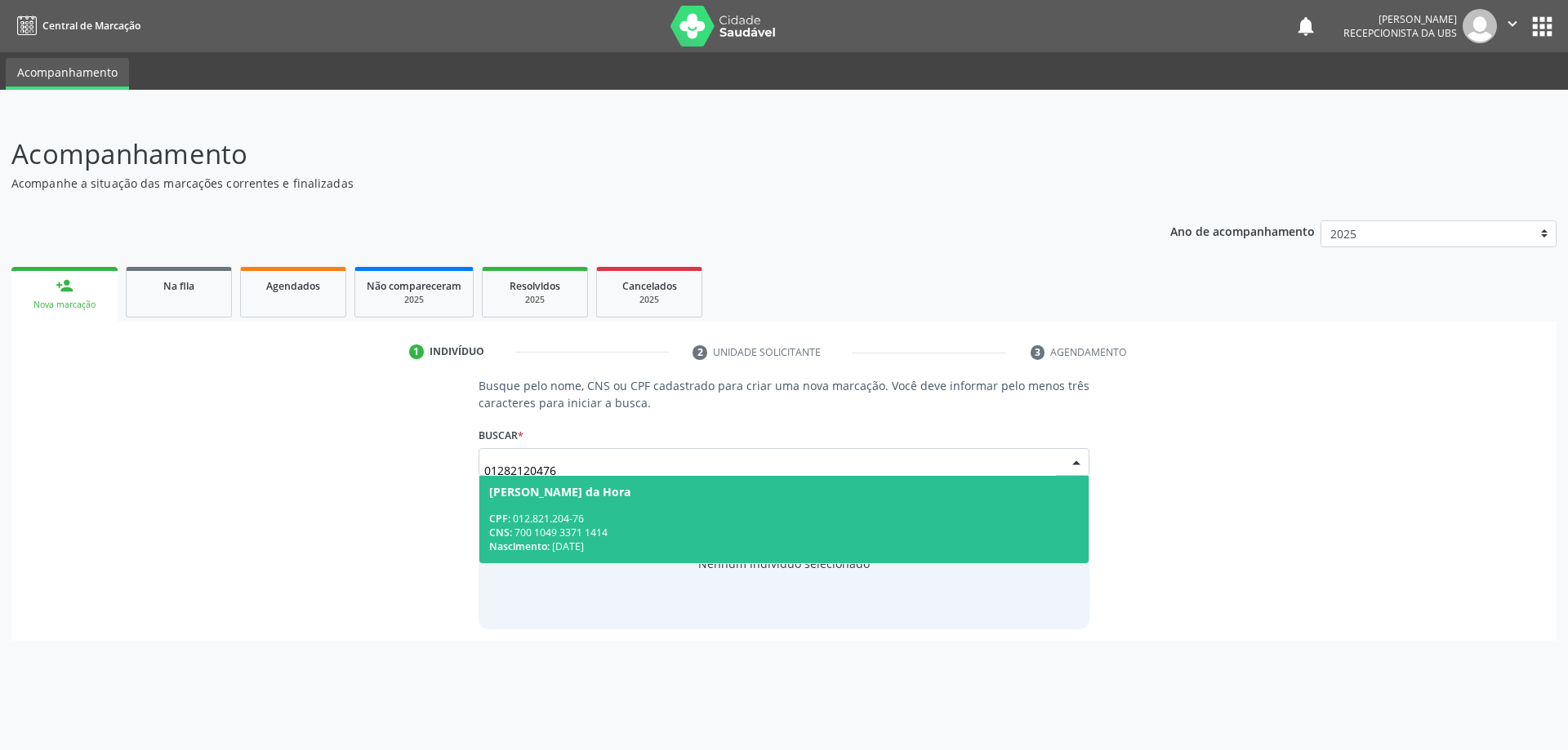
click at [646, 503] on span "[PERSON_NAME] da Hora CPF: 012.821.204-76 CNS: 700 1049 3371 1414 Nascimento: […" at bounding box center [784, 519] width 610 height 87
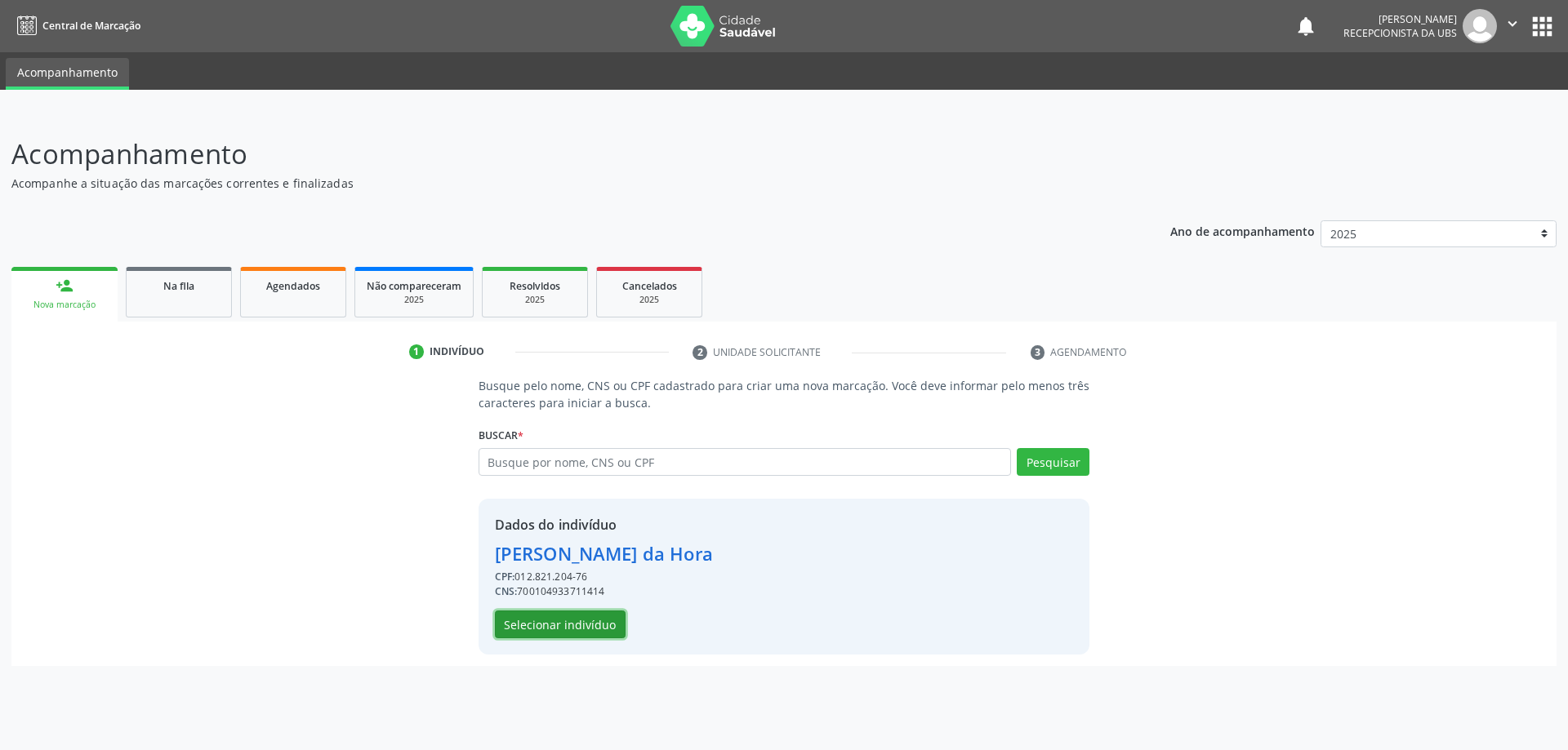
click at [590, 625] on button "Selecionar indivíduo" at bounding box center [560, 625] width 131 height 28
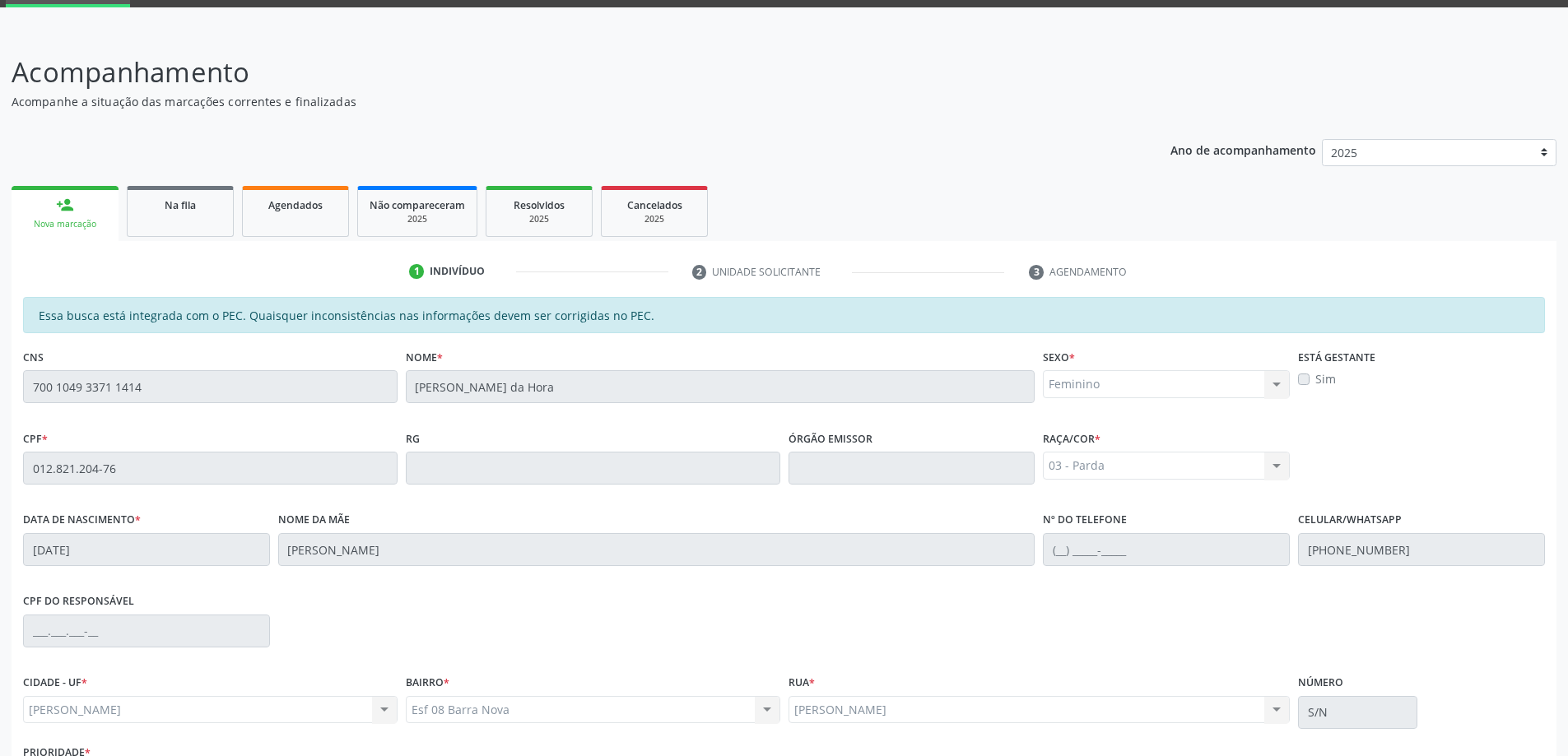
scroll to position [207, 0]
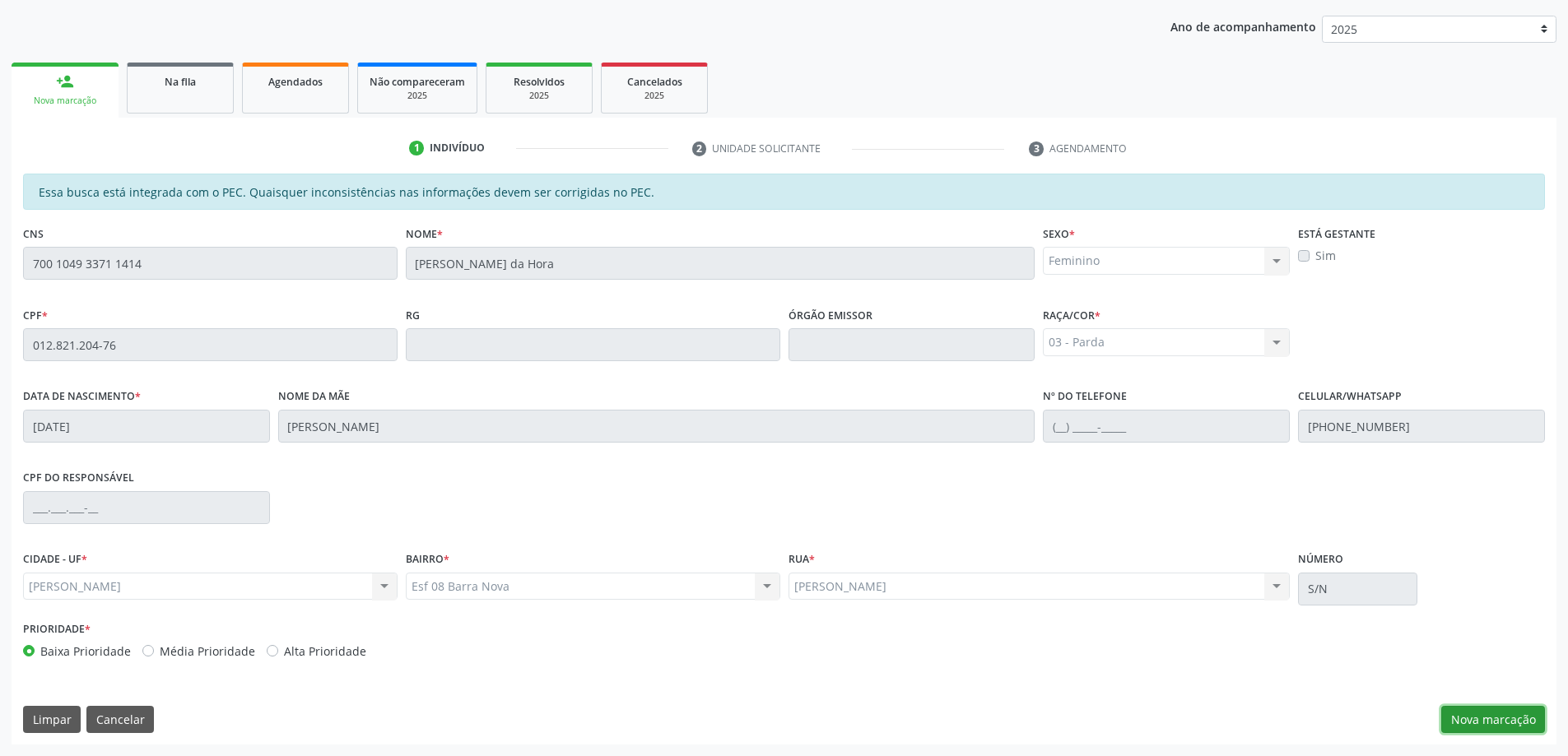
click at [1515, 720] on button "Nova marcação" at bounding box center [1494, 720] width 104 height 28
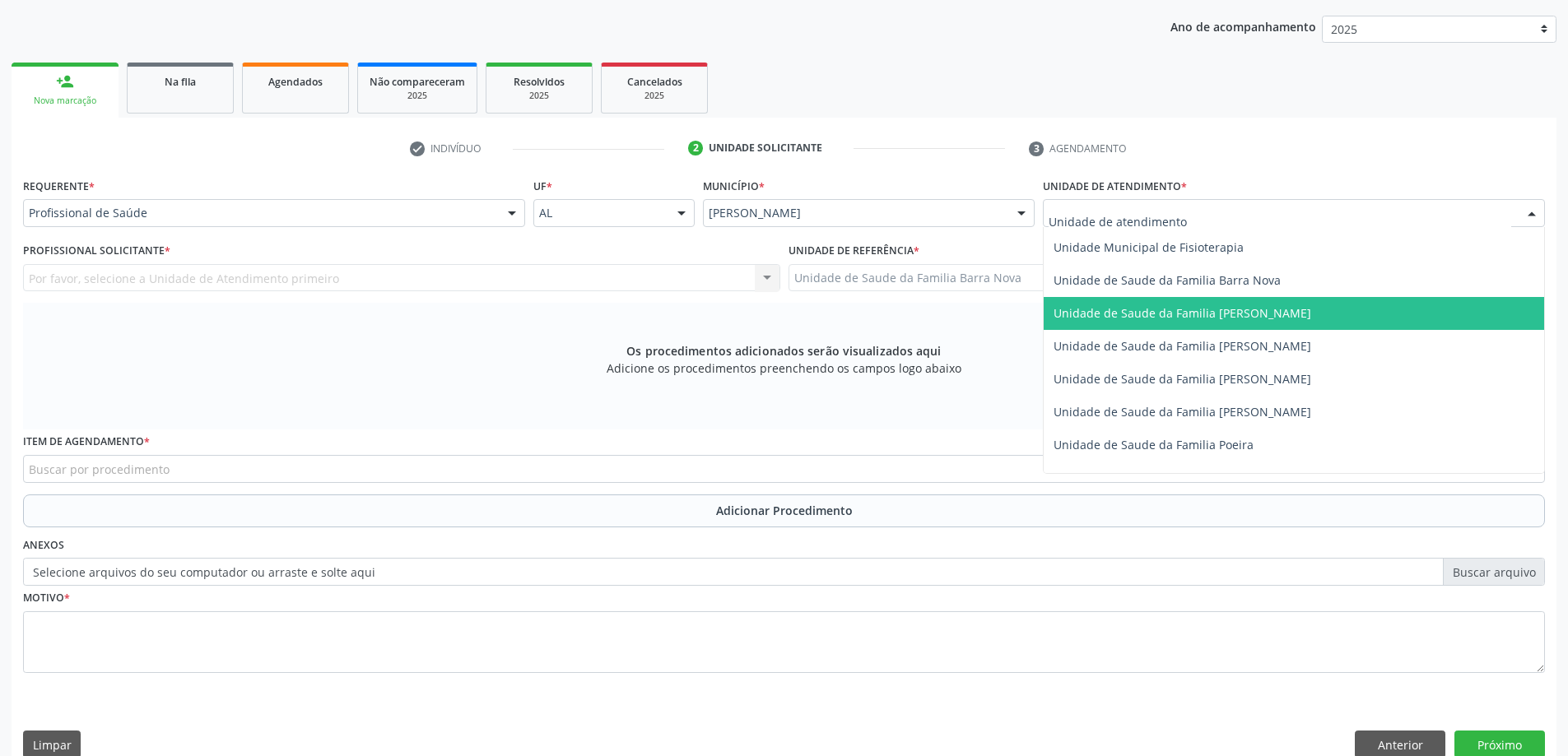
scroll to position [823, 0]
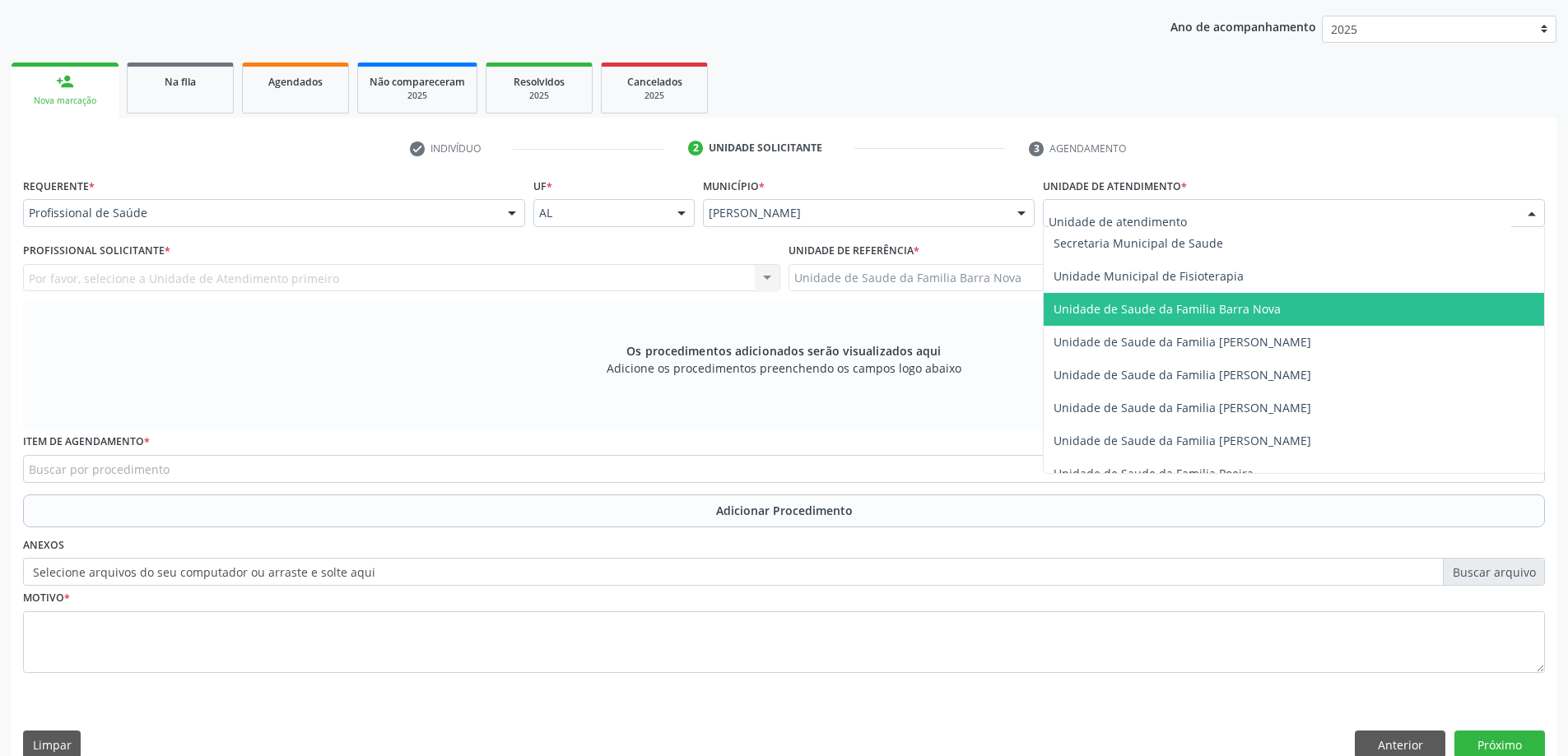
click at [1220, 311] on span "Unidade de Saude da Familia Barra Nova" at bounding box center [1167, 309] width 227 height 16
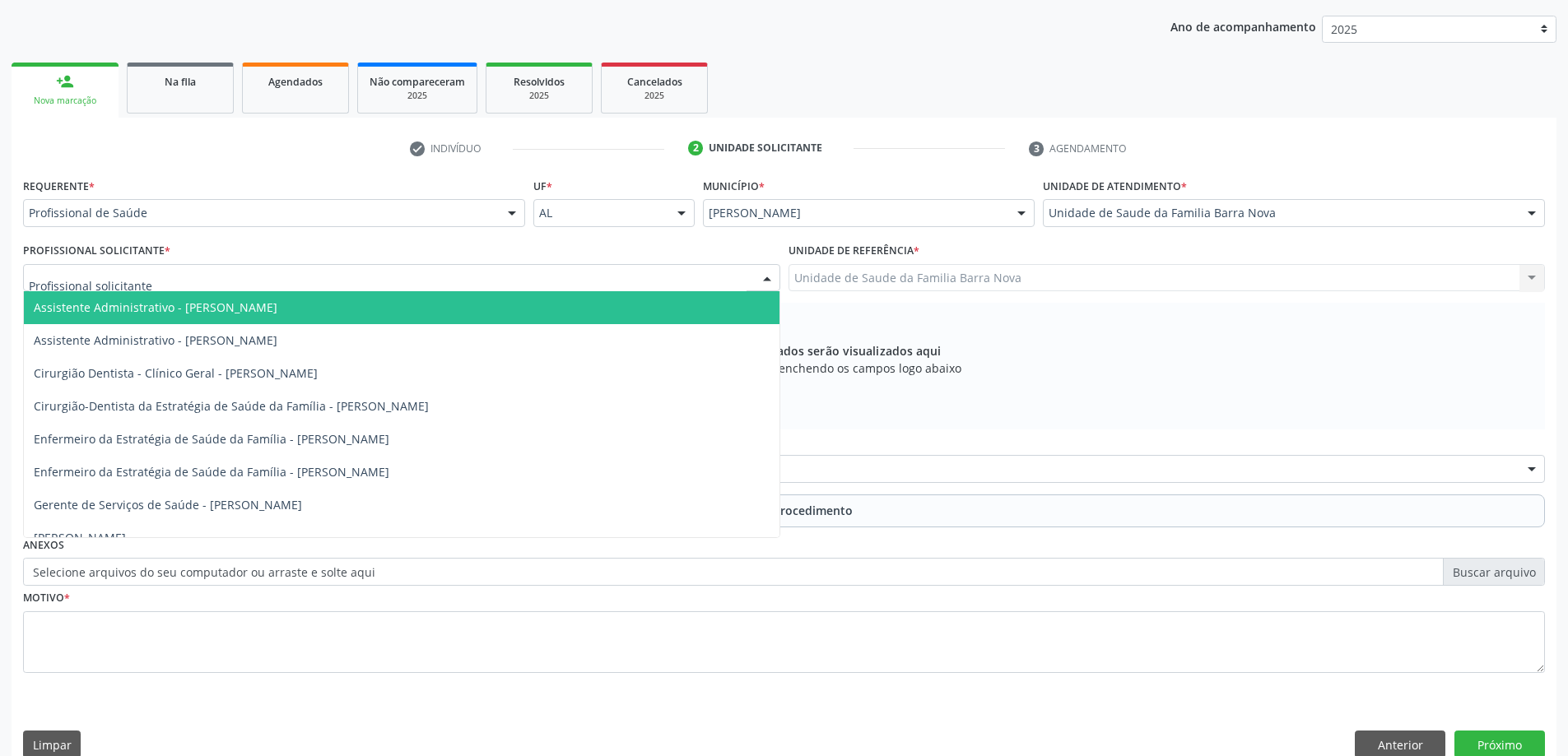
click at [274, 283] on div at bounding box center [402, 278] width 757 height 28
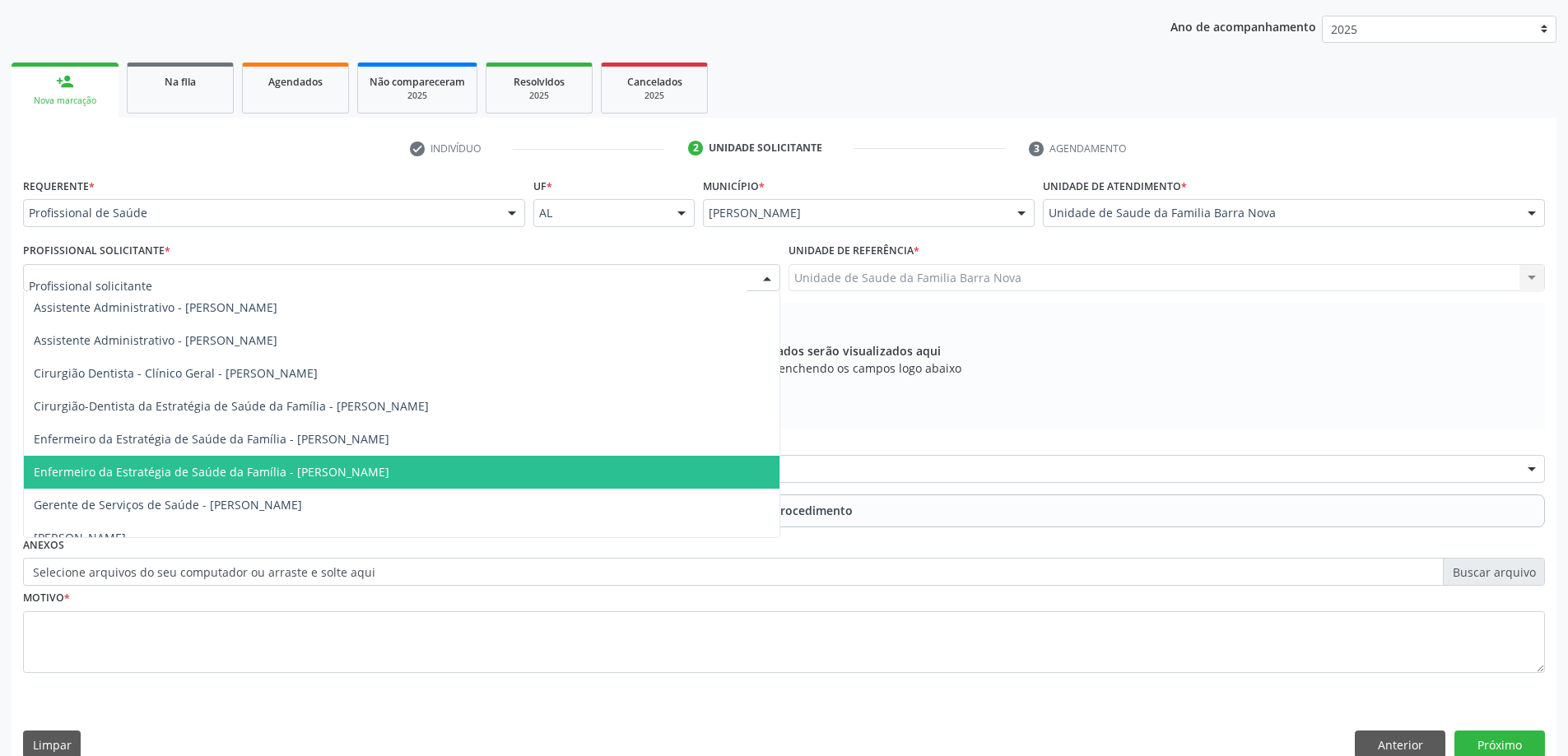
click at [390, 468] on span "Enfermeiro da Estratégia de Saúde da Família - [PERSON_NAME]" at bounding box center [211, 471] width 355 height 16
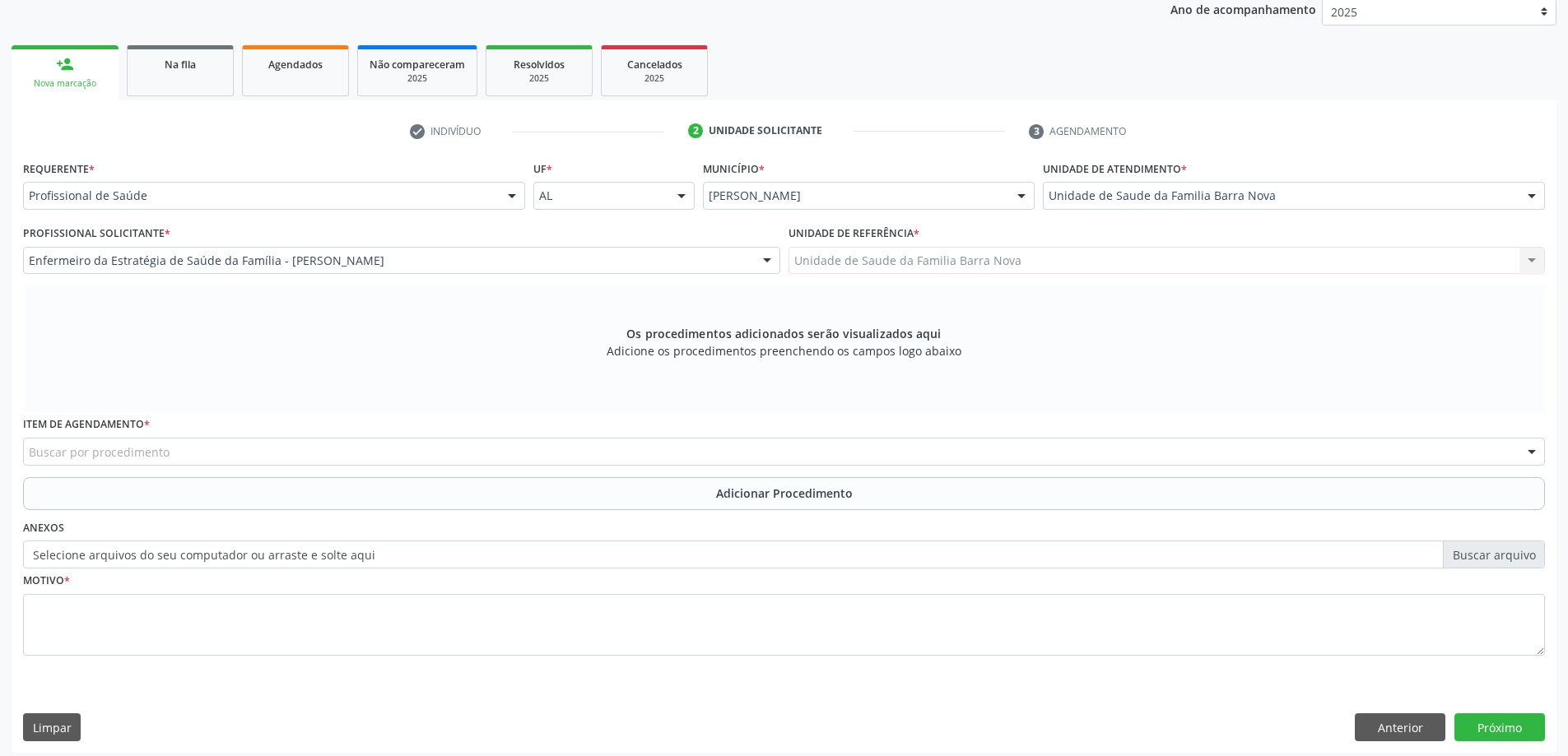
scroll to position [232, 0]
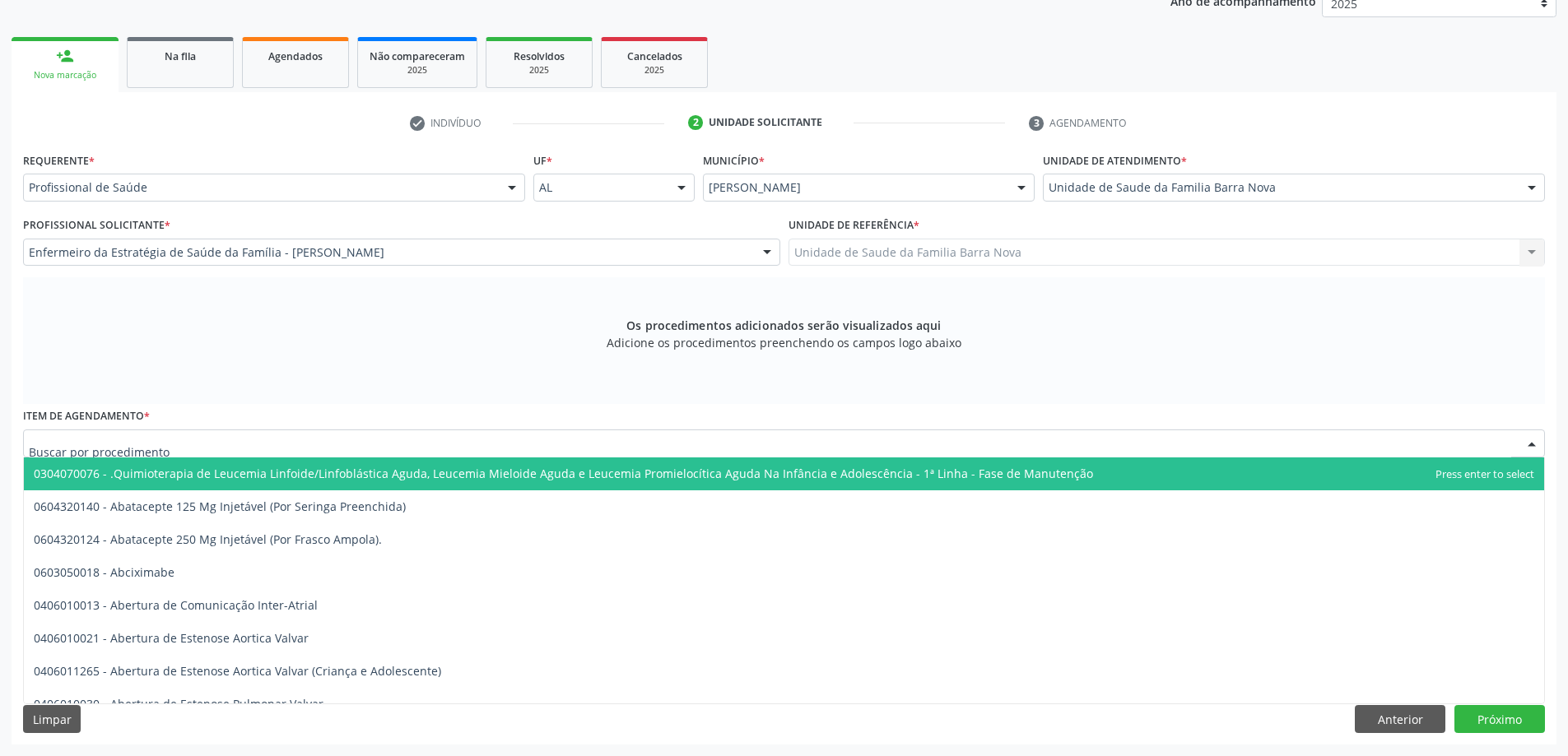
click at [673, 441] on div at bounding box center [784, 443] width 1523 height 28
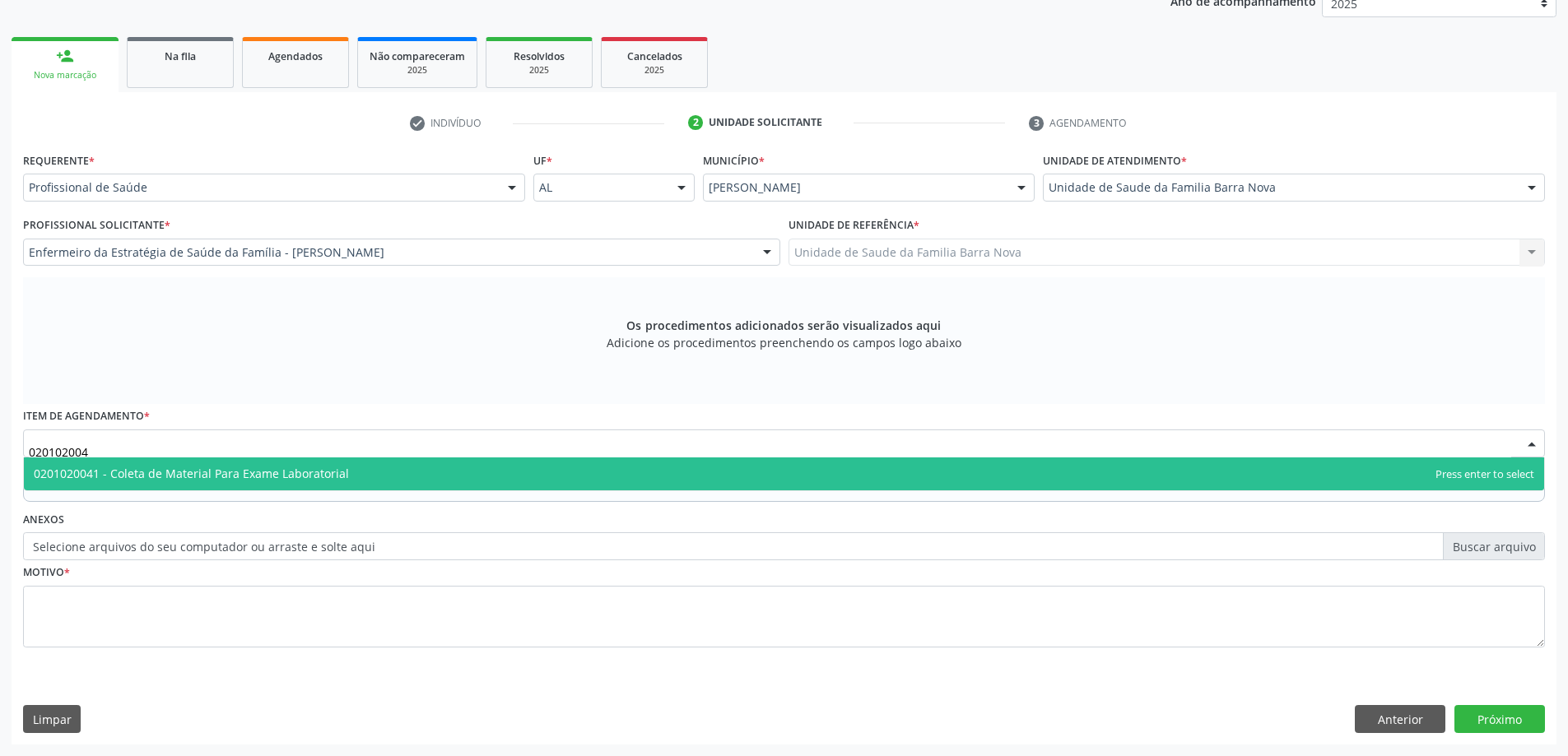
type input "0201020041"
click at [588, 473] on span "0201020041 - Coleta de Material Para Exame Laboratorial" at bounding box center [784, 473] width 1521 height 32
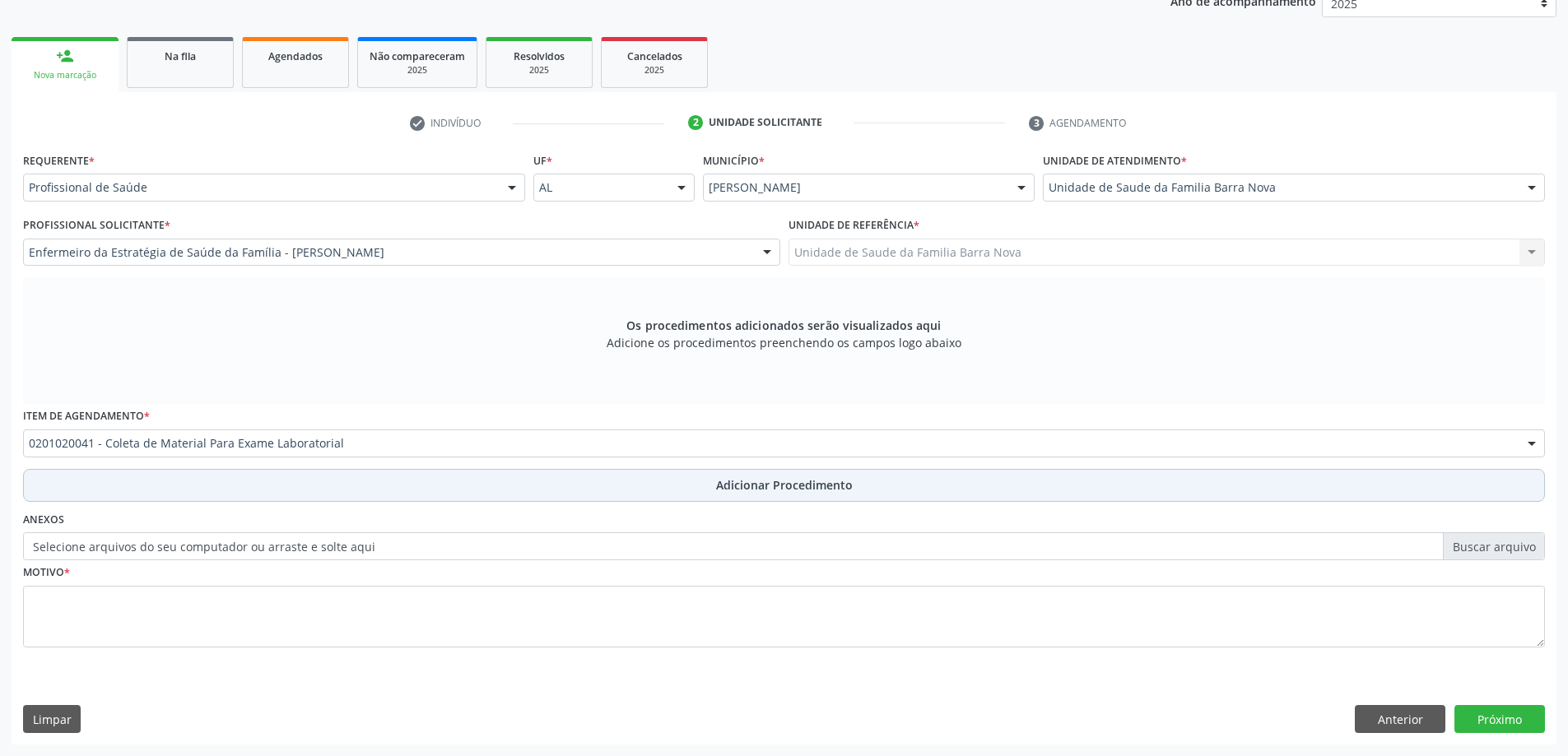
click at [765, 482] on span "Adicionar Procedimento" at bounding box center [784, 485] width 136 height 18
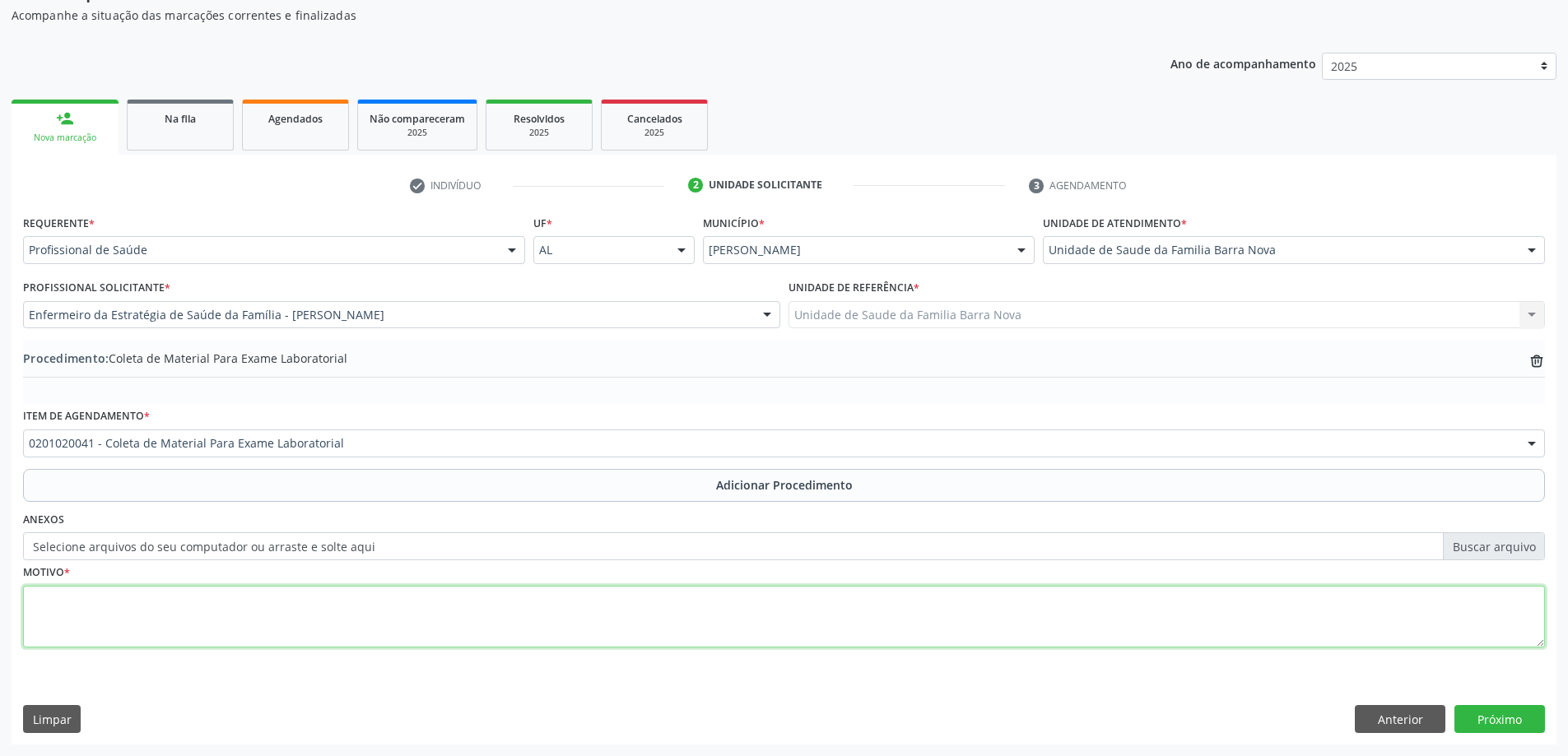
click at [303, 612] on textarea at bounding box center [784, 617] width 1523 height 62
type textarea "amenorreia."
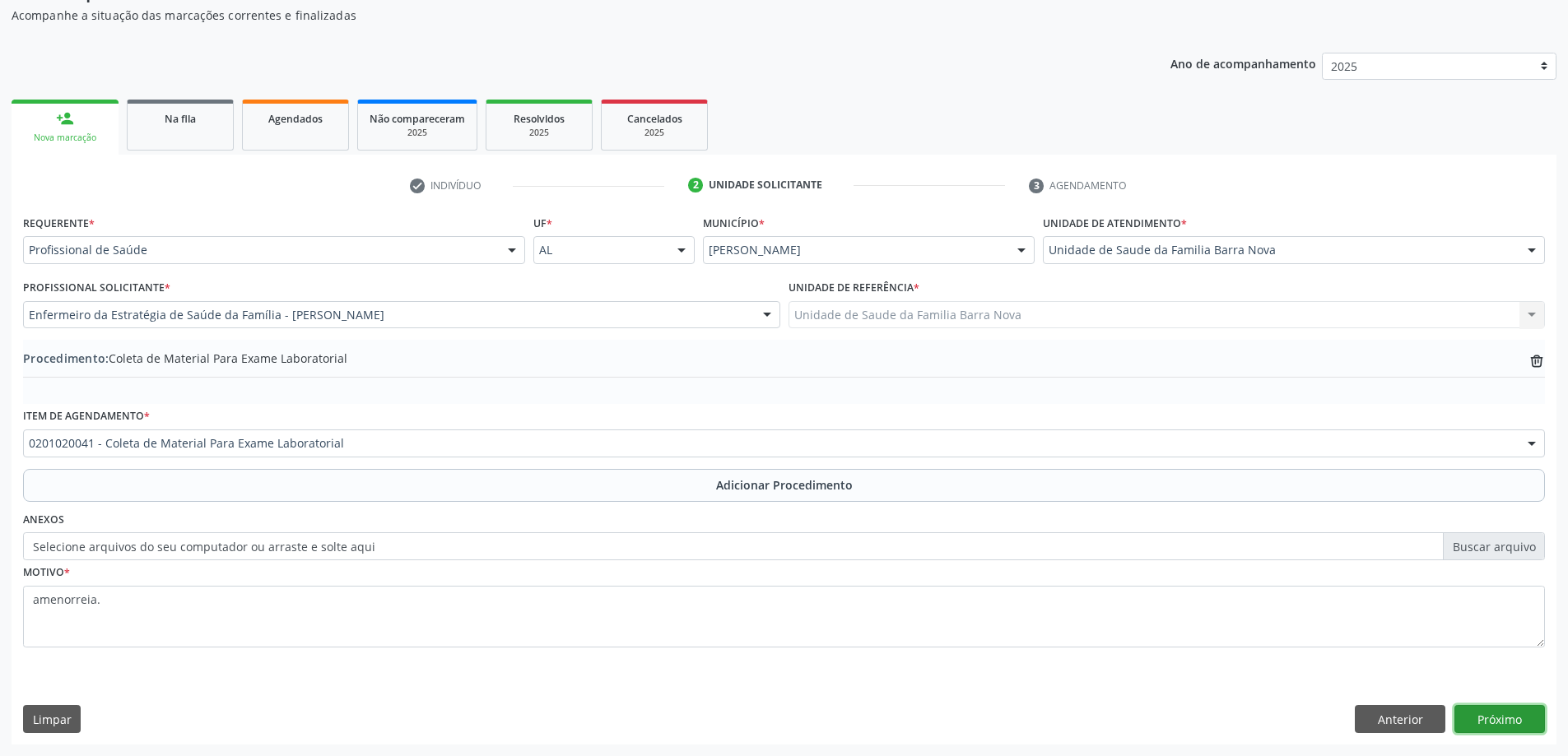
click at [1511, 725] on button "Próximo" at bounding box center [1500, 719] width 91 height 28
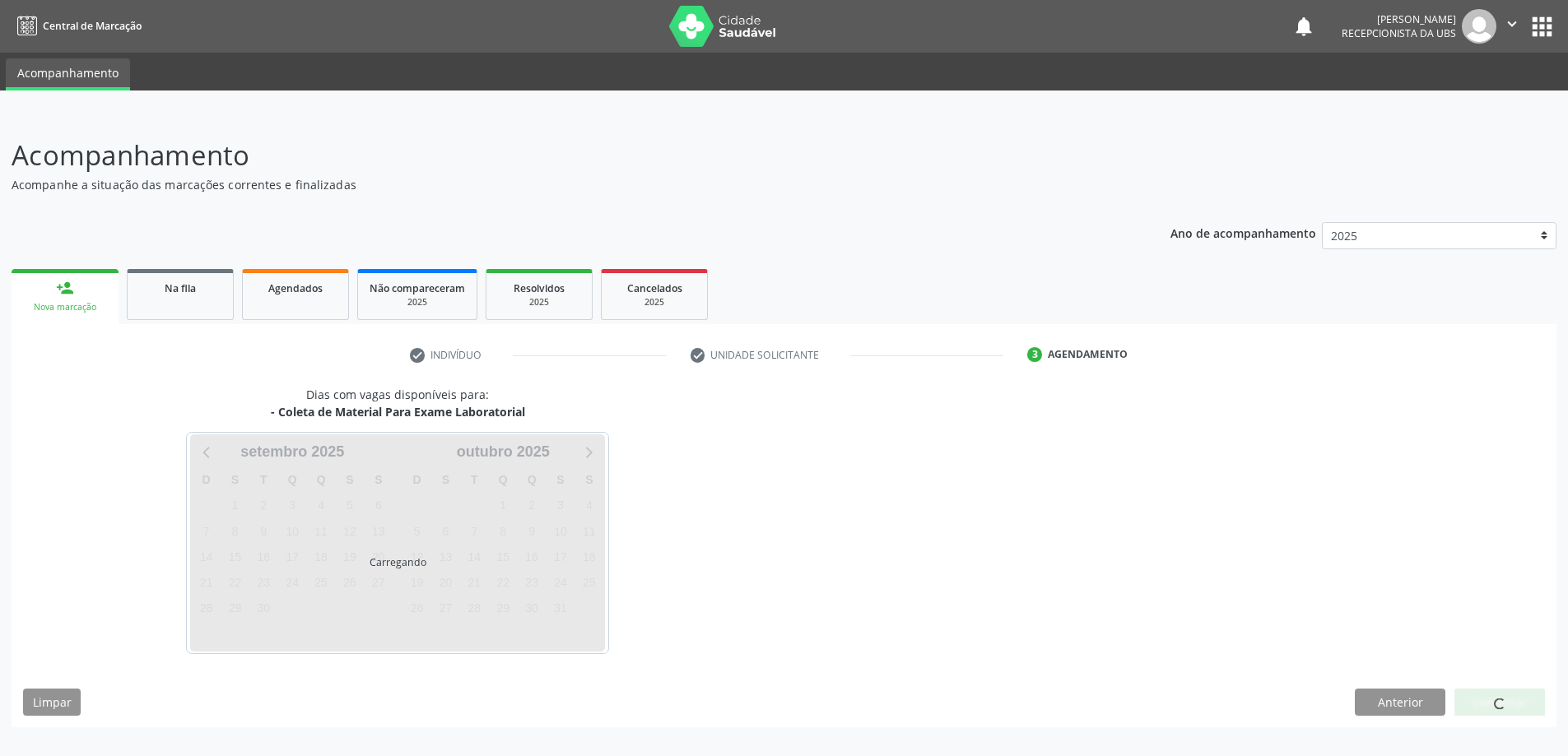
scroll to position [0, 0]
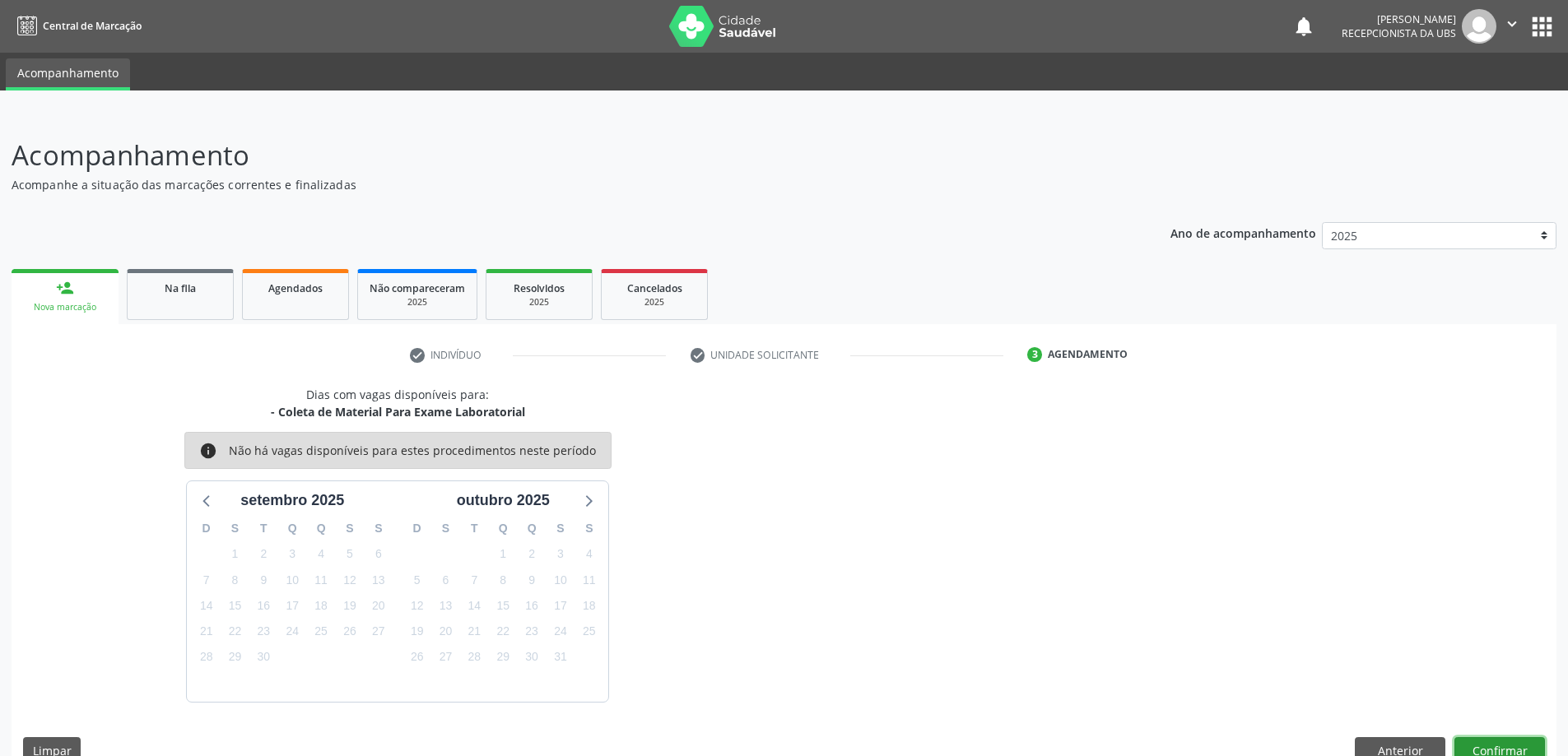
click at [1488, 744] on button "Confirmar" at bounding box center [1500, 751] width 91 height 28
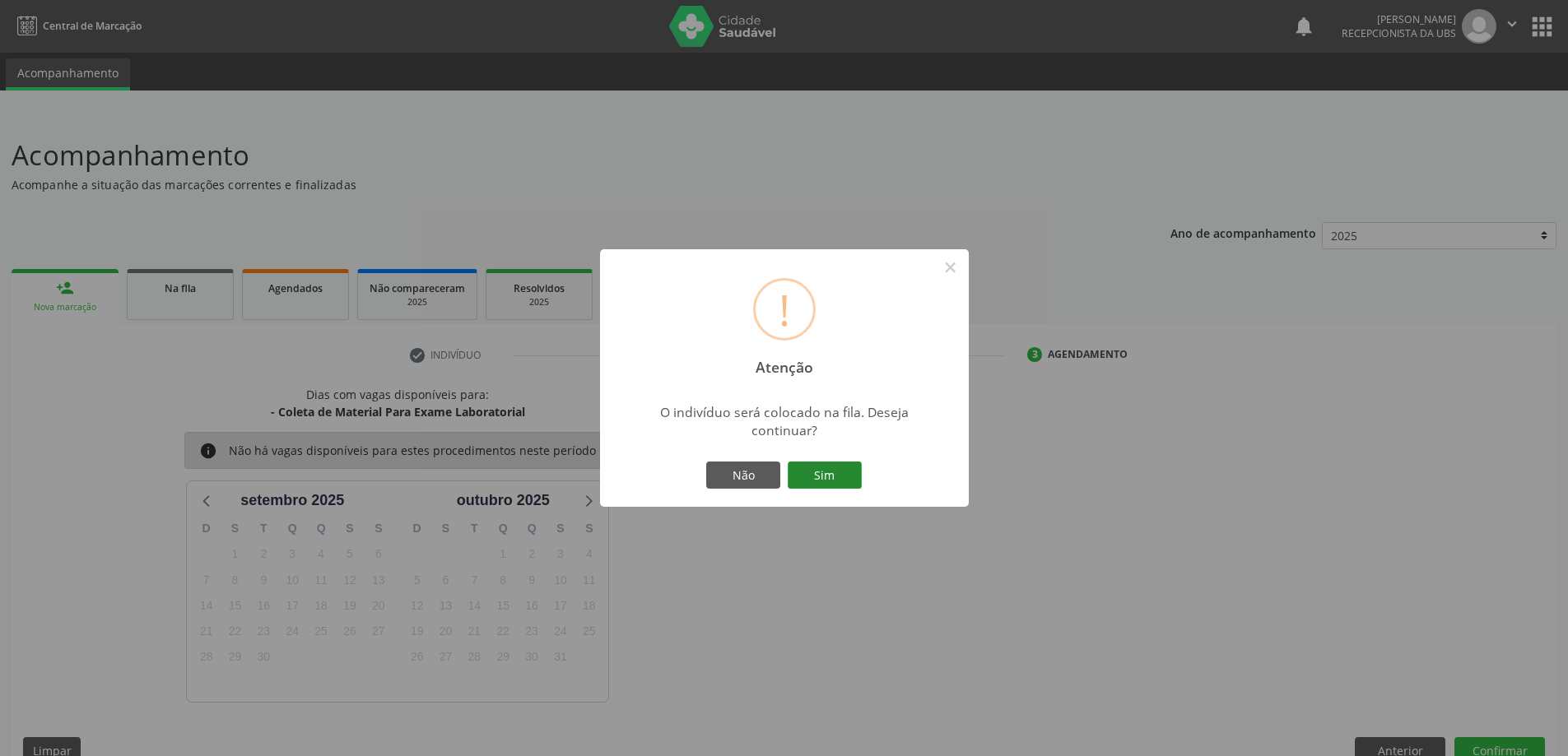
click at [827, 474] on button "Sim" at bounding box center [825, 476] width 74 height 28
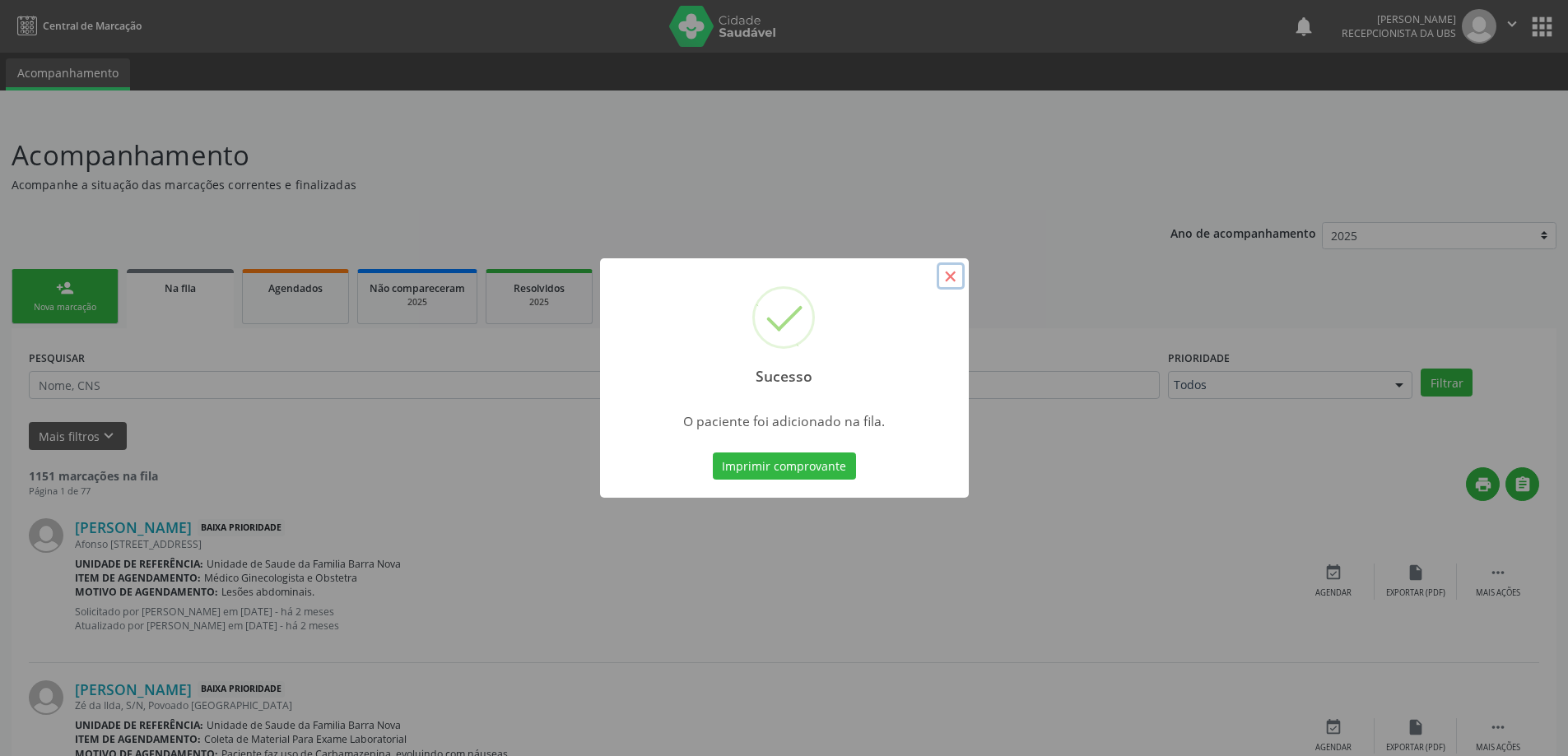
click at [950, 275] on button "×" at bounding box center [951, 276] width 28 height 28
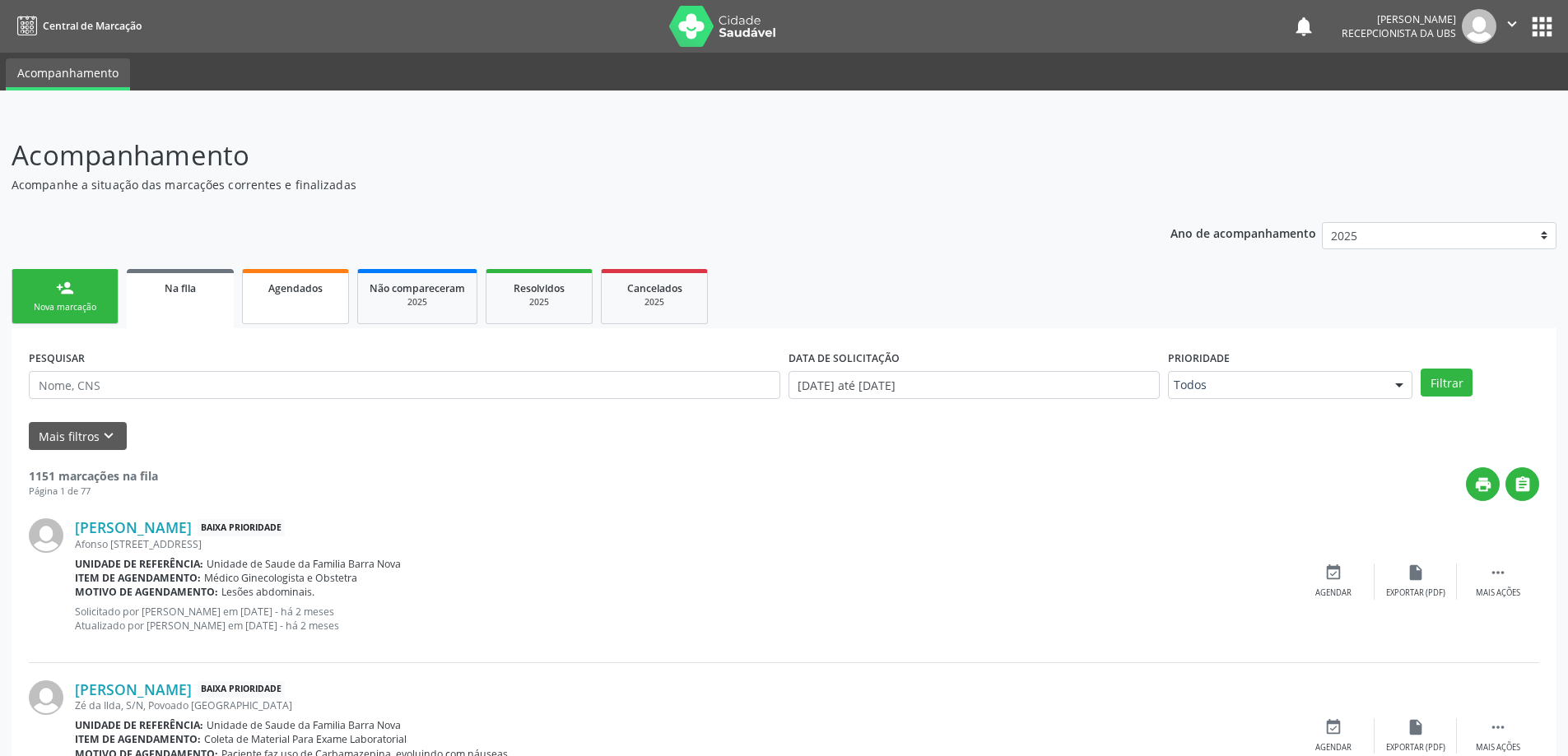
click at [305, 298] on link "Agendados" at bounding box center [295, 296] width 107 height 55
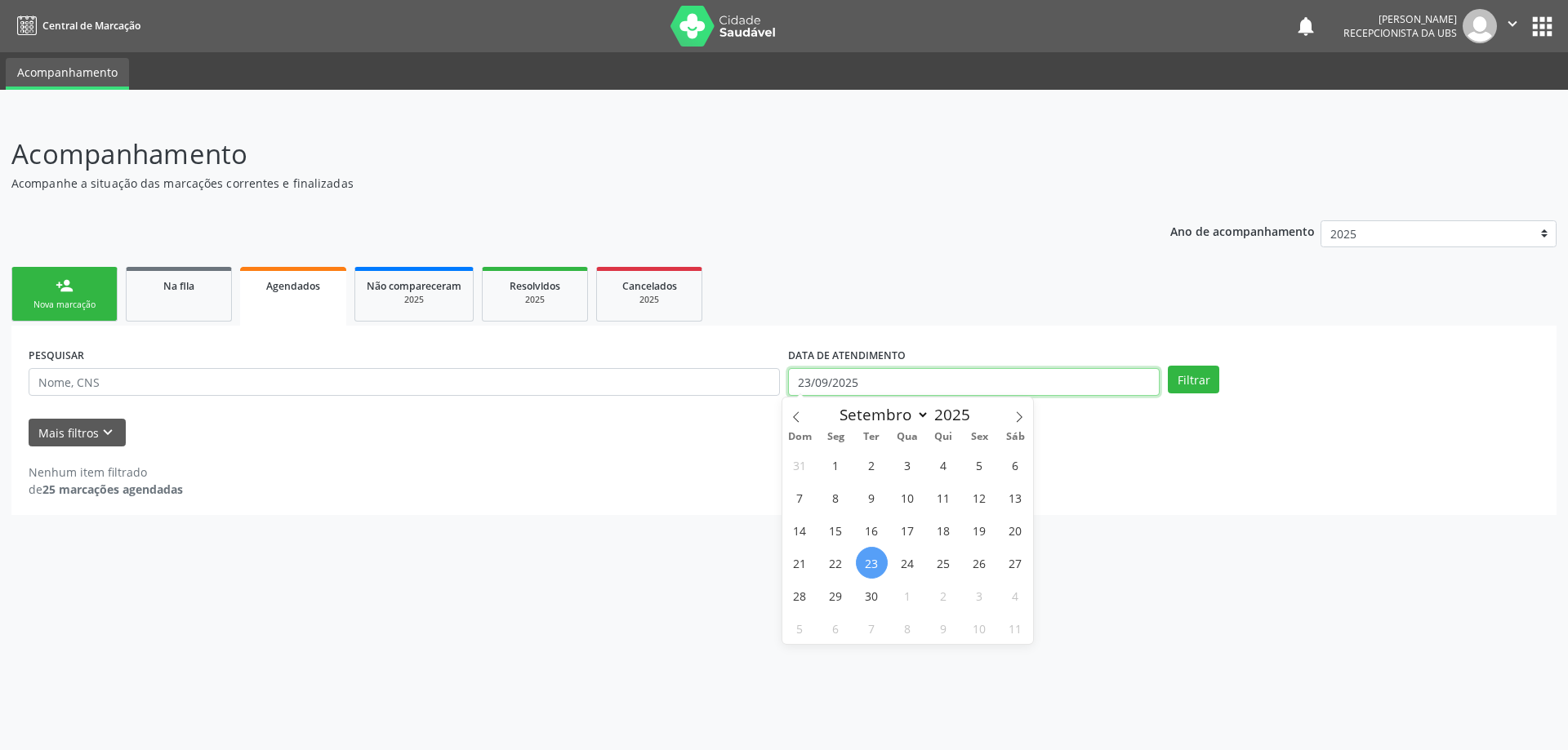
click at [926, 393] on input "23/09/2025" at bounding box center [974, 382] width 372 height 28
click at [825, 467] on span "1" at bounding box center [836, 465] width 32 height 32
type input "0[DATE]"
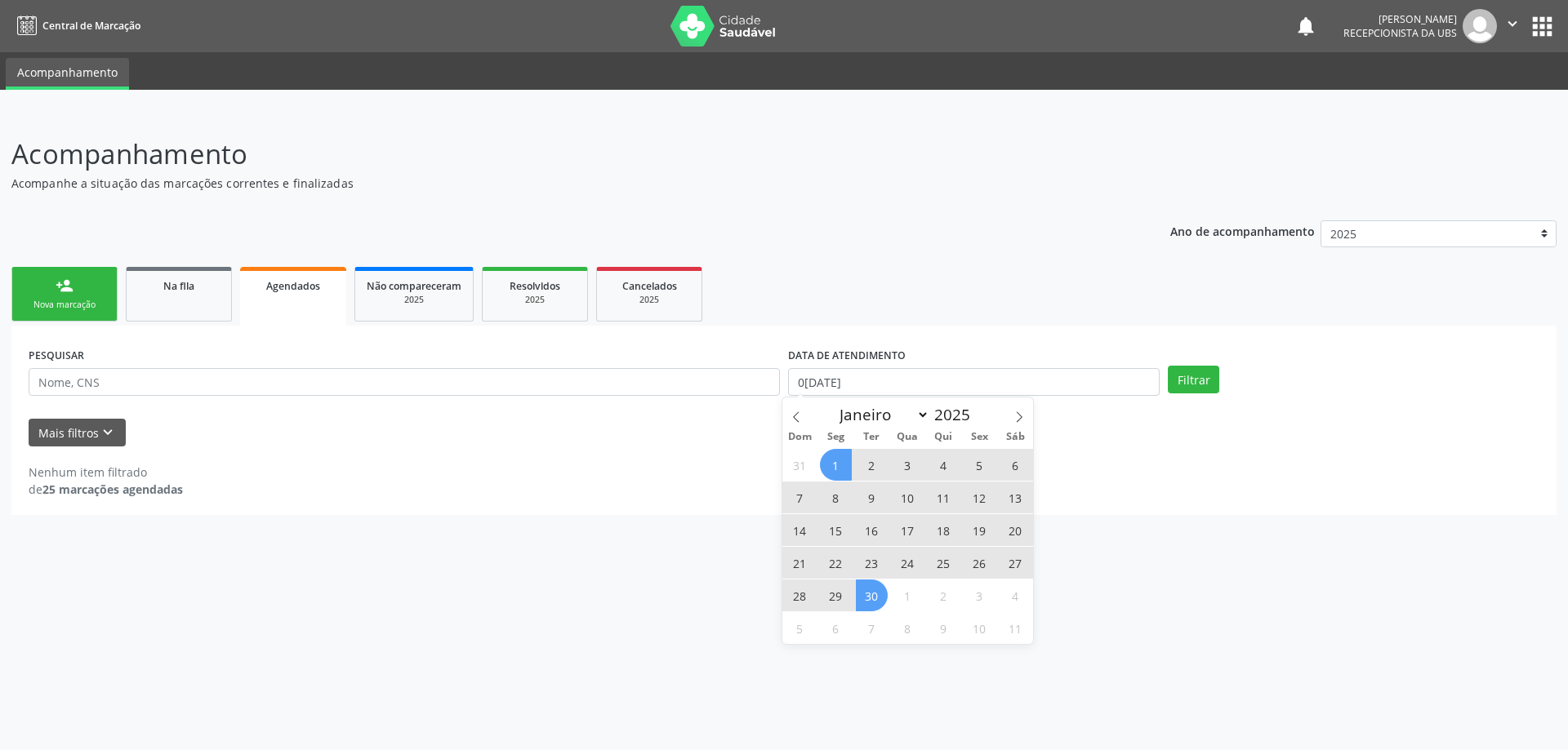
click at [862, 599] on span "30" at bounding box center [871, 595] width 32 height 32
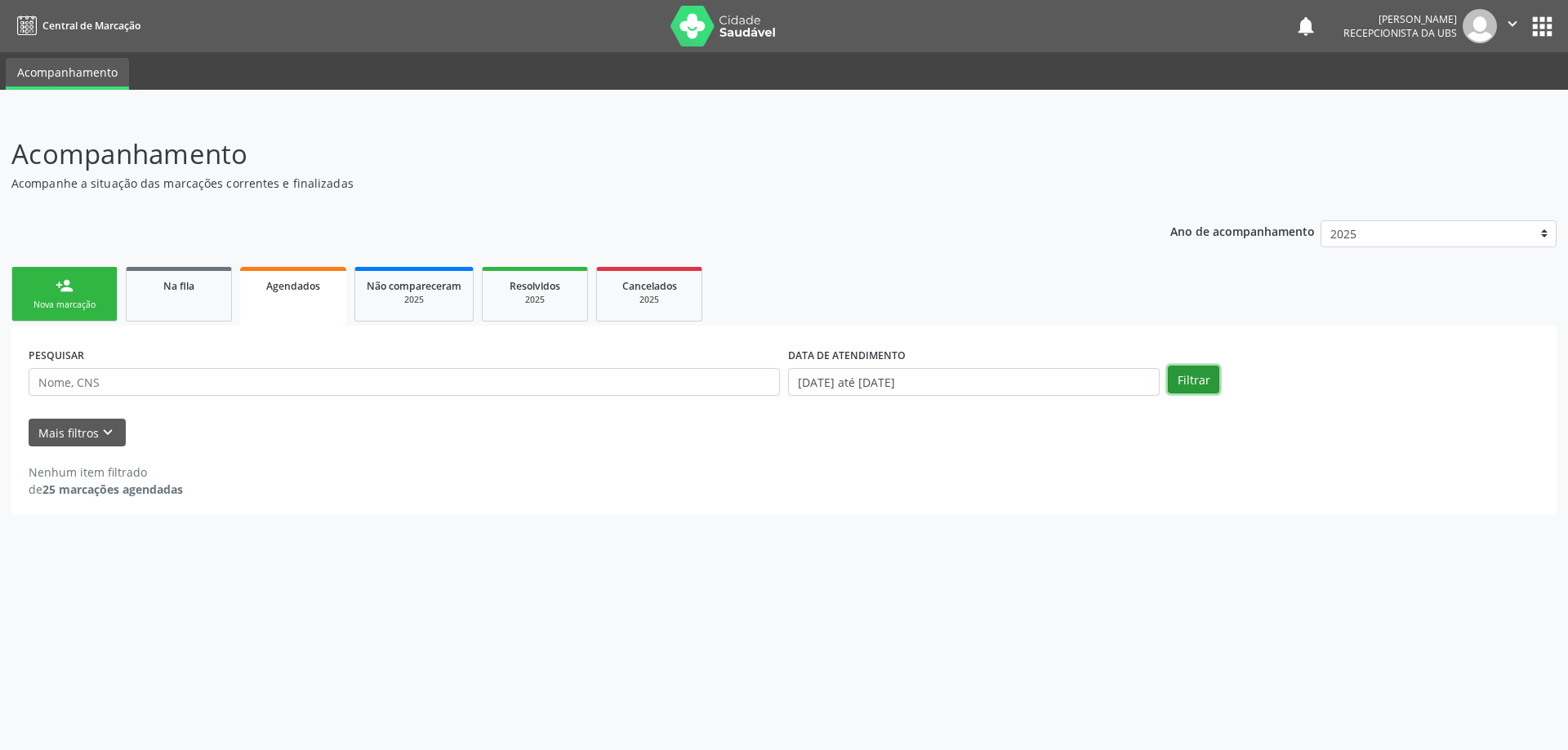
click at [1201, 378] on button "Filtrar" at bounding box center [1193, 380] width 52 height 28
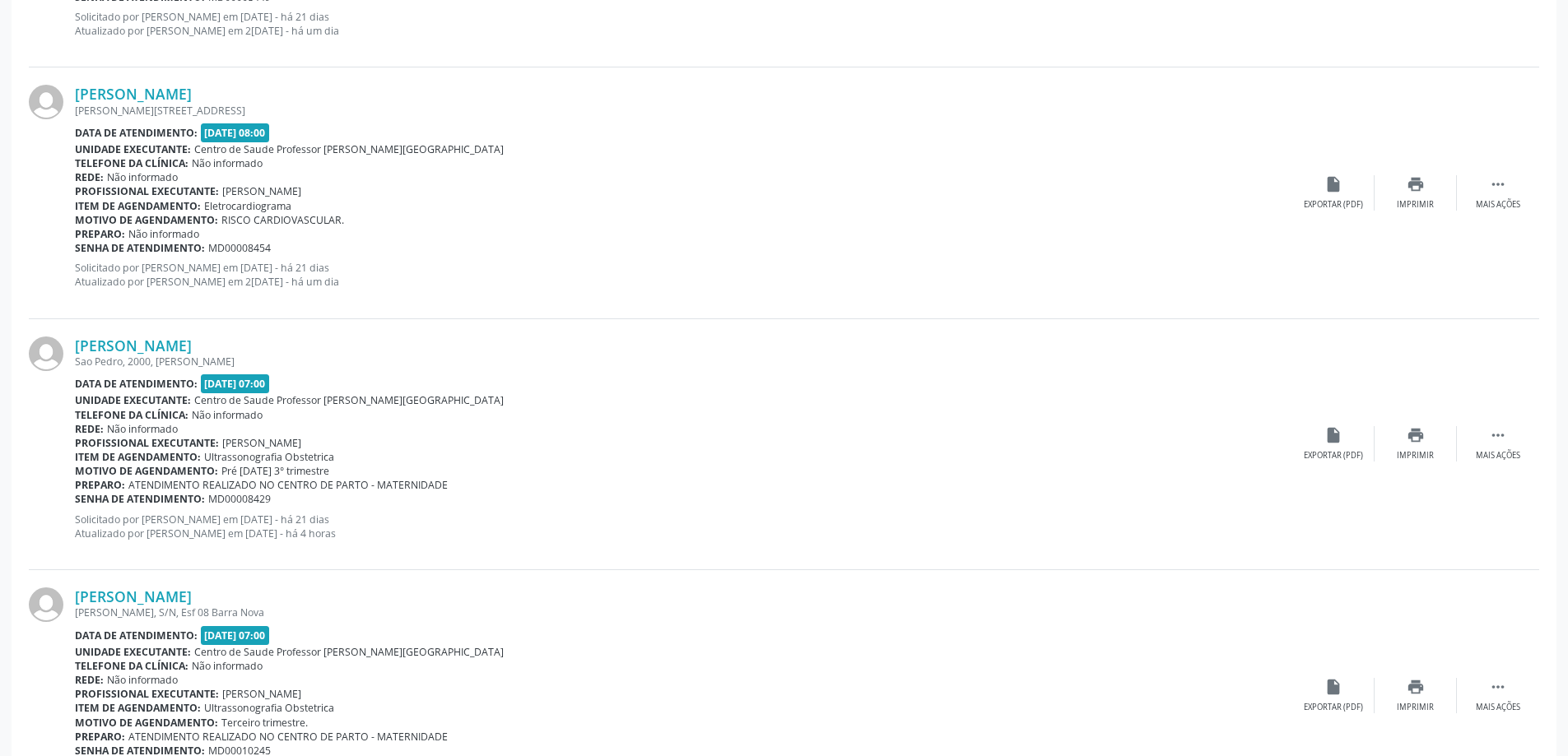
scroll to position [2964, 0]
click at [1407, 454] on div "Imprimir" at bounding box center [1416, 455] width 37 height 11
